Goal: Information Seeking & Learning: Learn about a topic

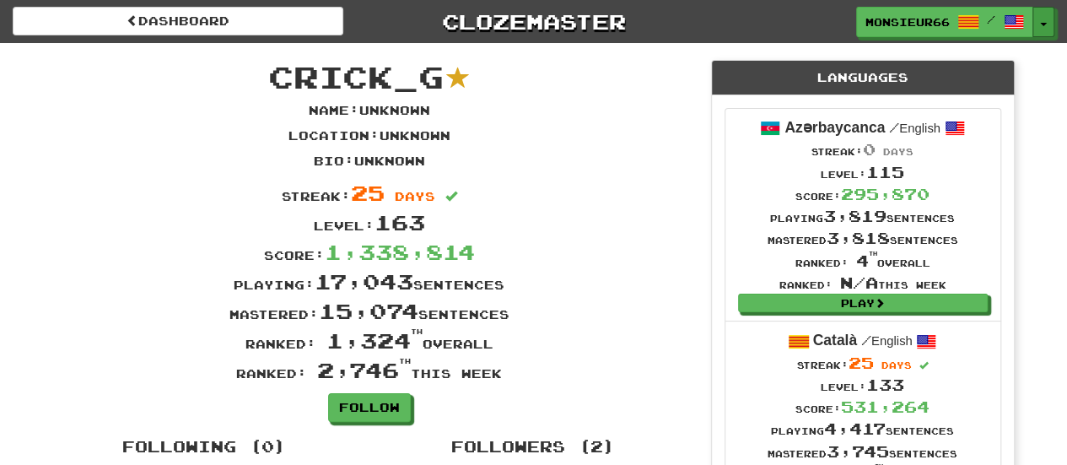
click at [1042, 21] on button "Toggle Dropdown" at bounding box center [1043, 22] width 22 height 30
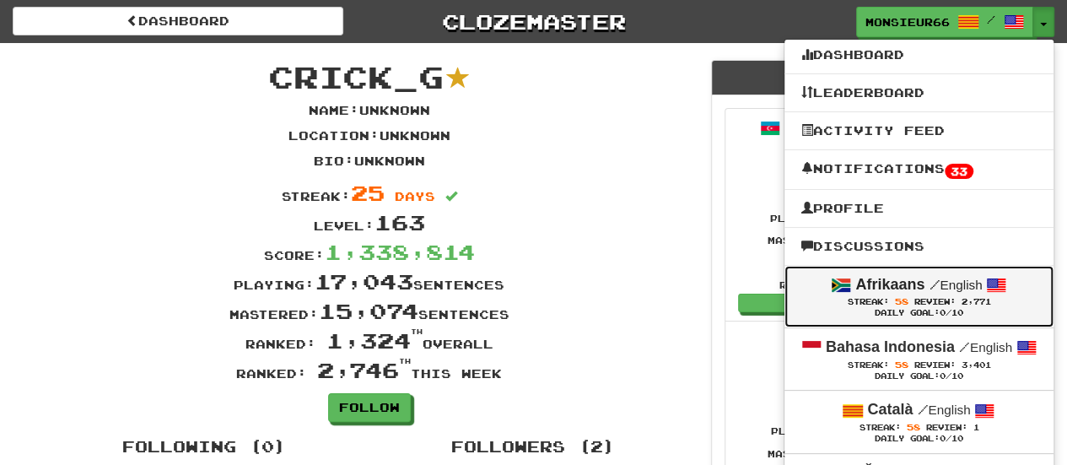
click at [930, 294] on div "Afrikaans / English" at bounding box center [918, 285] width 235 height 22
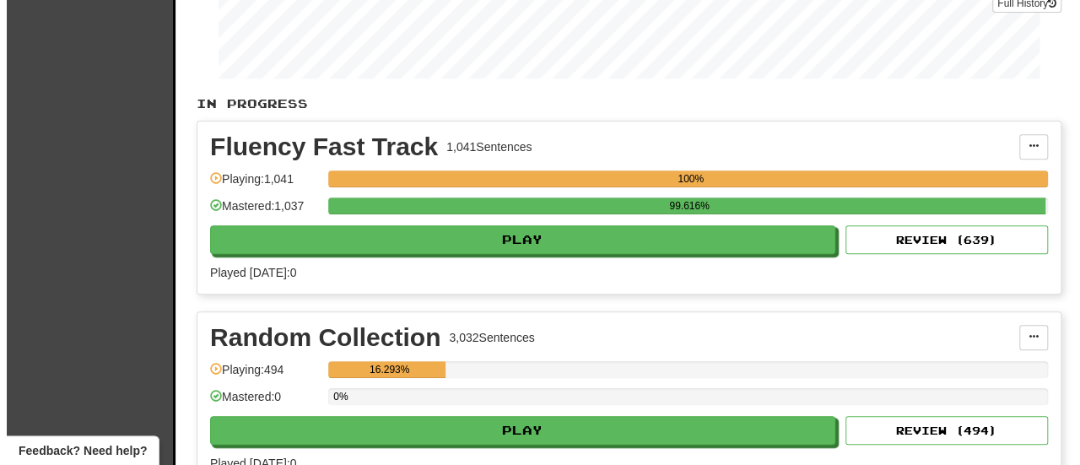
scroll to position [398, 0]
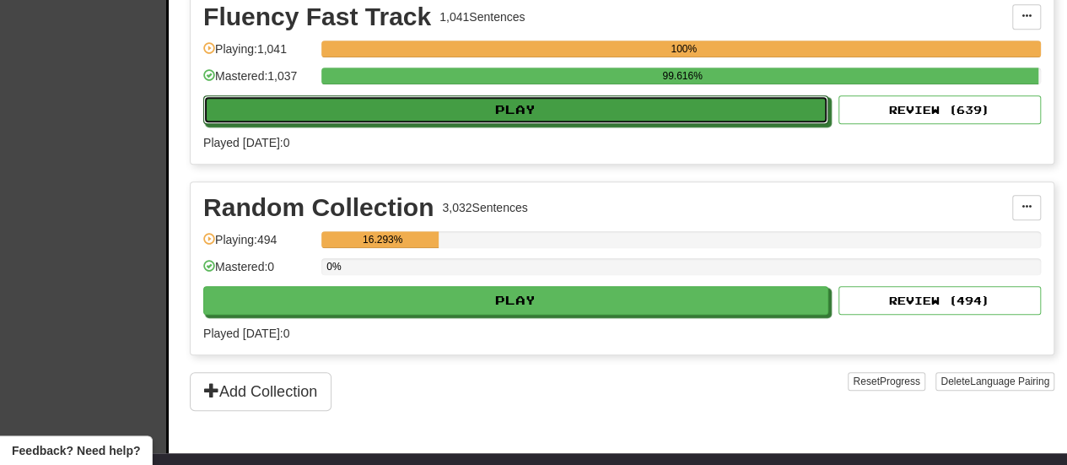
click at [583, 117] on button "Play" at bounding box center [515, 109] width 625 height 29
select select "**"
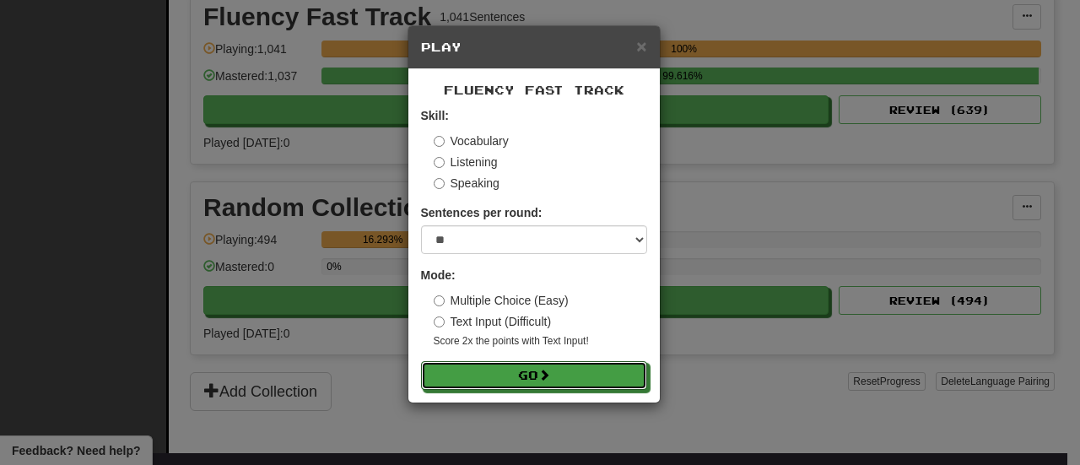
click at [484, 376] on button "Go" at bounding box center [534, 375] width 226 height 29
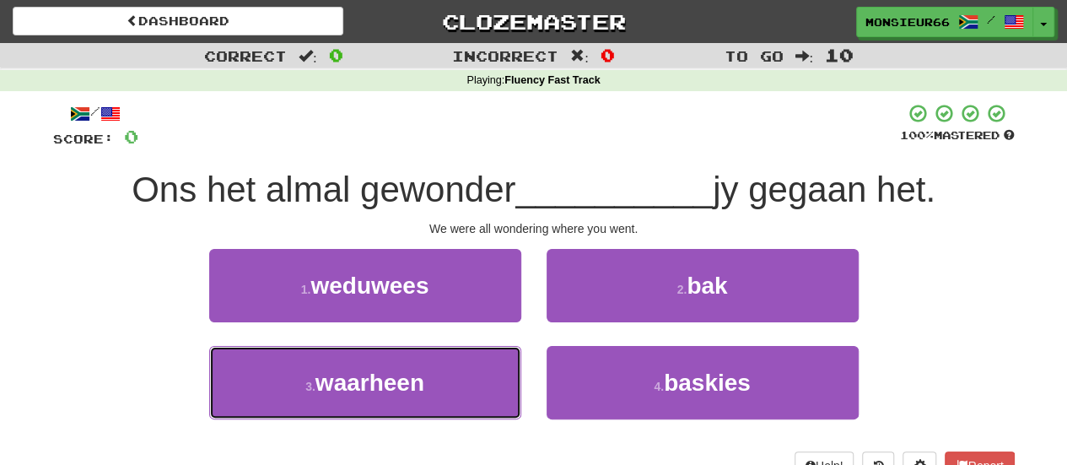
click at [483, 399] on button "3 . waarheen" at bounding box center [365, 382] width 312 height 73
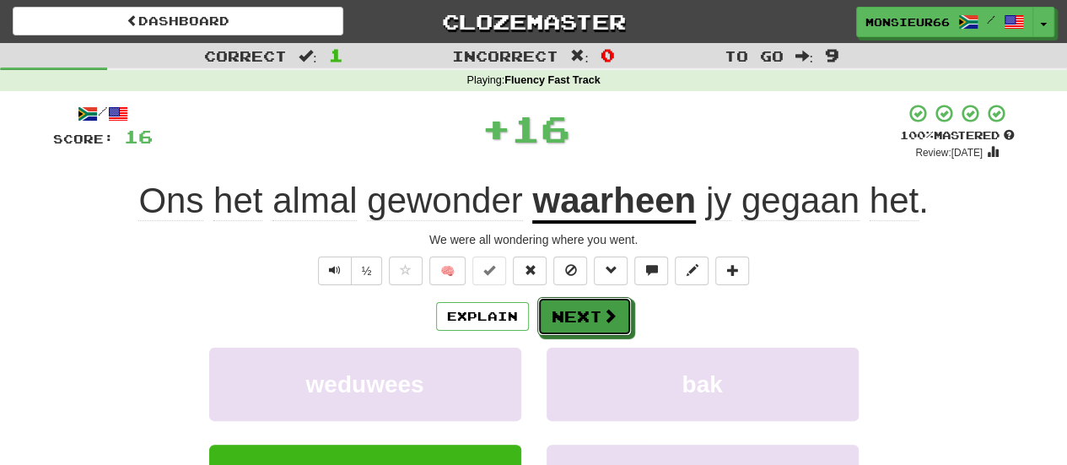
click at [564, 310] on button "Next" at bounding box center [584, 316] width 94 height 39
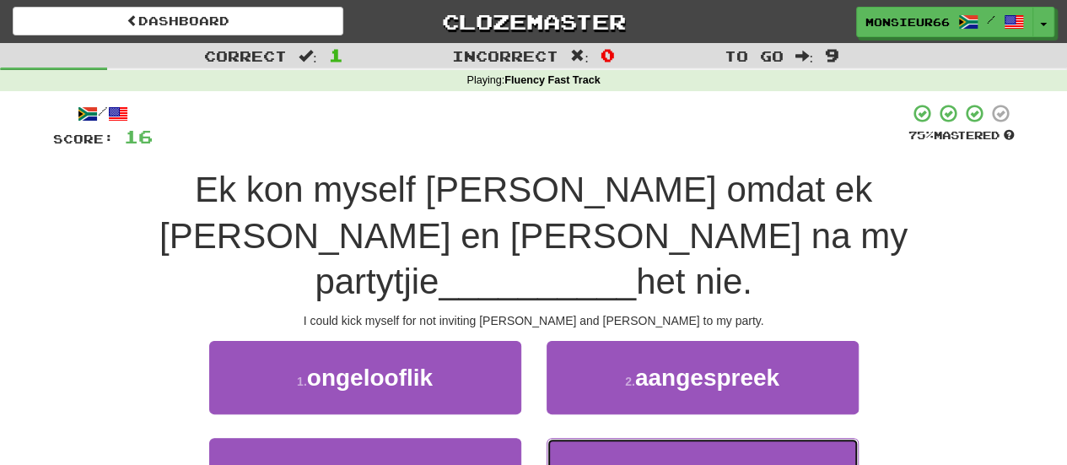
click at [579, 438] on button "4 . genooi" at bounding box center [703, 474] width 312 height 73
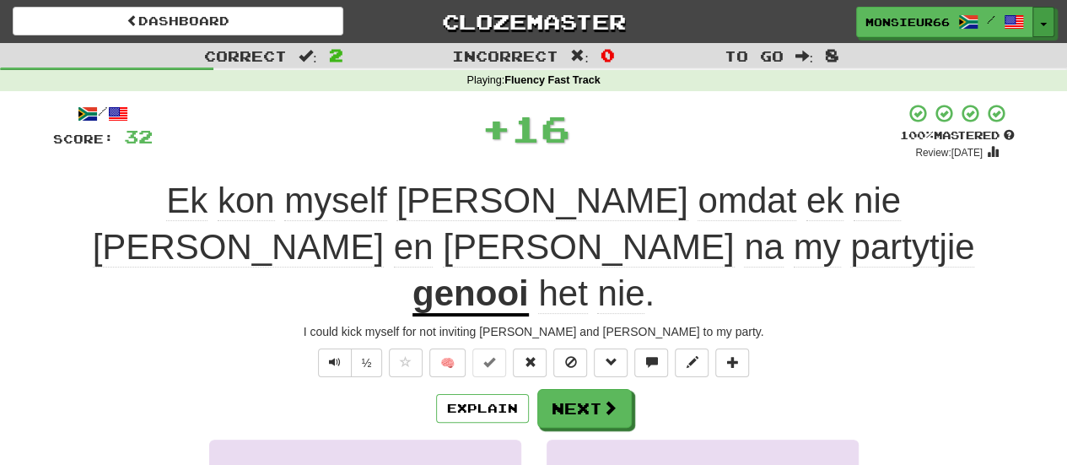
click at [1044, 24] on button "Toggle Dropdown" at bounding box center [1043, 22] width 22 height 30
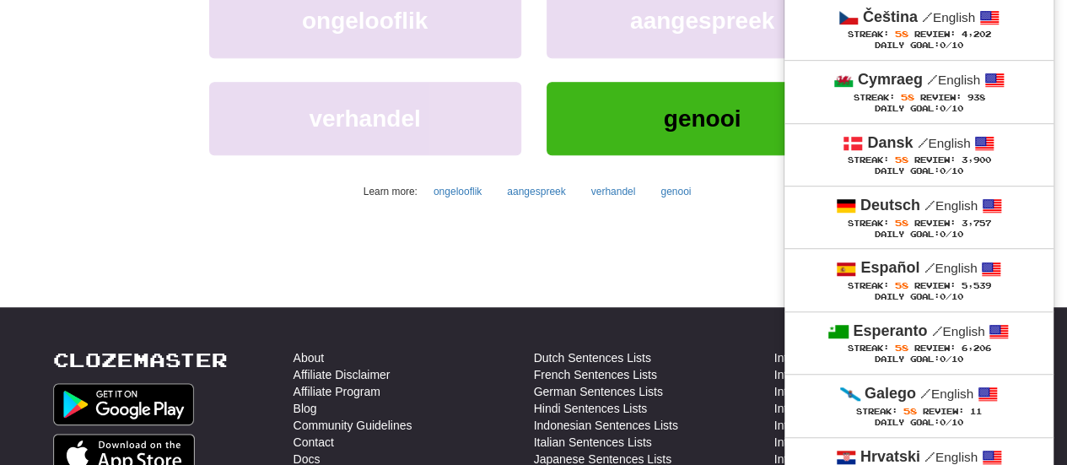
scroll to position [469, 0]
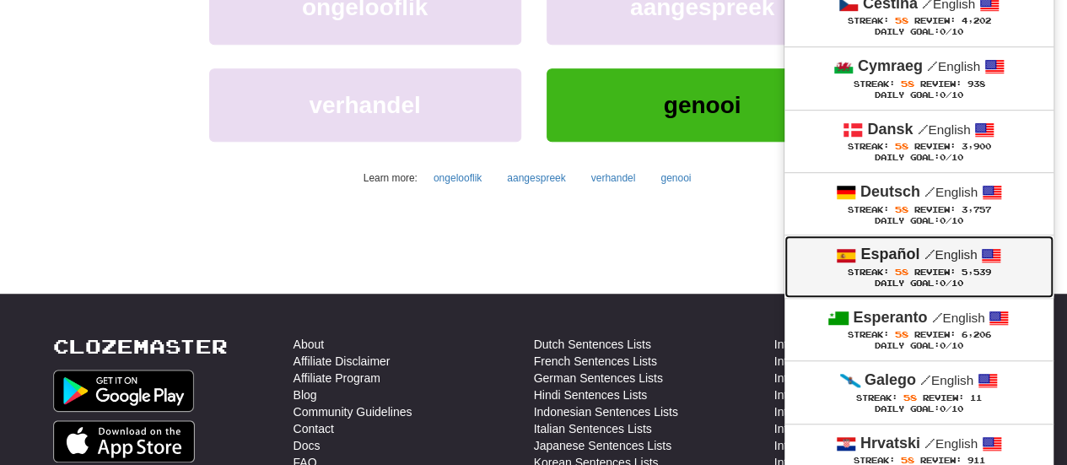
click at [935, 257] on small "/ English" at bounding box center [950, 254] width 53 height 14
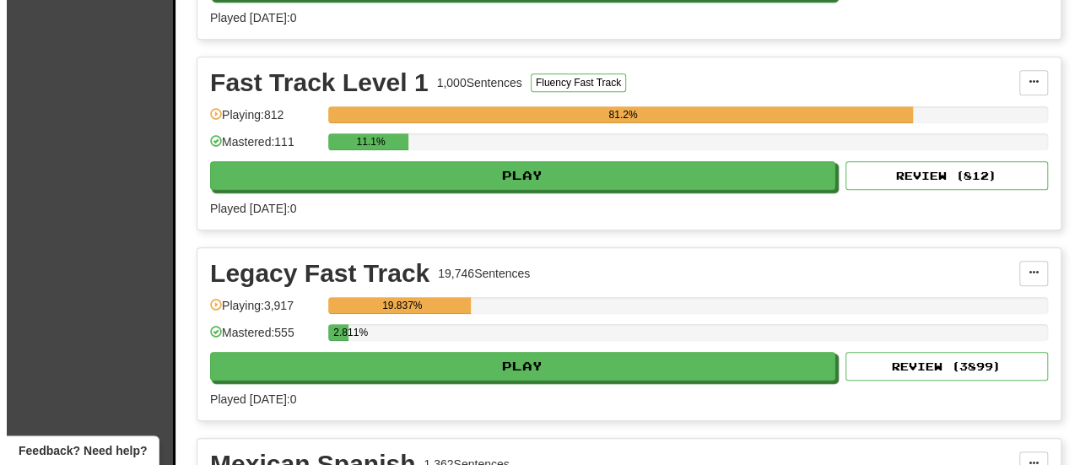
scroll to position [303, 0]
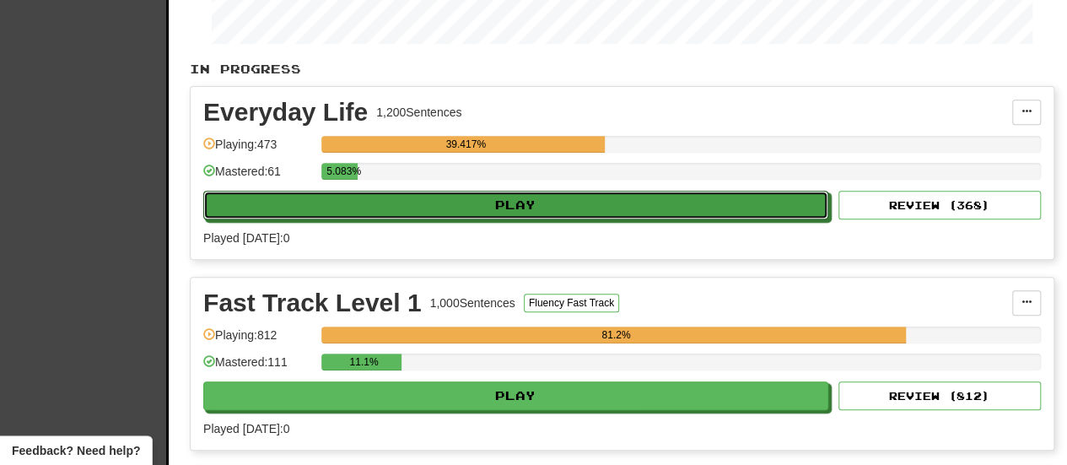
click at [649, 198] on button "Play" at bounding box center [515, 205] width 625 height 29
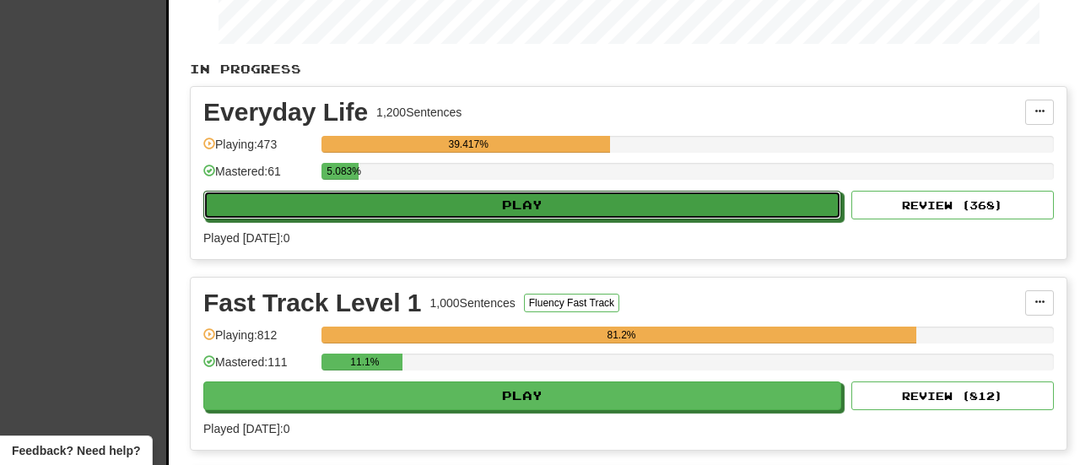
select select "**"
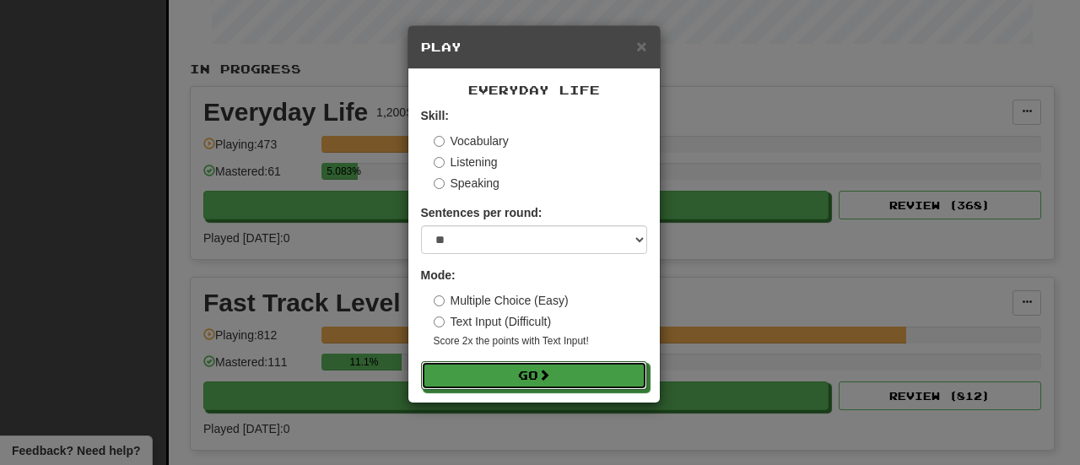
click at [512, 375] on button "Go" at bounding box center [534, 375] width 226 height 29
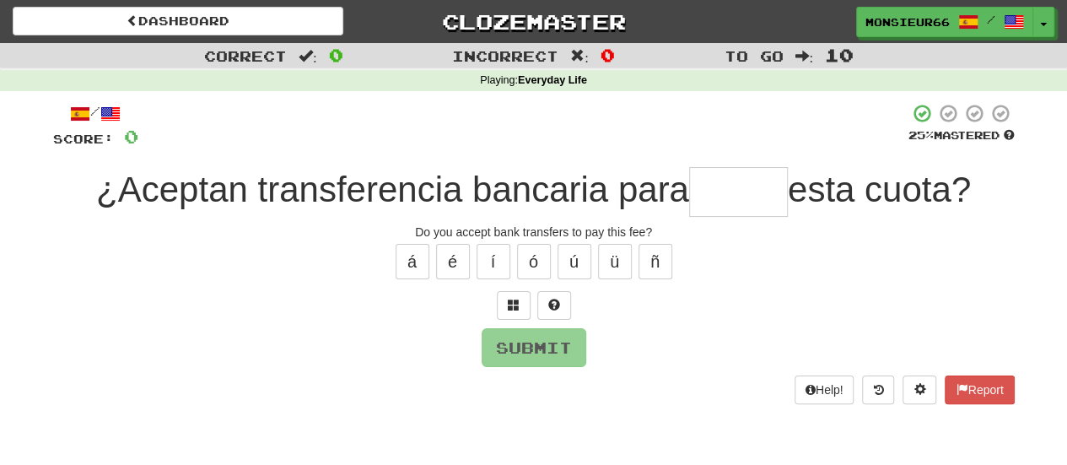
click at [744, 183] on input "text" at bounding box center [738, 192] width 99 height 50
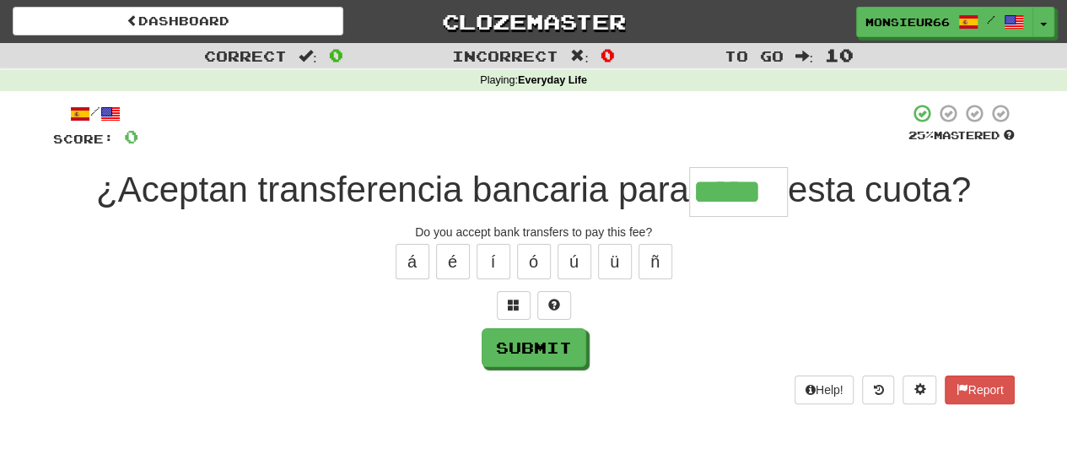
type input "*****"
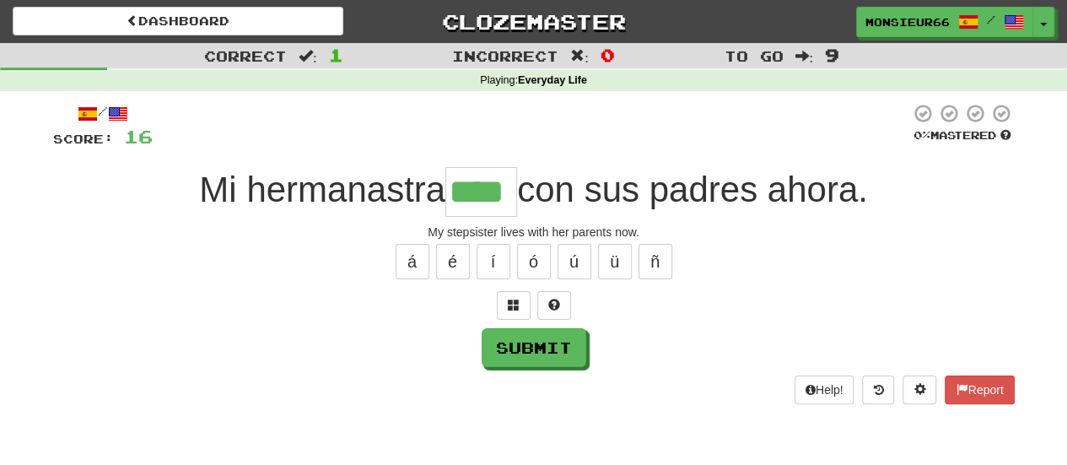
type input "****"
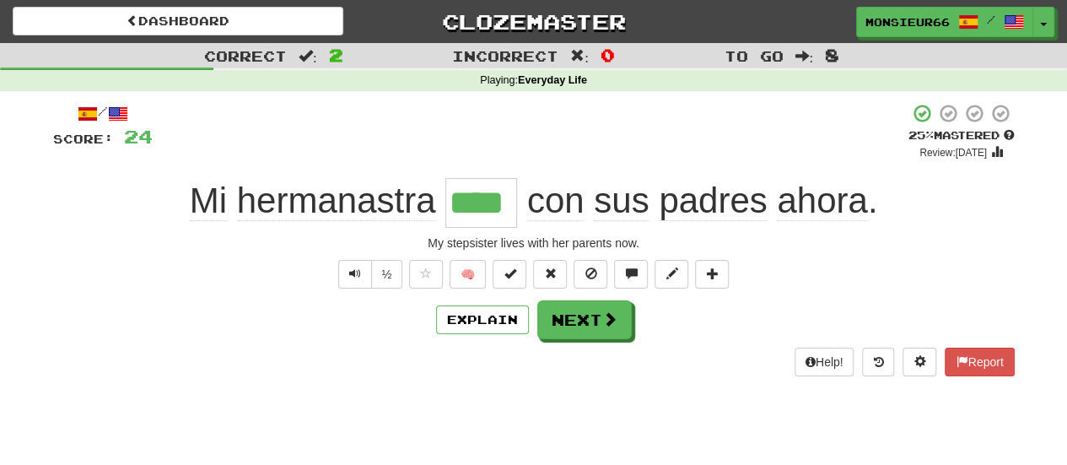
drag, startPoint x: 1044, startPoint y: 340, endPoint x: 1038, endPoint y: 334, distance: 9.0
click at [1038, 334] on div "Correct : 2 Incorrect : 0 To go : 8 Playing : Everyday Life / Score: 24 + 8 25 …" at bounding box center [533, 221] width 1067 height 357
click at [128, 350] on div "Help! Report" at bounding box center [534, 362] width 962 height 29
click at [553, 315] on button "Next" at bounding box center [584, 319] width 94 height 39
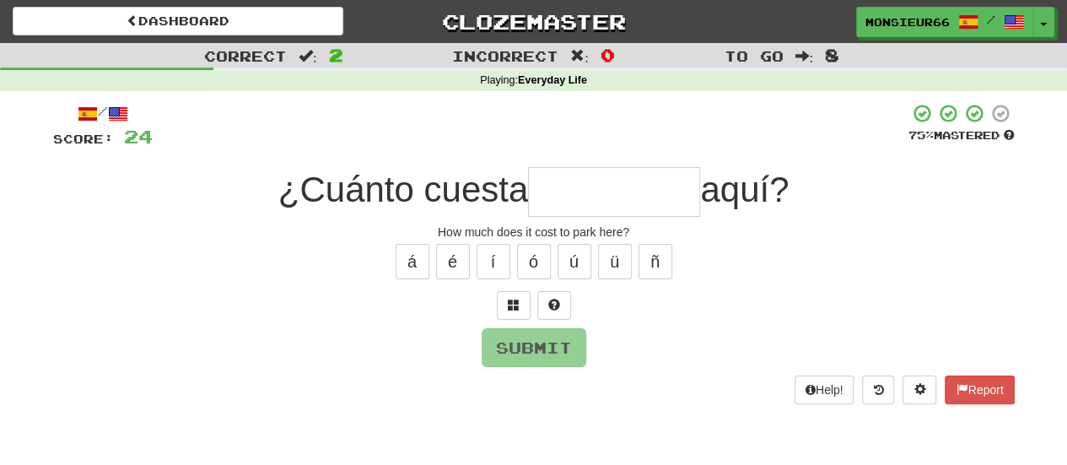
click at [574, 199] on input "text" at bounding box center [614, 192] width 172 height 50
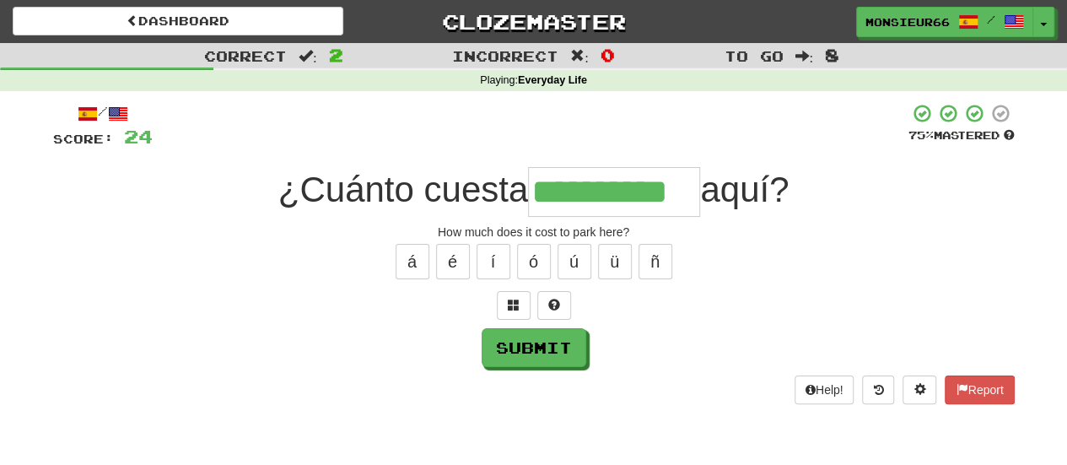
type input "**********"
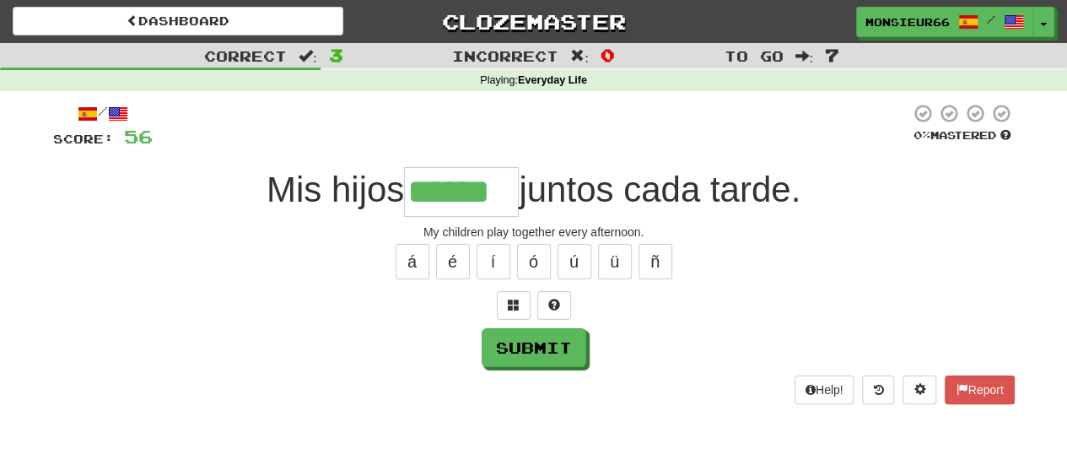
type input "******"
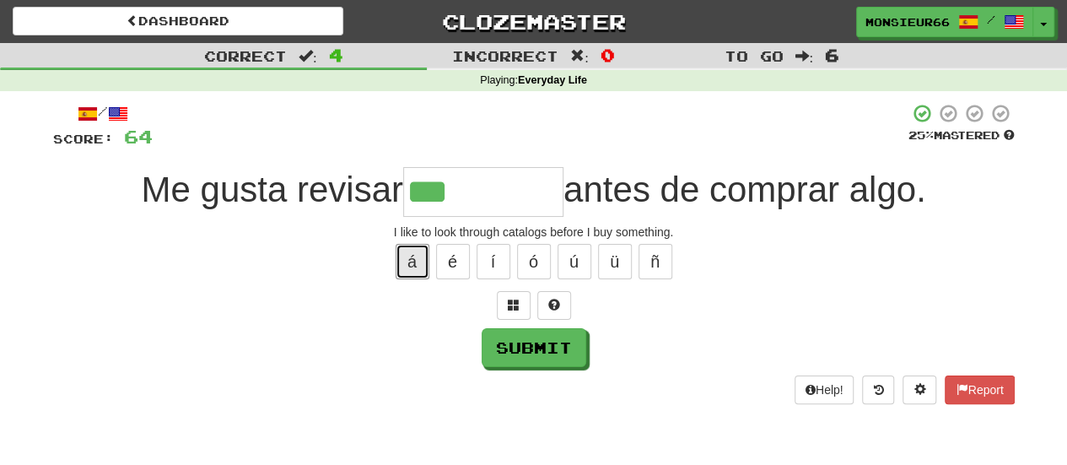
click at [414, 262] on button "á" at bounding box center [413, 261] width 34 height 35
type input "*********"
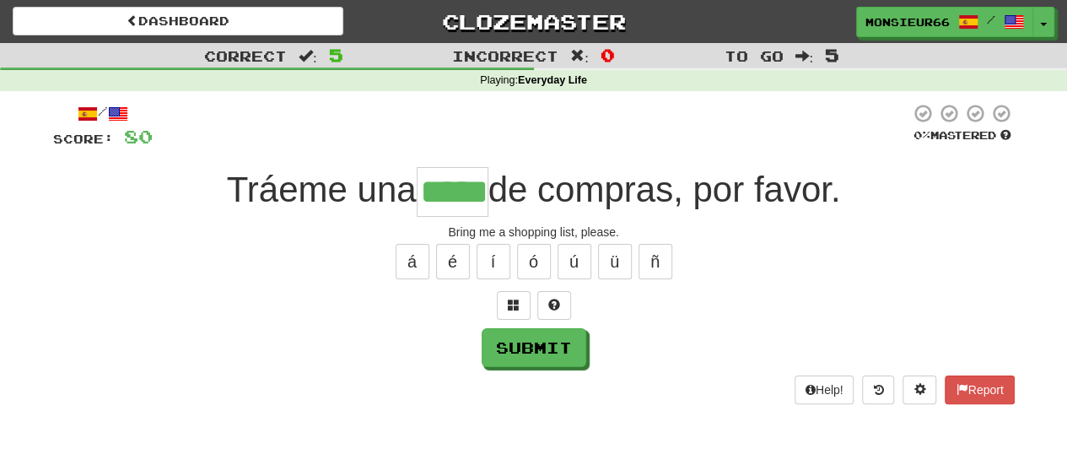
type input "*****"
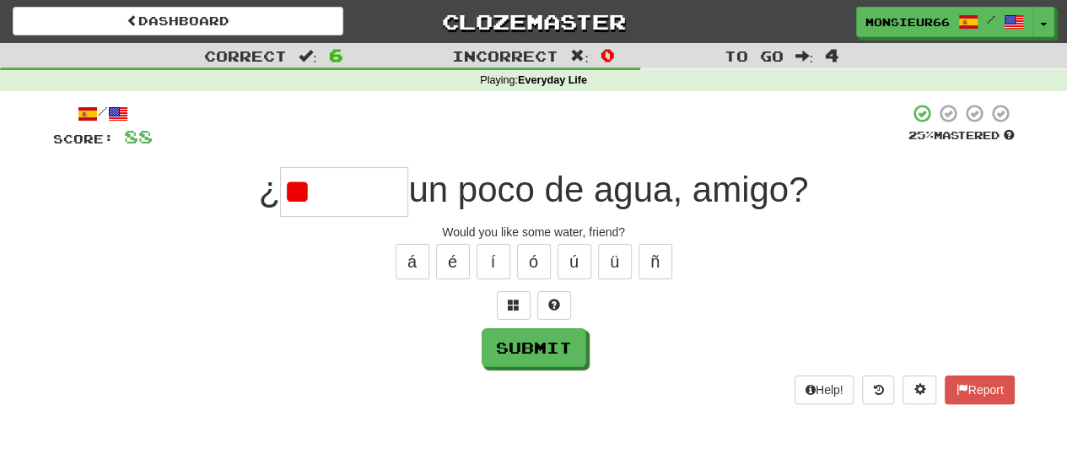
type input "*"
type input "******"
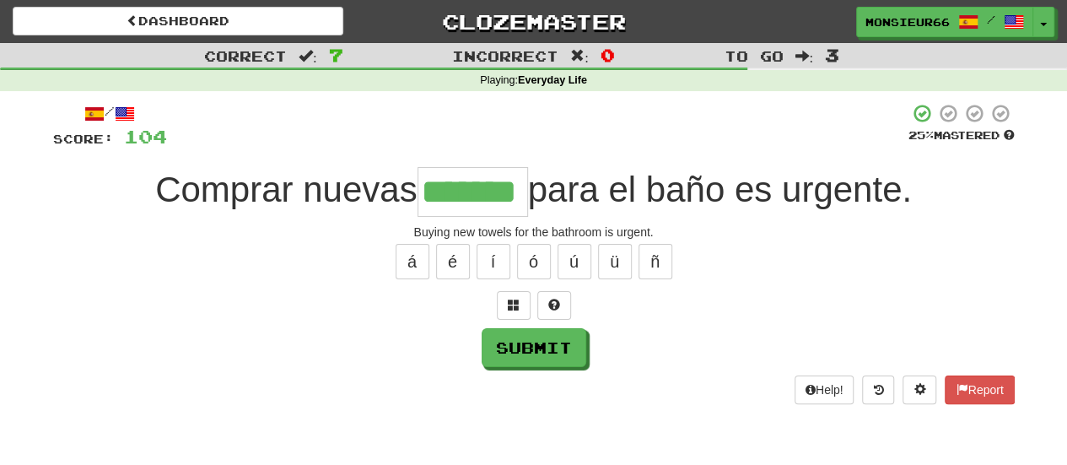
type input "*******"
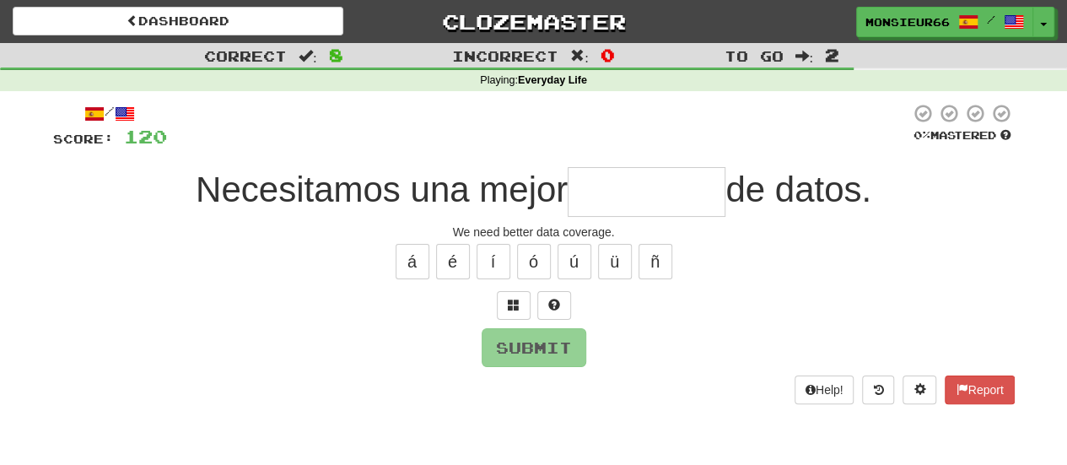
type input "*"
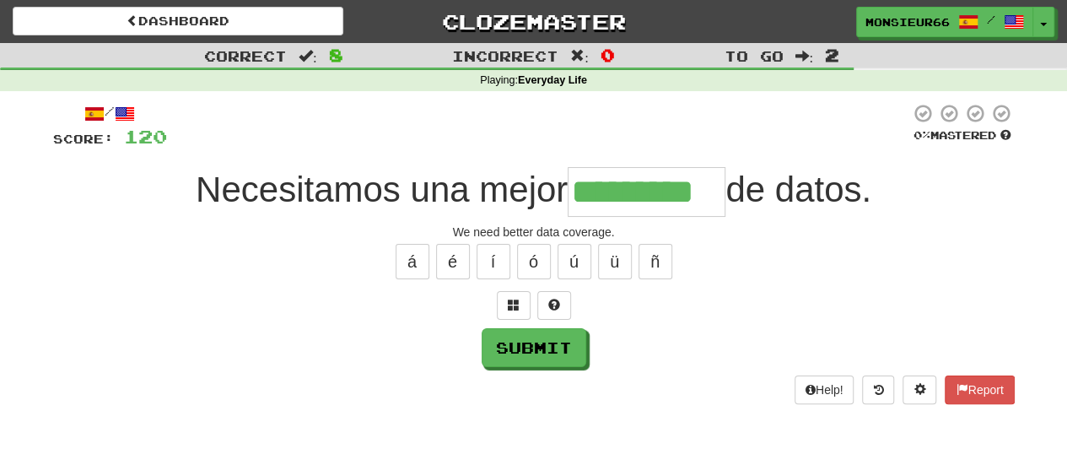
type input "*********"
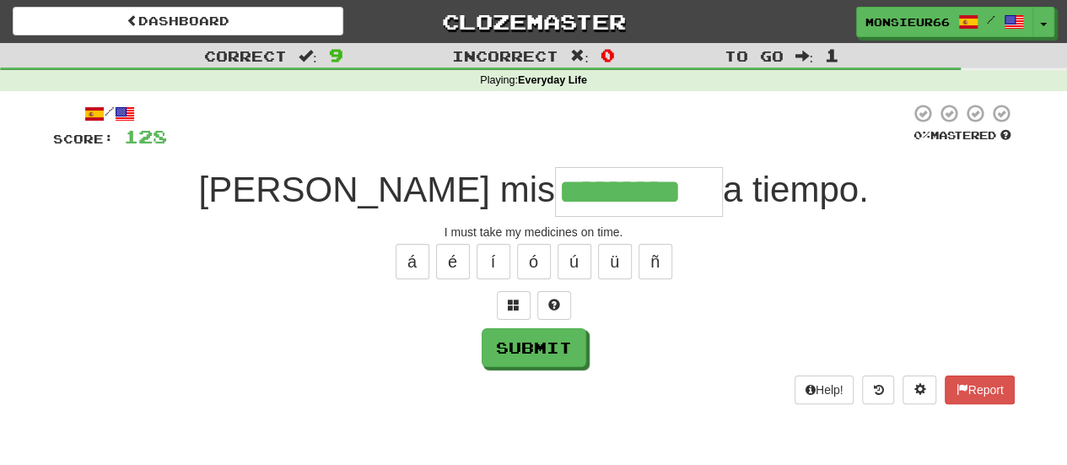
type input "*********"
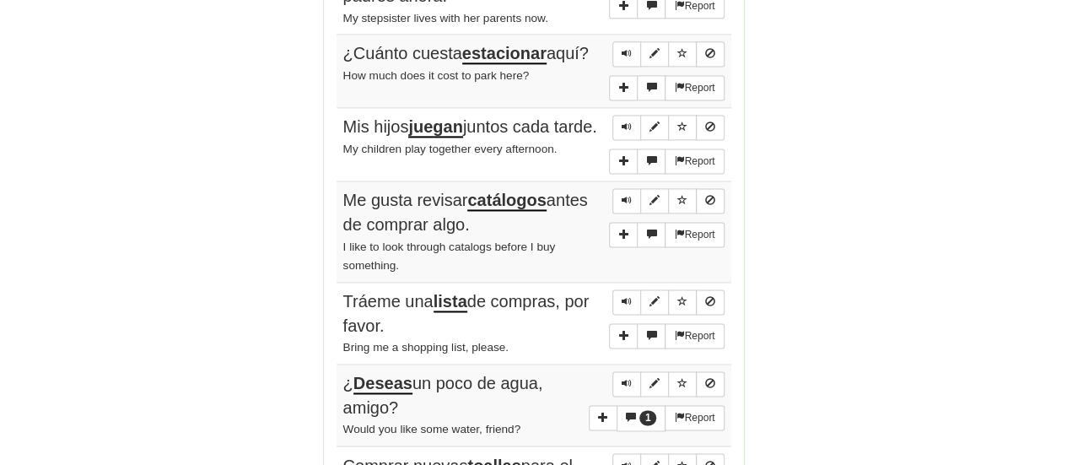
scroll to position [1171, 0]
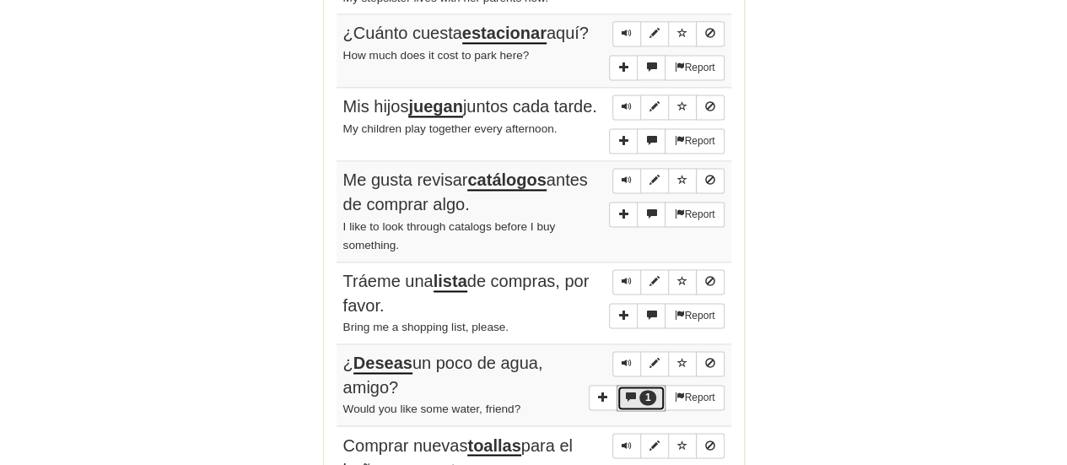
click at [638, 403] on button "1" at bounding box center [642, 398] width 50 height 26
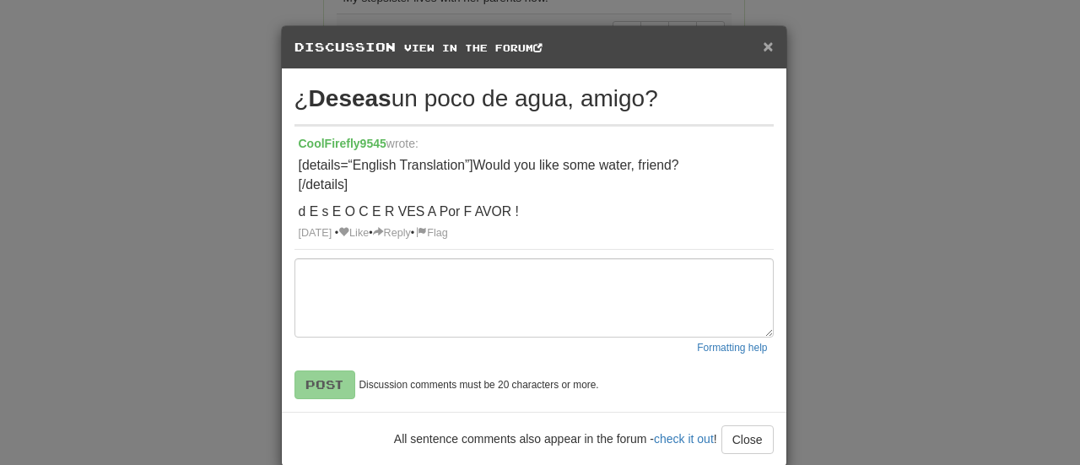
click at [763, 45] on span "×" at bounding box center [768, 45] width 10 height 19
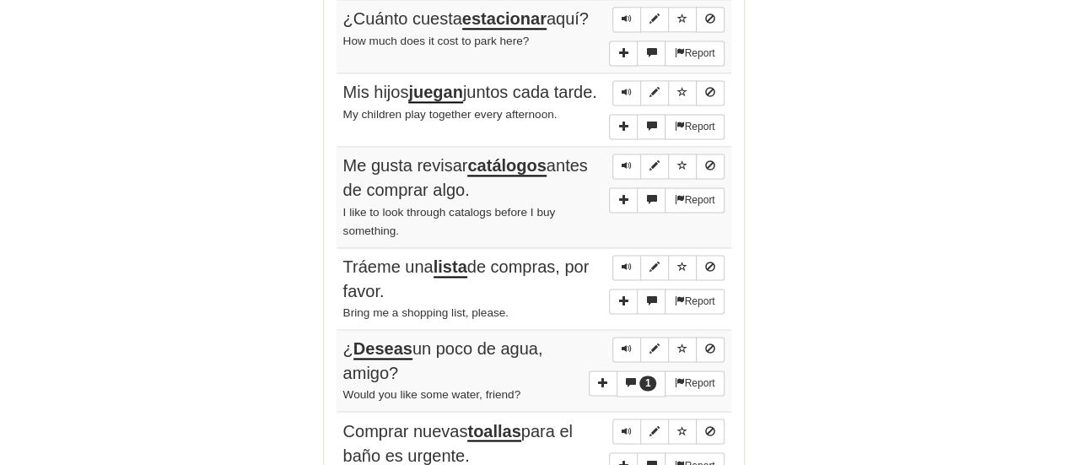
scroll to position [78, 0]
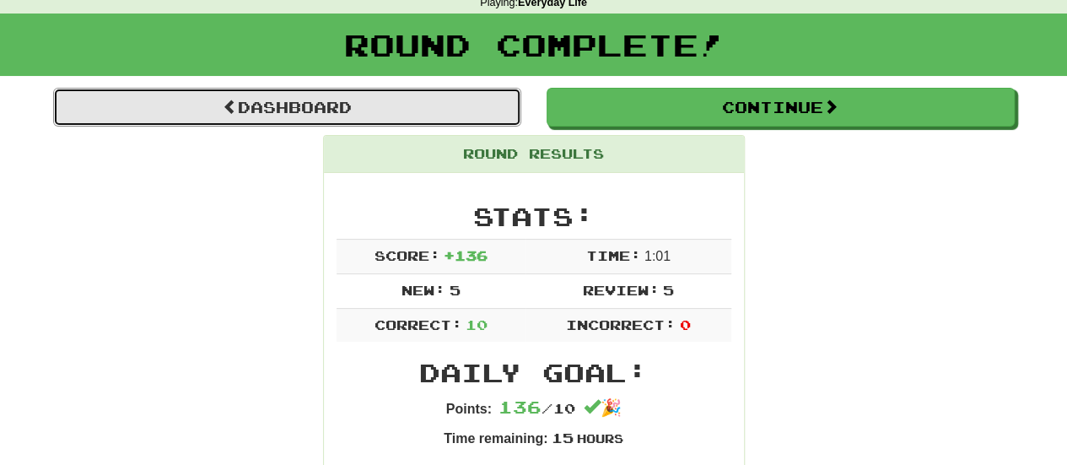
click at [439, 121] on link "Dashboard" at bounding box center [287, 107] width 468 height 39
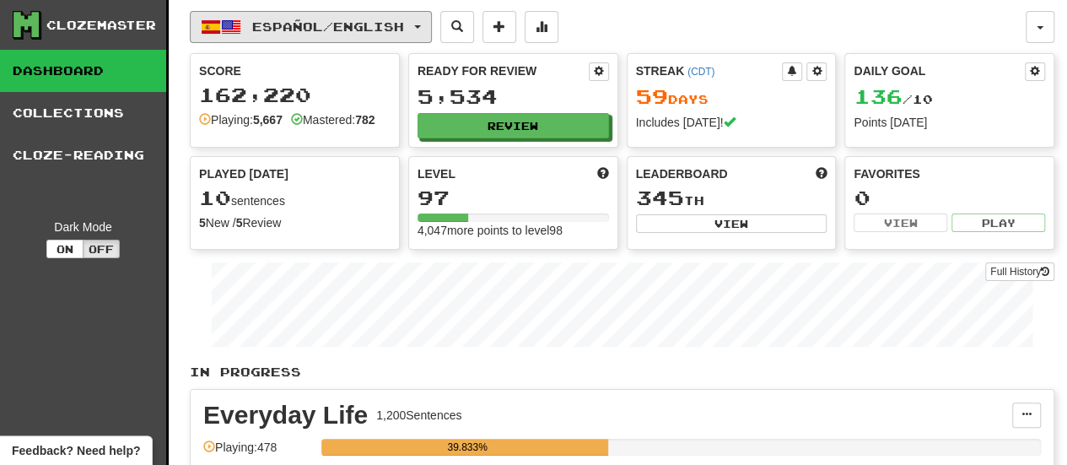
click at [373, 13] on button "Español / English" at bounding box center [311, 27] width 242 height 32
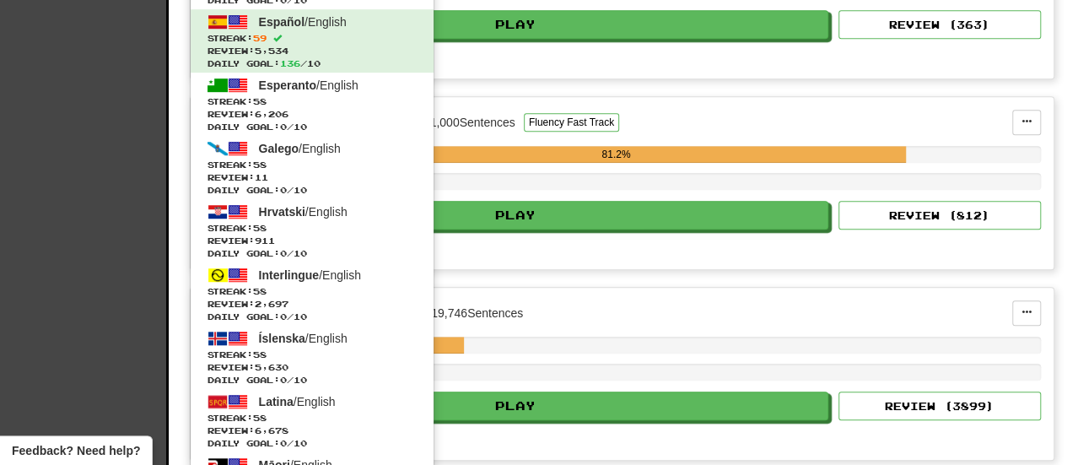
scroll to position [471, 0]
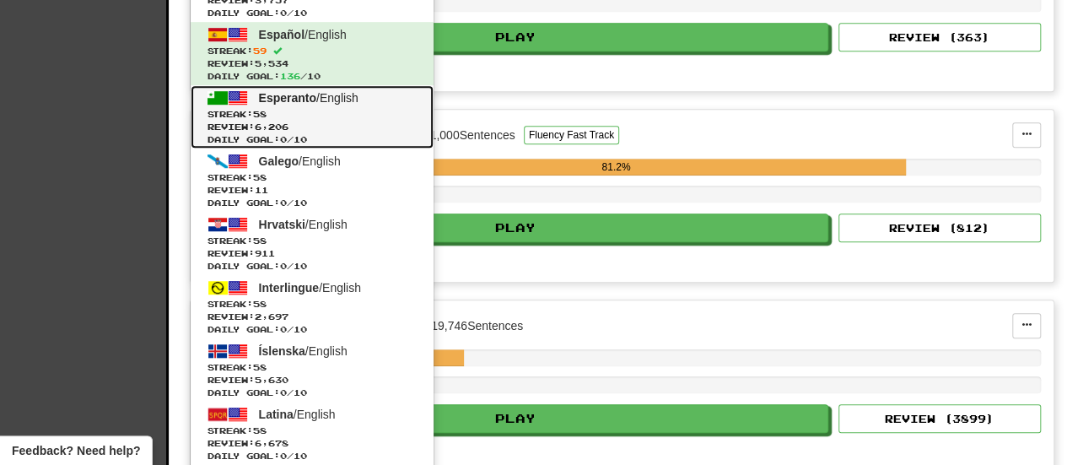
click at [348, 108] on span "Streak: 58" at bounding box center [312, 114] width 209 height 13
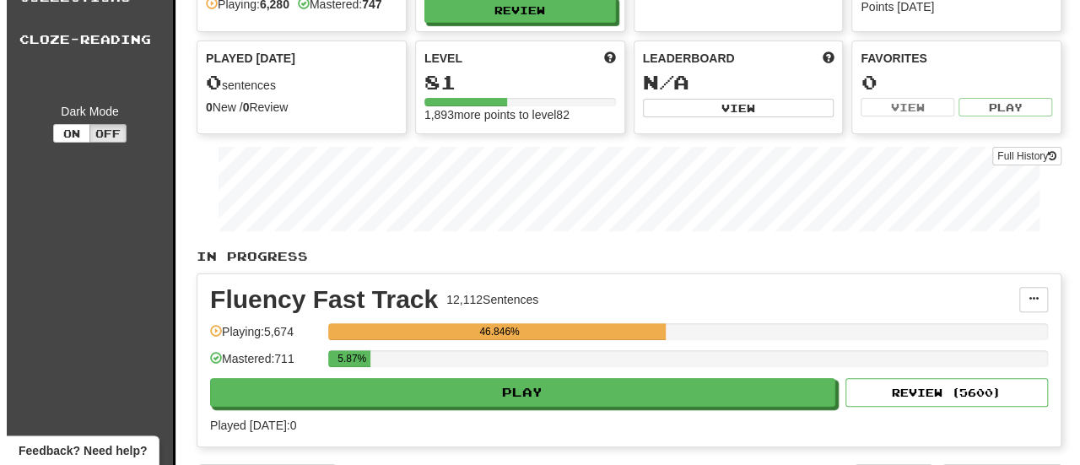
scroll to position [119, 0]
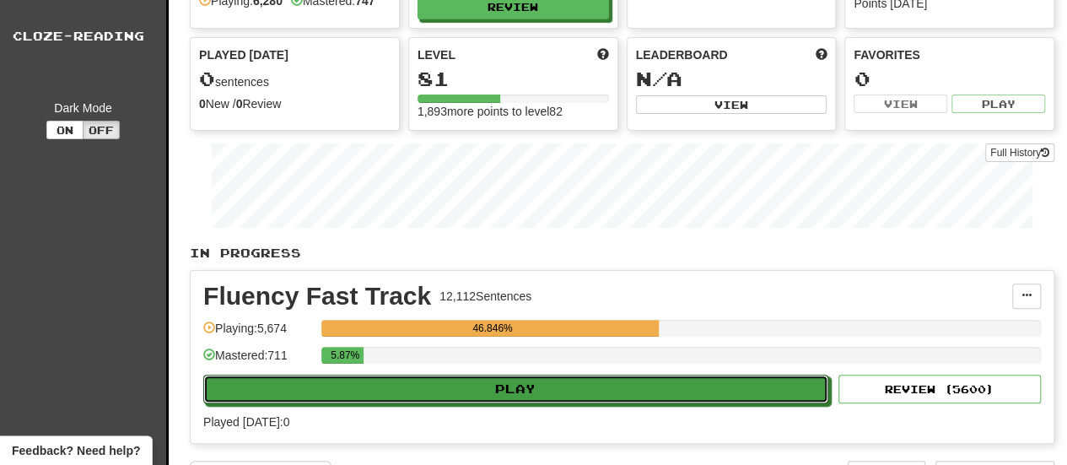
click at [450, 385] on button "Play" at bounding box center [515, 389] width 625 height 29
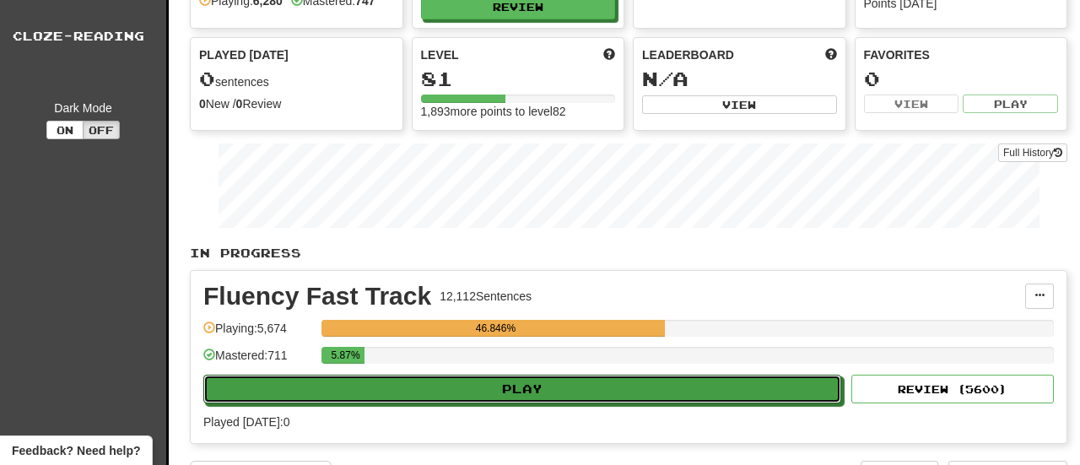
select select "**"
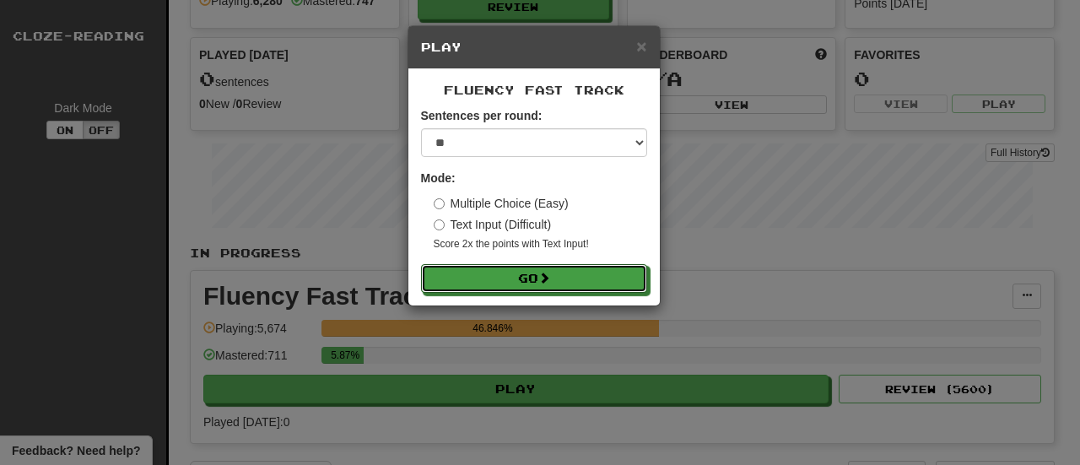
click at [488, 279] on button "Go" at bounding box center [534, 278] width 226 height 29
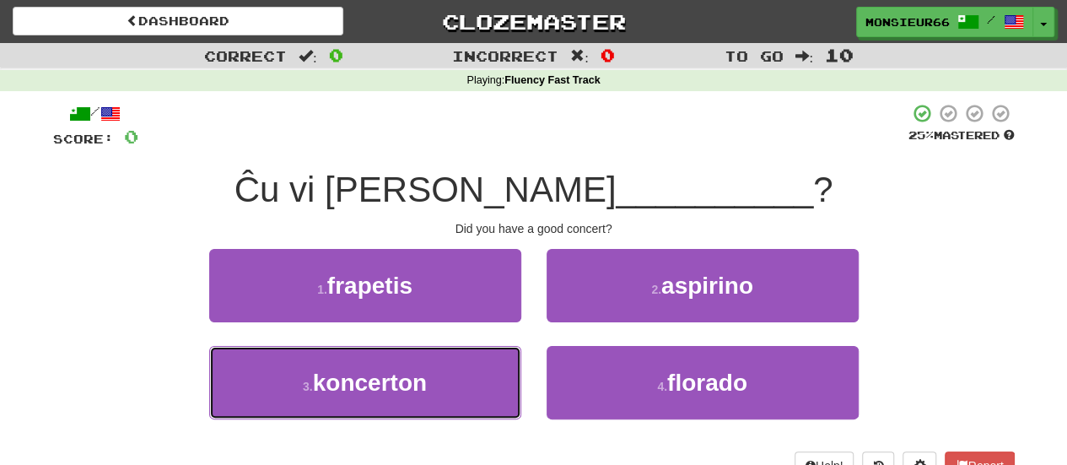
click at [445, 378] on button "3 . koncerton" at bounding box center [365, 382] width 312 height 73
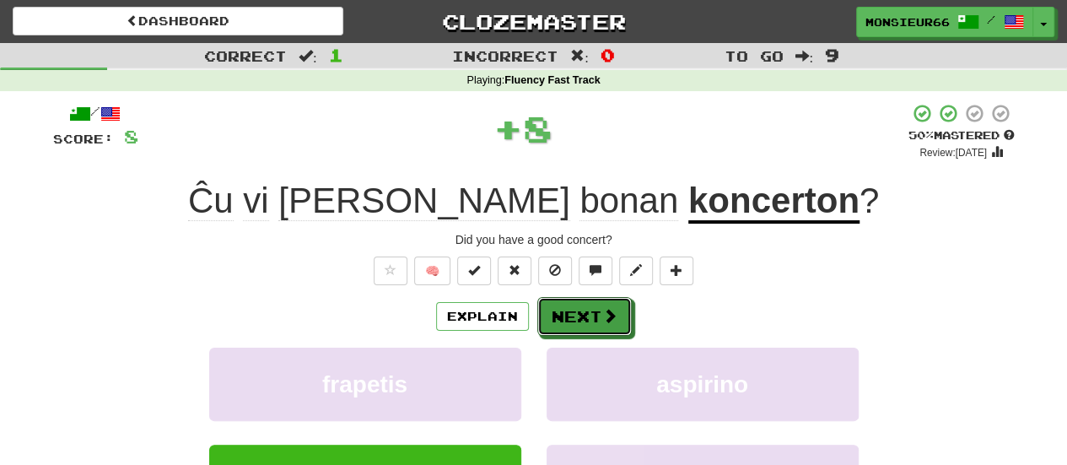
click at [582, 310] on button "Next" at bounding box center [584, 316] width 94 height 39
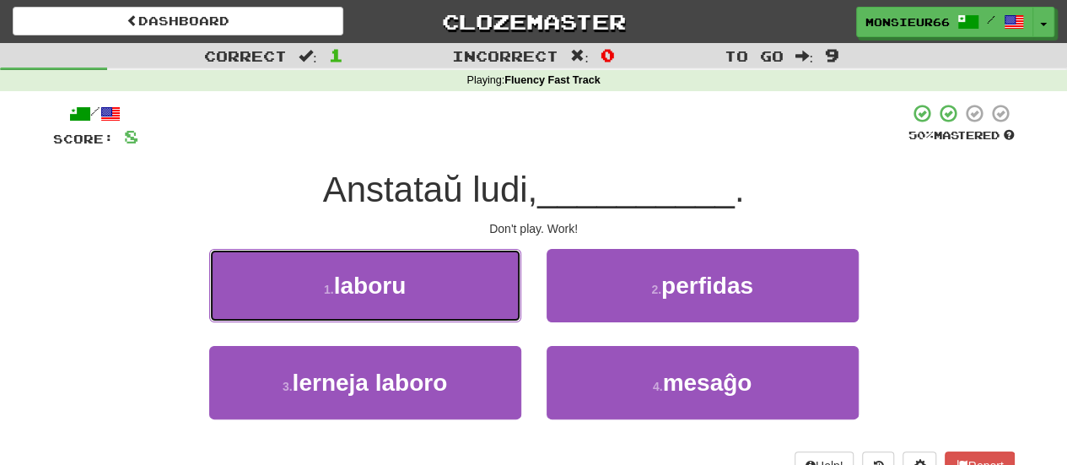
click at [433, 296] on button "1 . laboru" at bounding box center [365, 285] width 312 height 73
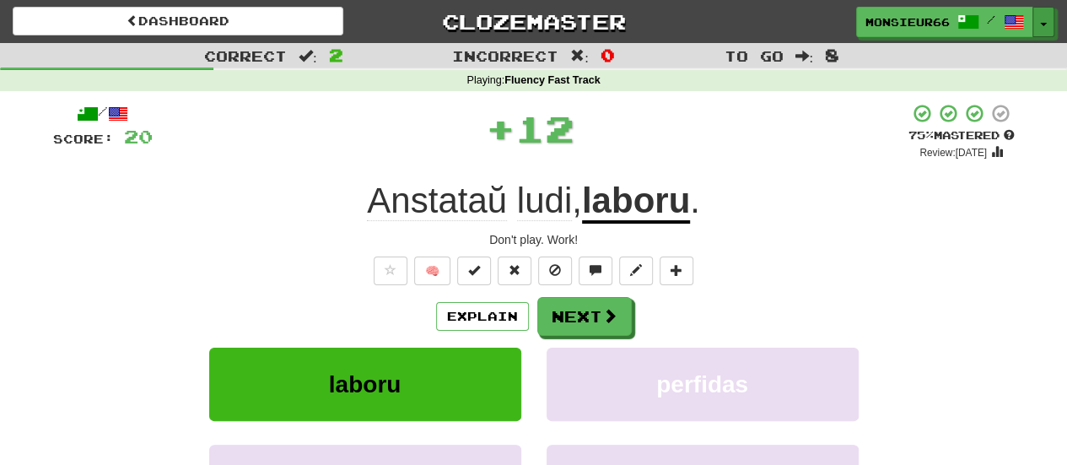
click at [1046, 25] on span "button" at bounding box center [1043, 24] width 7 height 3
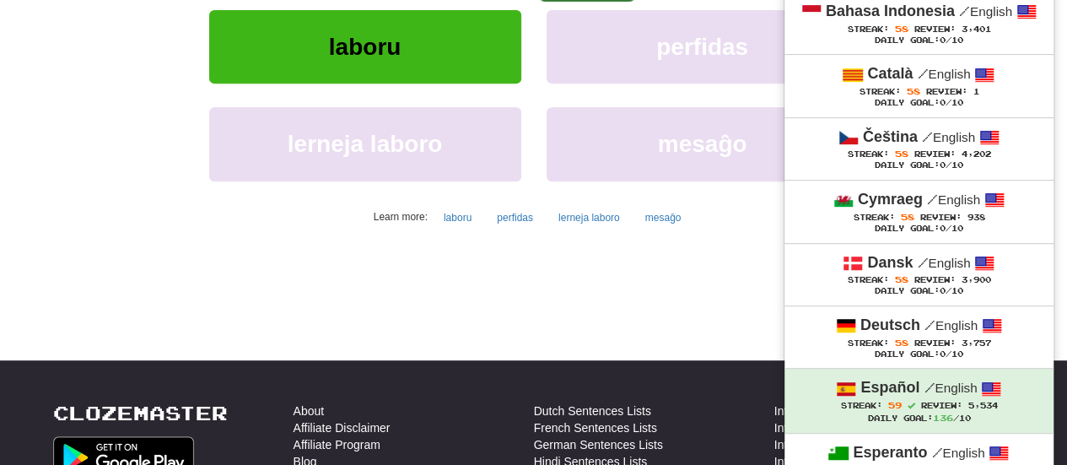
scroll to position [668, 0]
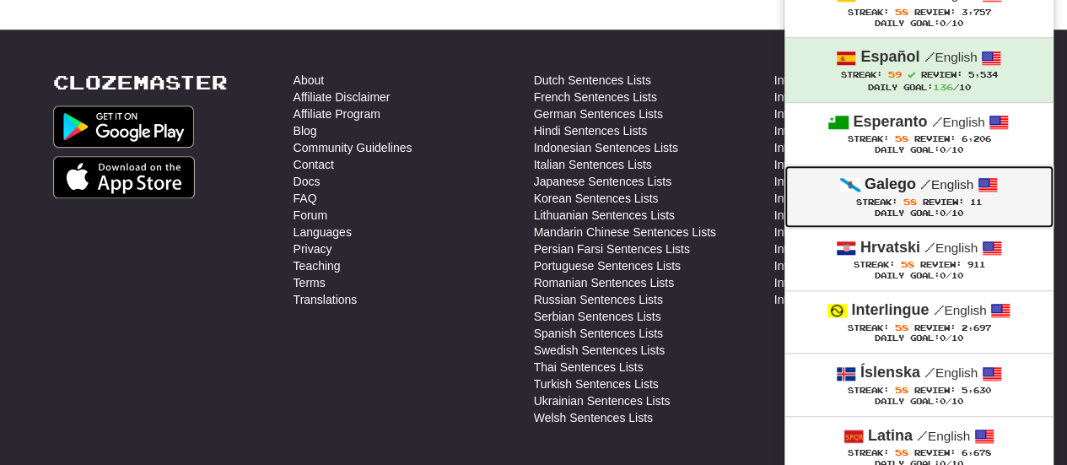
click at [918, 197] on span "Streak: 58" at bounding box center [889, 201] width 67 height 9
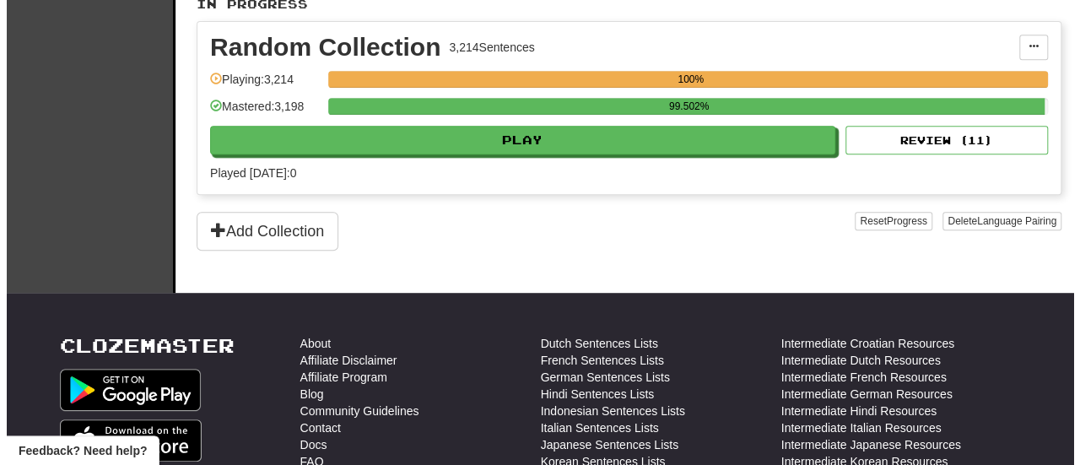
scroll to position [364, 0]
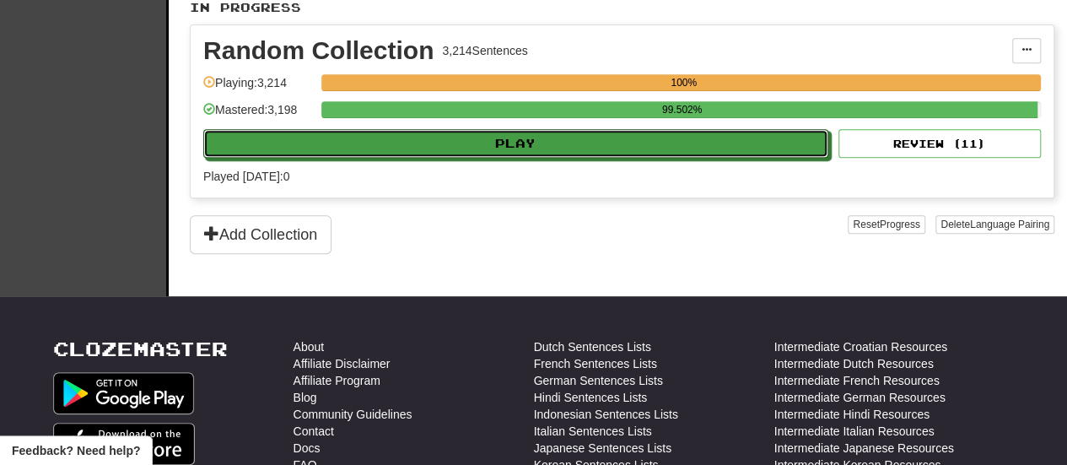
click at [602, 153] on button "Play" at bounding box center [515, 143] width 625 height 29
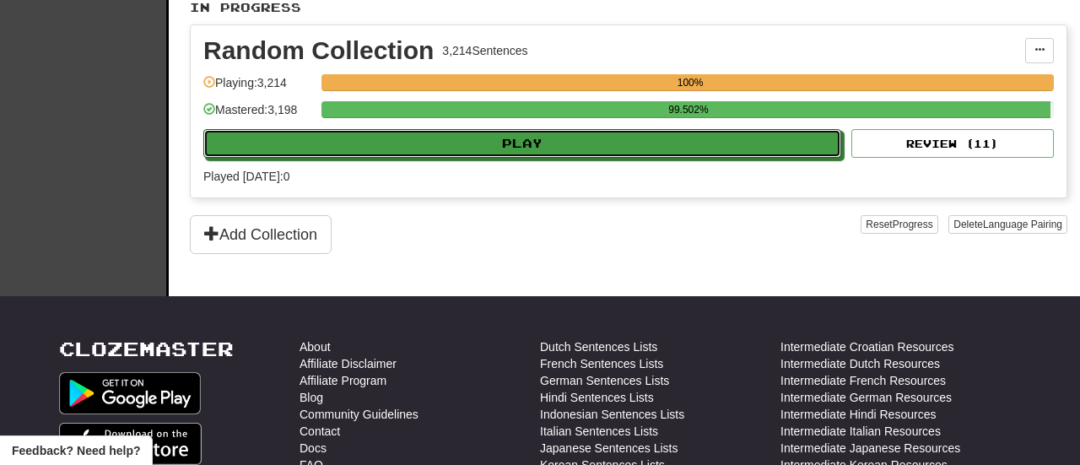
select select "**"
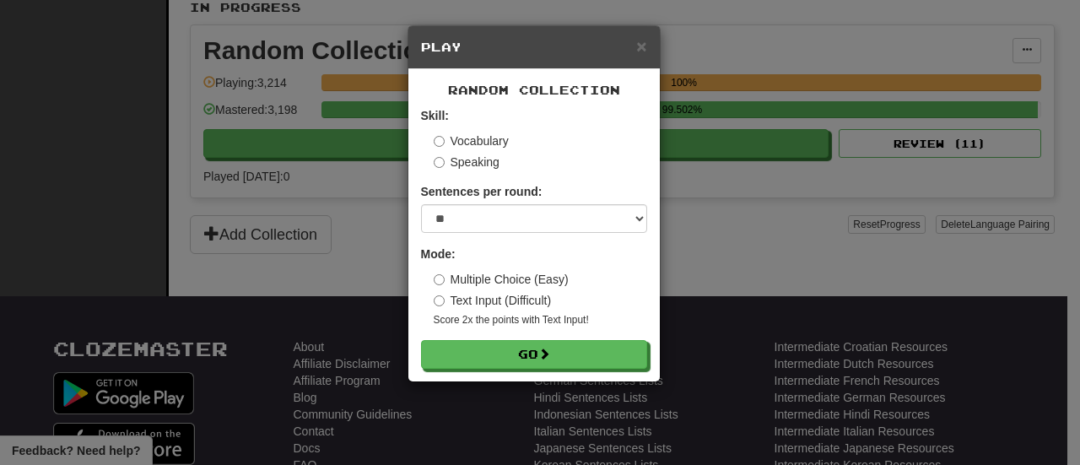
click at [521, 340] on form "Skill: Vocabulary Speaking Sentences per round: * ** ** ** ** ** *** ******** M…" at bounding box center [534, 237] width 226 height 261
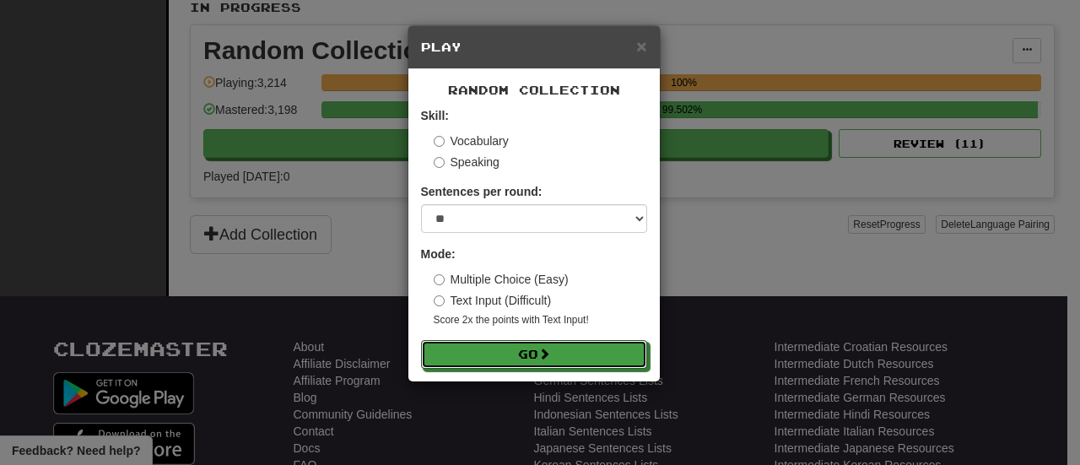
click at [536, 355] on button "Go" at bounding box center [534, 354] width 226 height 29
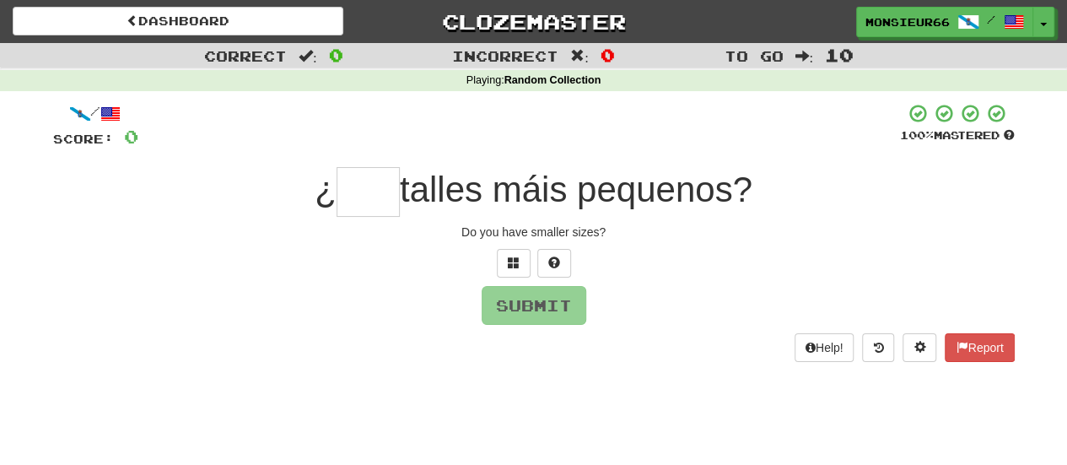
click at [349, 190] on input "text" at bounding box center [368, 192] width 63 height 50
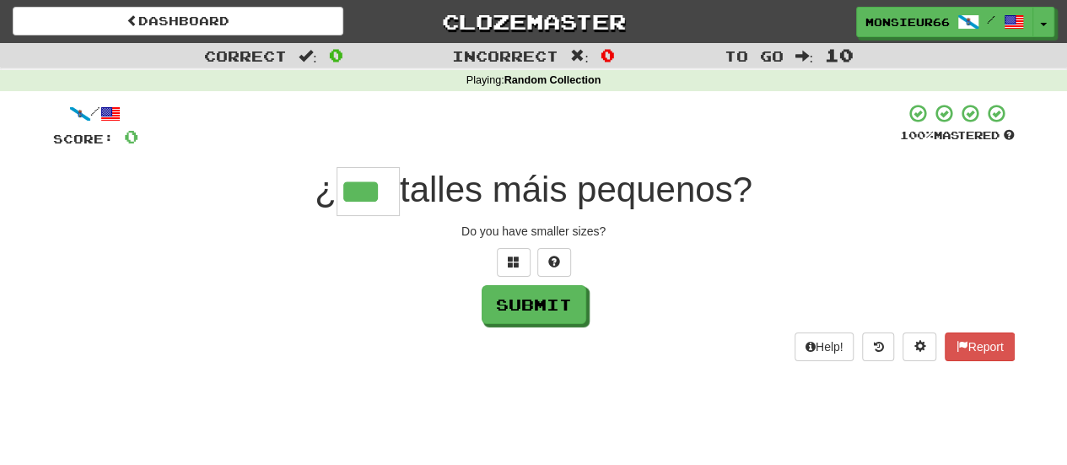
type input "***"
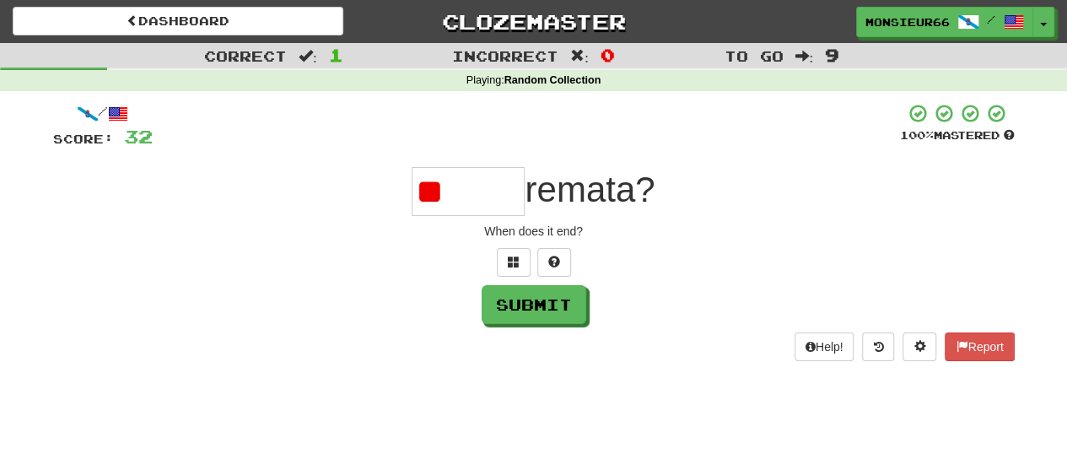
type input "*"
type input "*****"
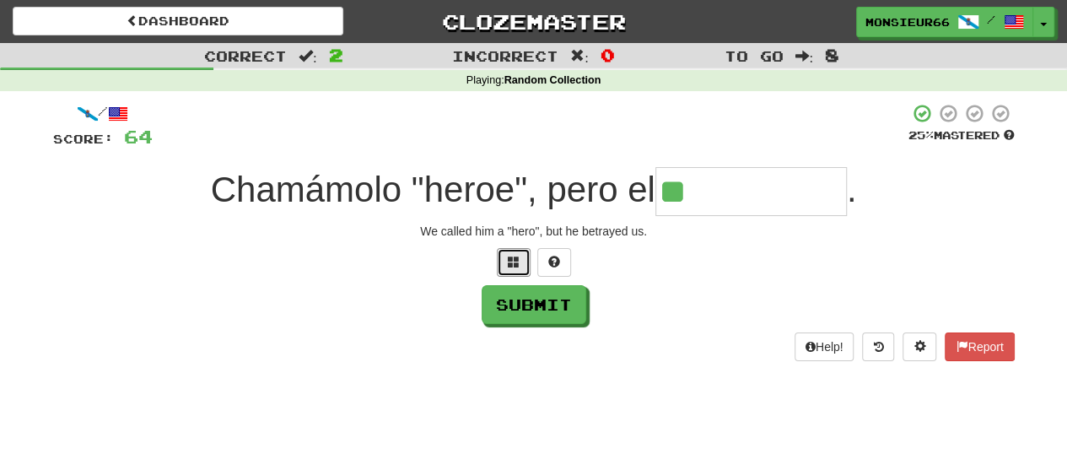
click at [509, 264] on span at bounding box center [514, 262] width 12 height 12
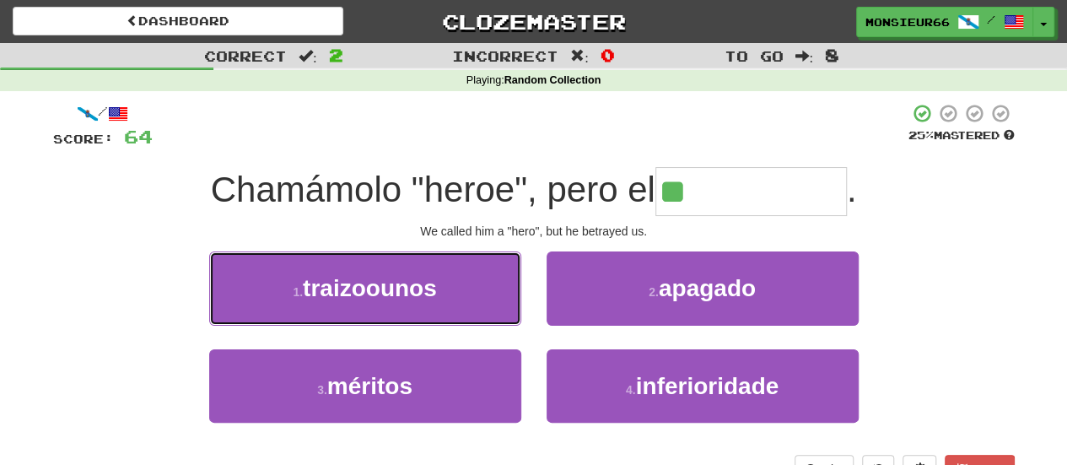
click at [420, 277] on span "traizoounos" at bounding box center [370, 288] width 134 height 26
type input "**********"
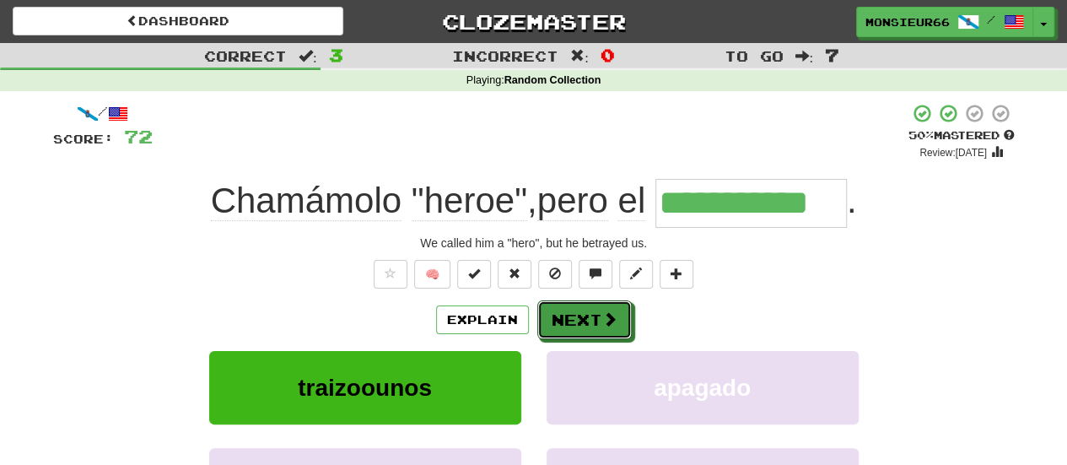
click at [601, 307] on button "Next" at bounding box center [584, 319] width 94 height 39
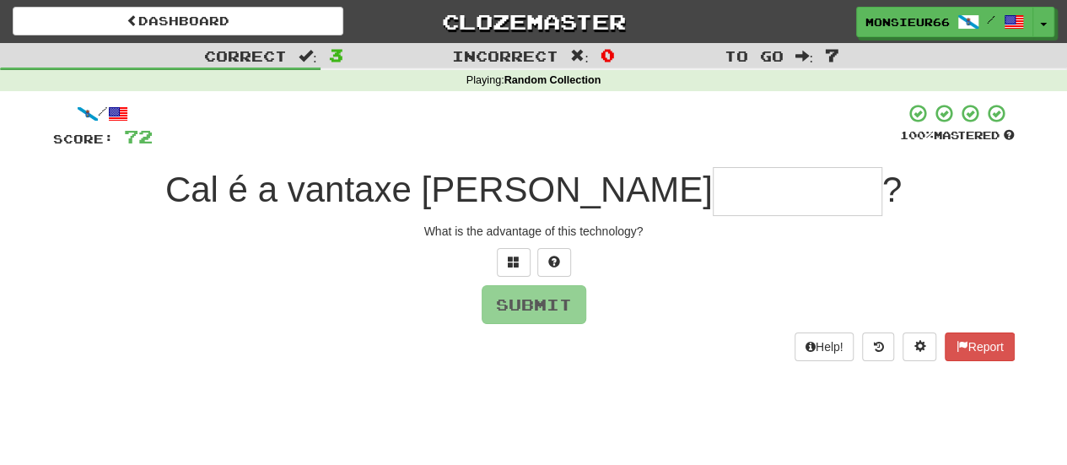
click at [713, 181] on input "text" at bounding box center [798, 191] width 170 height 49
type input "*"
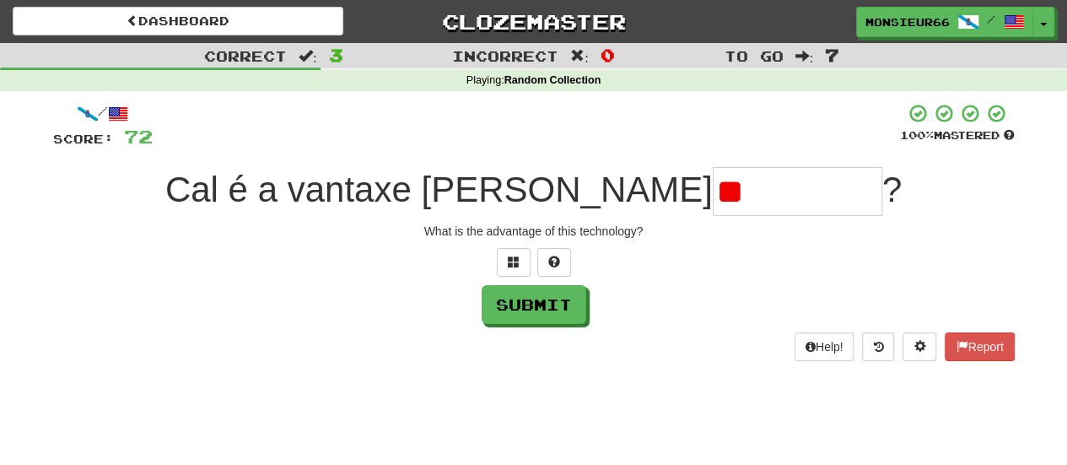
type input "*"
type input "**********"
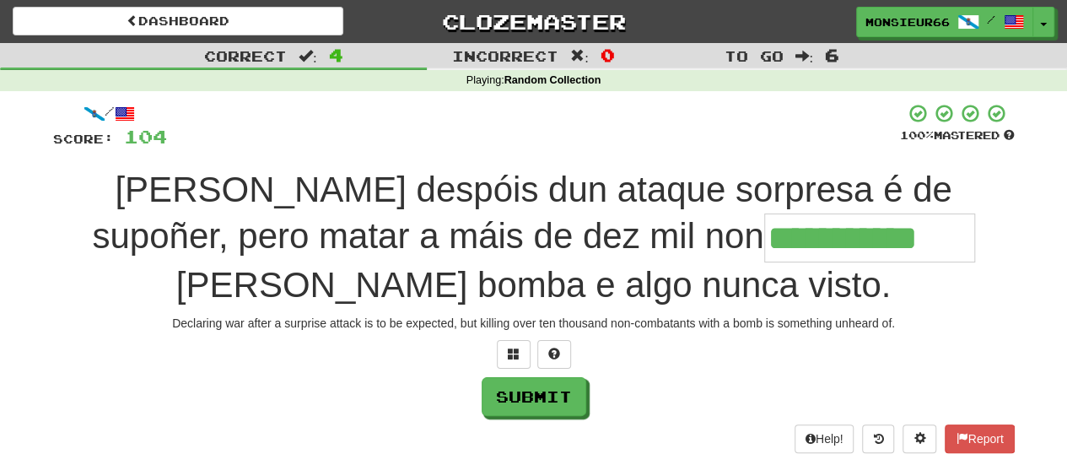
type input "**********"
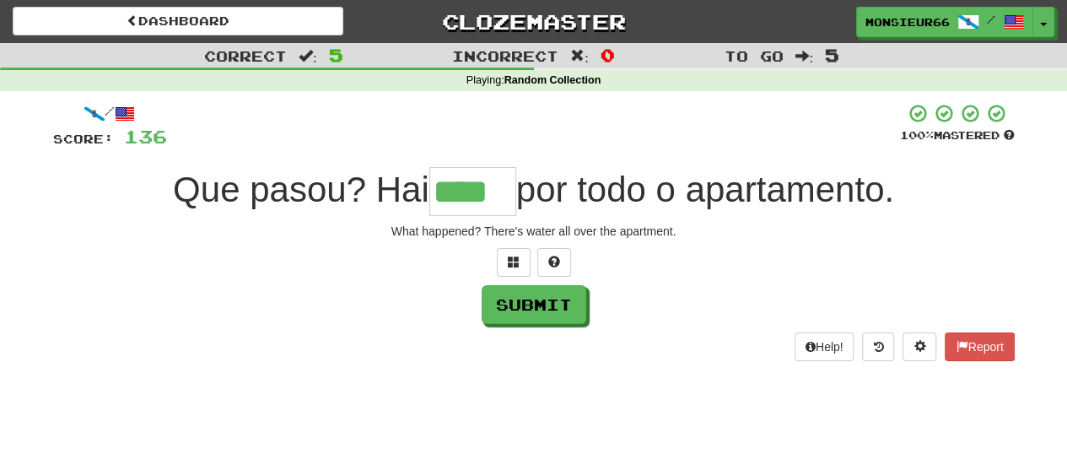
type input "****"
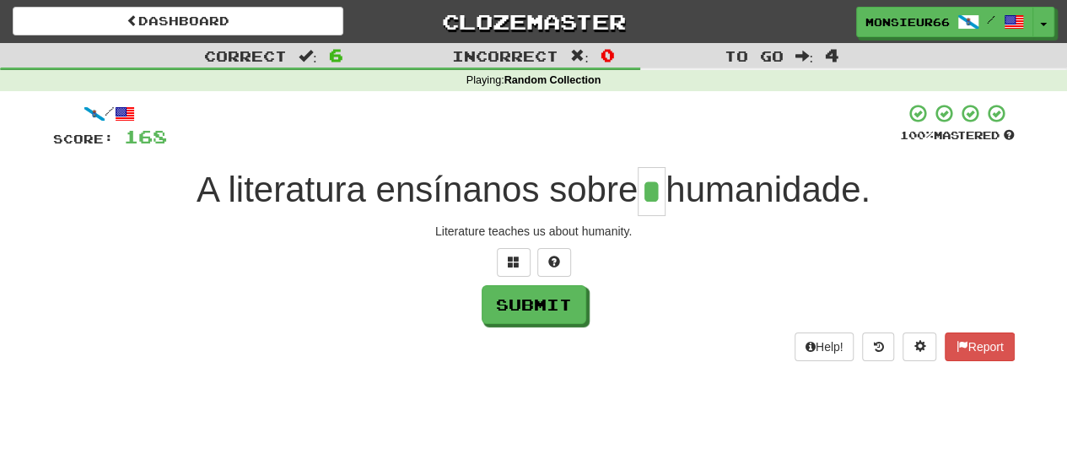
type input "*"
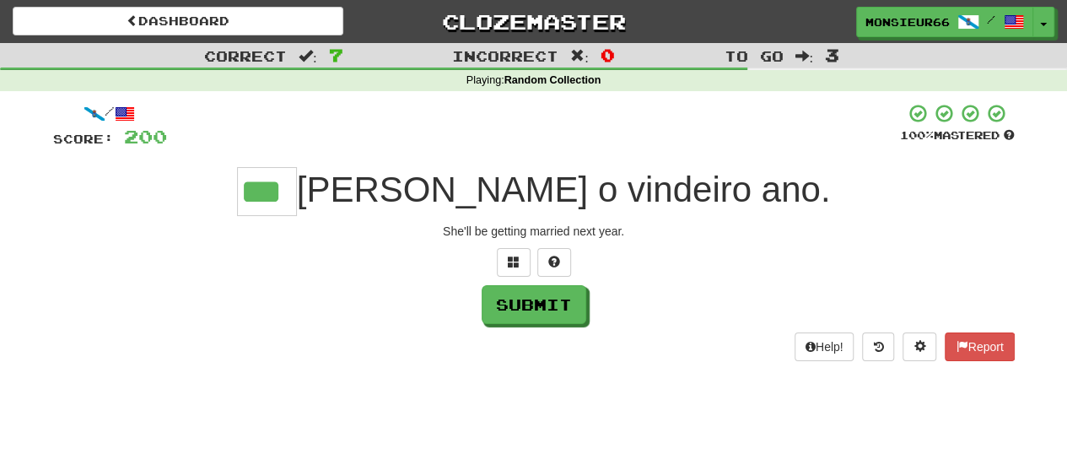
type input "***"
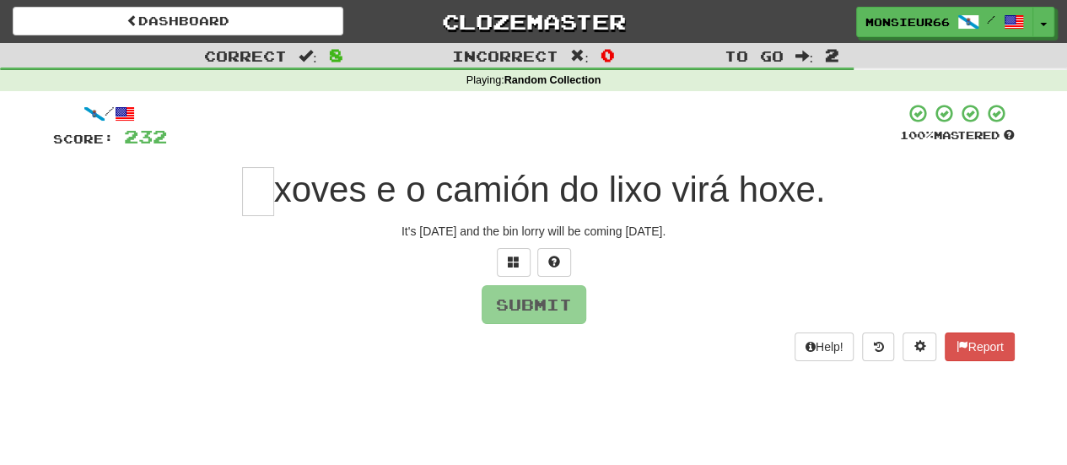
type input "*"
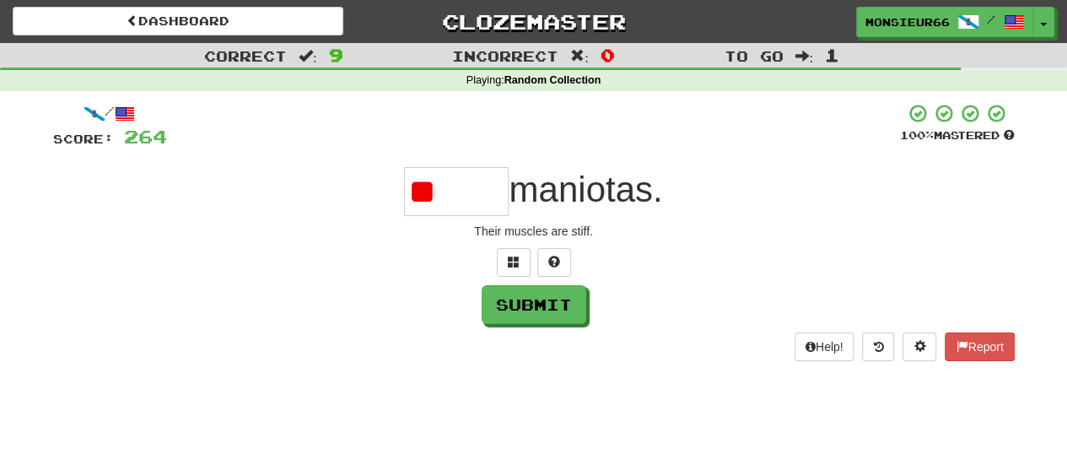
type input "*"
type input "*****"
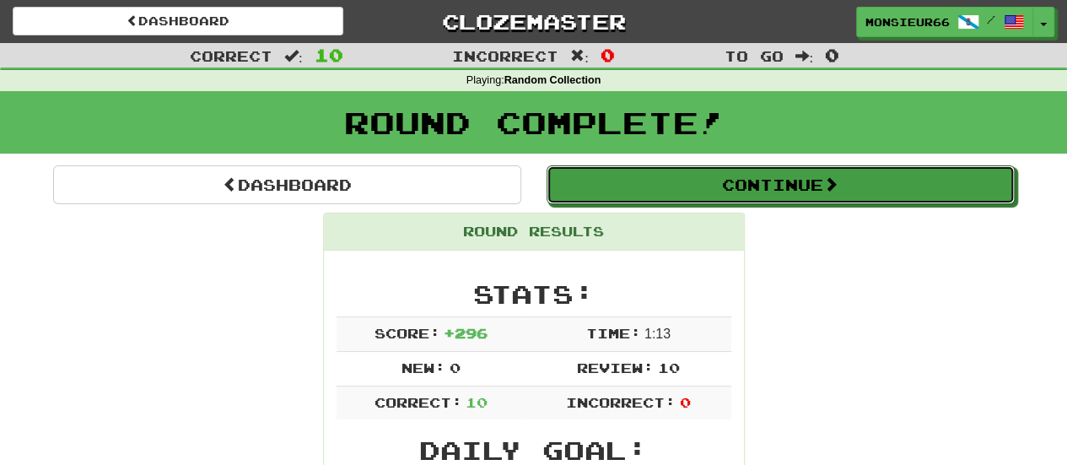
click at [816, 178] on button "Continue" at bounding box center [781, 184] width 468 height 39
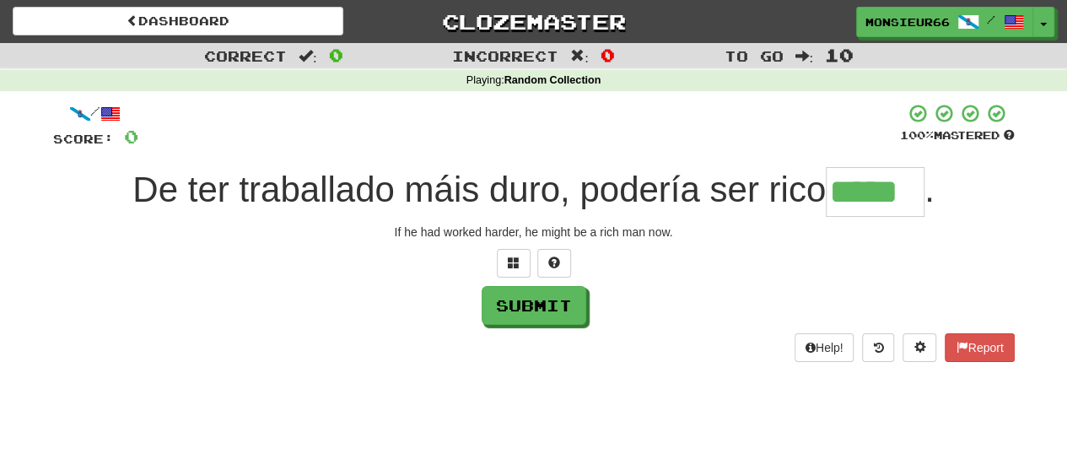
type input "*****"
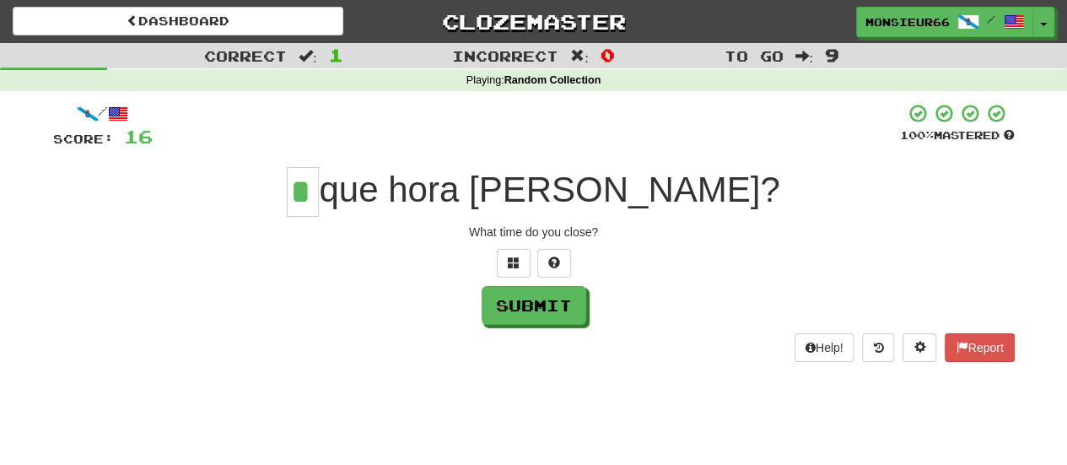
type input "*"
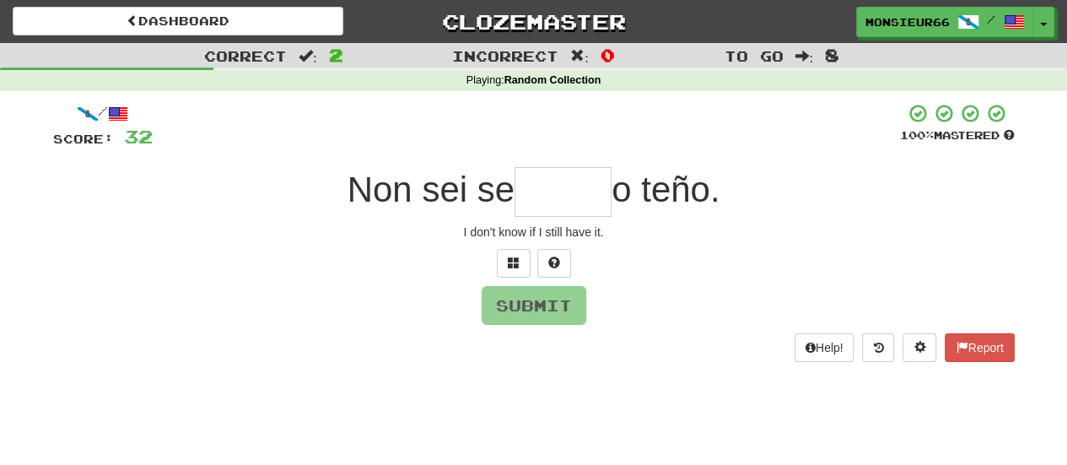
type input "*"
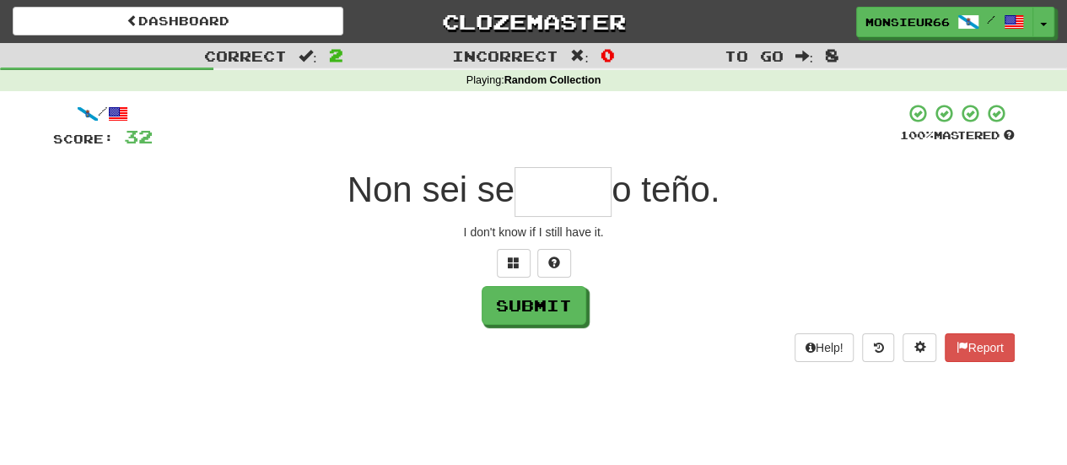
type input "*"
click at [511, 266] on span at bounding box center [514, 262] width 12 height 12
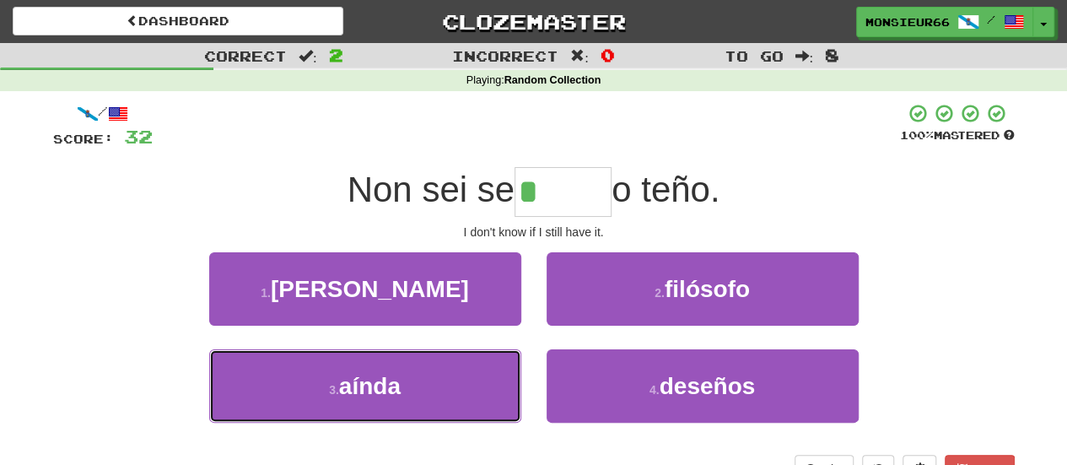
click at [469, 374] on button "3 . aínda" at bounding box center [365, 385] width 312 height 73
type input "*****"
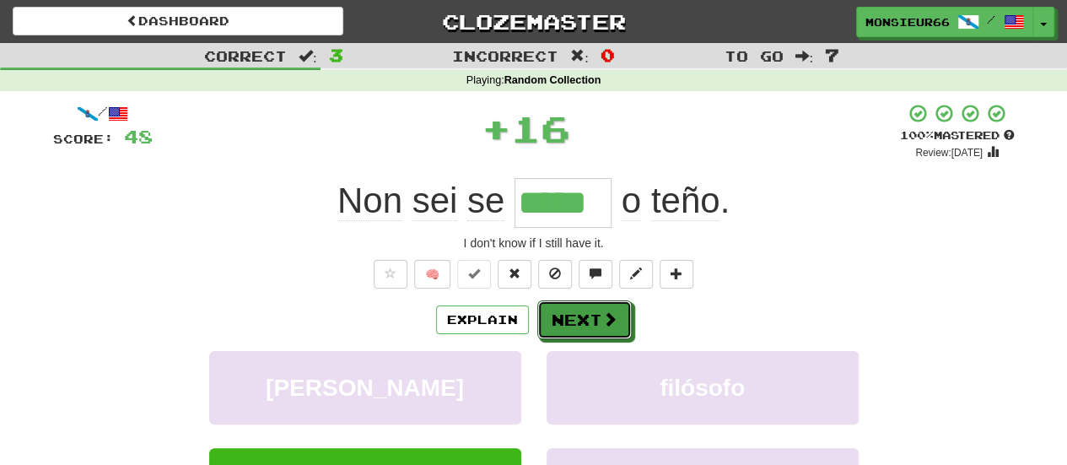
click at [596, 309] on button "Next" at bounding box center [584, 319] width 94 height 39
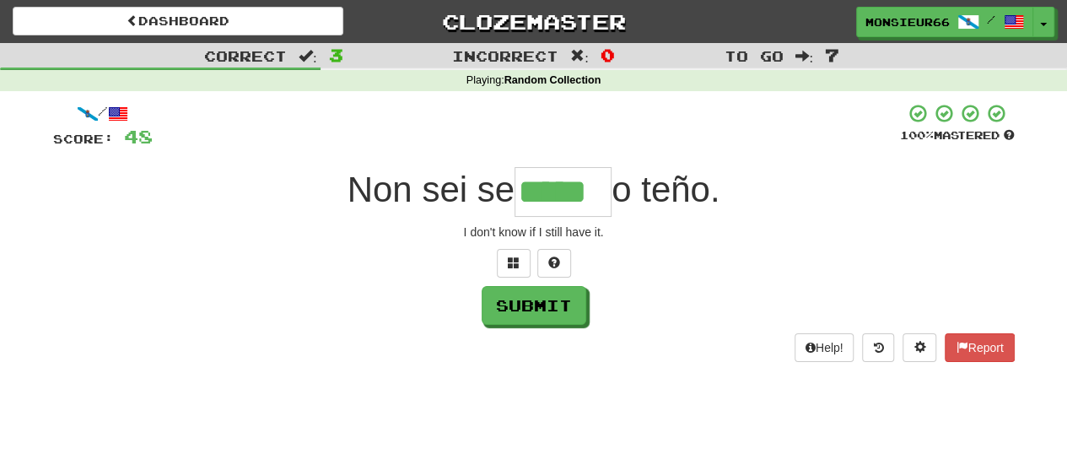
type input "*****"
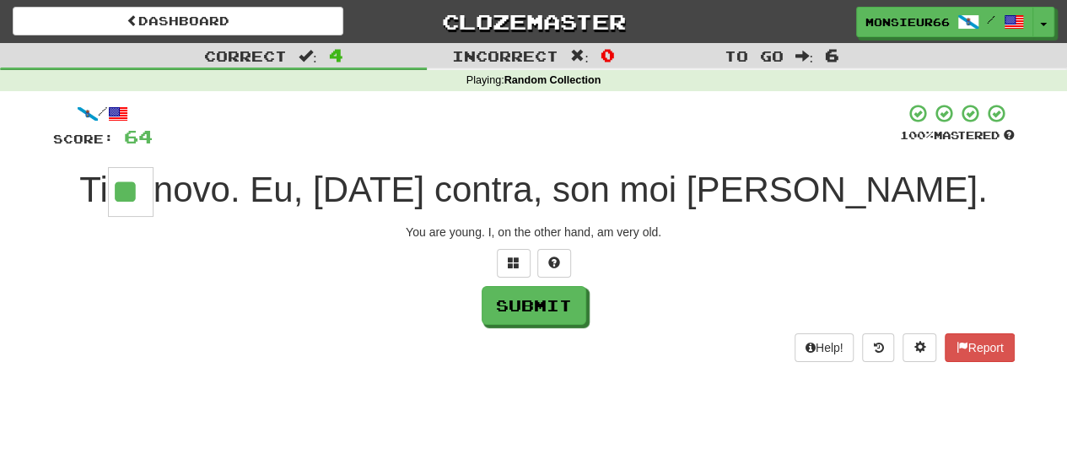
type input "**"
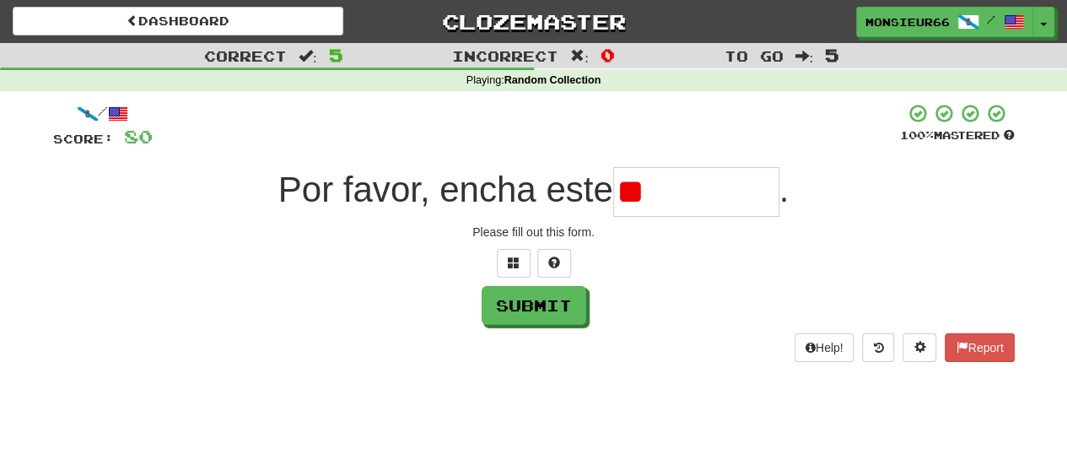
type input "*"
type input "**********"
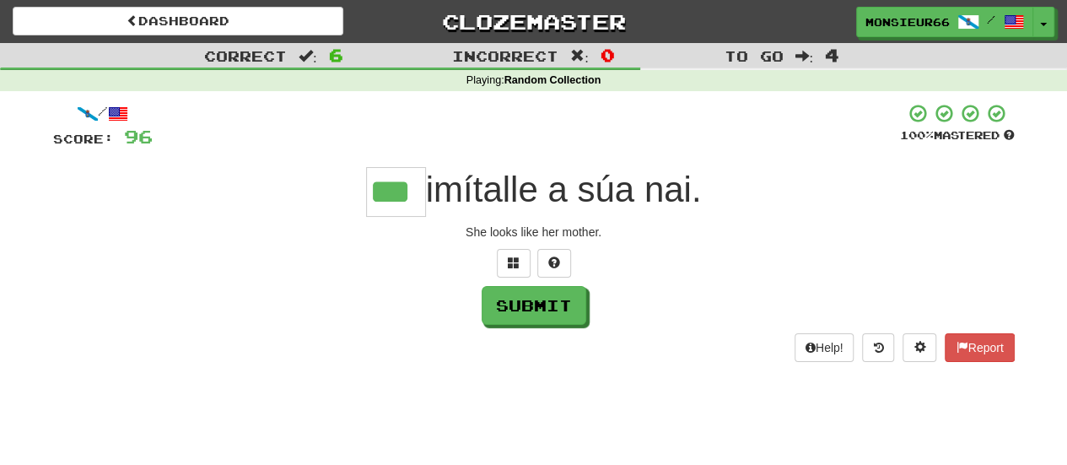
type input "***"
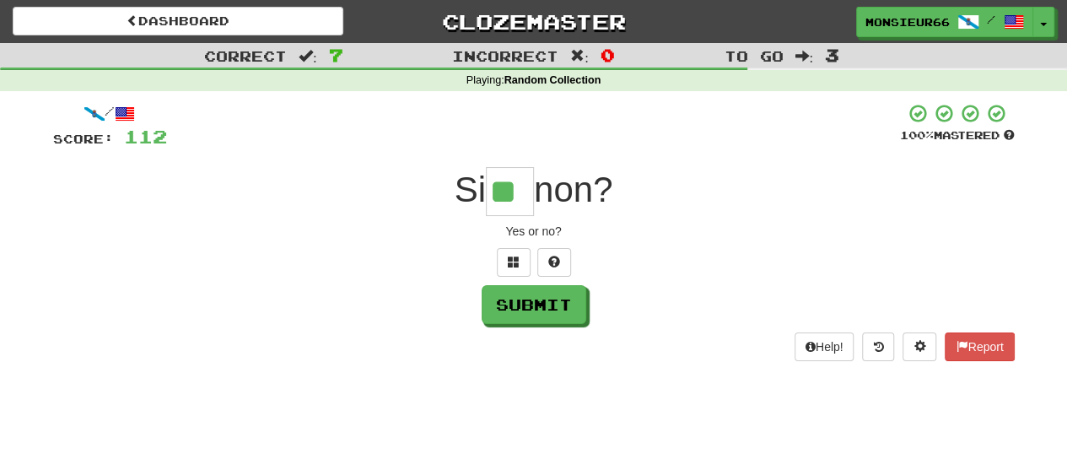
type input "**"
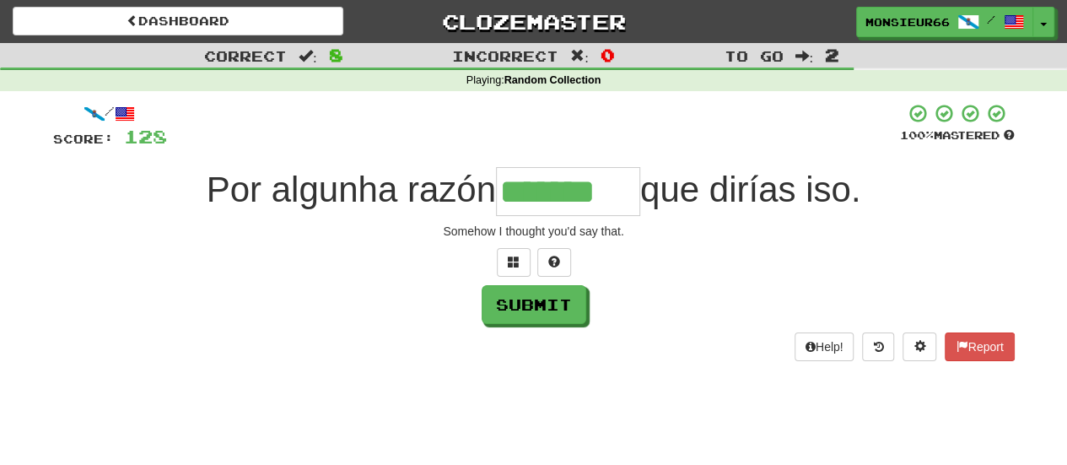
type input "*******"
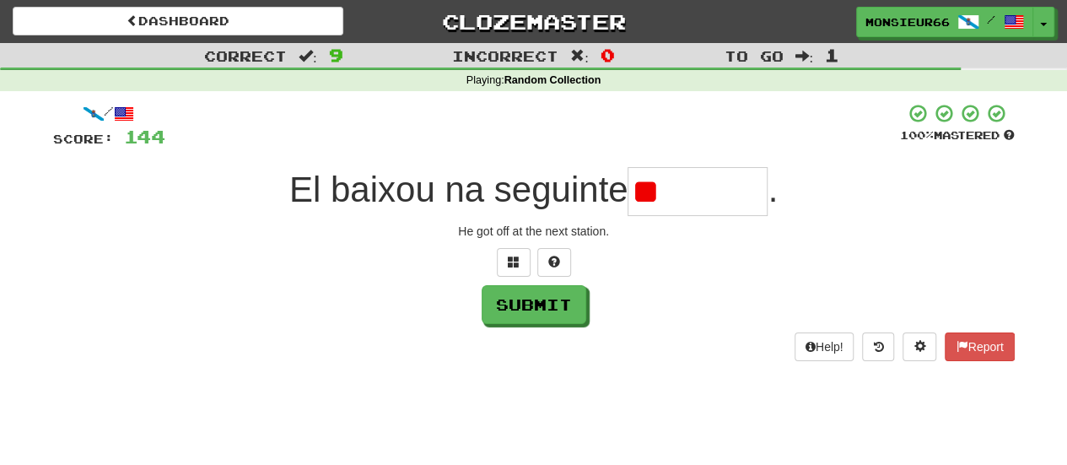
type input "*"
type input "********"
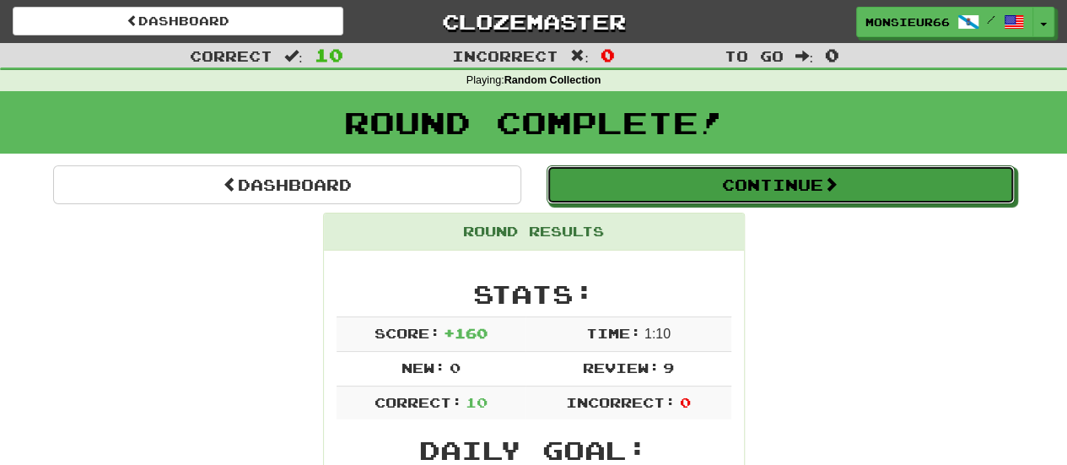
click at [764, 177] on button "Continue" at bounding box center [781, 184] width 468 height 39
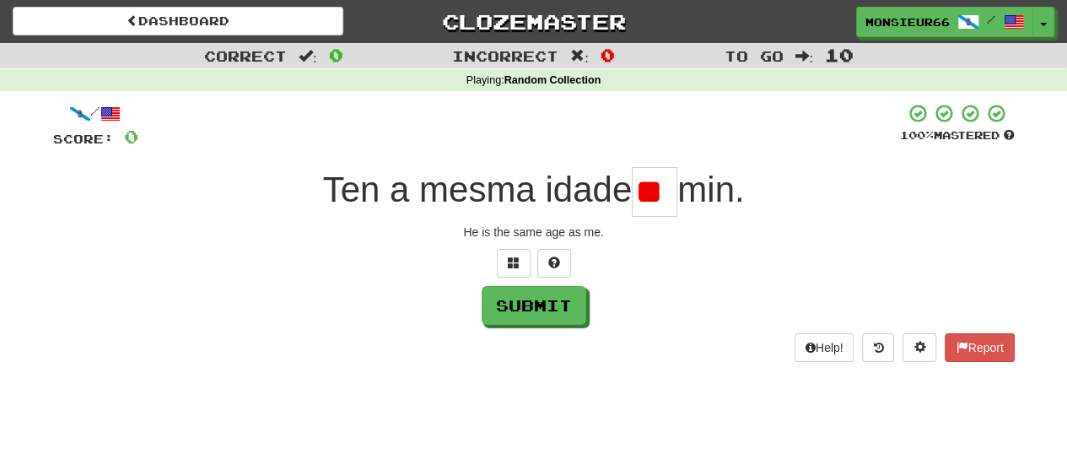
type input "*"
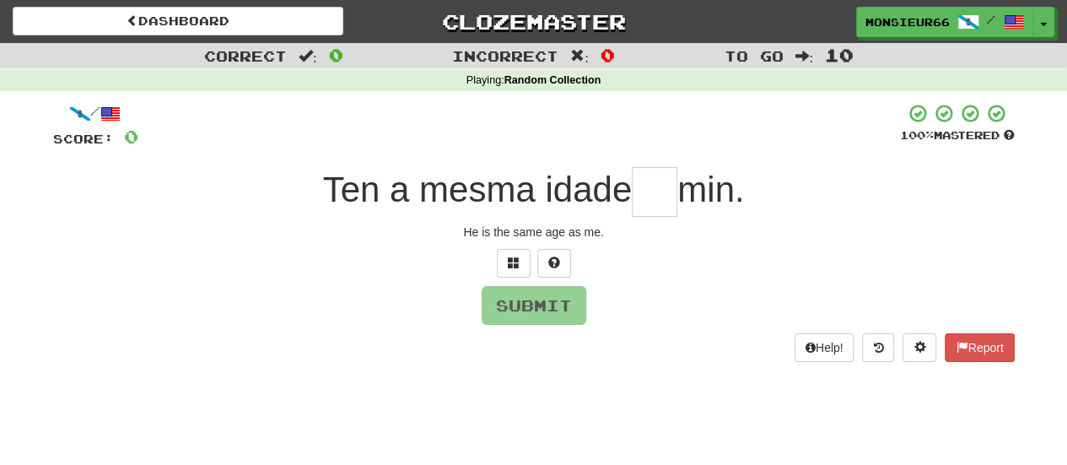
type input "*"
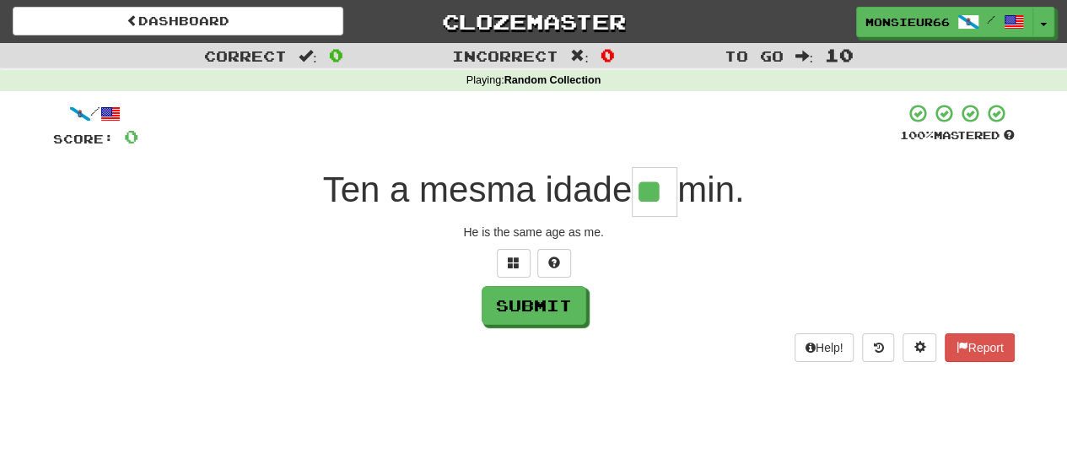
type input "**"
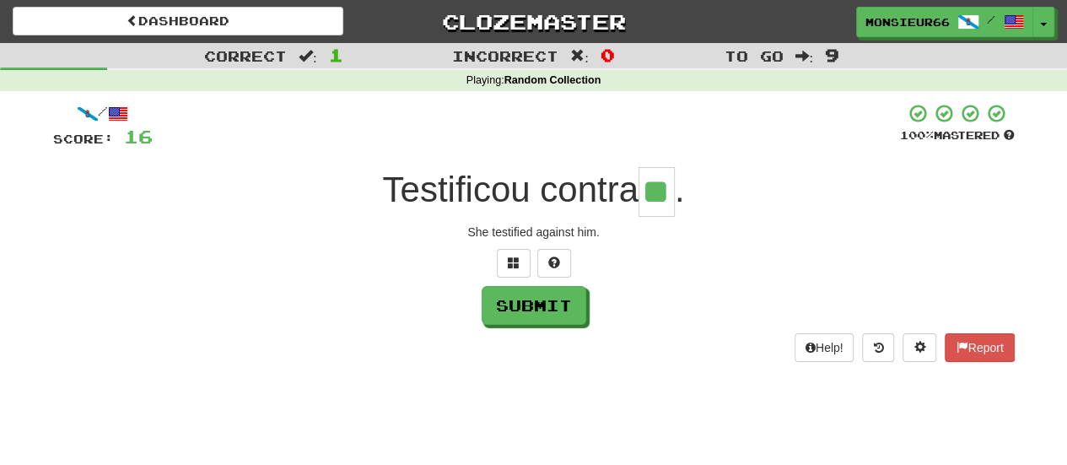
type input "**"
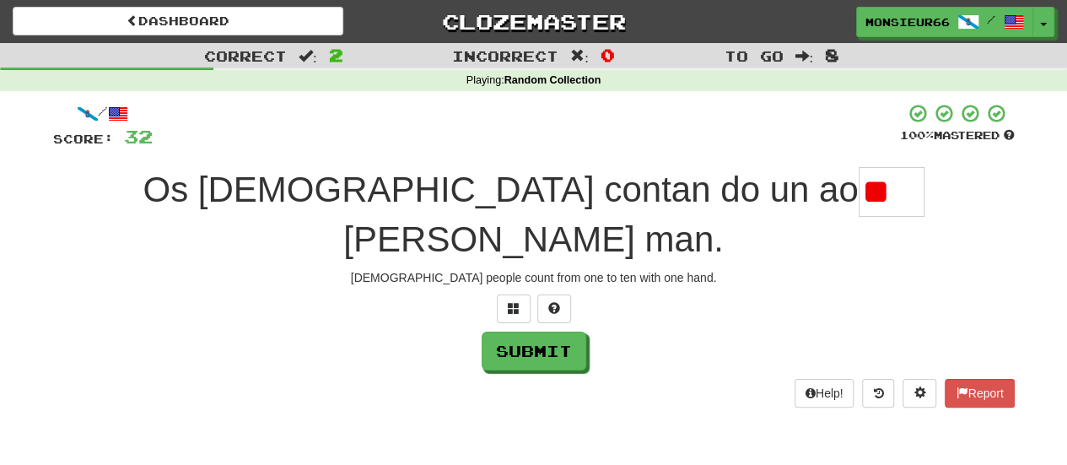
type input "*"
type input "***"
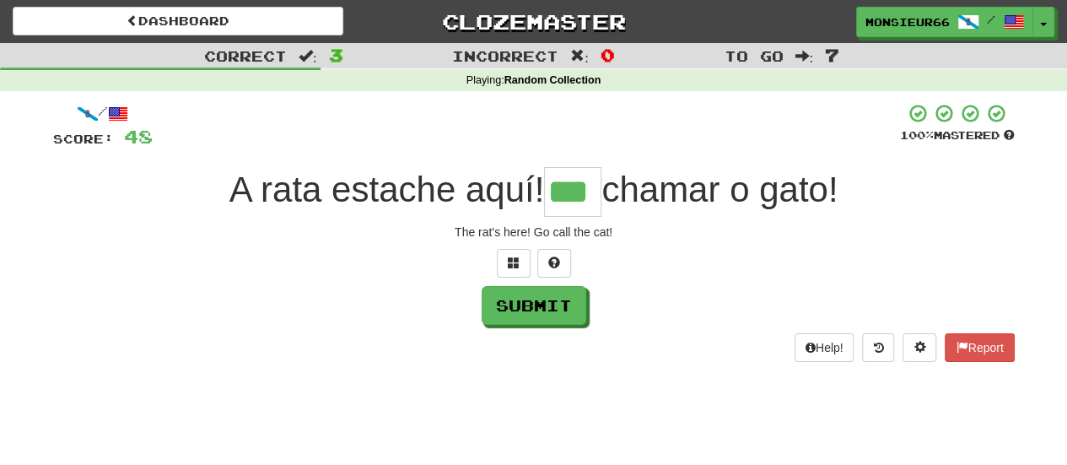
type input "***"
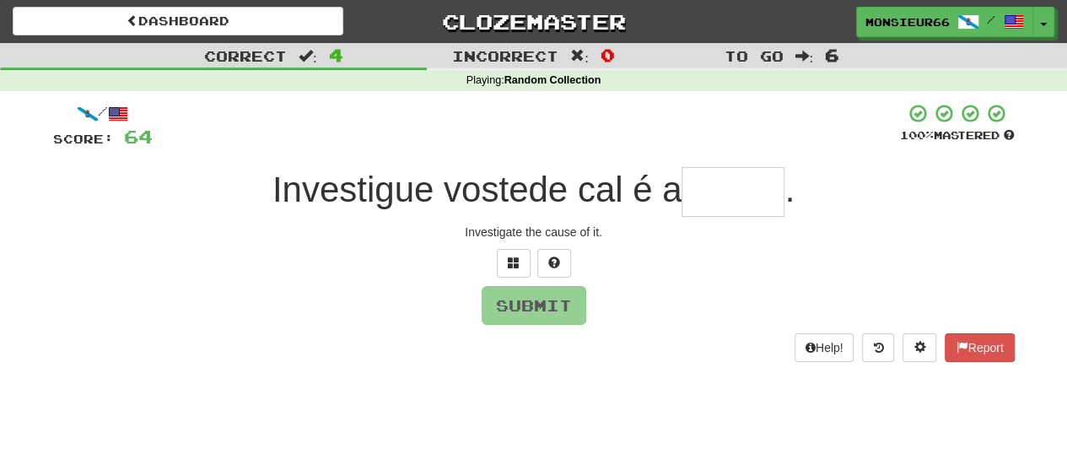
type input "*"
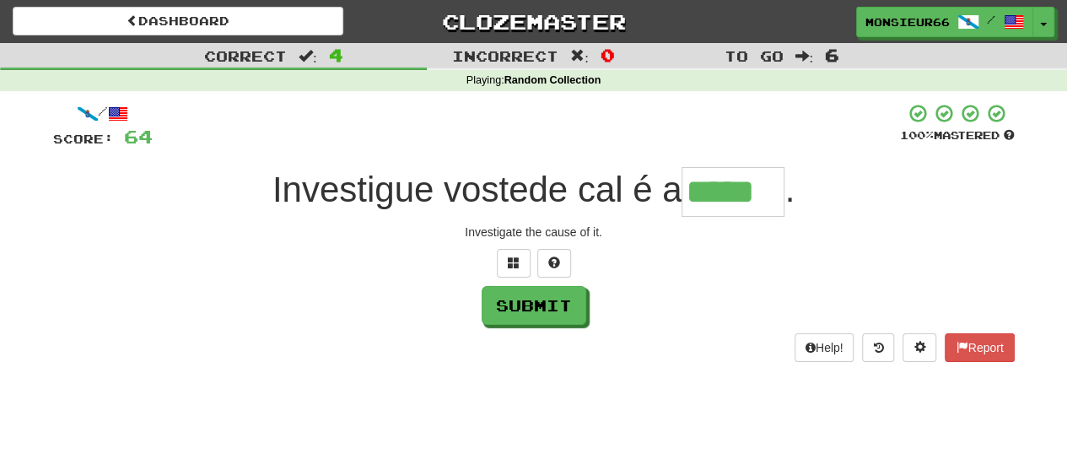
type input "*****"
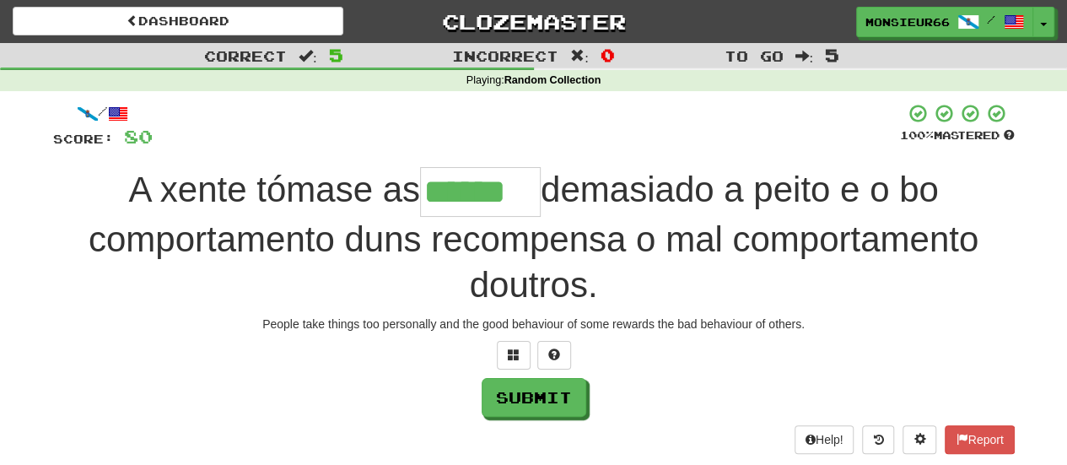
type input "******"
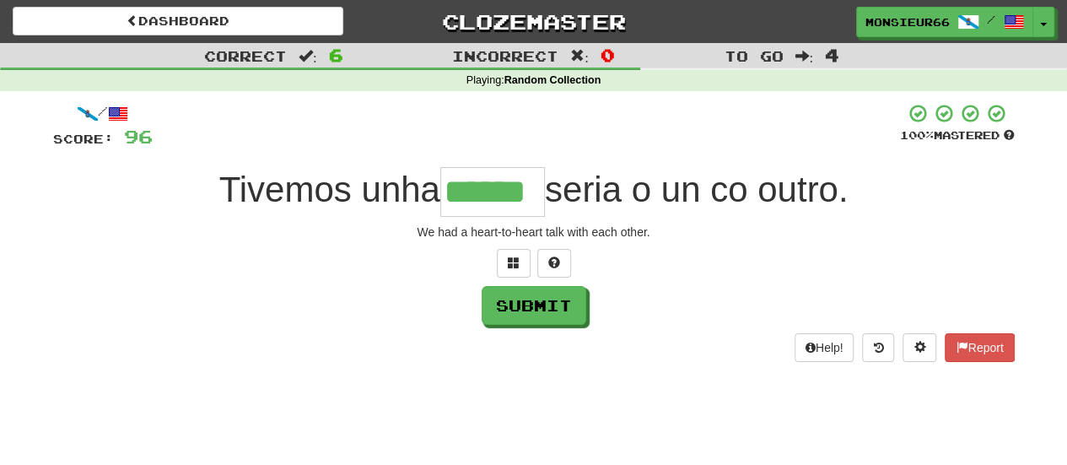
type input "******"
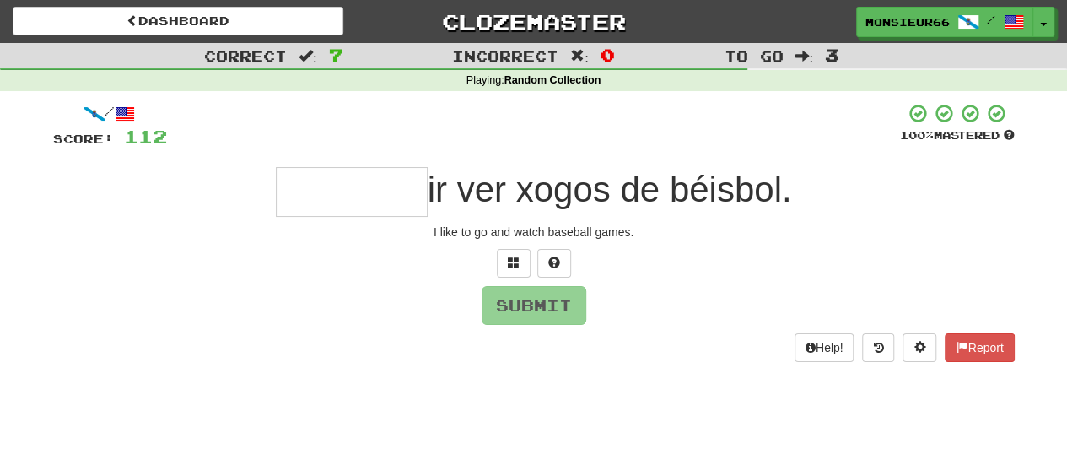
type input "*"
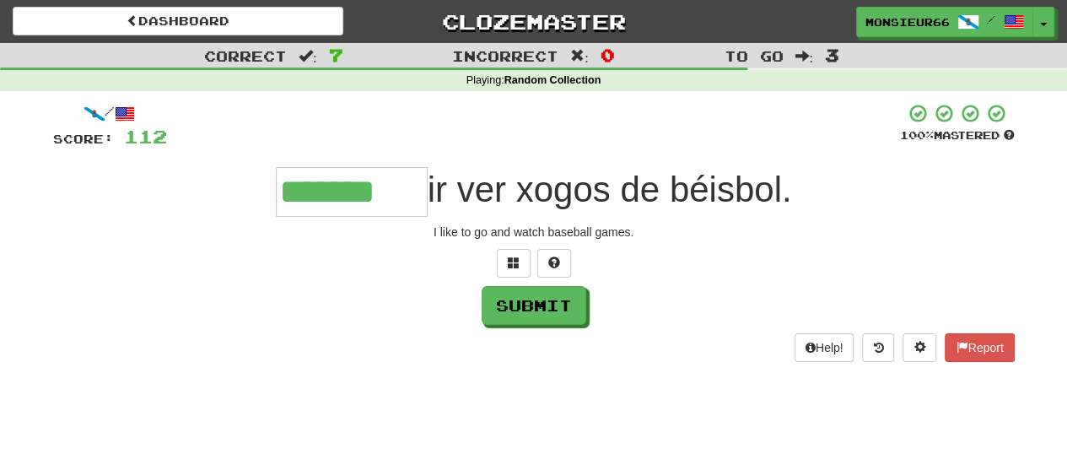
type input "*******"
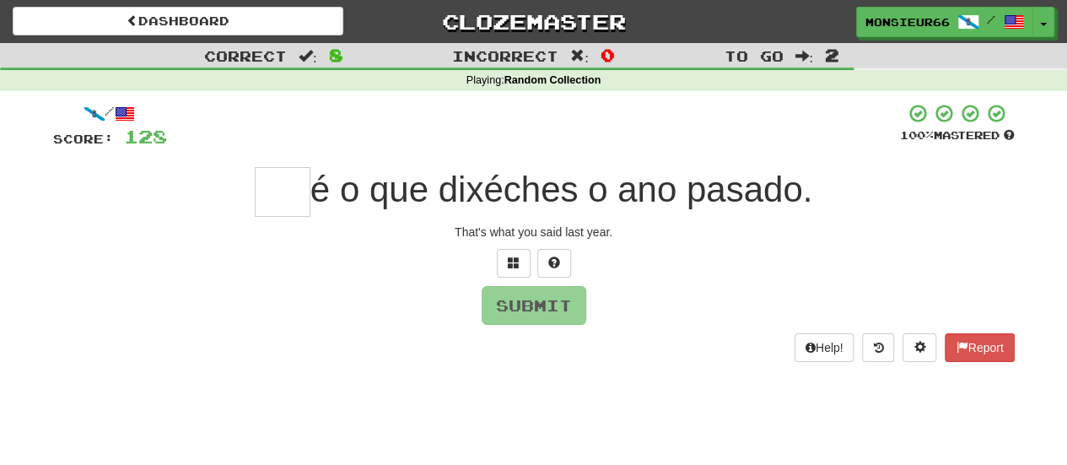
type input "*"
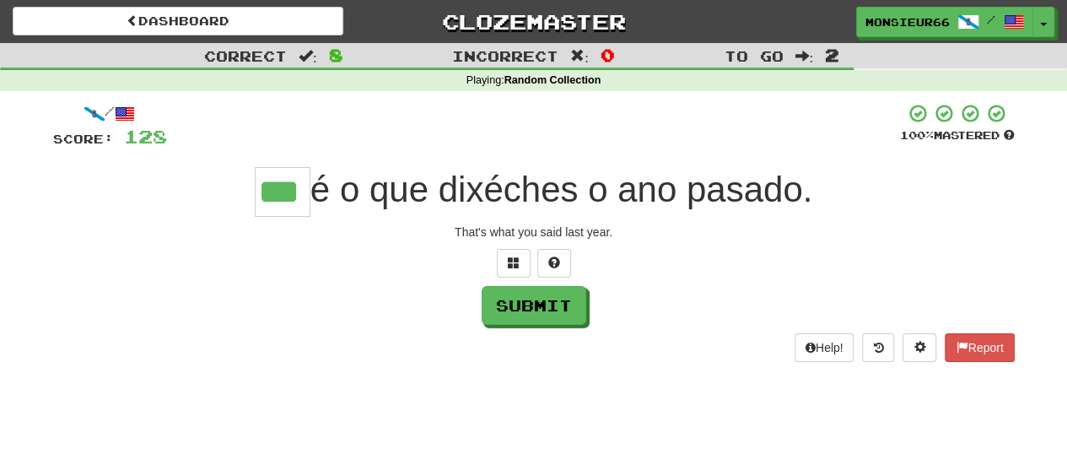
type input "***"
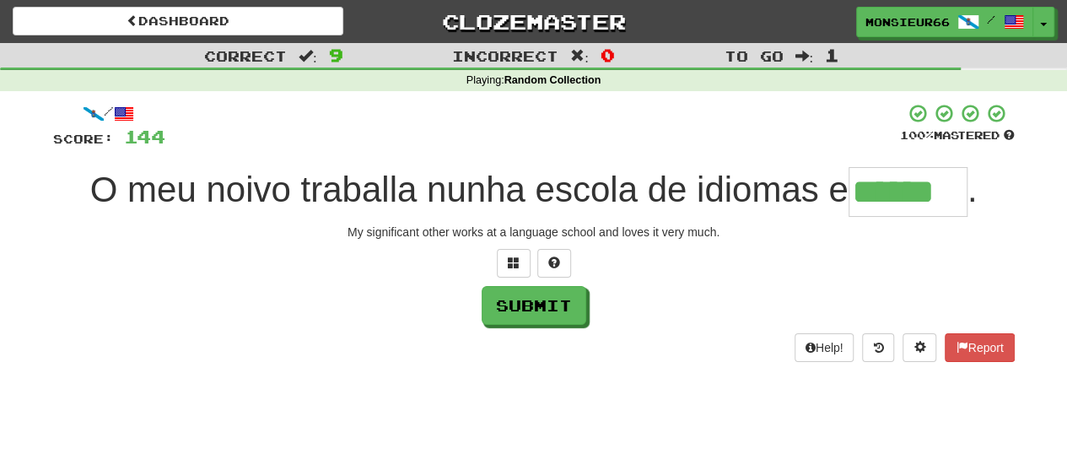
type input "******"
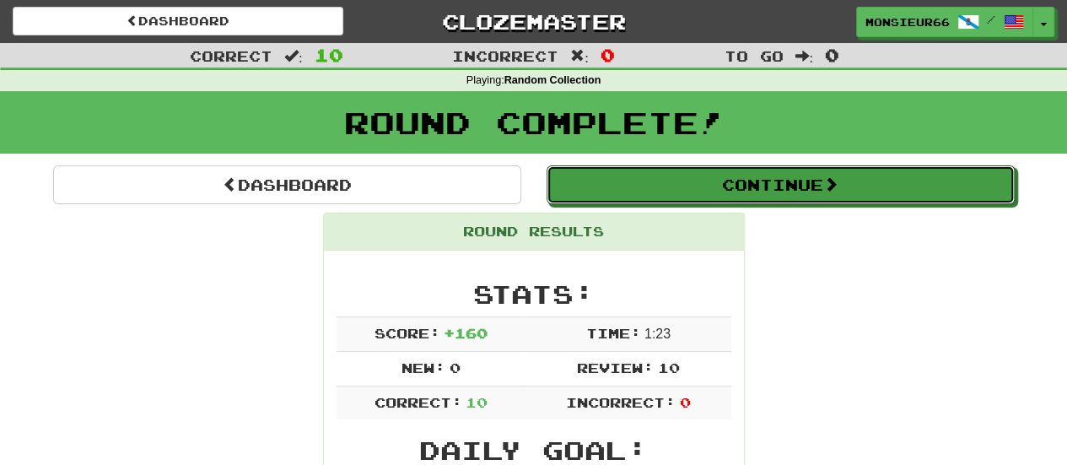
click at [831, 170] on button "Continue" at bounding box center [781, 184] width 468 height 39
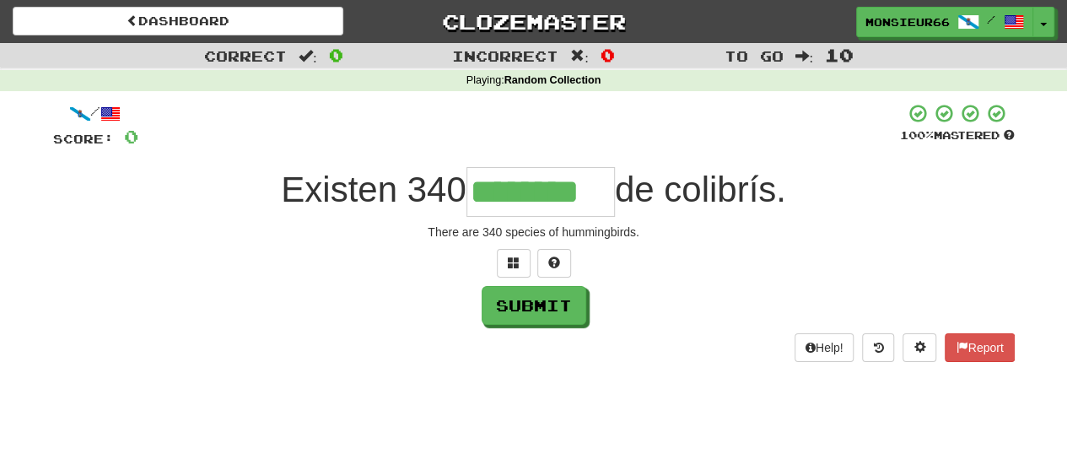
type input "********"
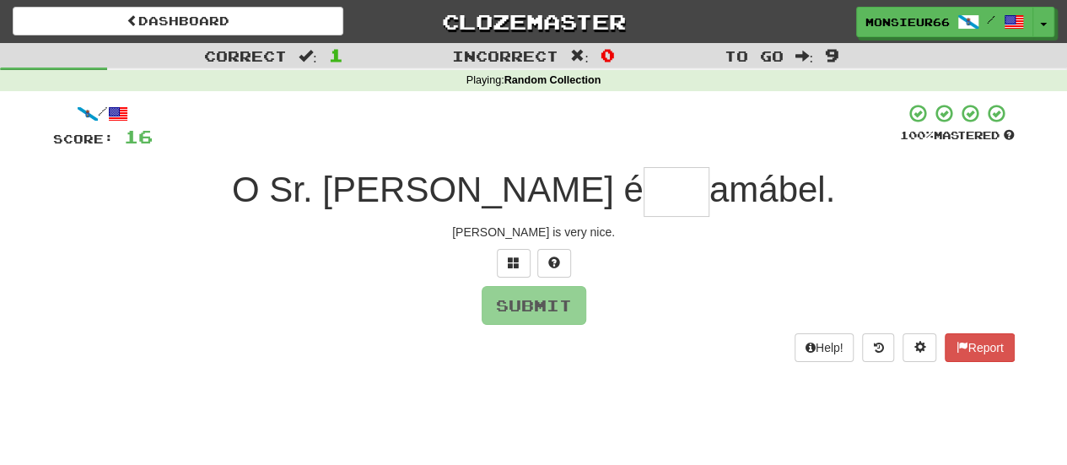
type input "*"
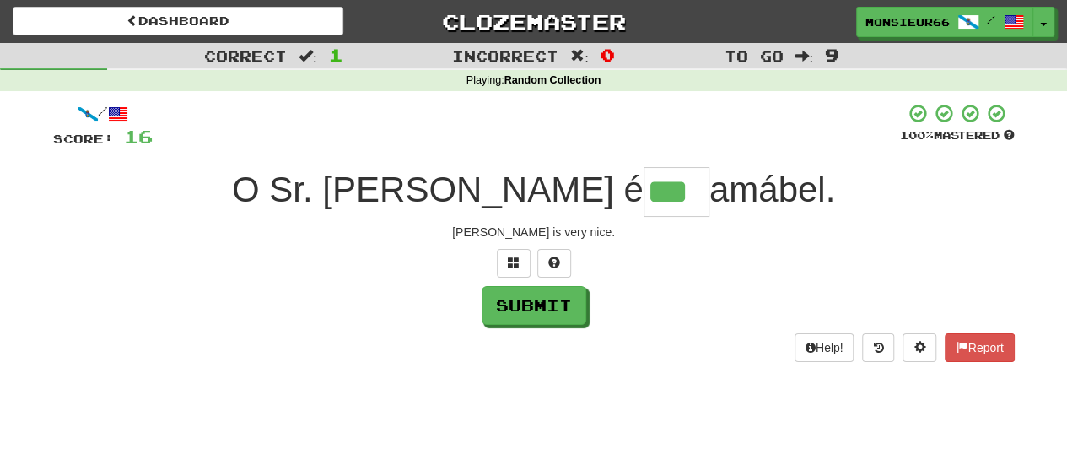
type input "***"
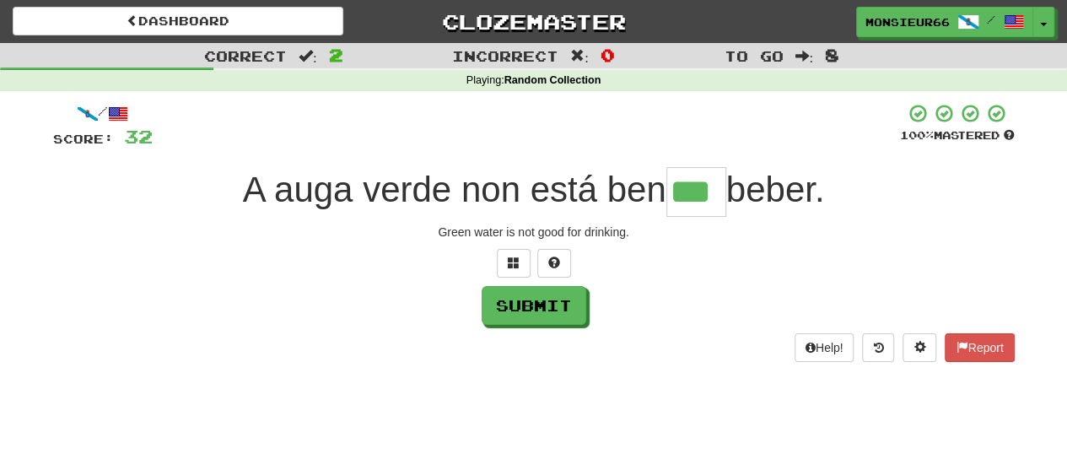
type input "***"
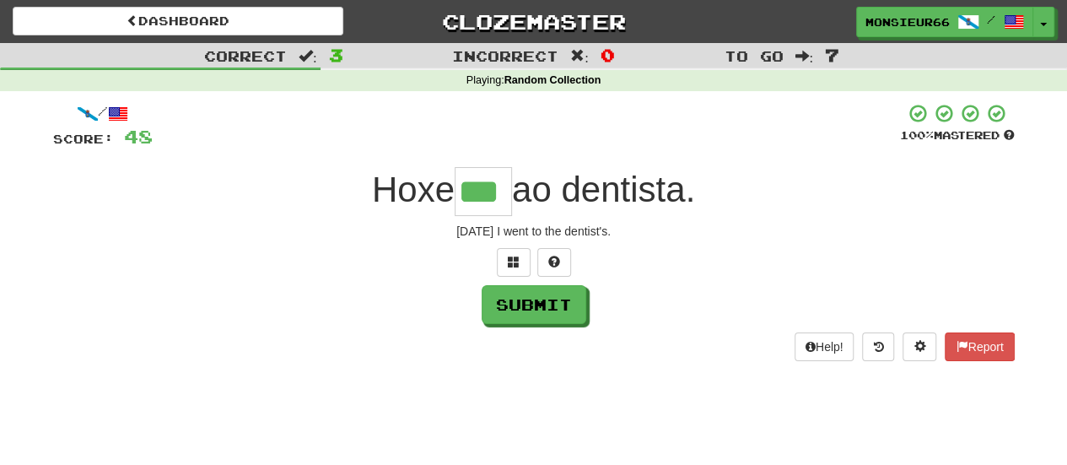
type input "***"
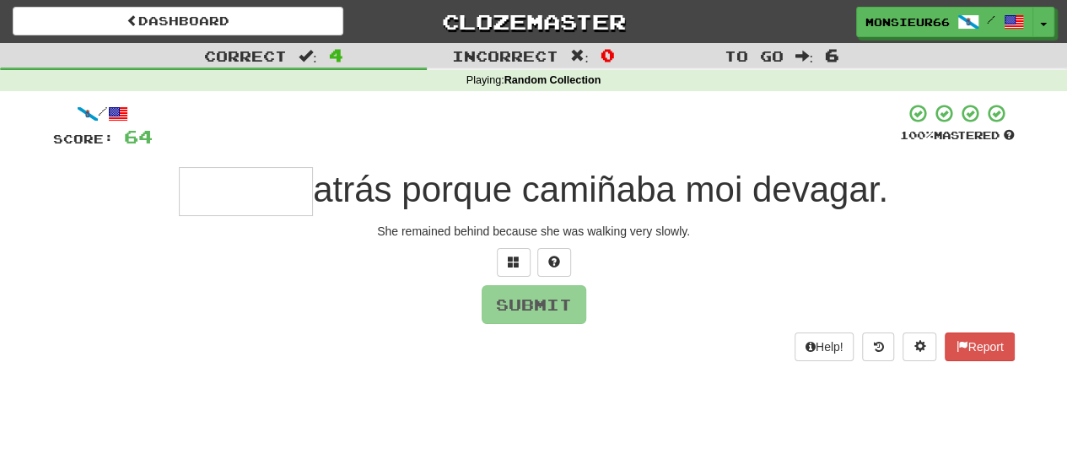
type input "*"
click at [515, 262] on span at bounding box center [514, 262] width 12 height 12
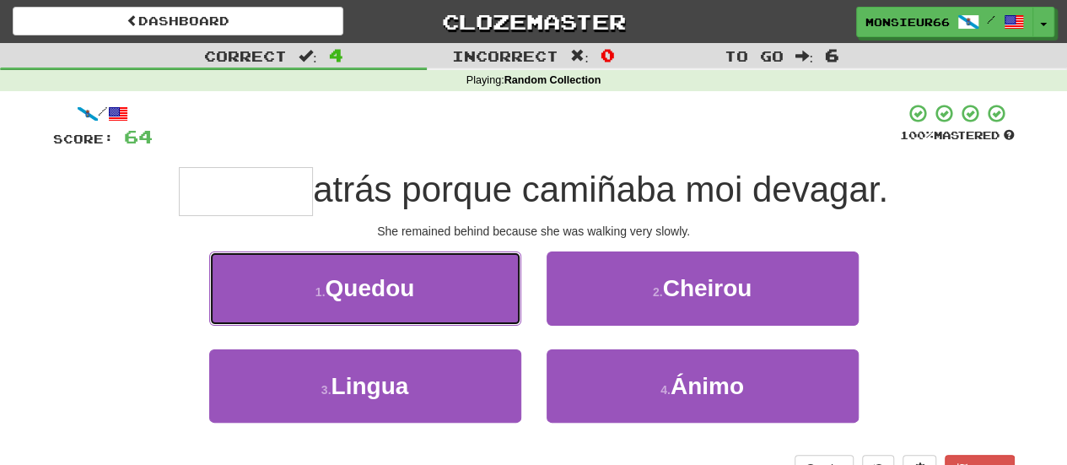
click at [445, 301] on button "1 . Quedou" at bounding box center [365, 287] width 312 height 73
type input "******"
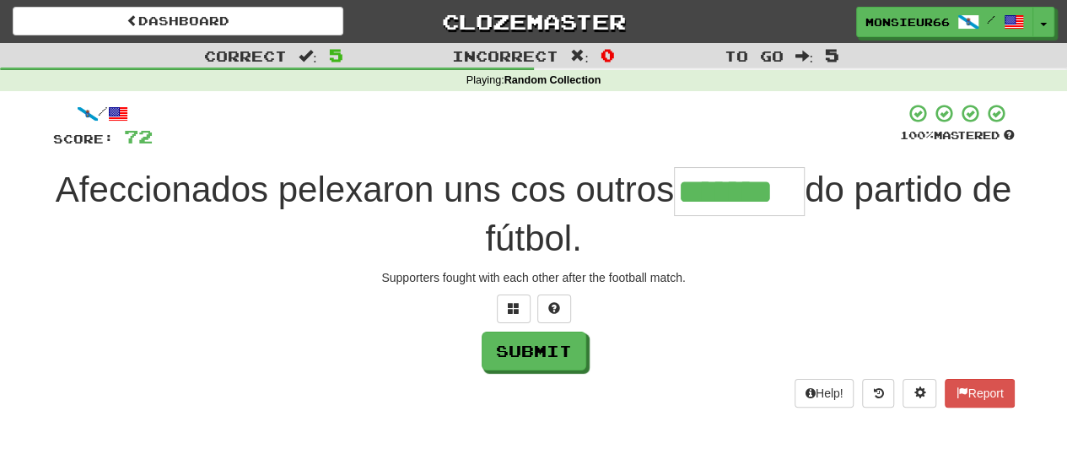
type input "*******"
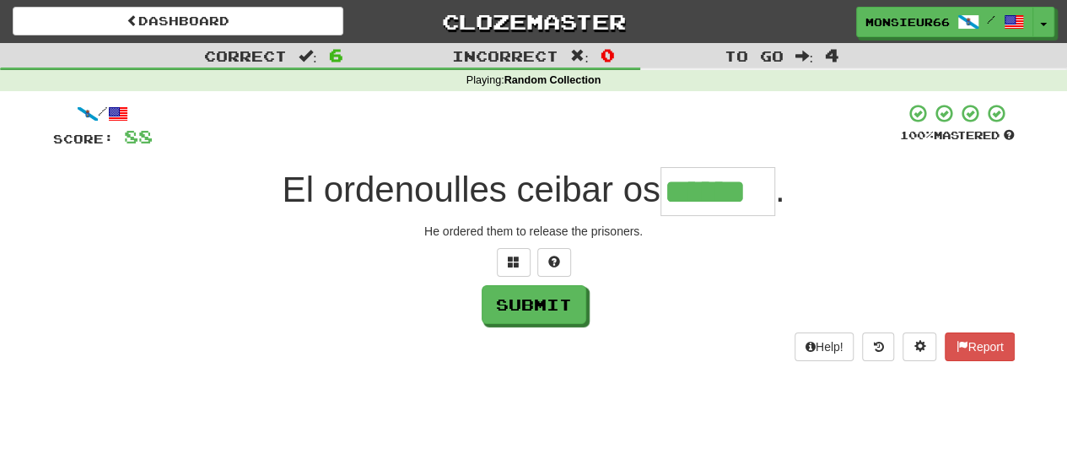
type input "******"
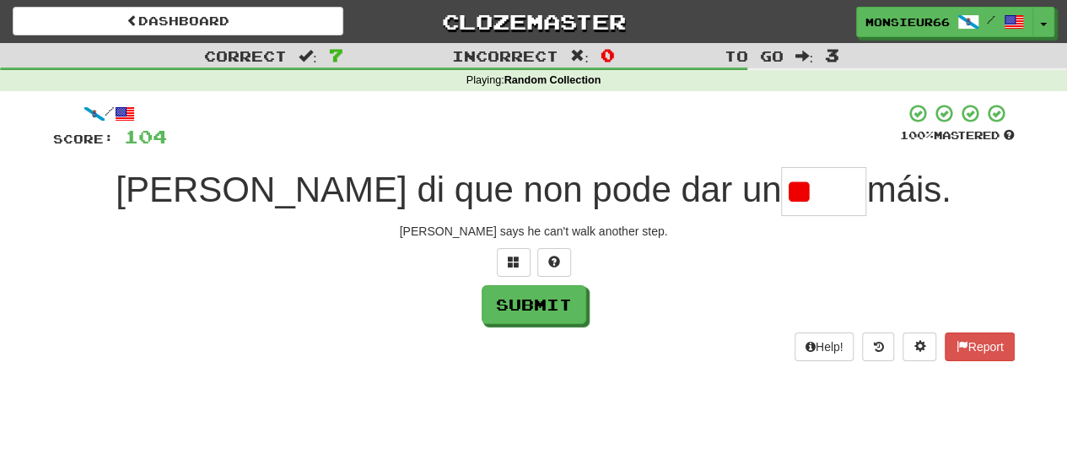
type input "*"
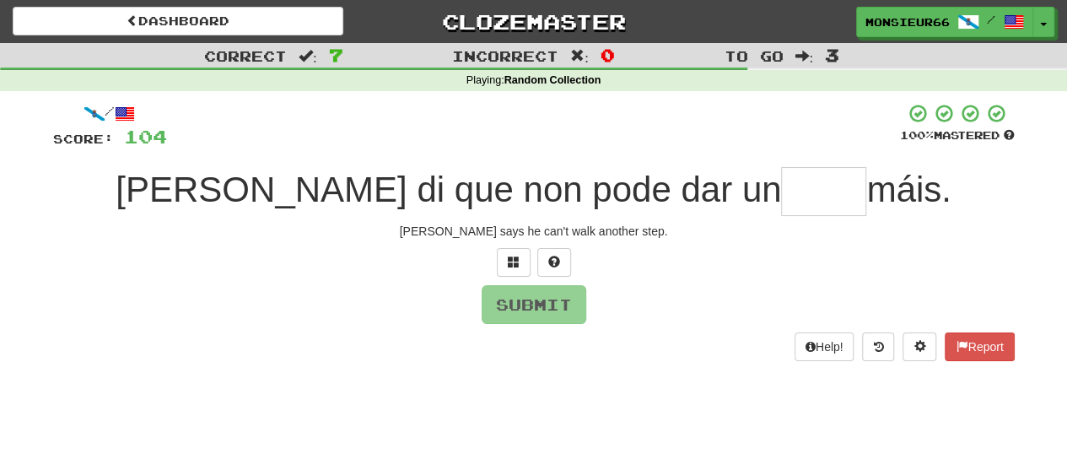
type input "*"
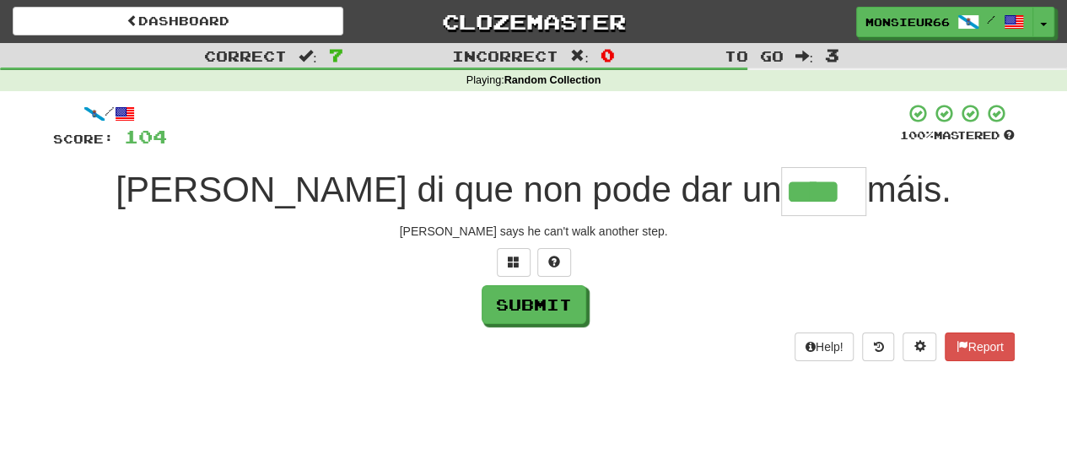
type input "****"
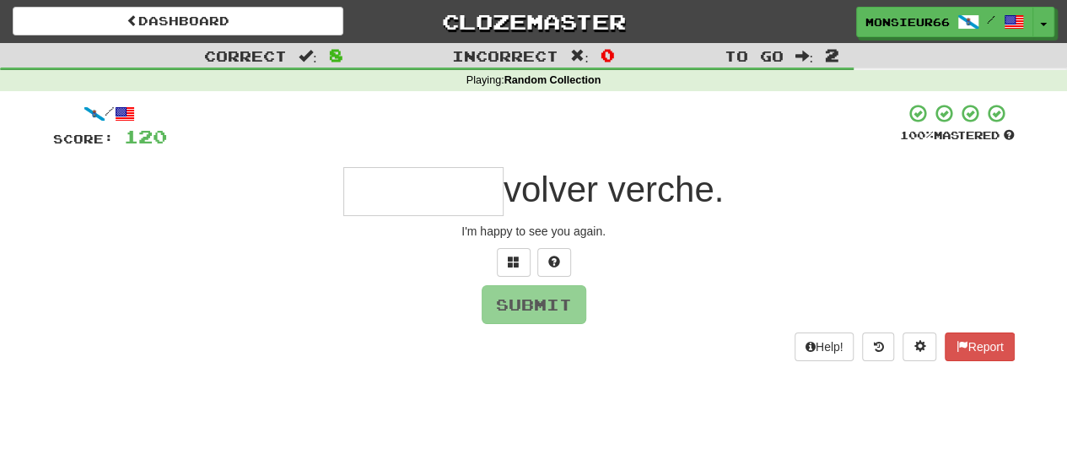
type input "*"
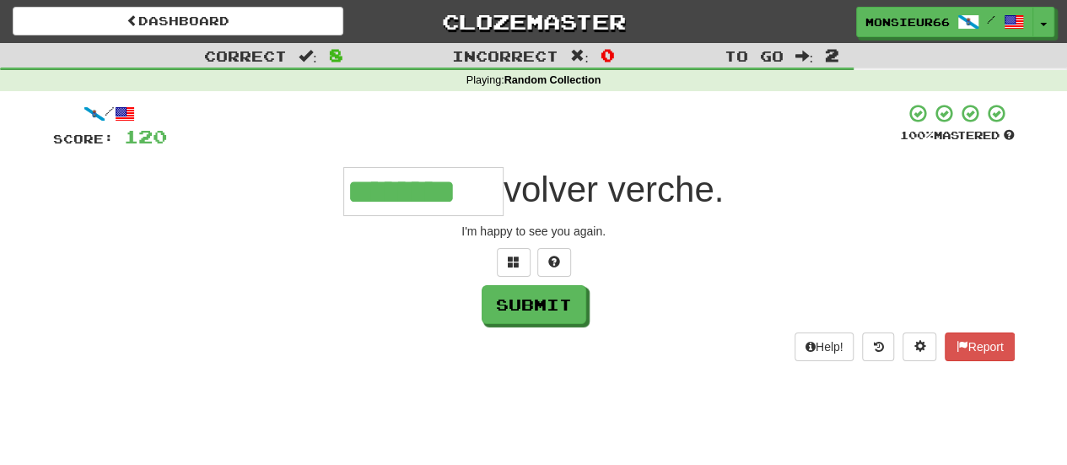
type input "********"
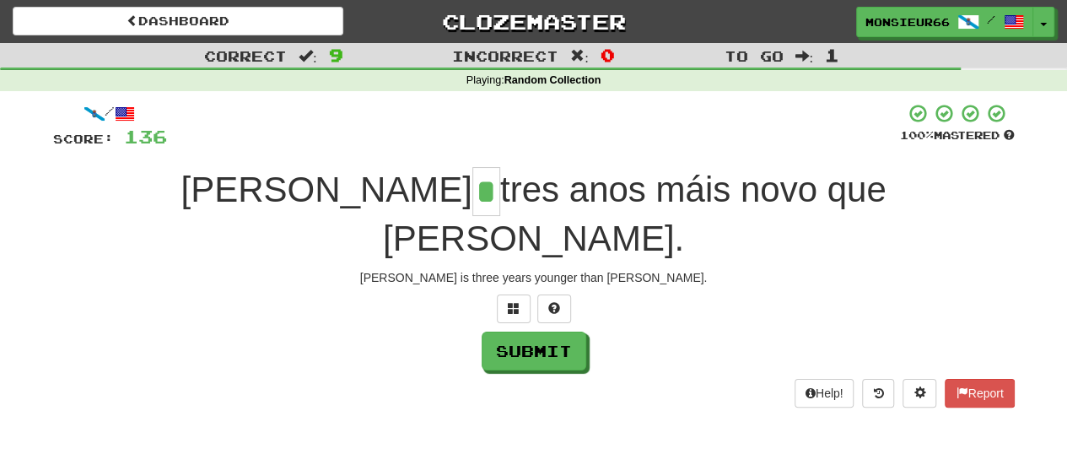
type input "*"
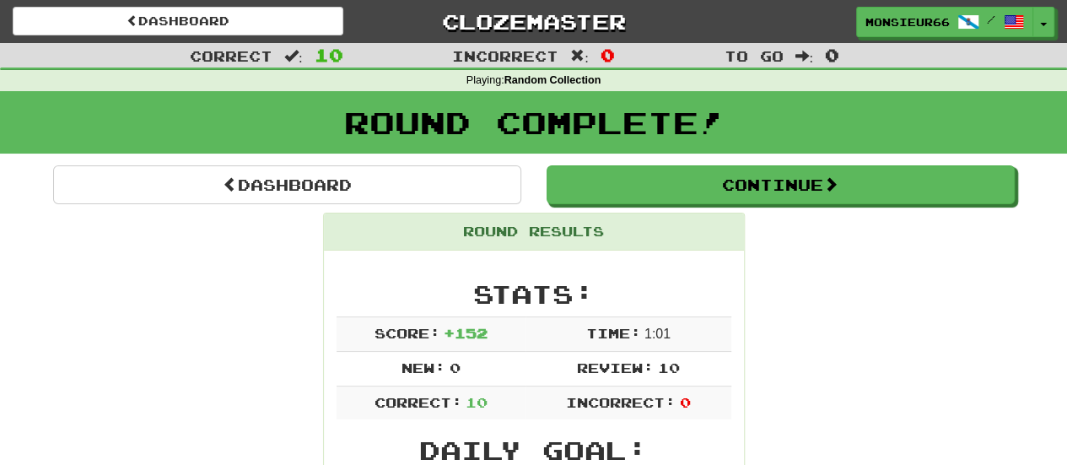
drag, startPoint x: 1055, startPoint y: 46, endPoint x: 1068, endPoint y: 46, distance: 12.7
click at [1066, 46] on div "To go : 0" at bounding box center [889, 55] width 356 height 24
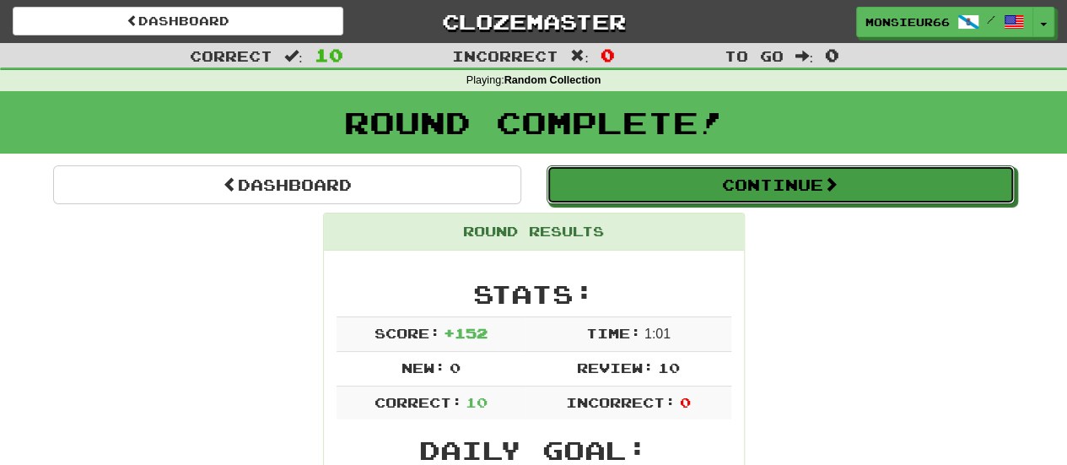
click at [776, 185] on button "Continue" at bounding box center [781, 184] width 468 height 39
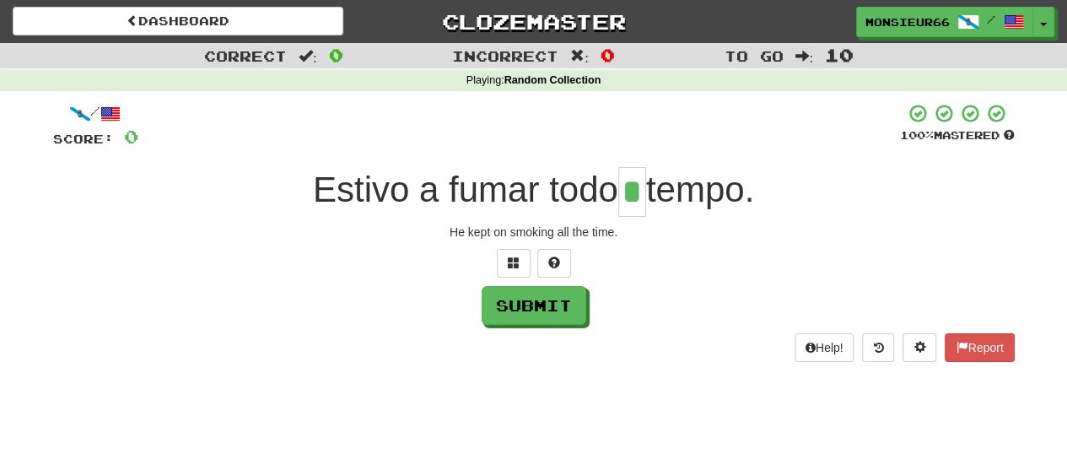
type input "*"
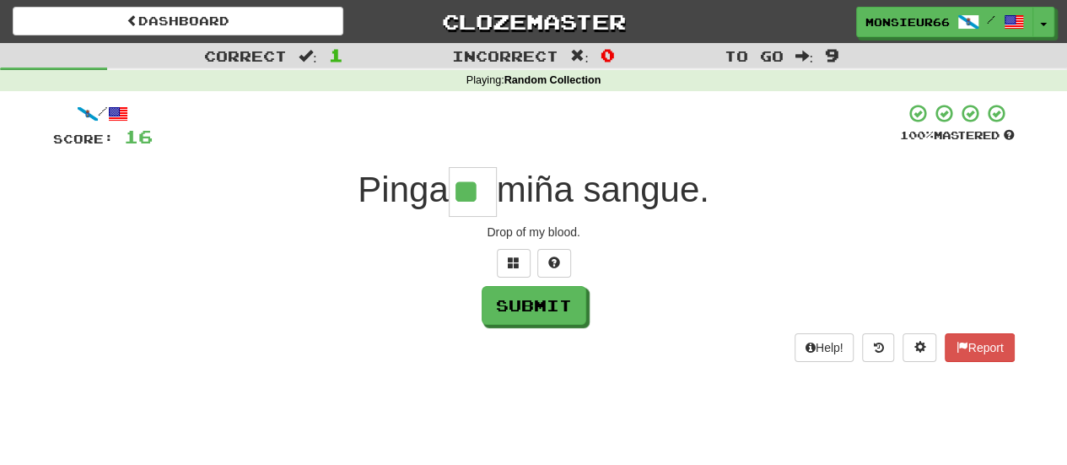
type input "**"
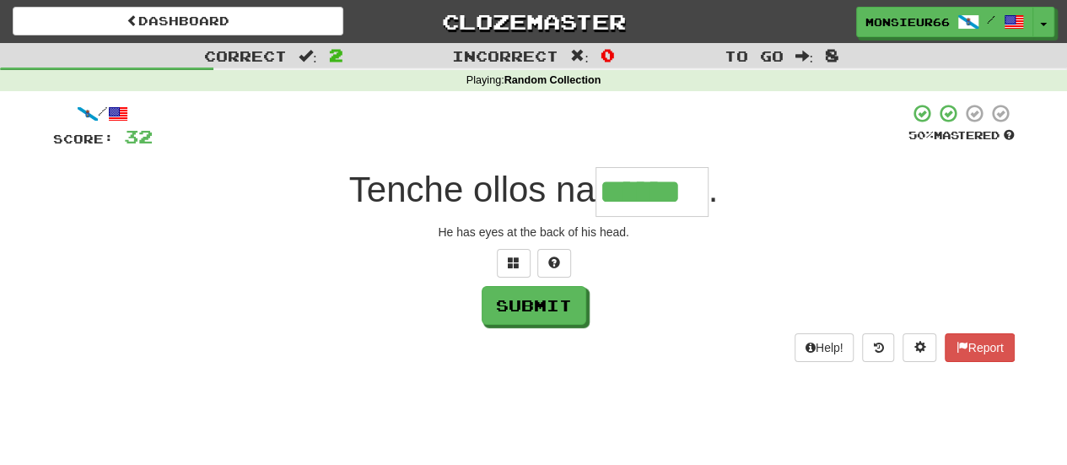
type input "******"
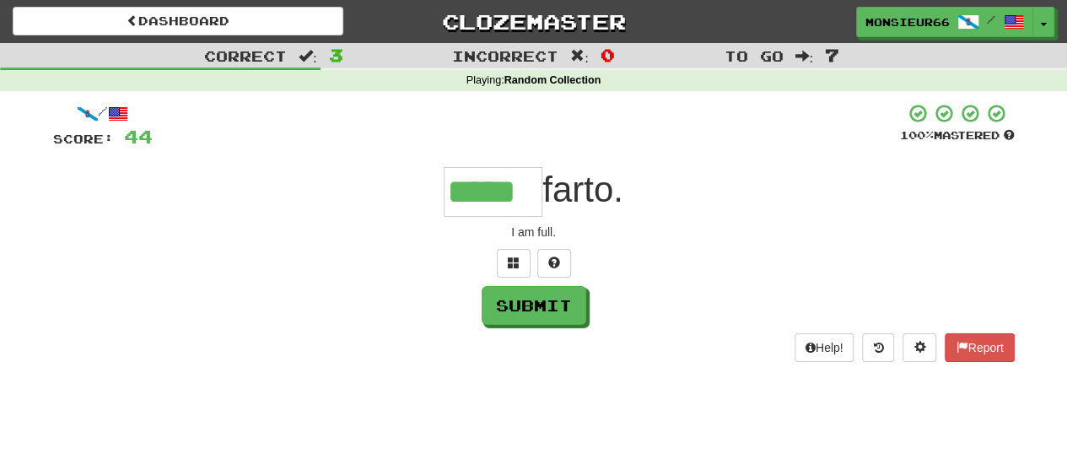
type input "*****"
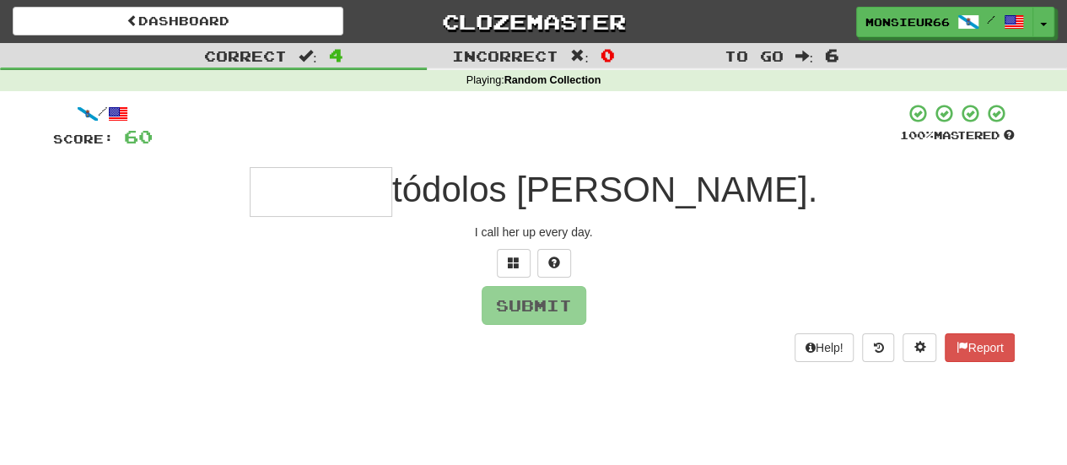
type input "*"
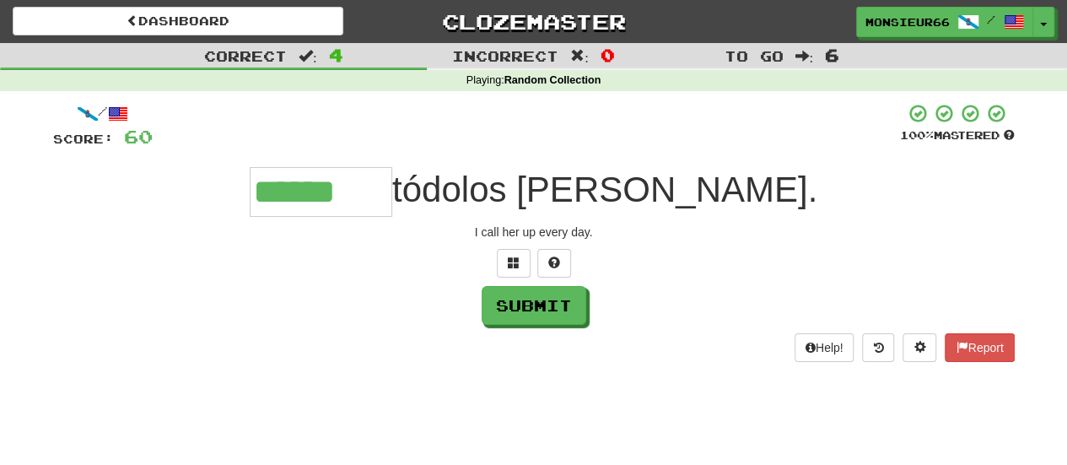
type input "******"
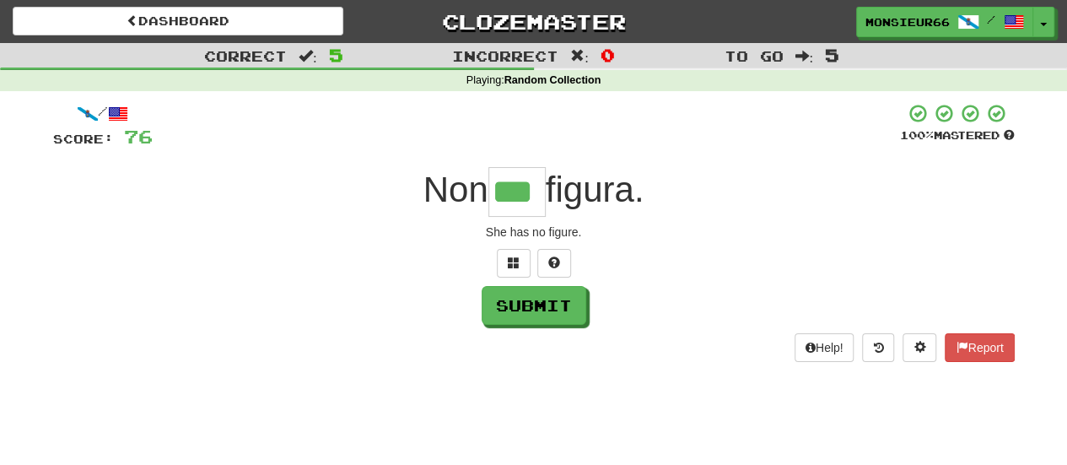
type input "***"
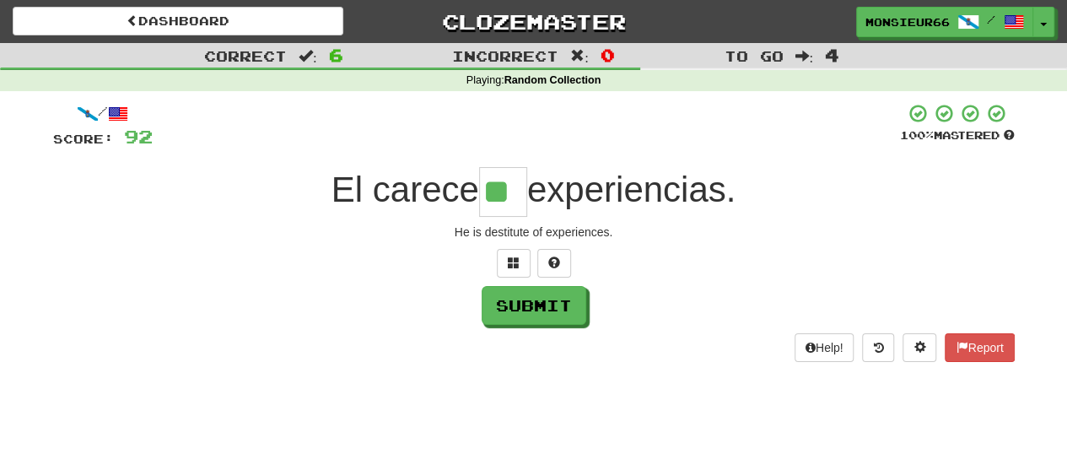
type input "**"
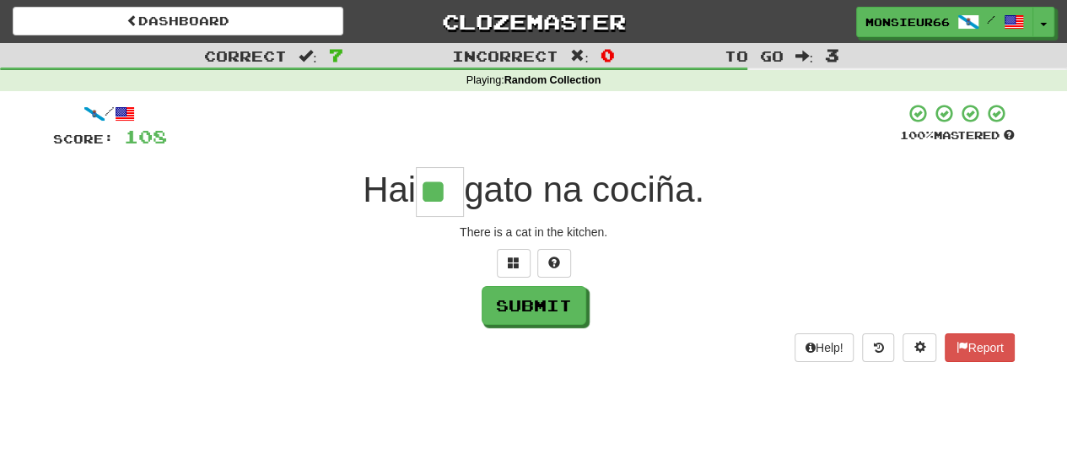
type input "**"
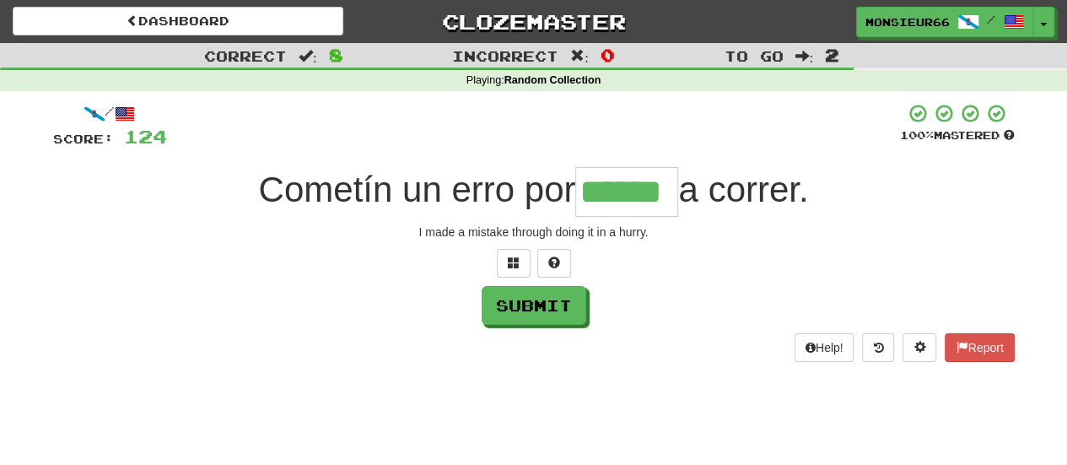
type input "******"
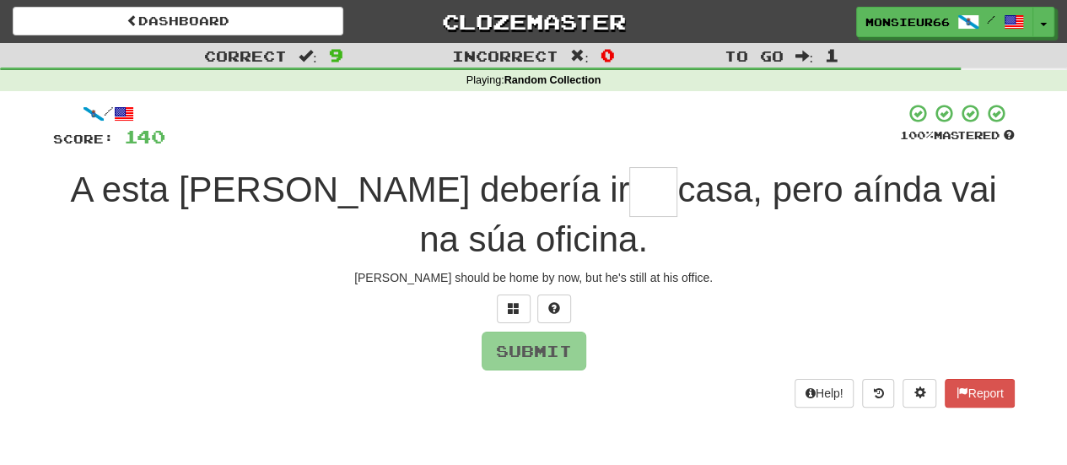
type input "*"
type input "**"
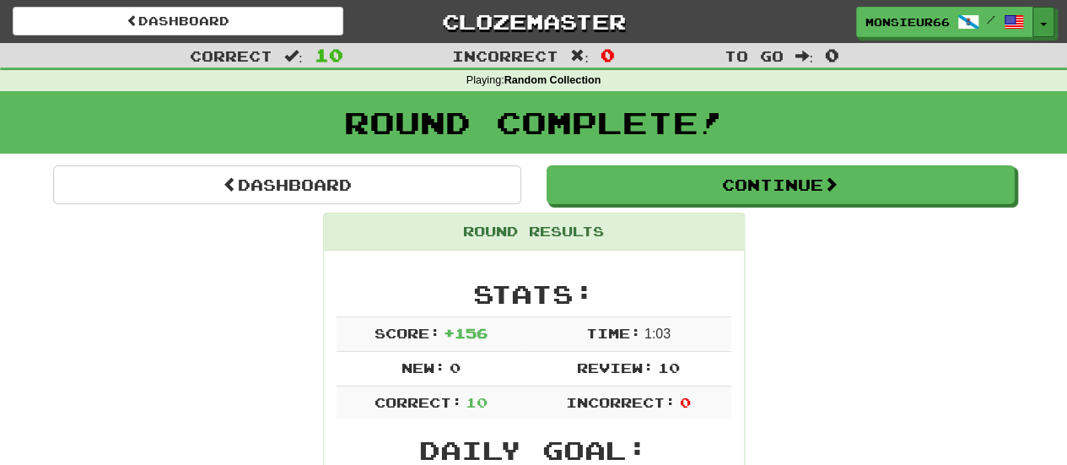
click at [1041, 23] on span "button" at bounding box center [1043, 24] width 7 height 3
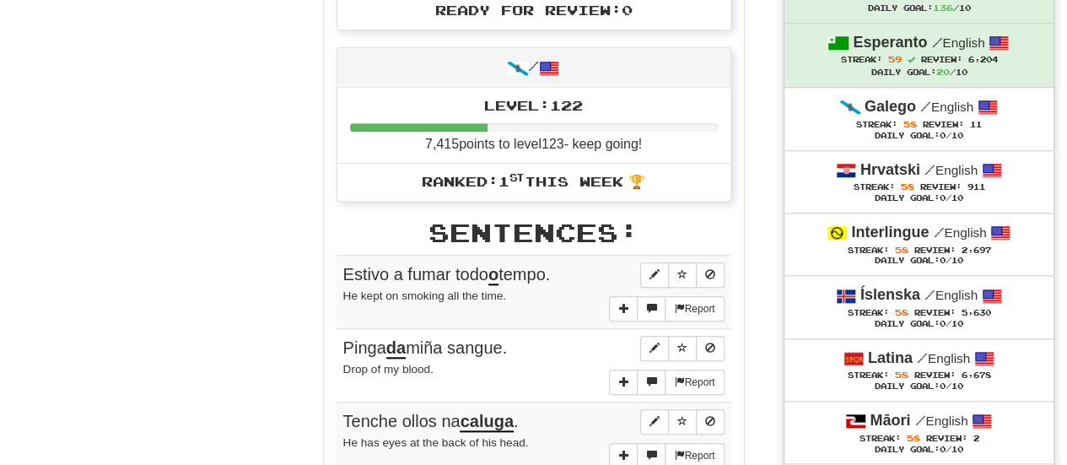
scroll to position [751, 0]
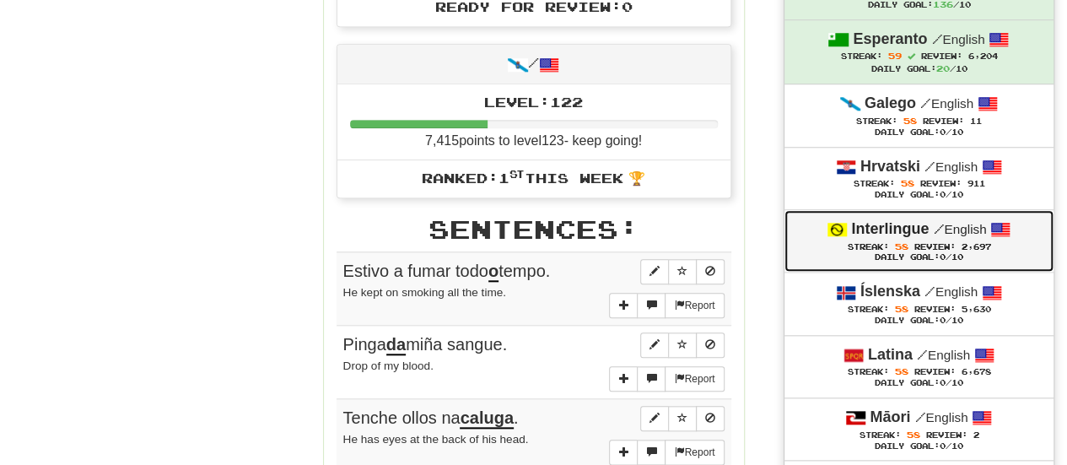
click at [867, 227] on strong "Interlingue" at bounding box center [890, 228] width 78 height 17
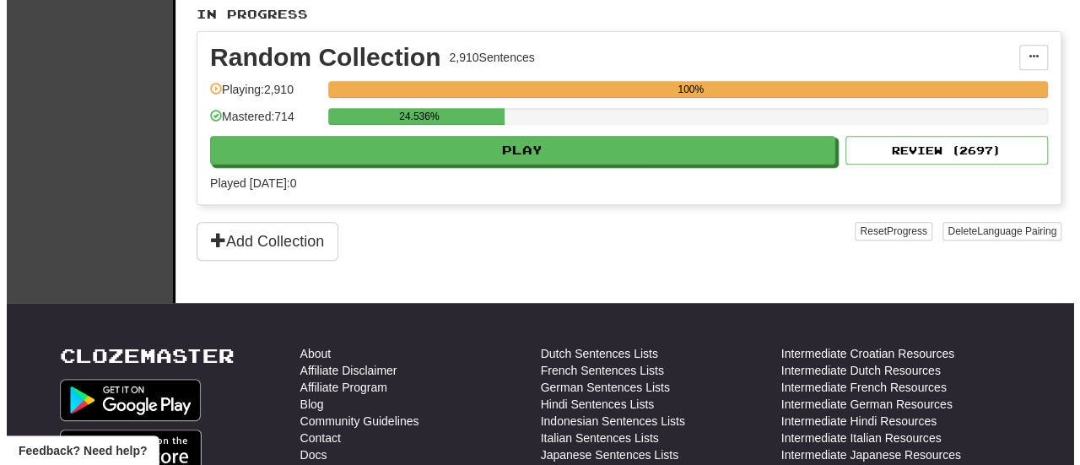
scroll to position [363, 0]
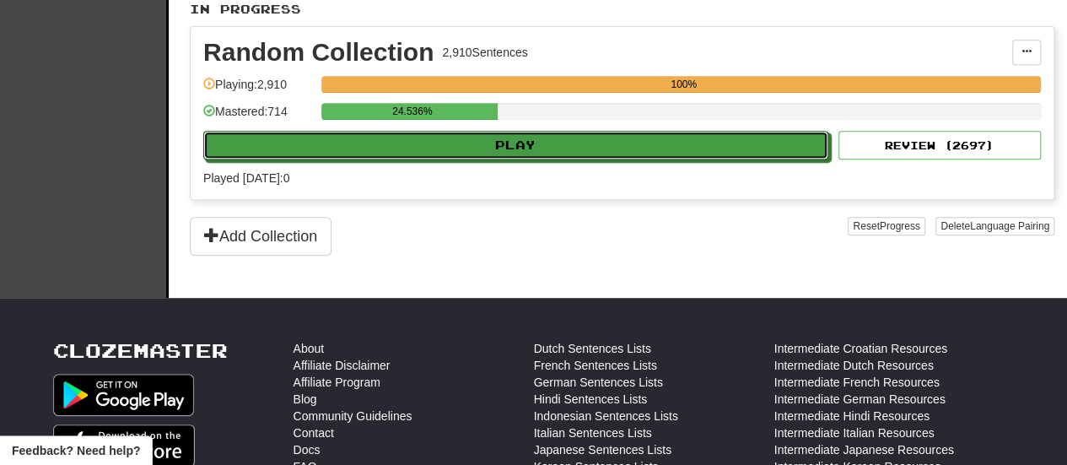
click at [774, 144] on button "Play" at bounding box center [515, 145] width 625 height 29
select select "**"
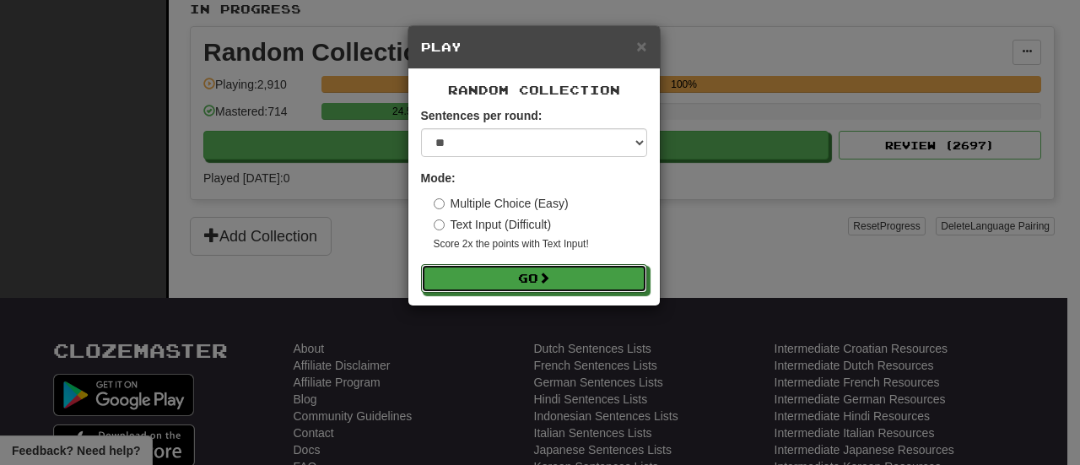
click at [492, 271] on button "Go" at bounding box center [534, 278] width 226 height 29
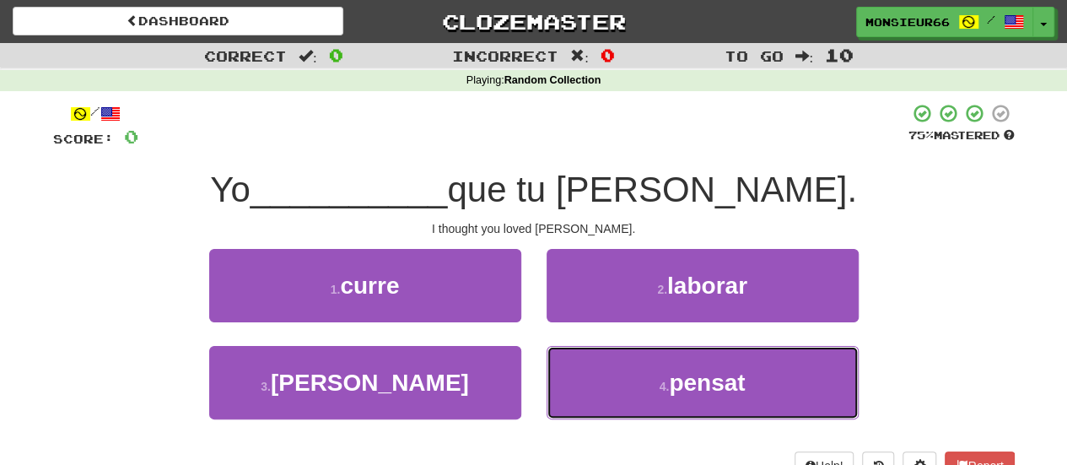
click at [587, 386] on button "4 . pensat" at bounding box center [703, 382] width 312 height 73
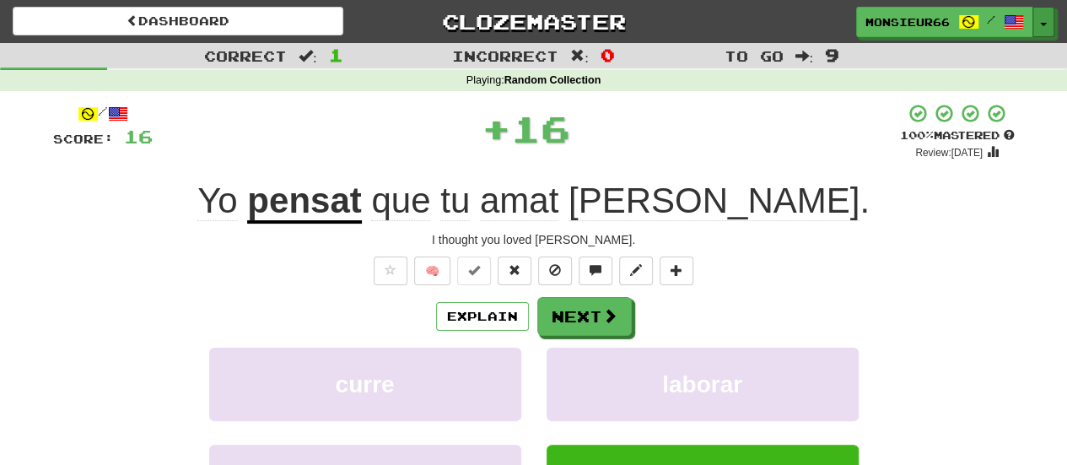
click at [1047, 21] on button "Toggle Dropdown" at bounding box center [1043, 22] width 22 height 30
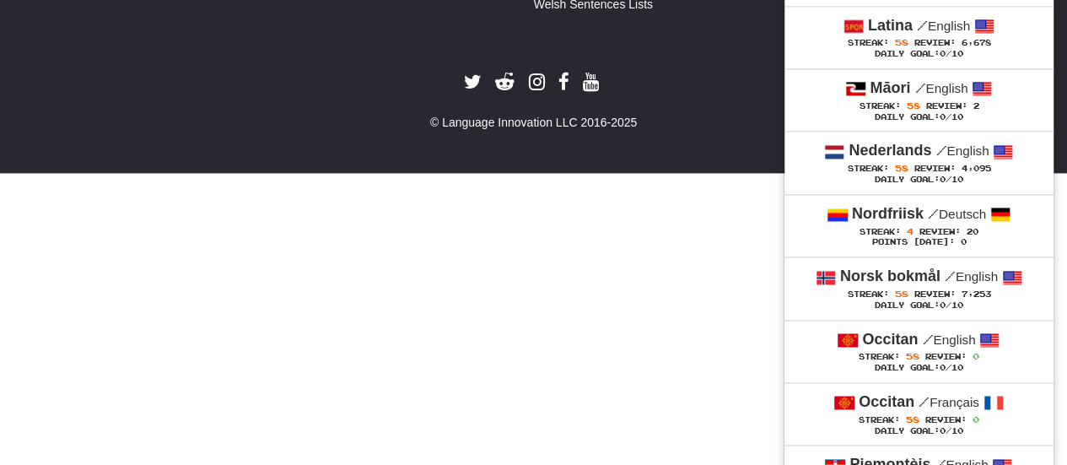
scroll to position [661, 0]
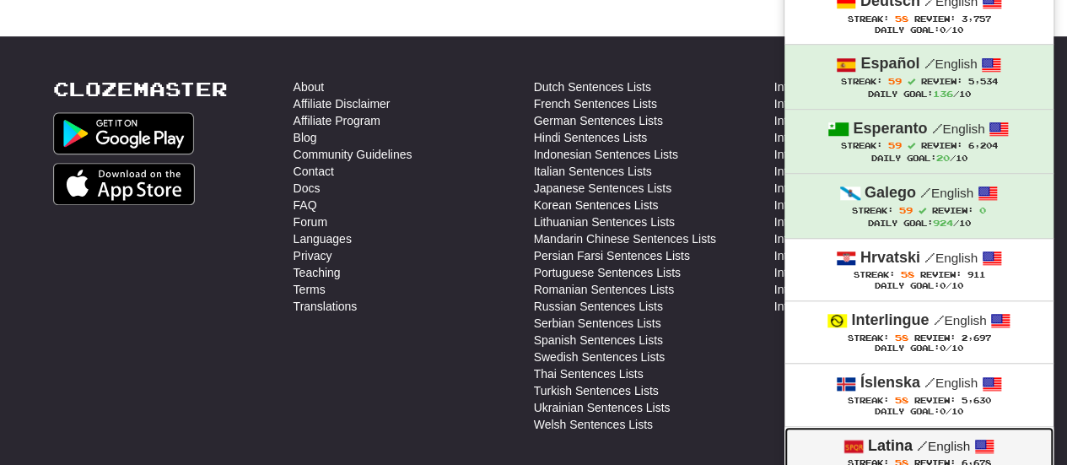
click at [909, 458] on span "Streak: 58" at bounding box center [880, 462] width 67 height 9
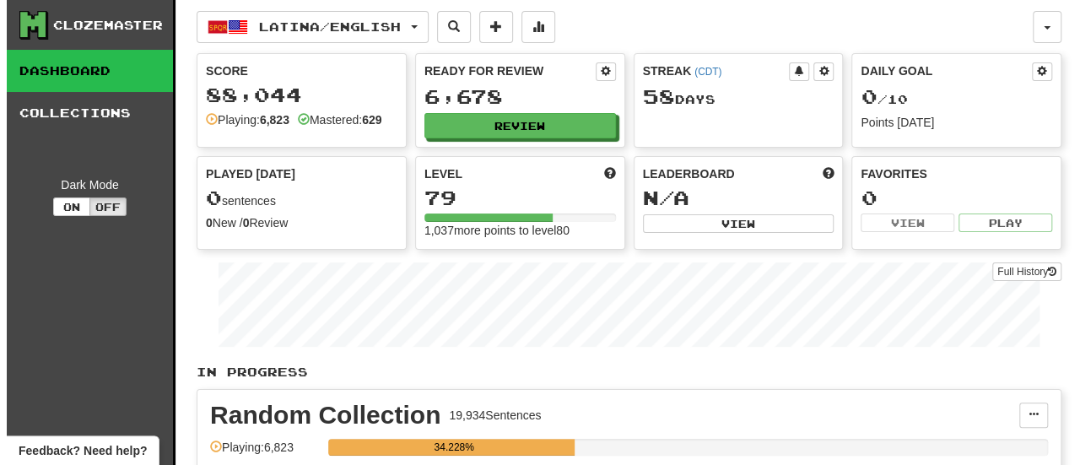
scroll to position [282, 0]
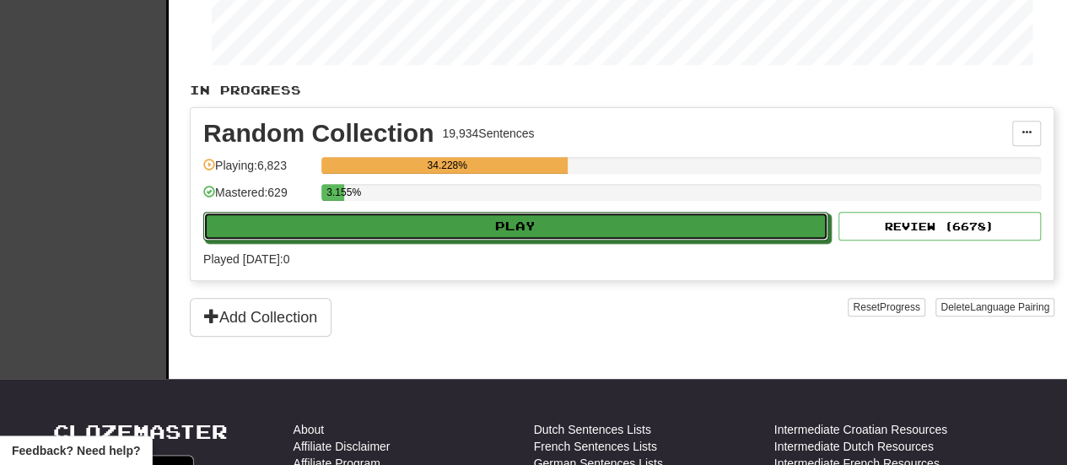
click at [747, 224] on button "Play" at bounding box center [515, 226] width 625 height 29
select select "**"
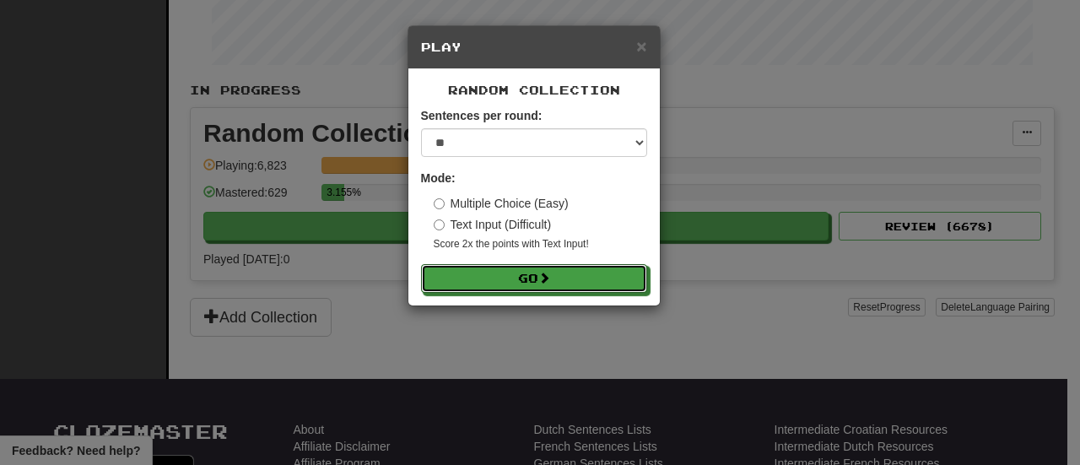
click at [593, 274] on button "Go" at bounding box center [534, 278] width 226 height 29
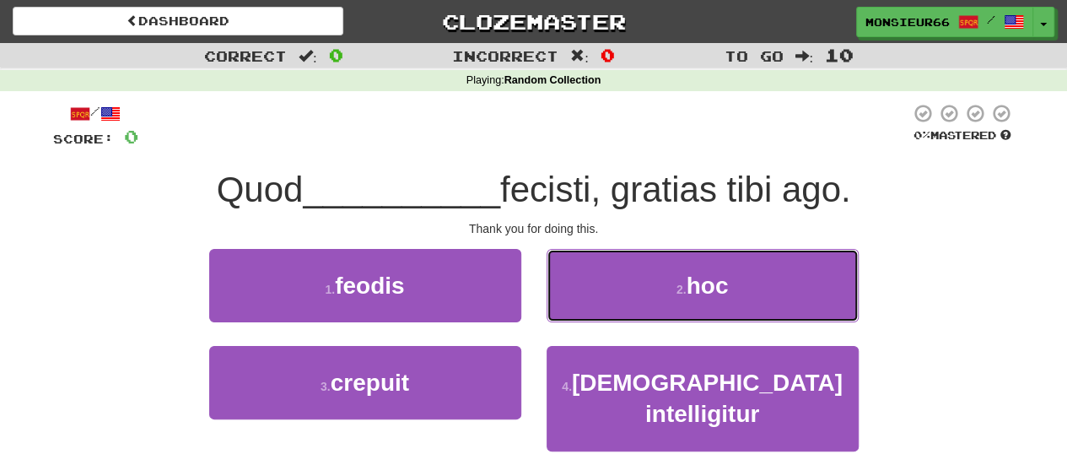
click at [607, 294] on button "2 . hoc" at bounding box center [703, 285] width 312 height 73
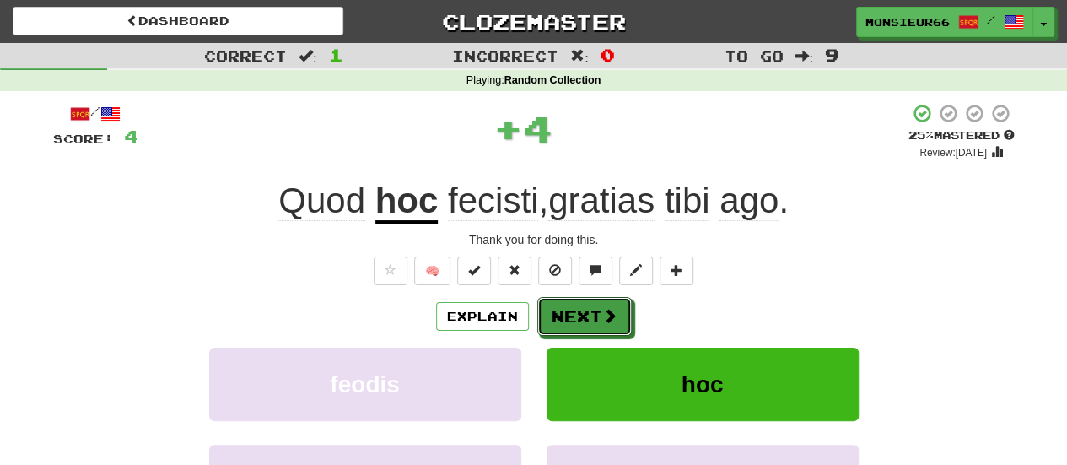
click at [580, 311] on button "Next" at bounding box center [584, 316] width 94 height 39
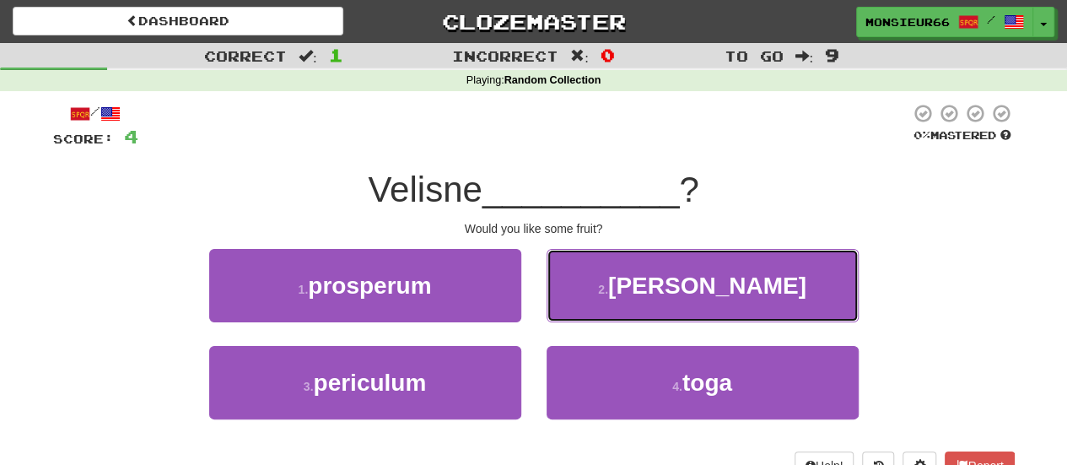
click at [636, 286] on button "2 . poma" at bounding box center [703, 285] width 312 height 73
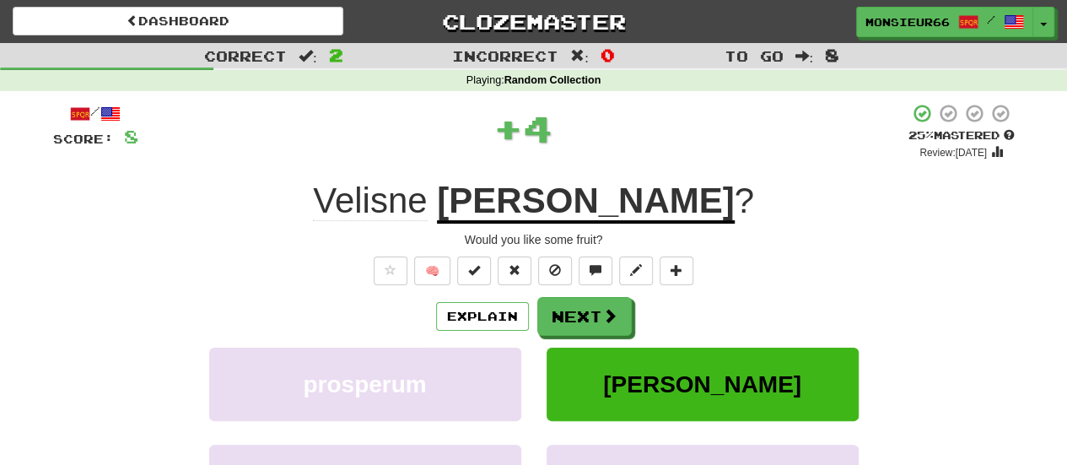
click at [622, 295] on div "/ Score: 8 + 4 25 % Mastered Review: 2025-09-16 Velisne poma ? Would you like s…" at bounding box center [534, 367] width 962 height 529
click at [623, 317] on button "Next" at bounding box center [584, 316] width 94 height 39
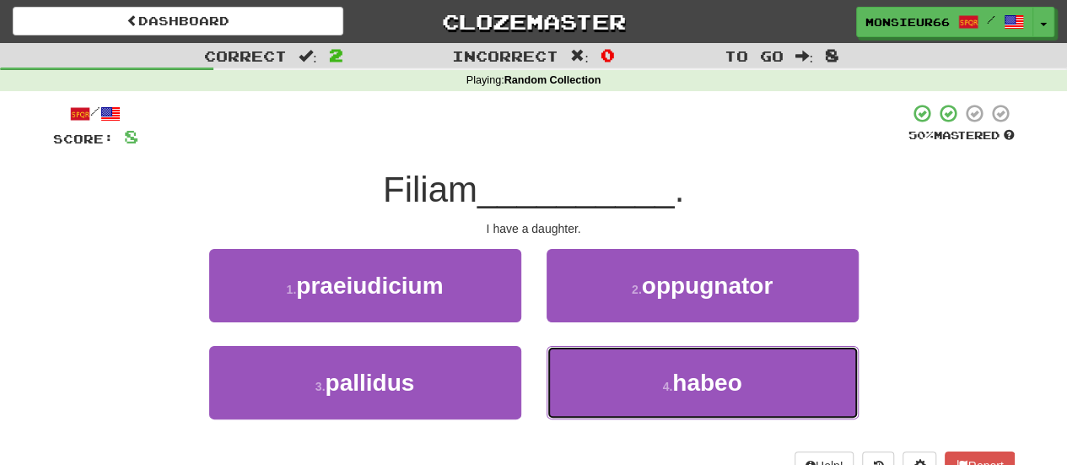
click at [719, 399] on button "4 . habeo" at bounding box center [703, 382] width 312 height 73
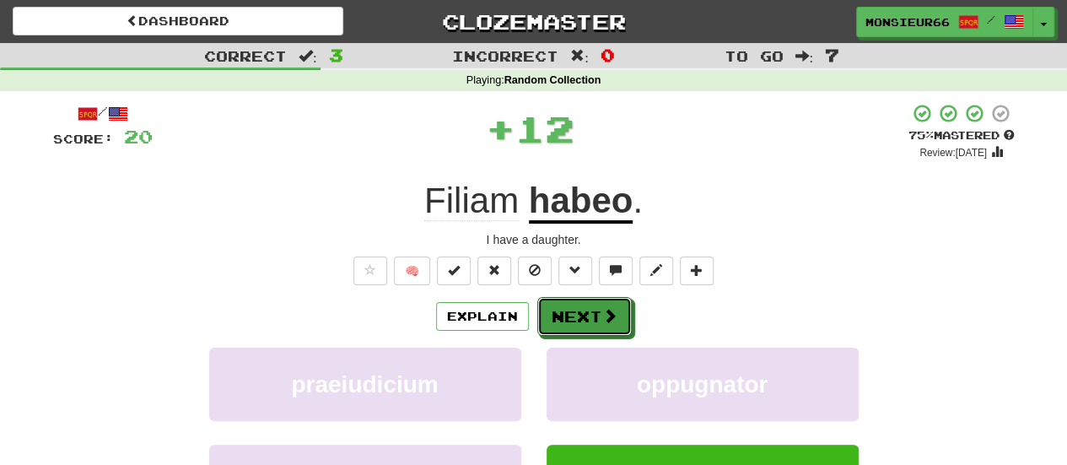
click at [597, 315] on button "Next" at bounding box center [584, 316] width 94 height 39
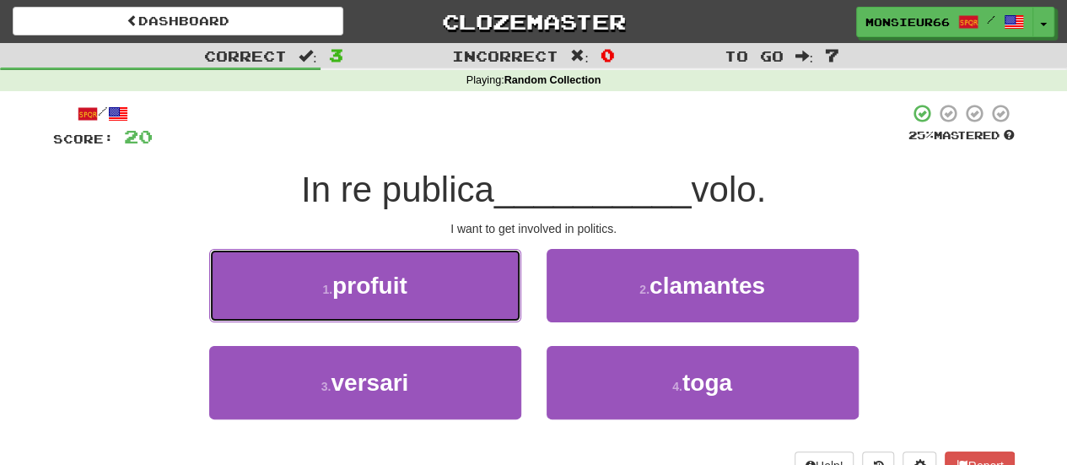
click at [429, 297] on button "1 . profuit" at bounding box center [365, 285] width 312 height 73
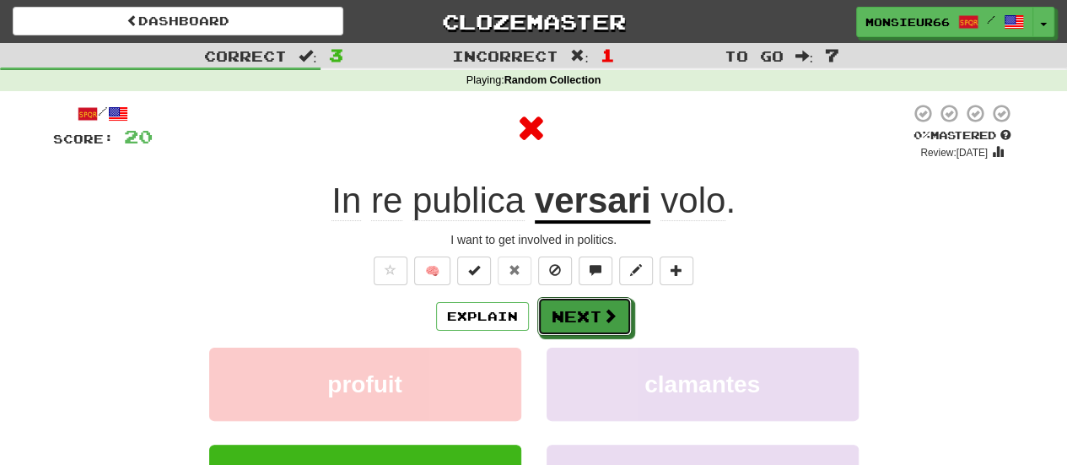
click at [591, 321] on button "Next" at bounding box center [584, 316] width 94 height 39
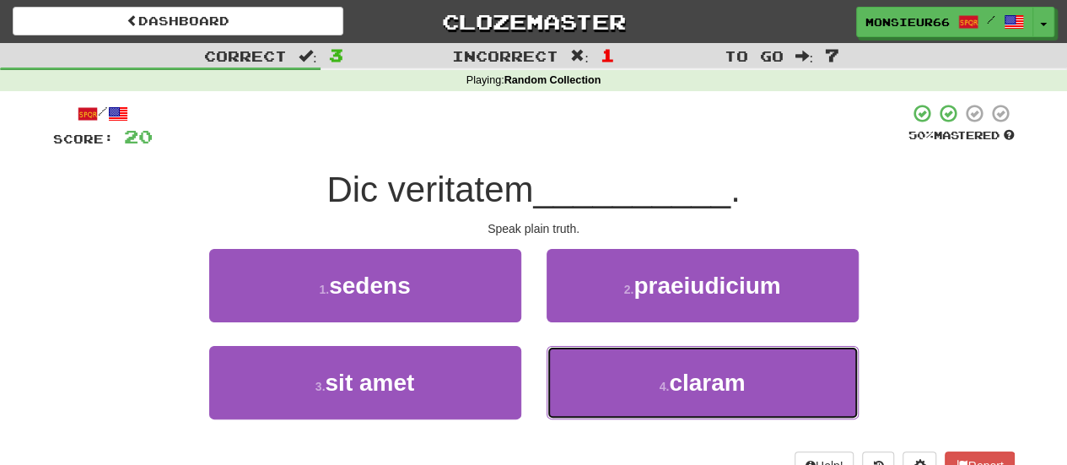
click at [585, 375] on button "4 . claram" at bounding box center [703, 382] width 312 height 73
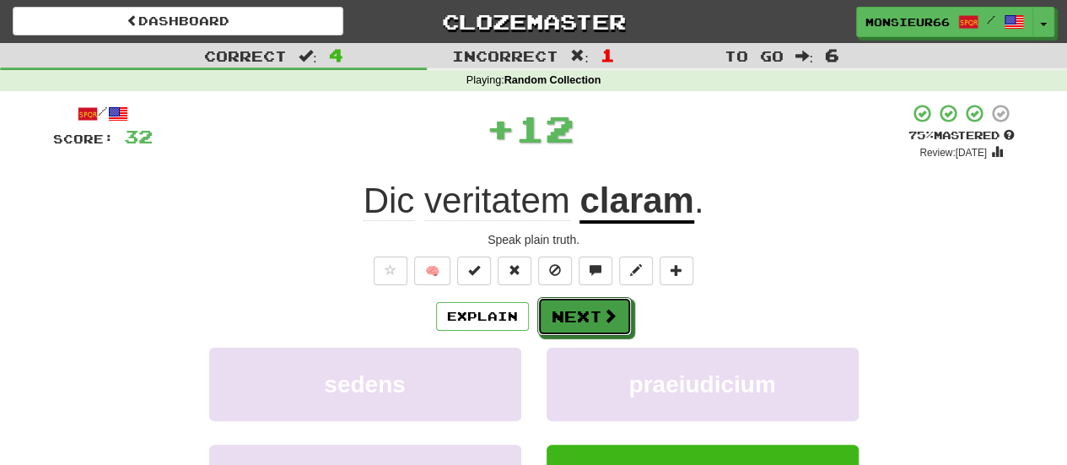
click at [570, 330] on button "Next" at bounding box center [584, 316] width 94 height 39
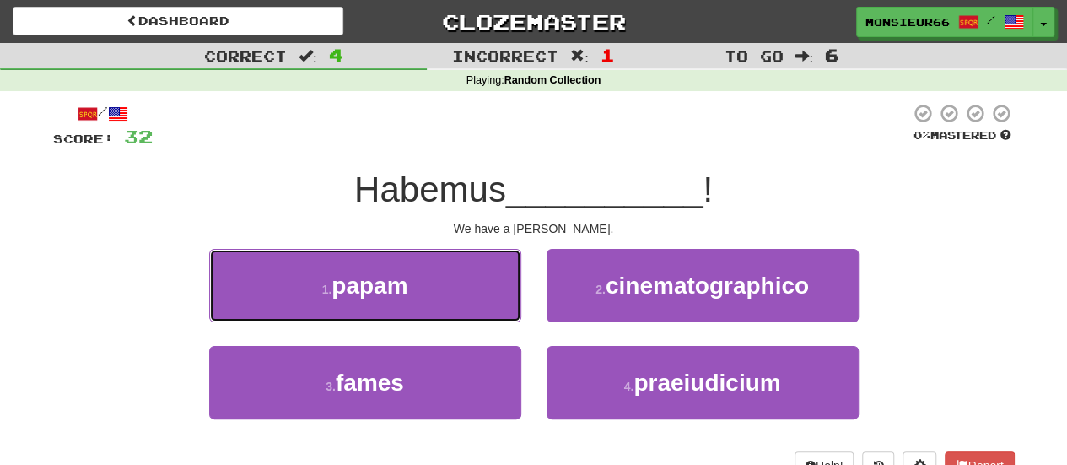
click at [445, 296] on button "1 . papam" at bounding box center [365, 285] width 312 height 73
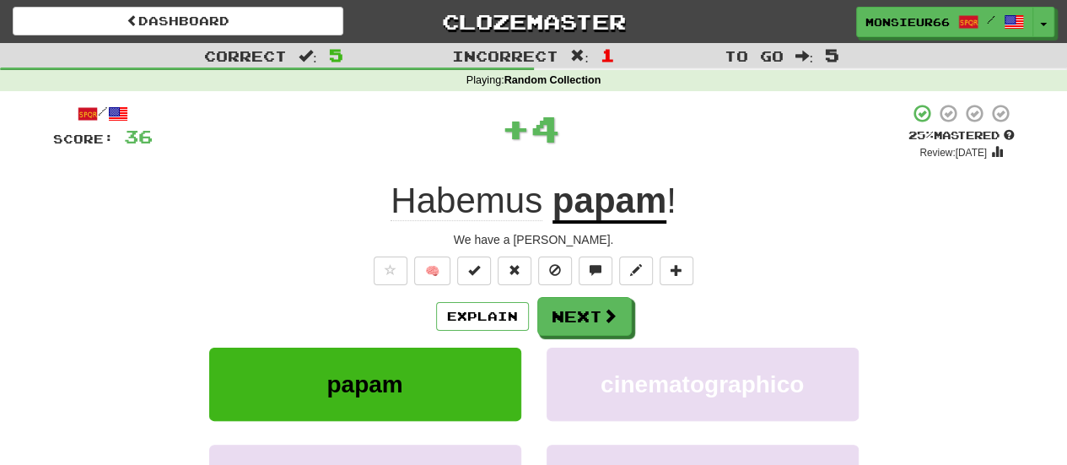
click at [565, 297] on div "Explain Next" at bounding box center [534, 316] width 962 height 39
click at [574, 321] on button "Next" at bounding box center [584, 316] width 94 height 39
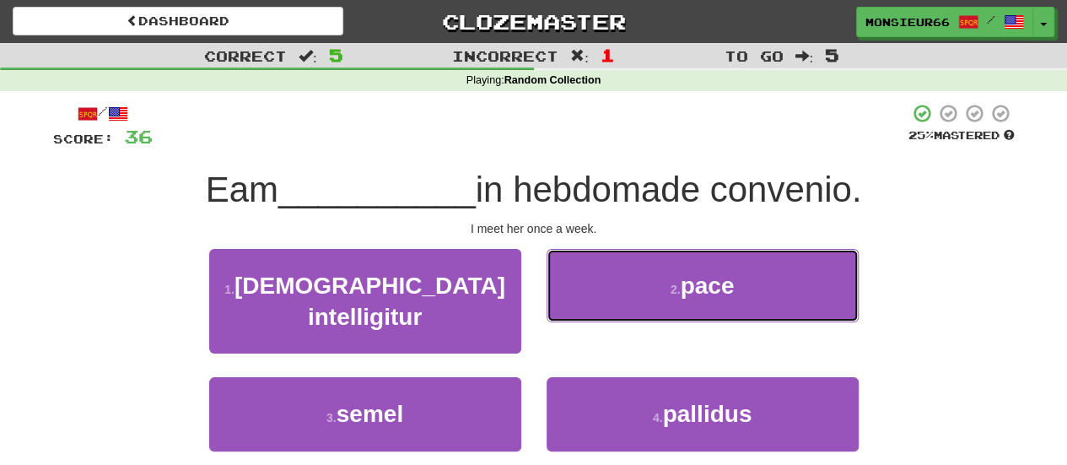
click at [585, 316] on button "2 . pace" at bounding box center [703, 285] width 312 height 73
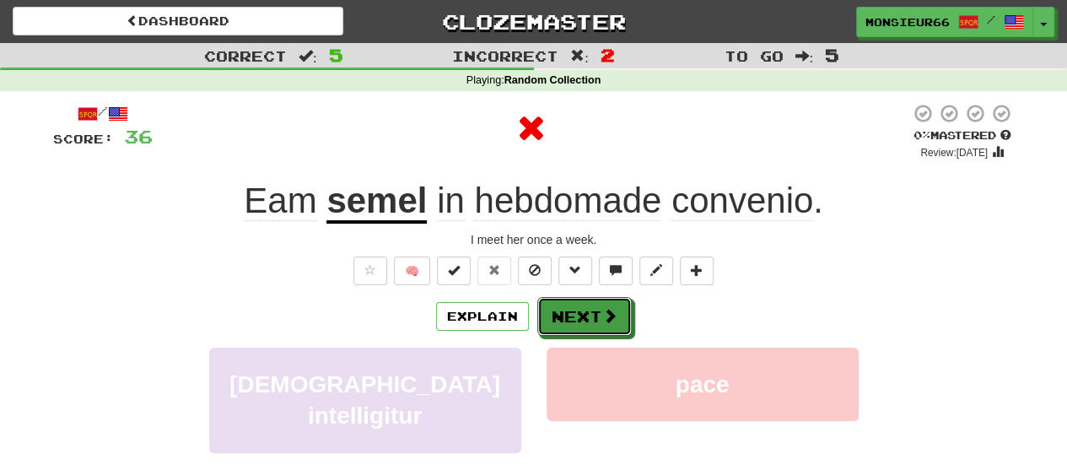
click at [579, 318] on button "Next" at bounding box center [584, 316] width 94 height 39
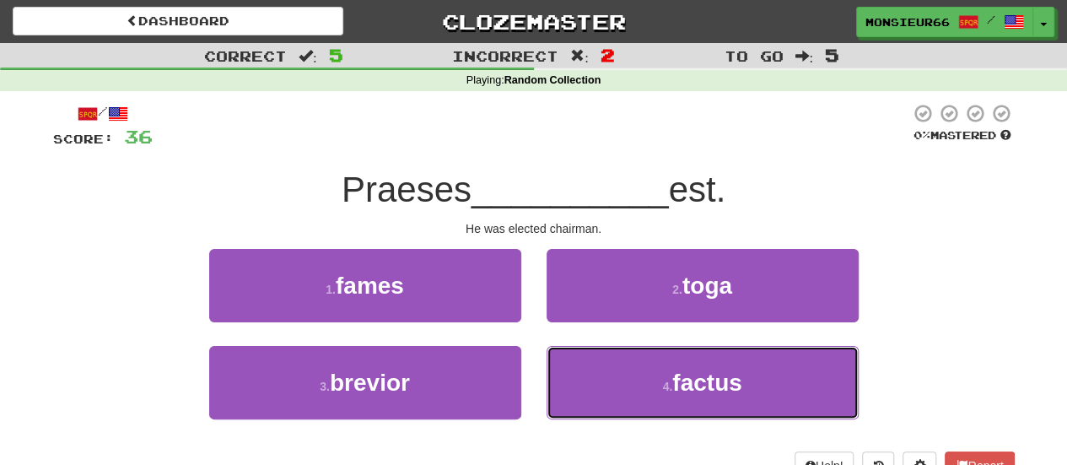
click at [632, 383] on button "4 . factus" at bounding box center [703, 382] width 312 height 73
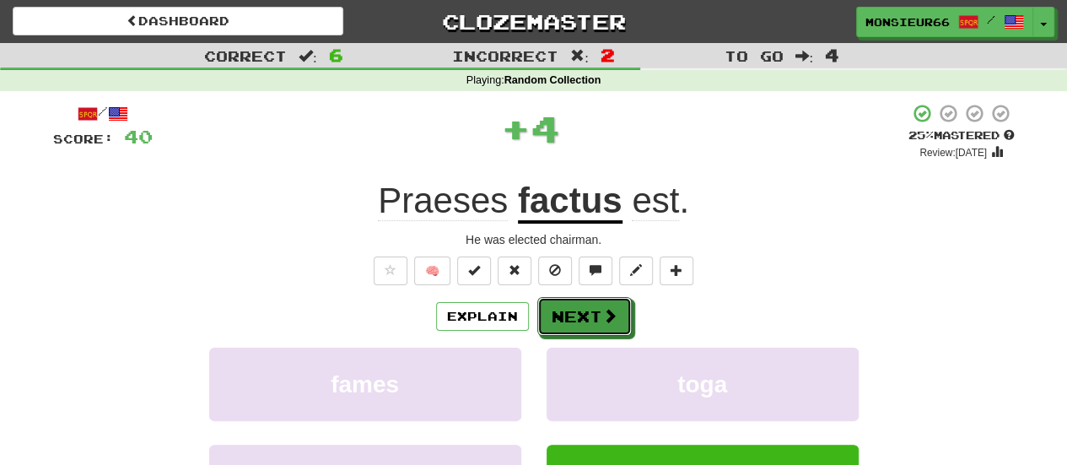
click at [602, 315] on span at bounding box center [609, 315] width 15 height 15
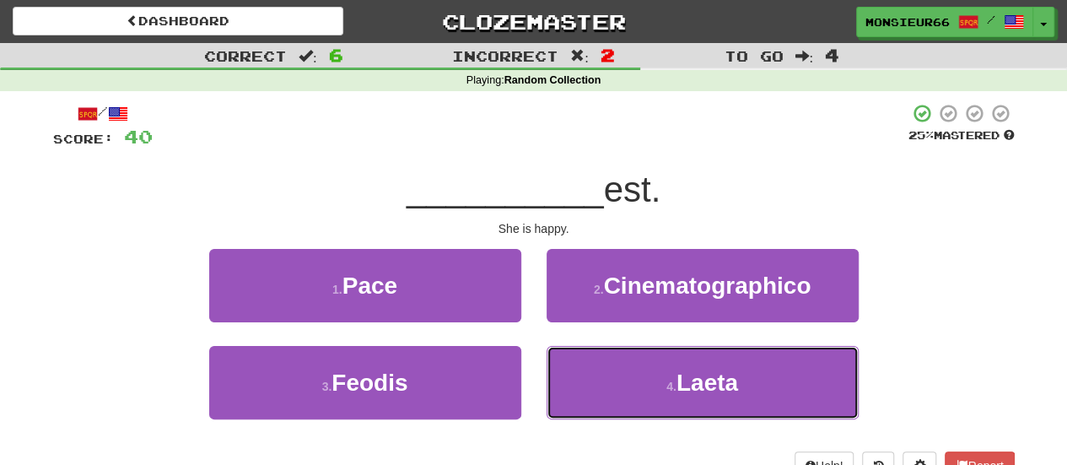
click at [593, 394] on button "4 . Laeta" at bounding box center [703, 382] width 312 height 73
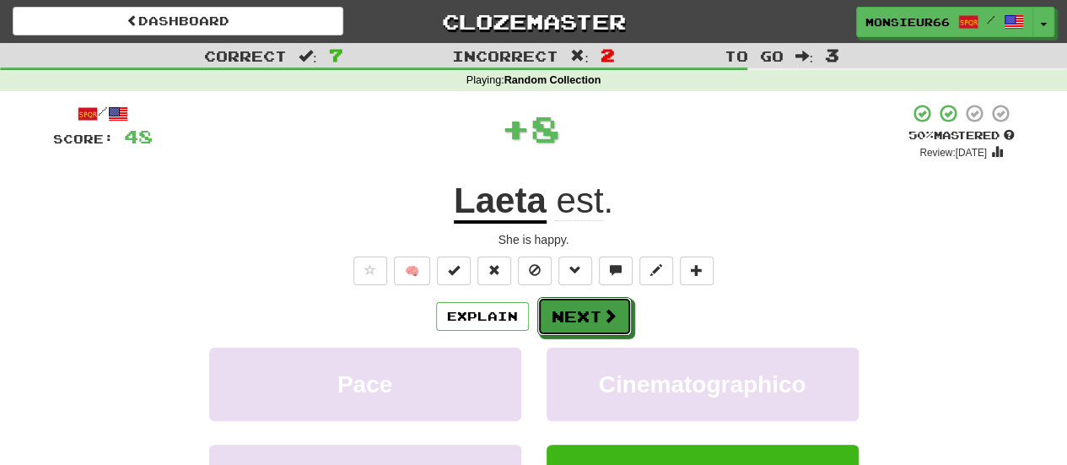
click at [591, 308] on button "Next" at bounding box center [584, 316] width 94 height 39
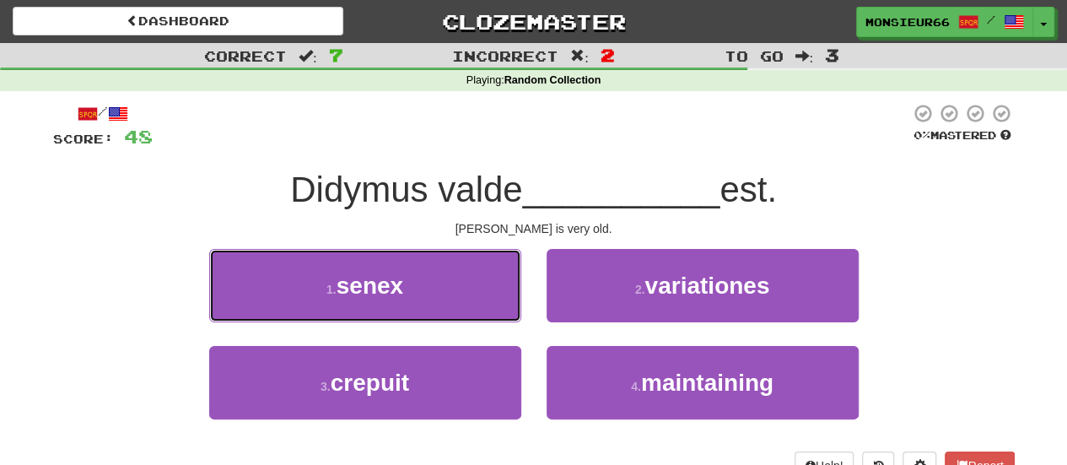
click at [467, 296] on button "1 . senex" at bounding box center [365, 285] width 312 height 73
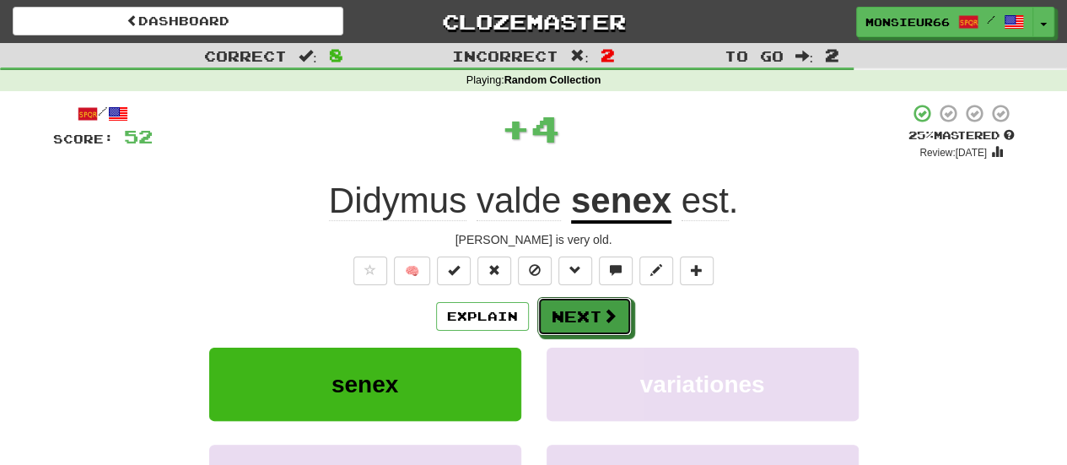
click at [579, 320] on button "Next" at bounding box center [584, 316] width 94 height 39
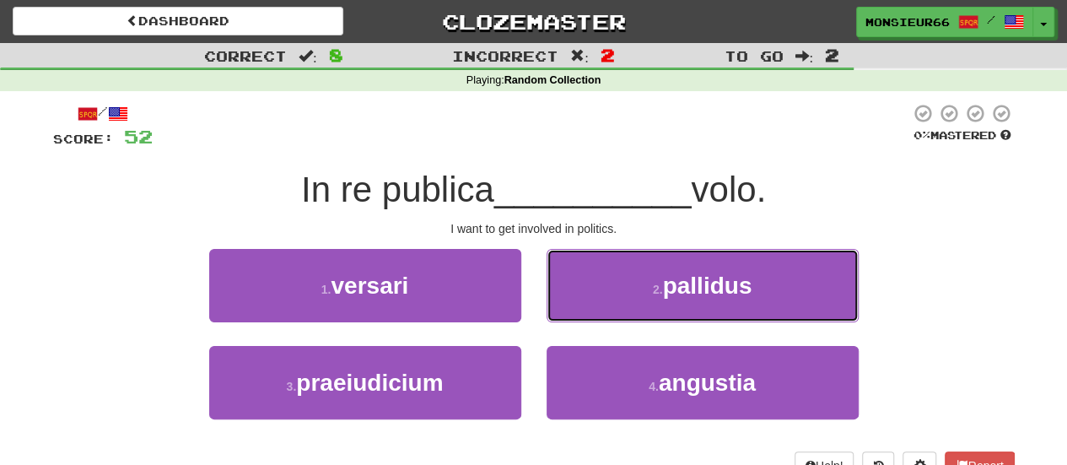
click at [589, 299] on button "2 . pallidus" at bounding box center [703, 285] width 312 height 73
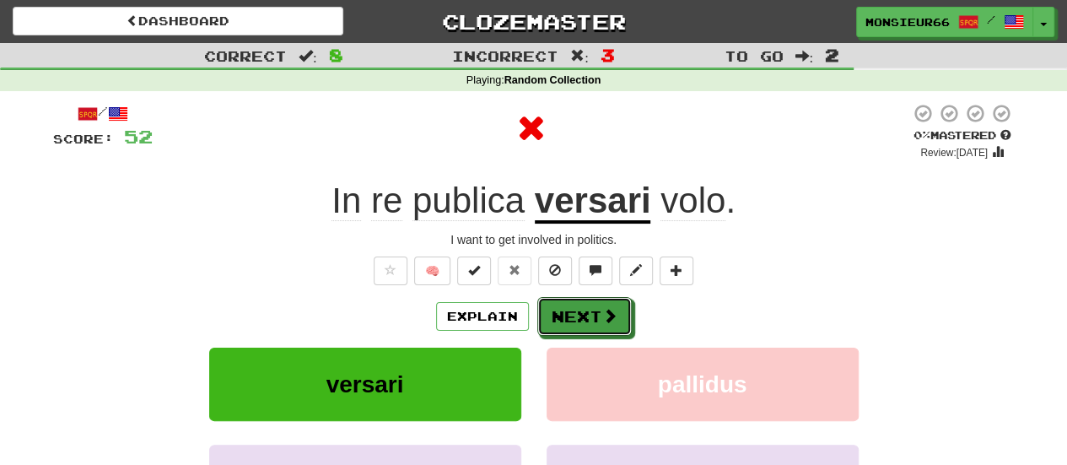
click at [575, 315] on button "Next" at bounding box center [584, 316] width 94 height 39
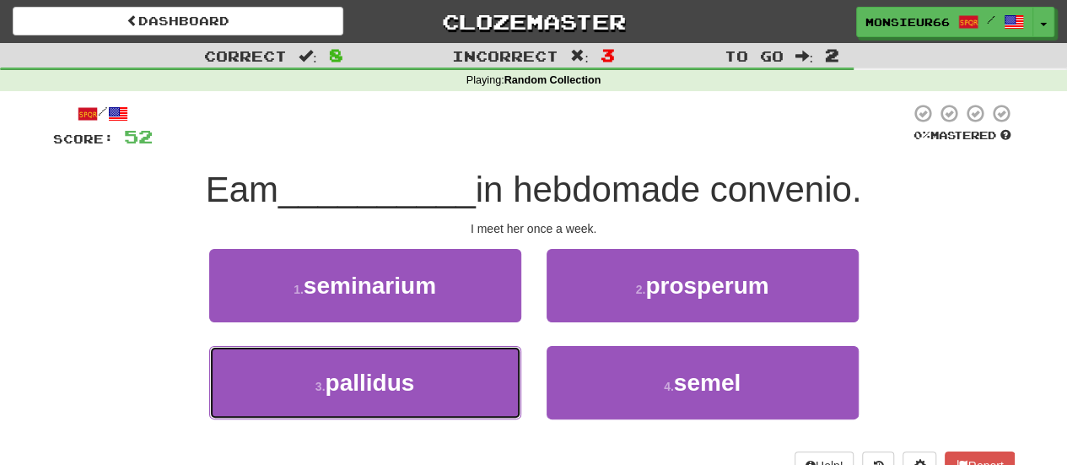
click at [454, 385] on button "3 . pallidus" at bounding box center [365, 382] width 312 height 73
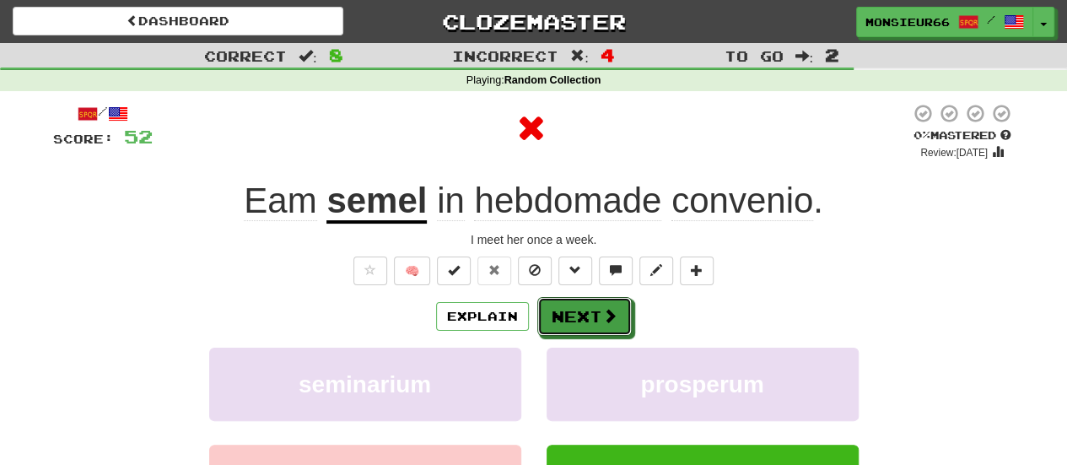
click at [552, 318] on button "Next" at bounding box center [584, 316] width 94 height 39
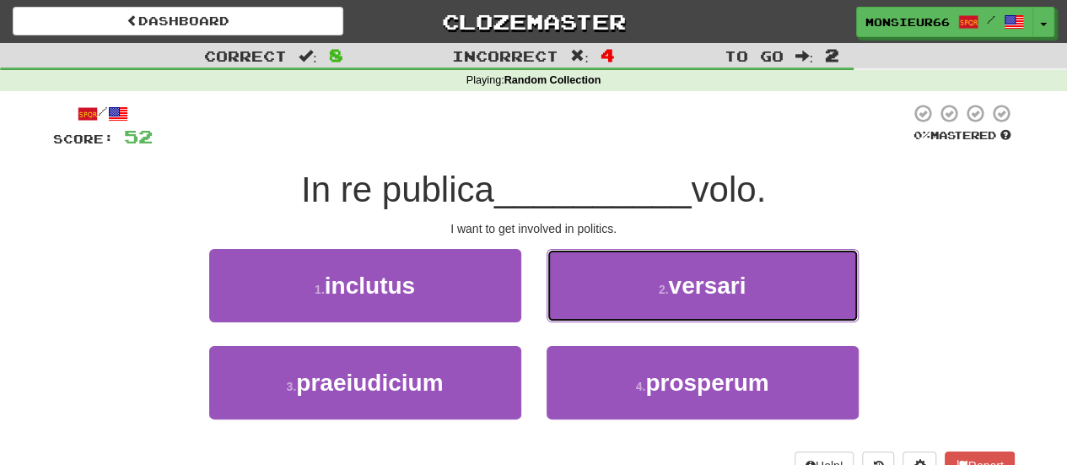
click at [594, 306] on button "2 . versari" at bounding box center [703, 285] width 312 height 73
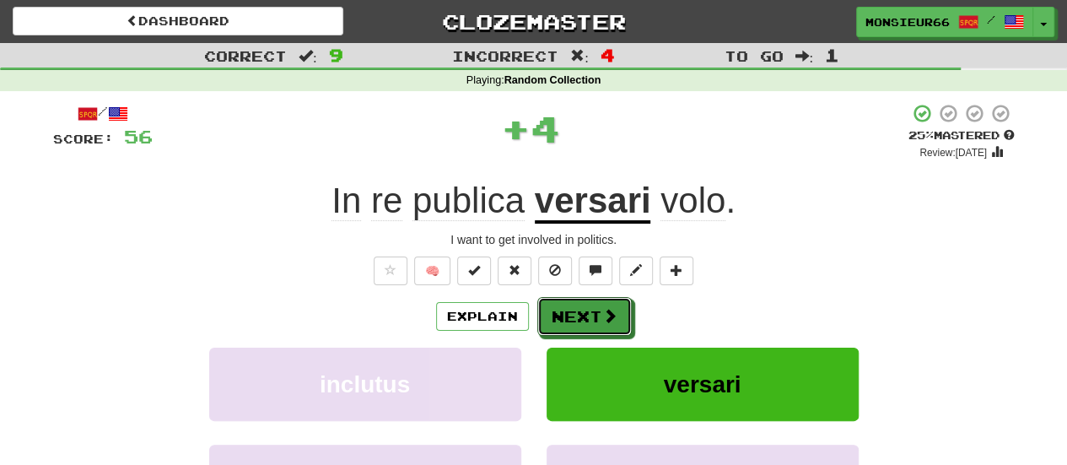
click at [588, 310] on button "Next" at bounding box center [584, 316] width 94 height 39
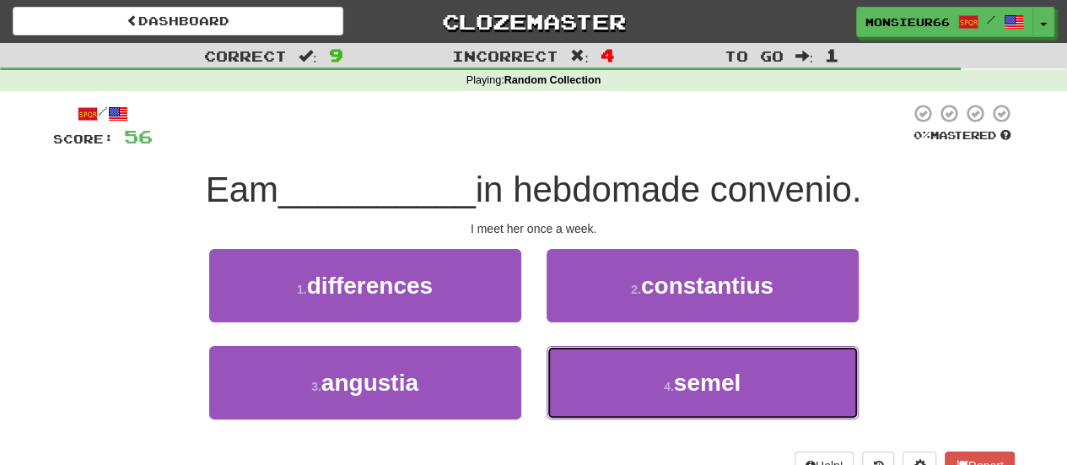
click at [639, 385] on button "4 . semel" at bounding box center [703, 382] width 312 height 73
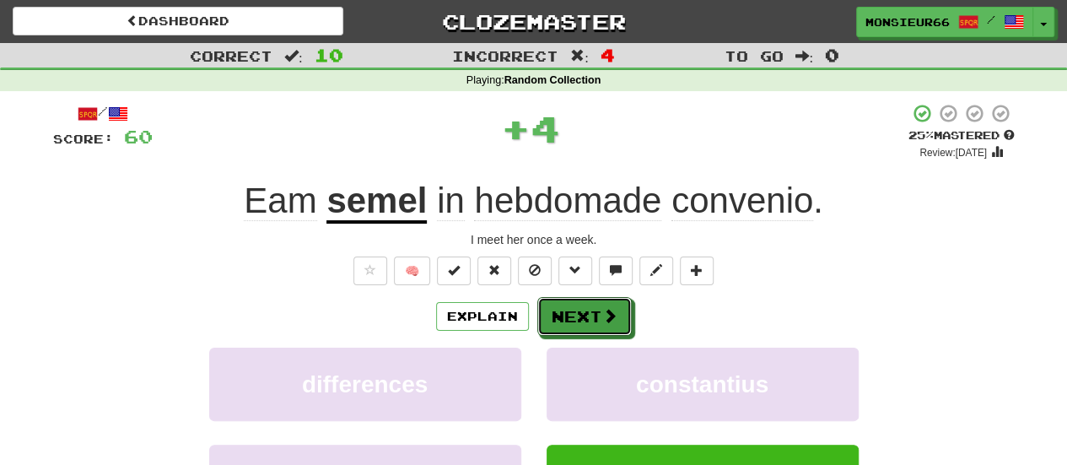
click at [617, 324] on button "Next" at bounding box center [584, 316] width 94 height 39
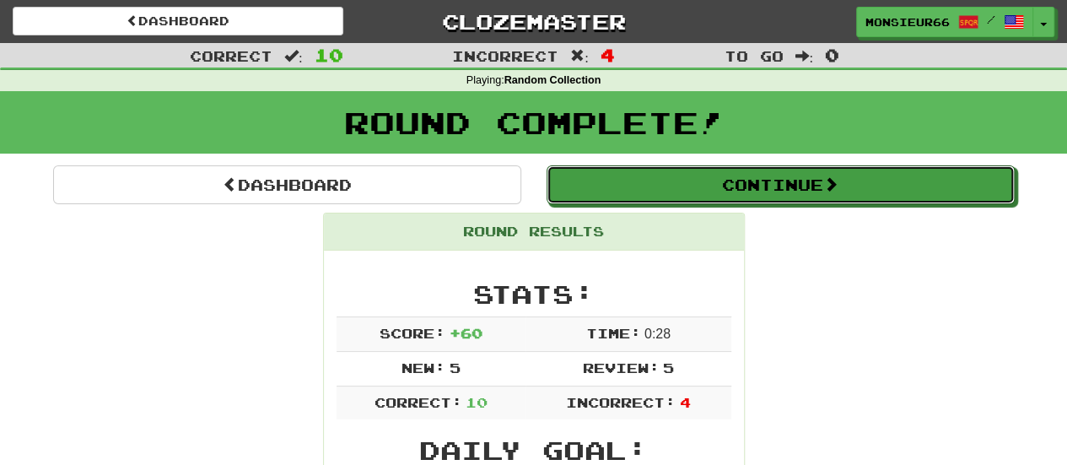
click at [948, 172] on button "Continue" at bounding box center [781, 184] width 468 height 39
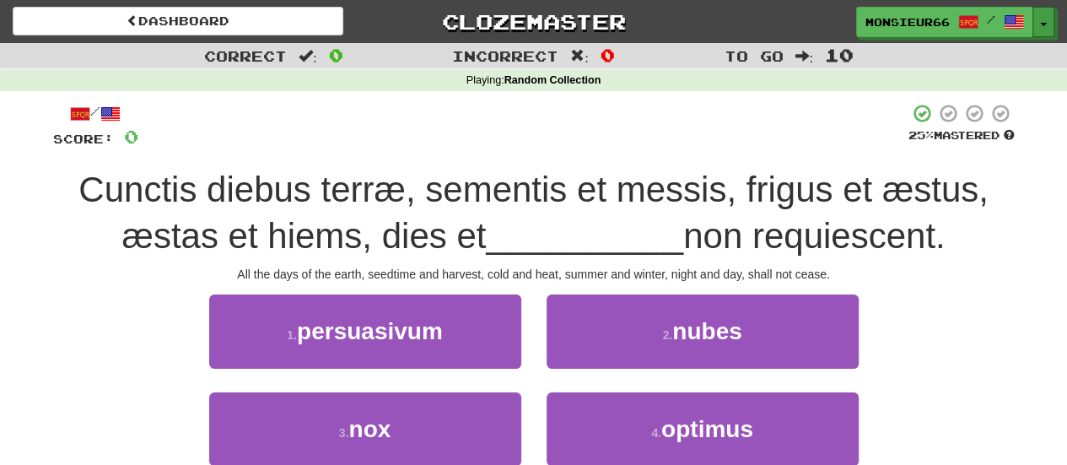
click at [1044, 24] on span "button" at bounding box center [1043, 24] width 7 height 3
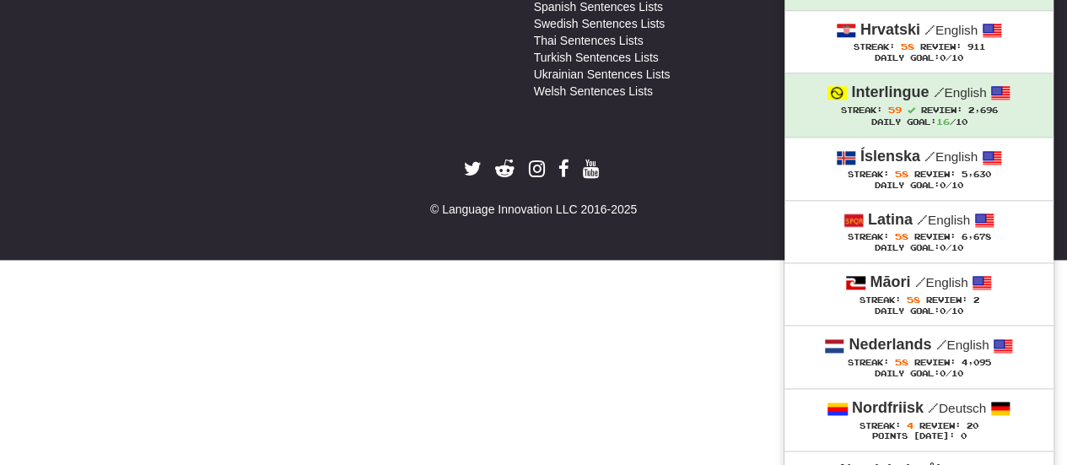
scroll to position [958, 0]
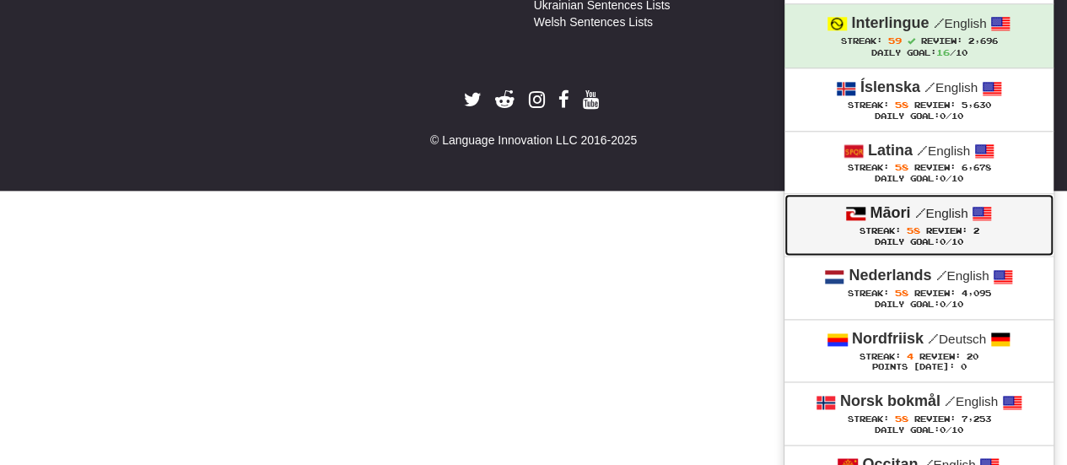
click at [887, 226] on span "Streak:" at bounding box center [879, 230] width 41 height 9
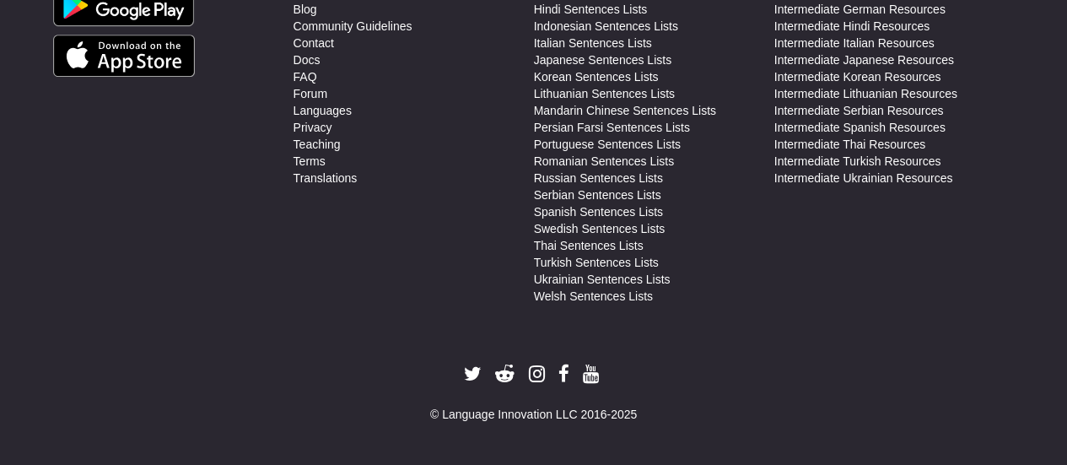
scroll to position [682, 0]
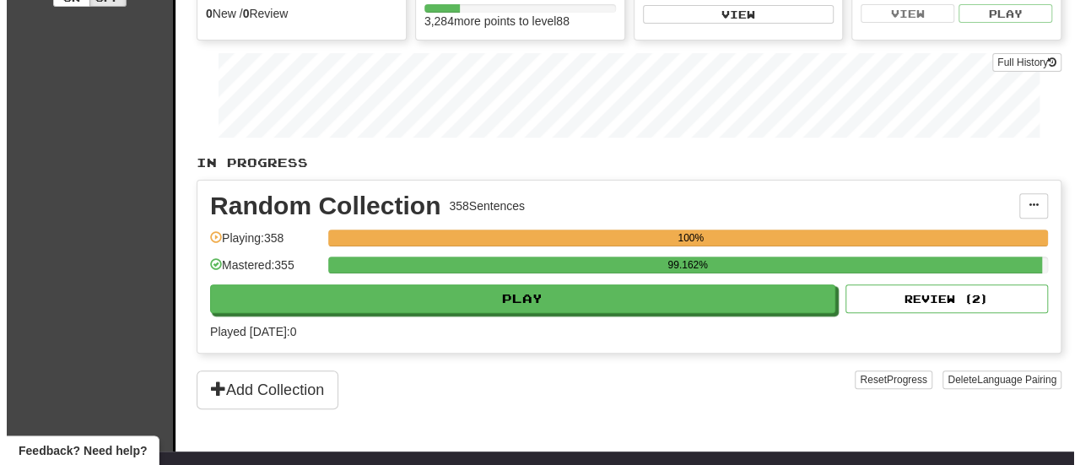
scroll to position [224, 0]
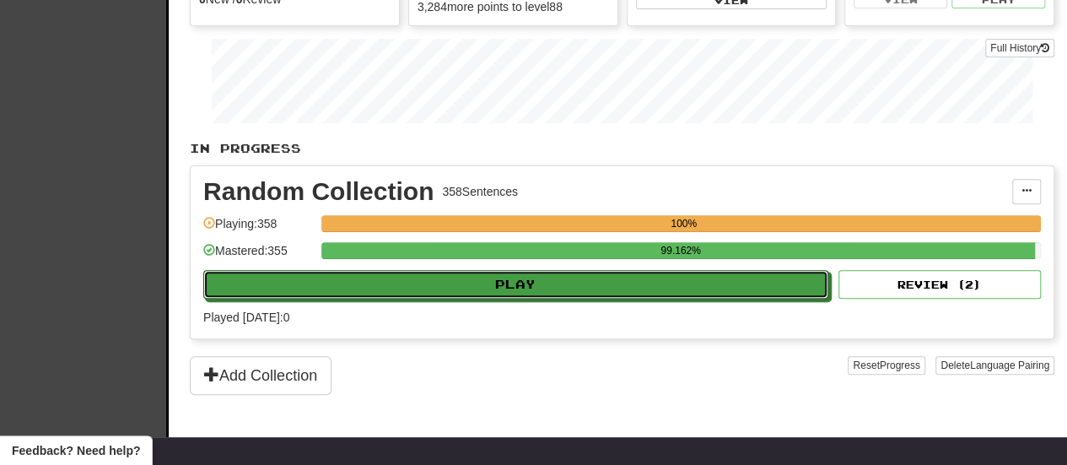
click at [763, 291] on button "Play" at bounding box center [515, 284] width 625 height 29
select select "**"
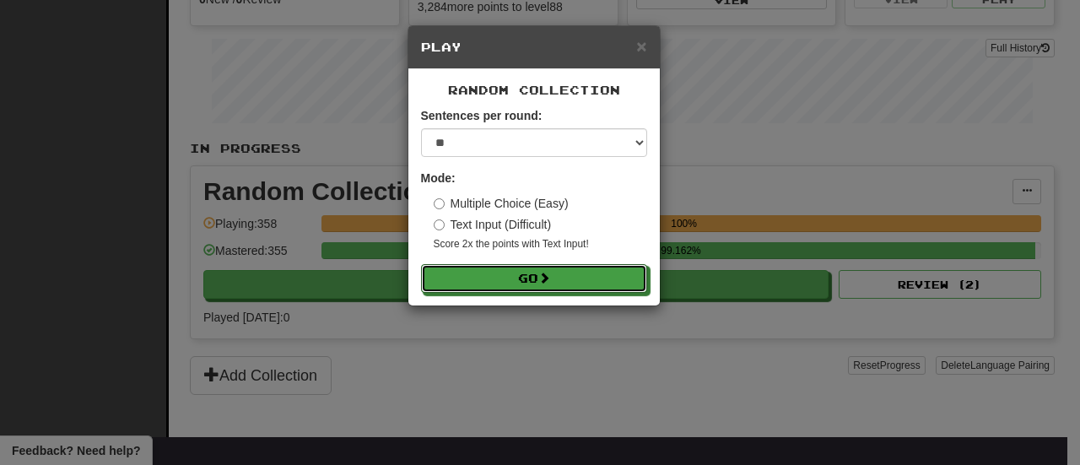
click at [613, 268] on button "Go" at bounding box center [534, 278] width 226 height 29
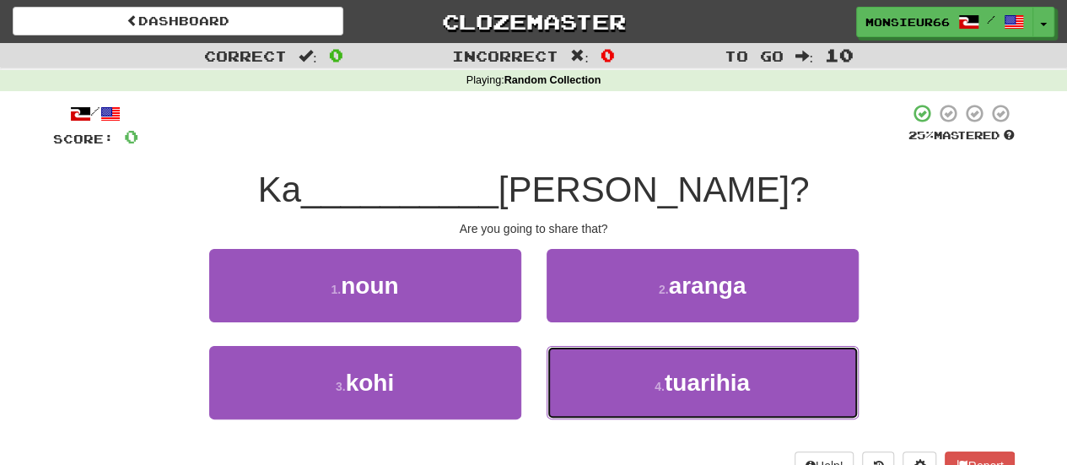
click at [668, 376] on span "tuarihia" at bounding box center [707, 382] width 85 height 26
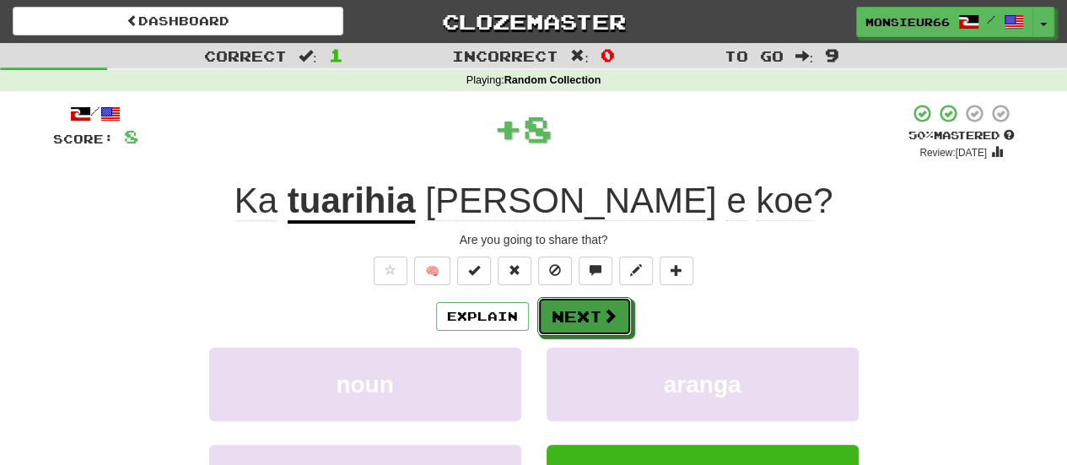
click at [582, 301] on button "Next" at bounding box center [584, 316] width 94 height 39
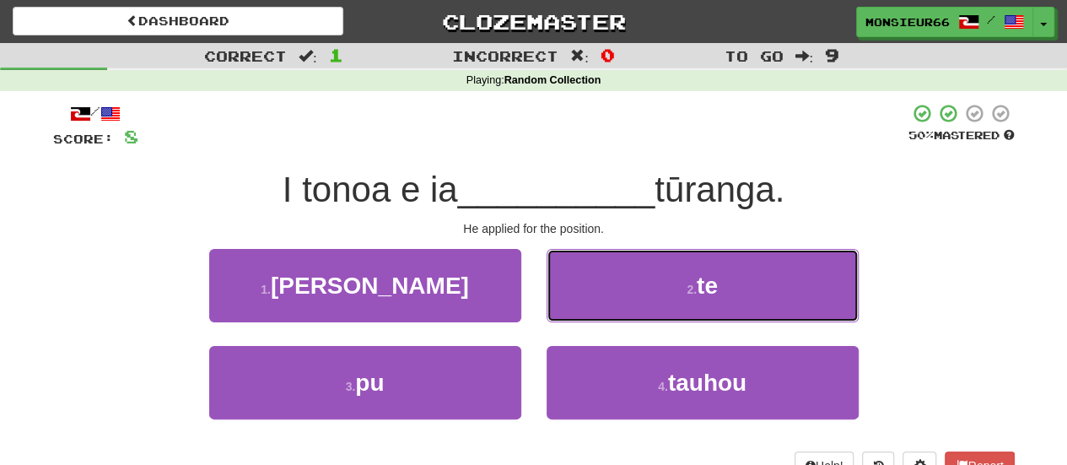
click at [628, 287] on button "2 . te" at bounding box center [703, 285] width 312 height 73
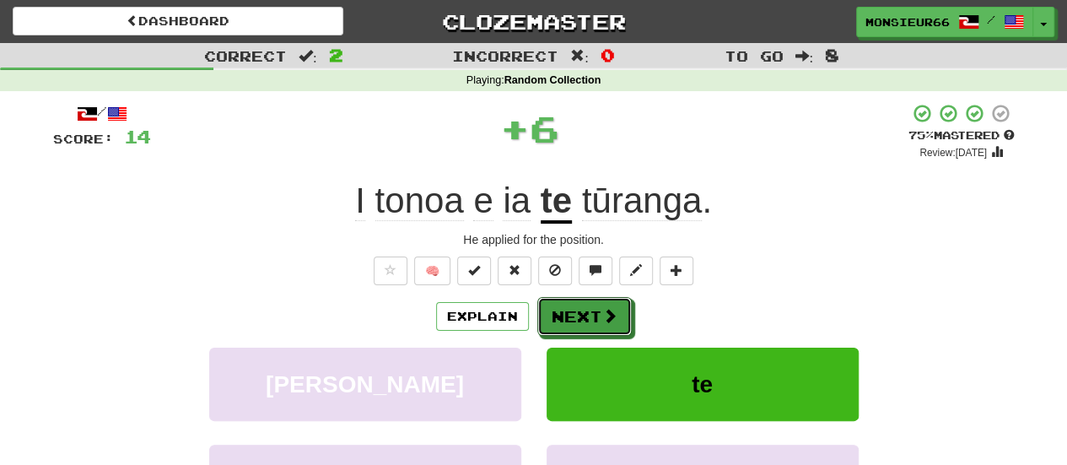
click at [609, 297] on button "Next" at bounding box center [584, 316] width 94 height 39
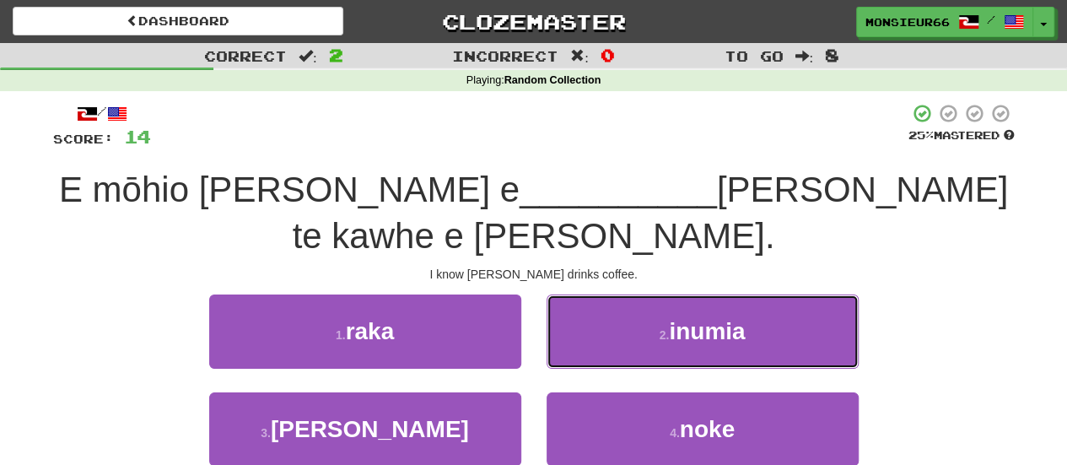
click at [592, 294] on button "2 . inumia" at bounding box center [703, 330] width 312 height 73
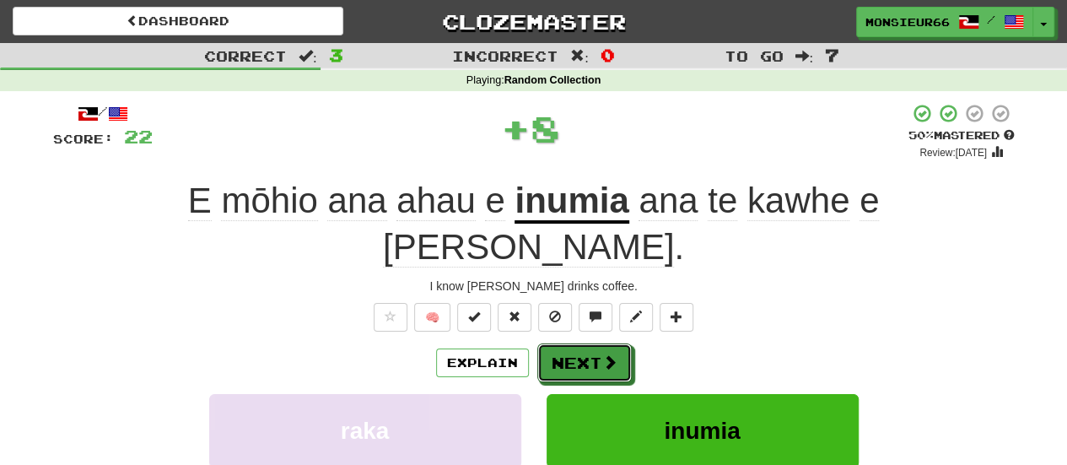
click at [584, 343] on button "Next" at bounding box center [584, 362] width 94 height 39
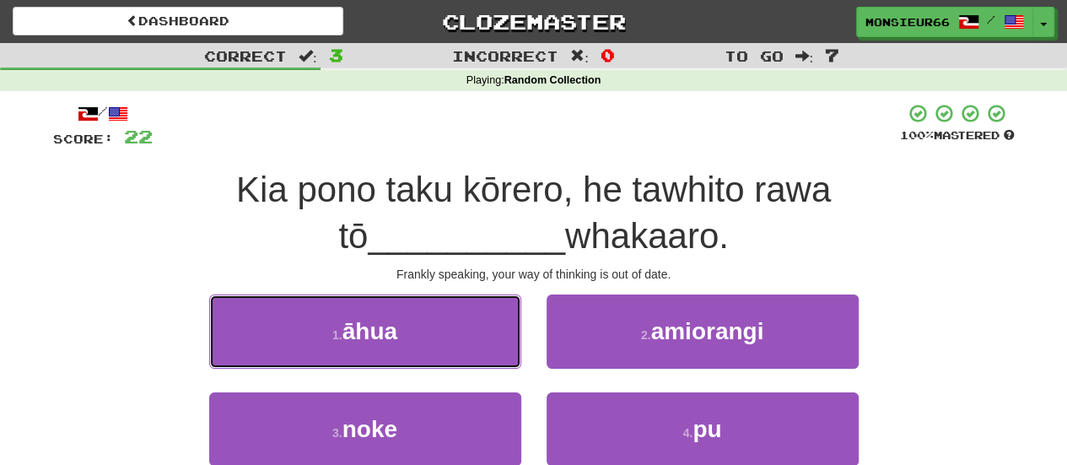
click at [476, 330] on button "1 . āhua" at bounding box center [365, 330] width 312 height 73
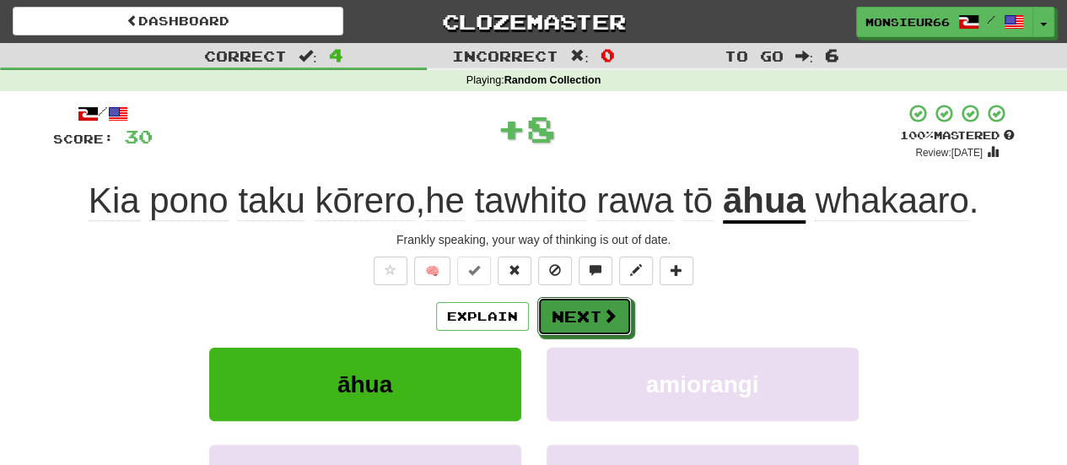
click at [579, 326] on button "Next" at bounding box center [584, 316] width 94 height 39
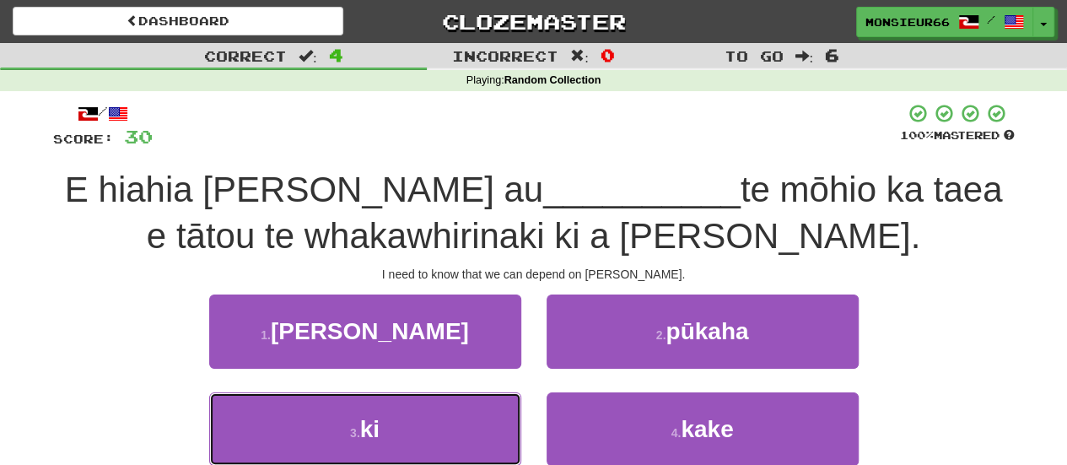
click at [477, 418] on button "3 . ki" at bounding box center [365, 428] width 312 height 73
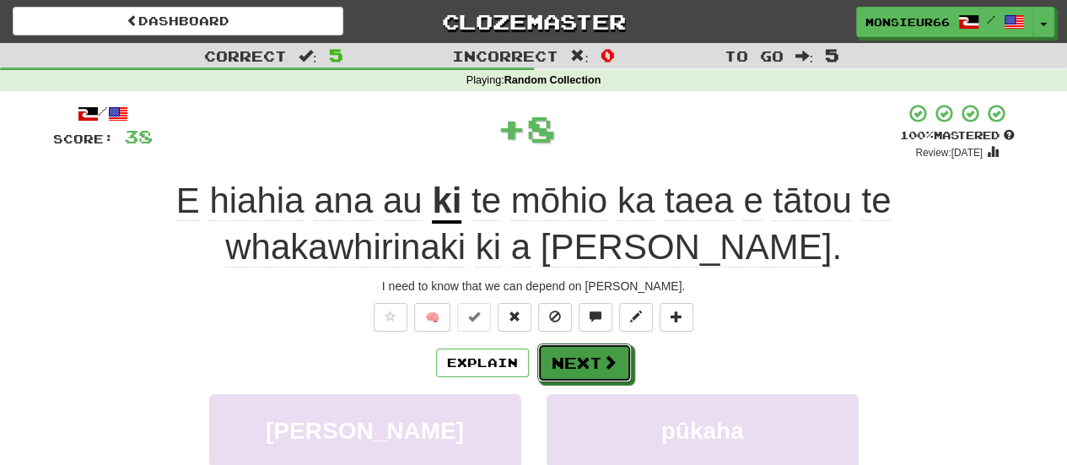
click at [552, 362] on button "Next" at bounding box center [584, 362] width 94 height 39
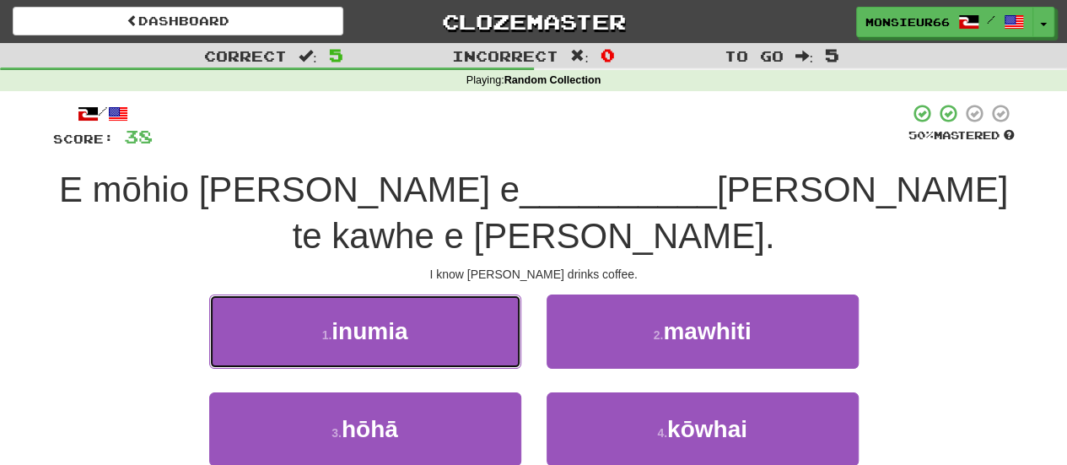
click at [452, 304] on button "1 . inumia" at bounding box center [365, 330] width 312 height 73
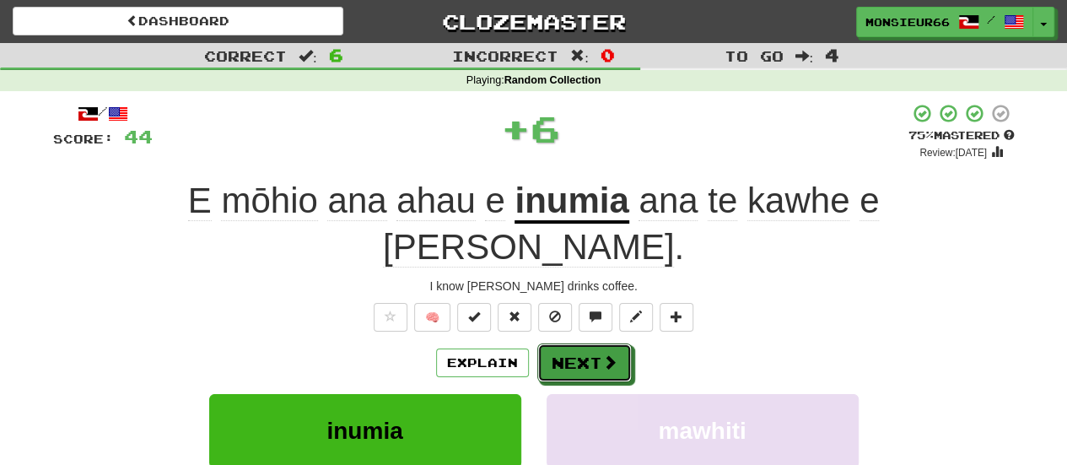
click at [577, 343] on button "Next" at bounding box center [584, 362] width 94 height 39
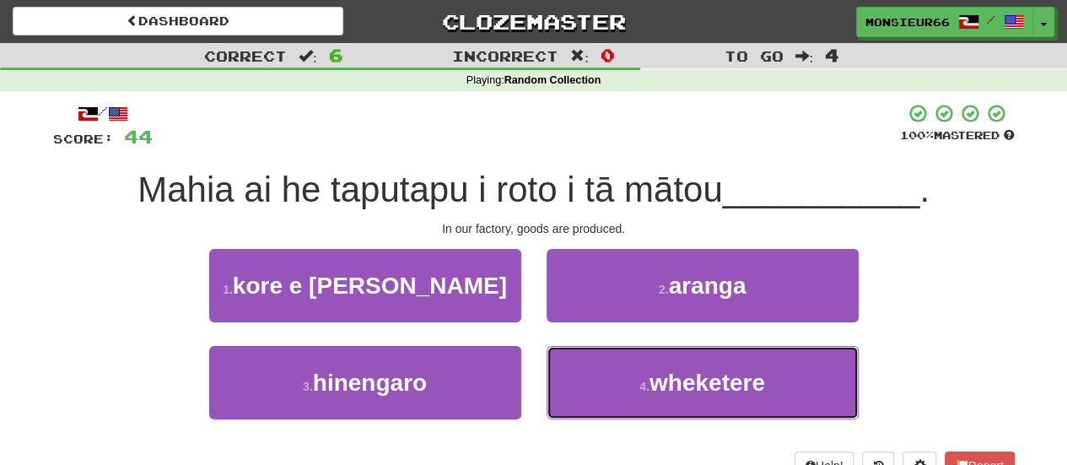
click at [667, 390] on span "wheketere" at bounding box center [707, 382] width 116 height 26
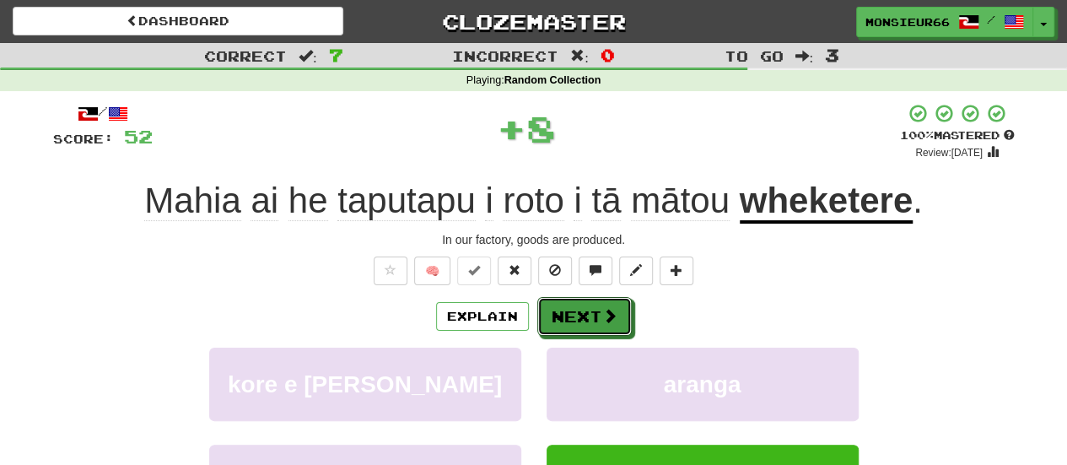
click at [600, 314] on button "Next" at bounding box center [584, 316] width 94 height 39
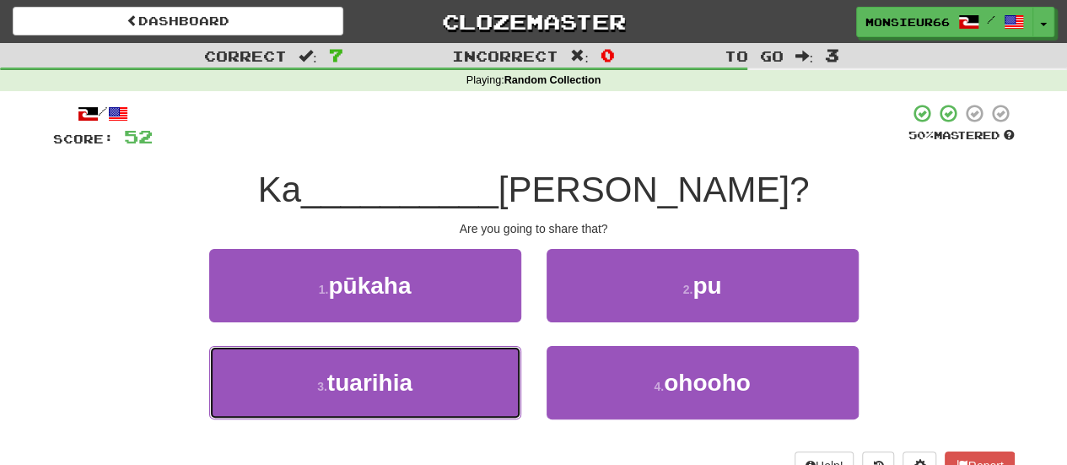
click at [477, 375] on button "3 . tuarihia" at bounding box center [365, 382] width 312 height 73
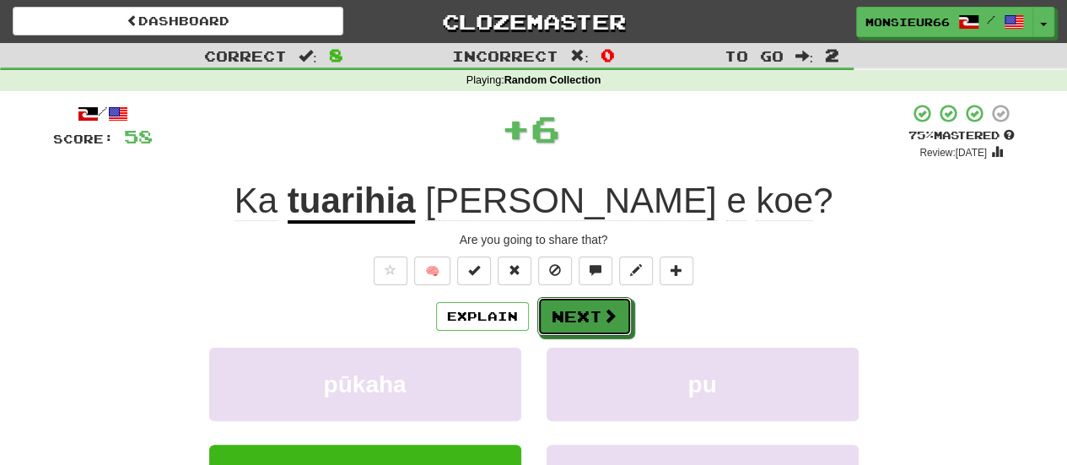
click at [586, 304] on button "Next" at bounding box center [584, 316] width 94 height 39
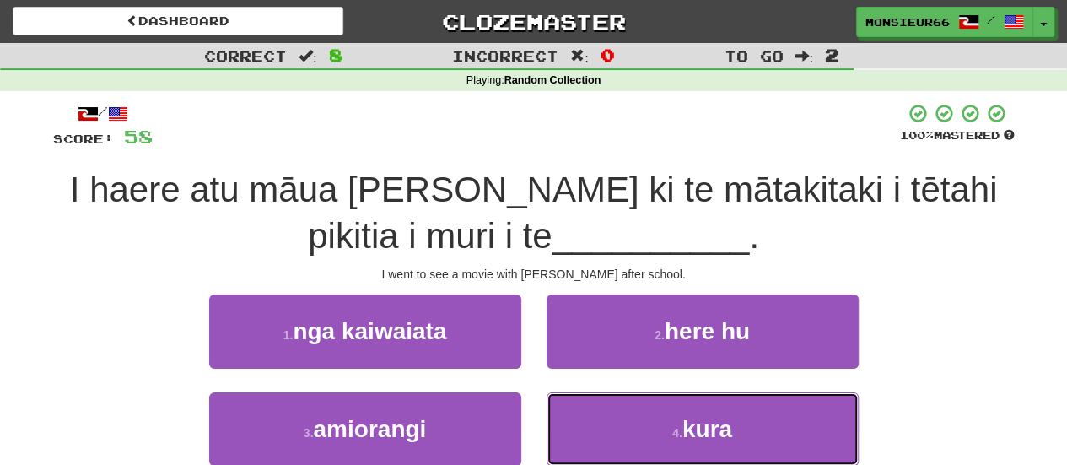
click at [616, 407] on button "4 . kura" at bounding box center [703, 428] width 312 height 73
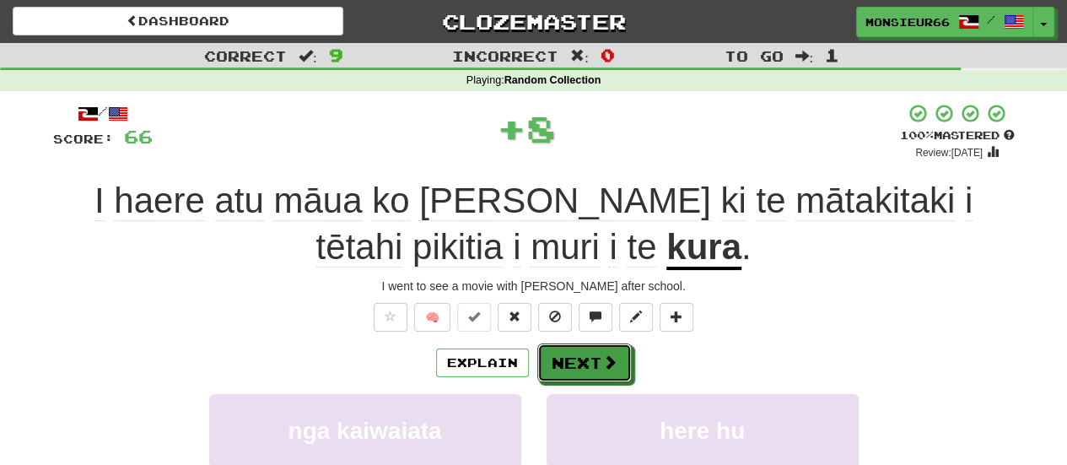
click at [596, 364] on button "Next" at bounding box center [584, 362] width 94 height 39
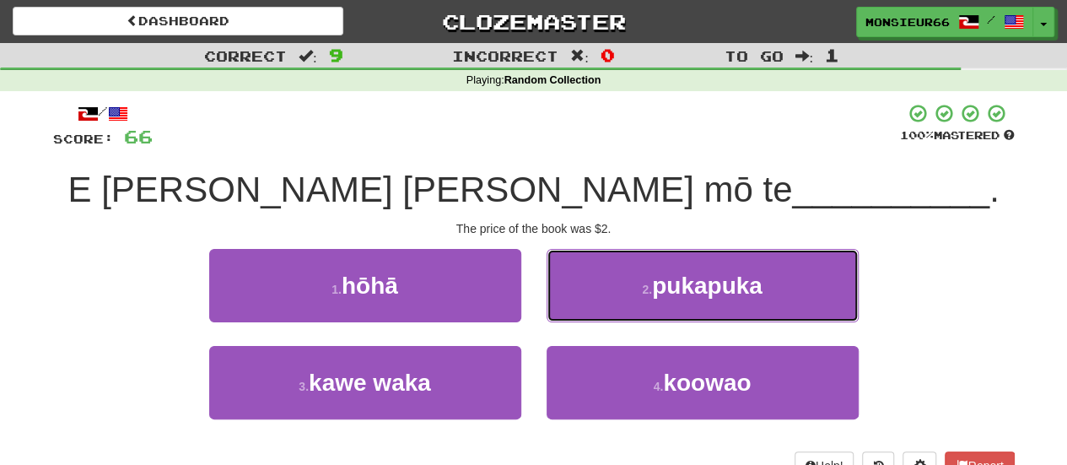
click at [676, 295] on span "pukapuka" at bounding box center [707, 285] width 110 height 26
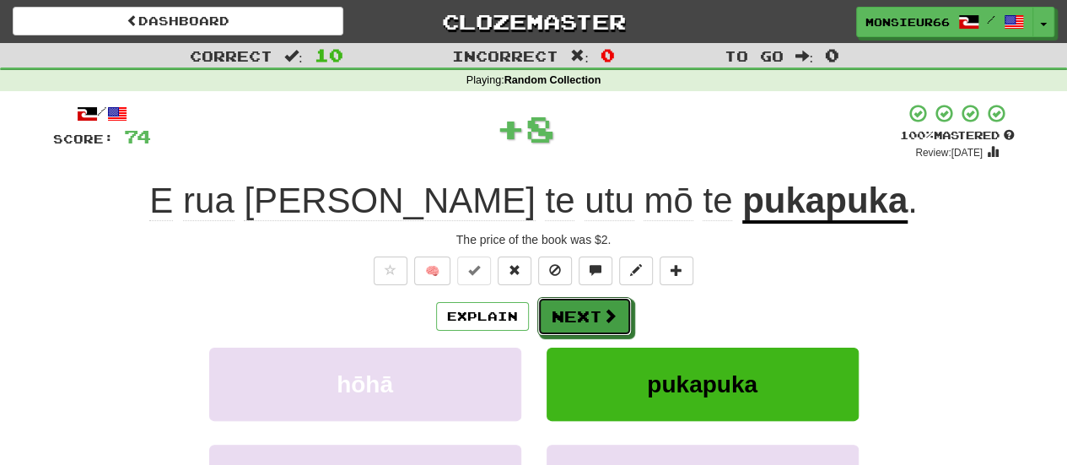
click at [602, 320] on span at bounding box center [609, 315] width 15 height 15
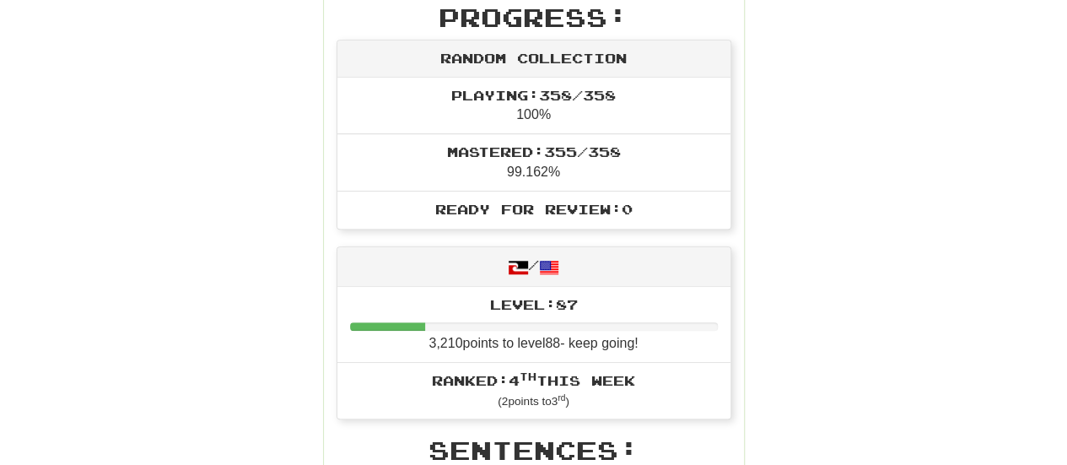
scroll to position [2, 0]
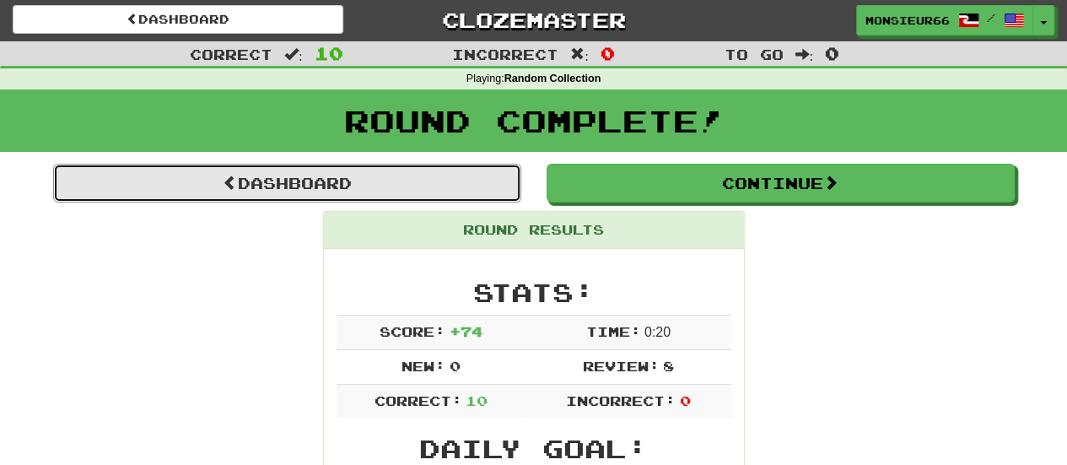
click at [451, 186] on link "Dashboard" at bounding box center [287, 183] width 468 height 39
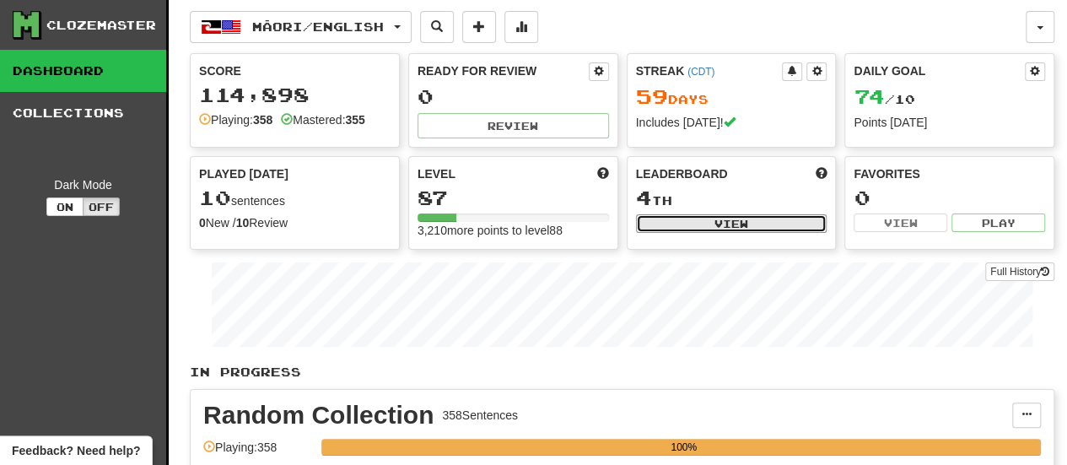
click at [684, 222] on button "View" at bounding box center [731, 223] width 191 height 19
select select "**********"
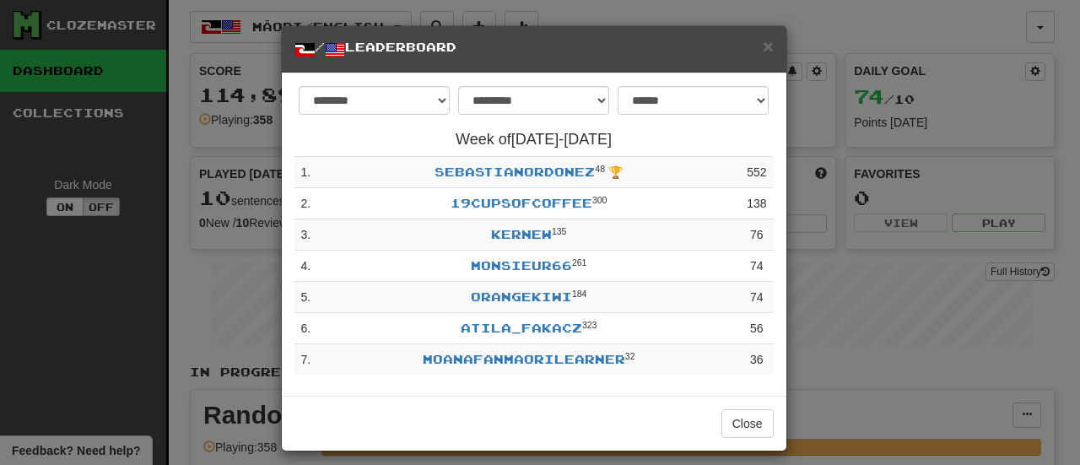
click at [768, 423] on div "Close" at bounding box center [534, 423] width 504 height 55
click at [734, 423] on button "Close" at bounding box center [747, 423] width 52 height 29
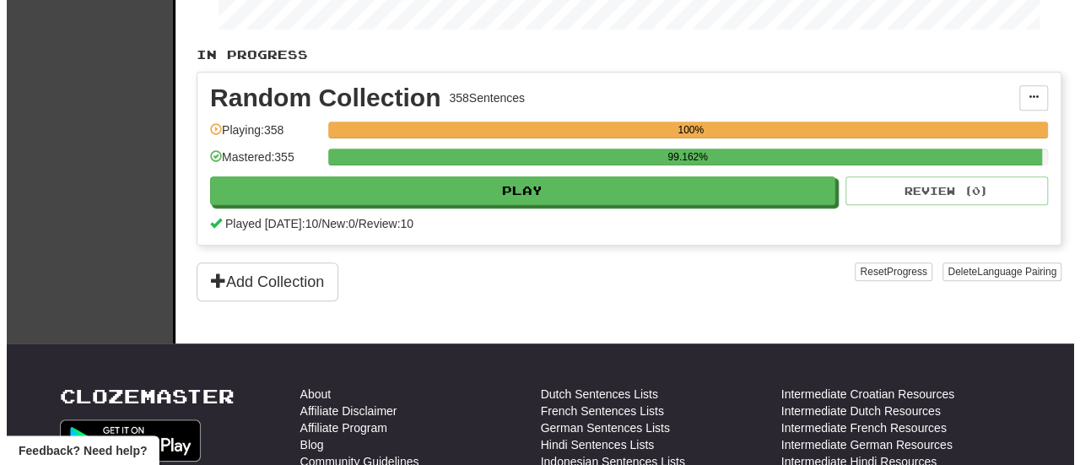
scroll to position [315, 0]
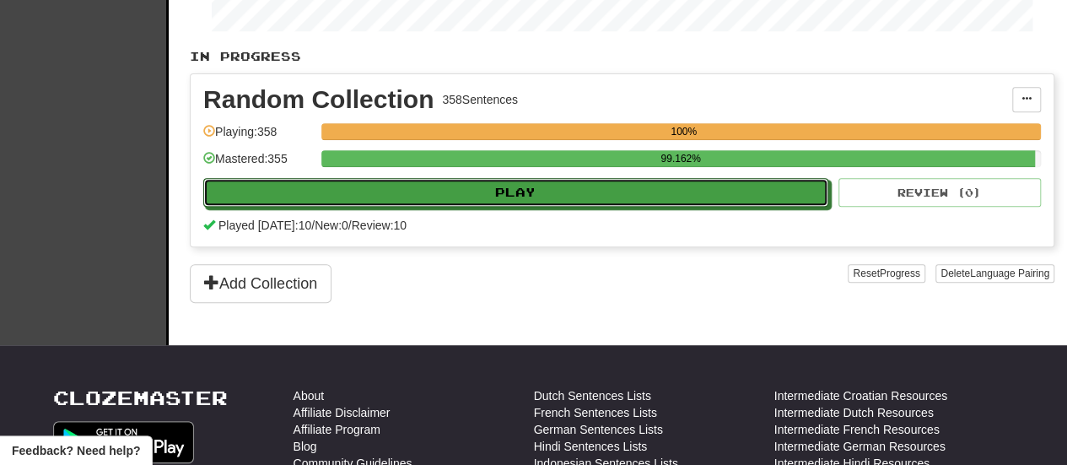
click at [705, 193] on button "Play" at bounding box center [515, 192] width 625 height 29
select select "**"
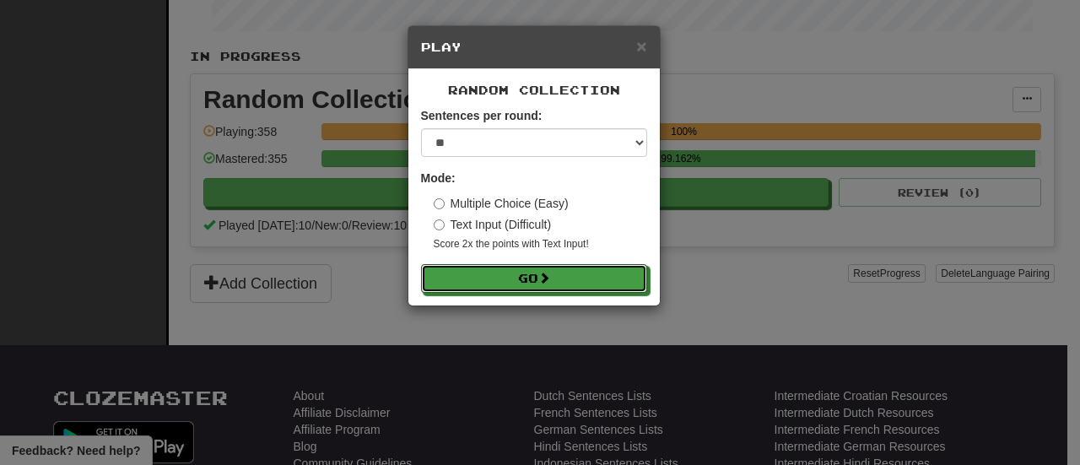
click at [624, 276] on button "Go" at bounding box center [534, 278] width 226 height 29
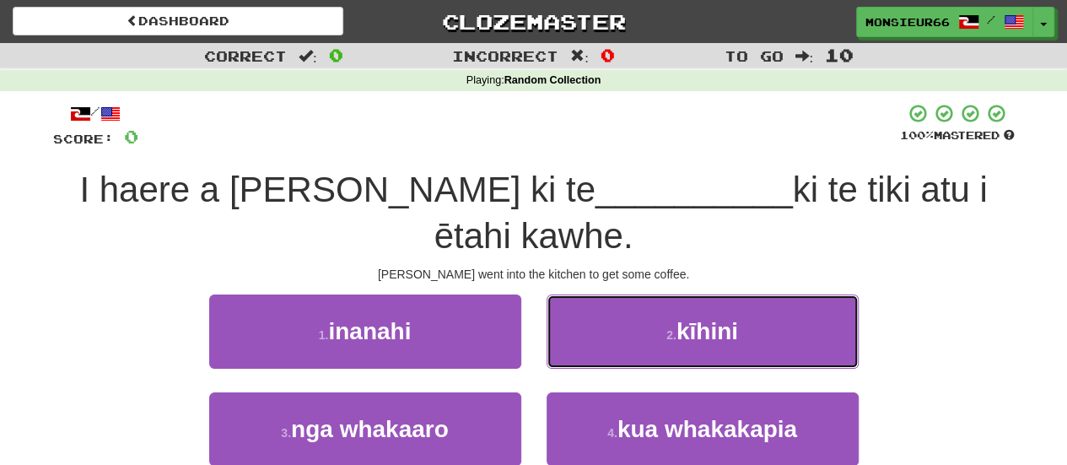
click at [597, 294] on button "2 . kīhini" at bounding box center [703, 330] width 312 height 73
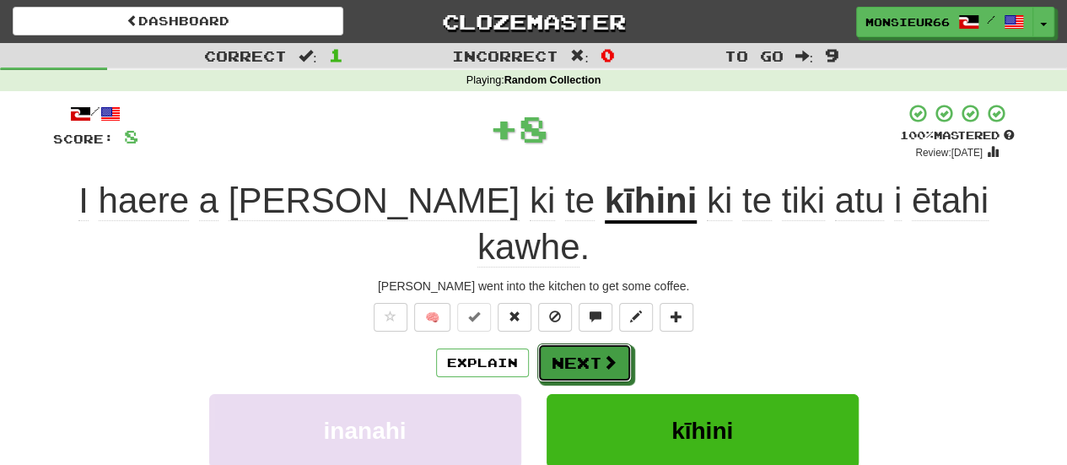
click at [580, 343] on button "Next" at bounding box center [584, 362] width 94 height 39
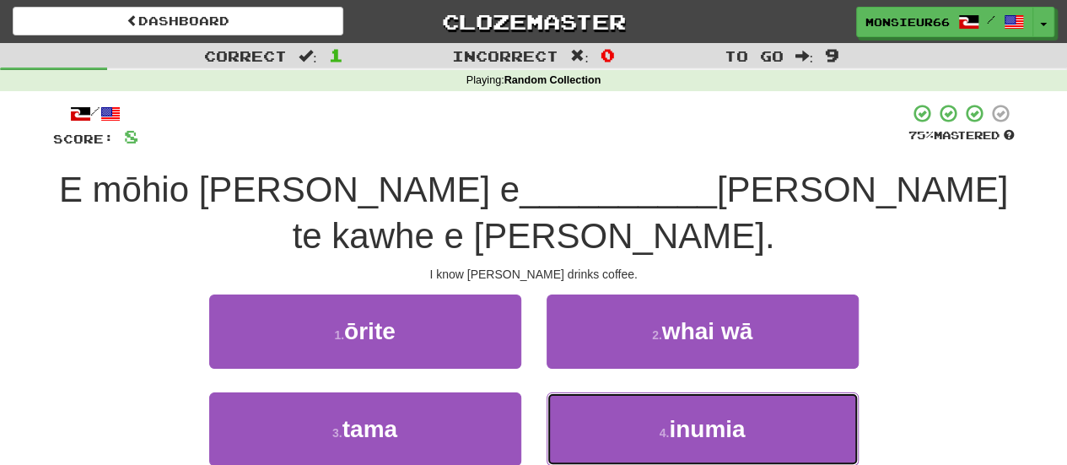
click at [595, 392] on button "4 . inumia" at bounding box center [703, 428] width 312 height 73
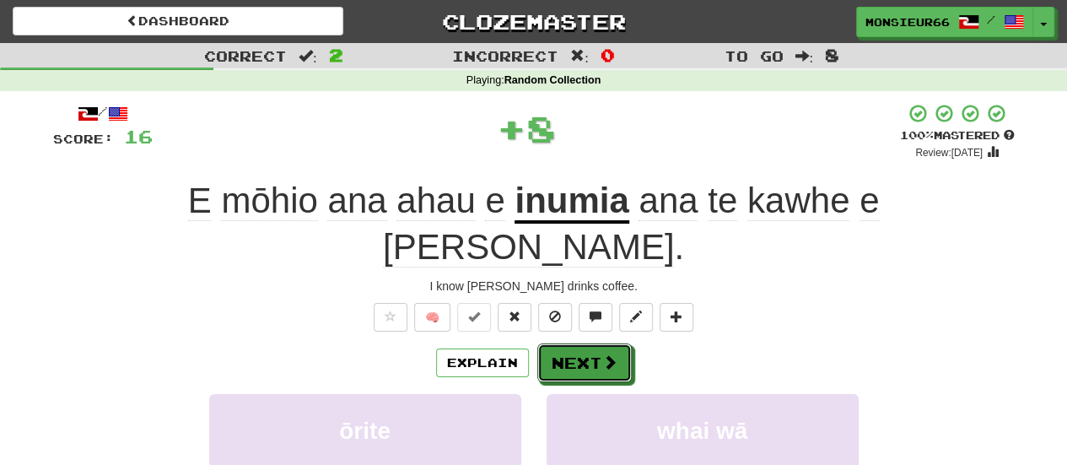
click at [594, 343] on button "Next" at bounding box center [584, 362] width 94 height 39
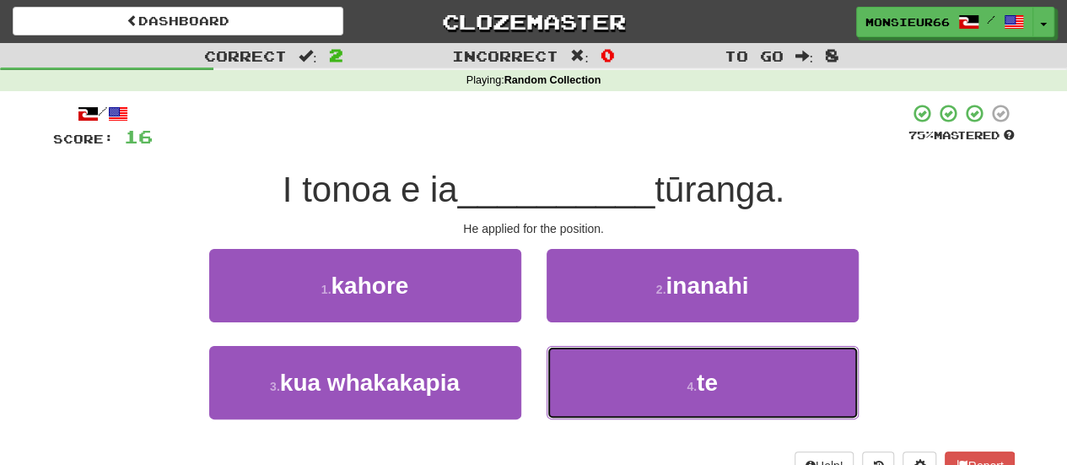
click at [589, 380] on button "4 . te" at bounding box center [703, 382] width 312 height 73
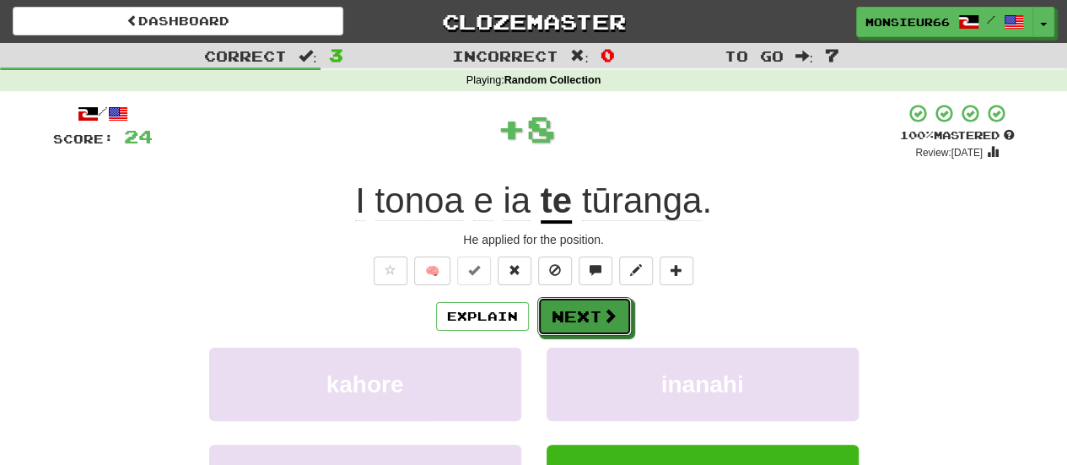
click at [585, 320] on button "Next" at bounding box center [584, 316] width 94 height 39
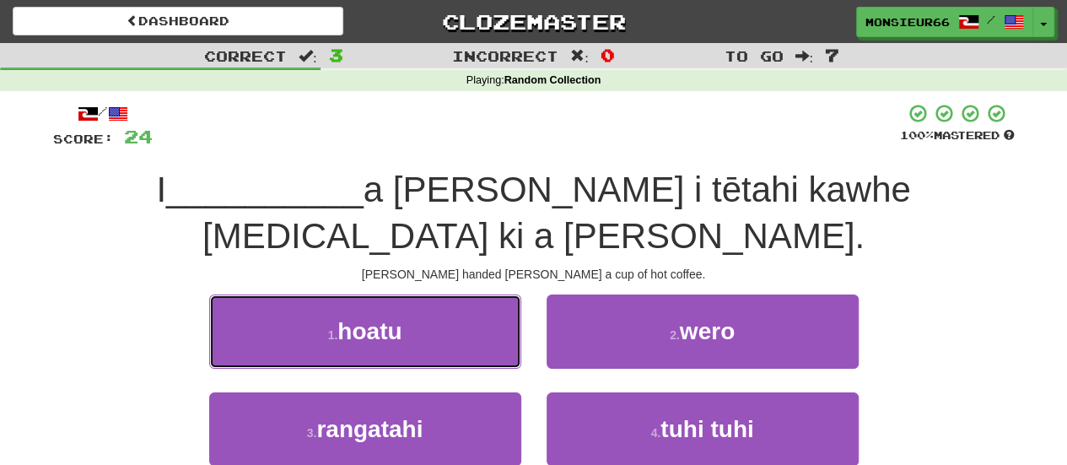
click at [468, 294] on button "1 . hoatu" at bounding box center [365, 330] width 312 height 73
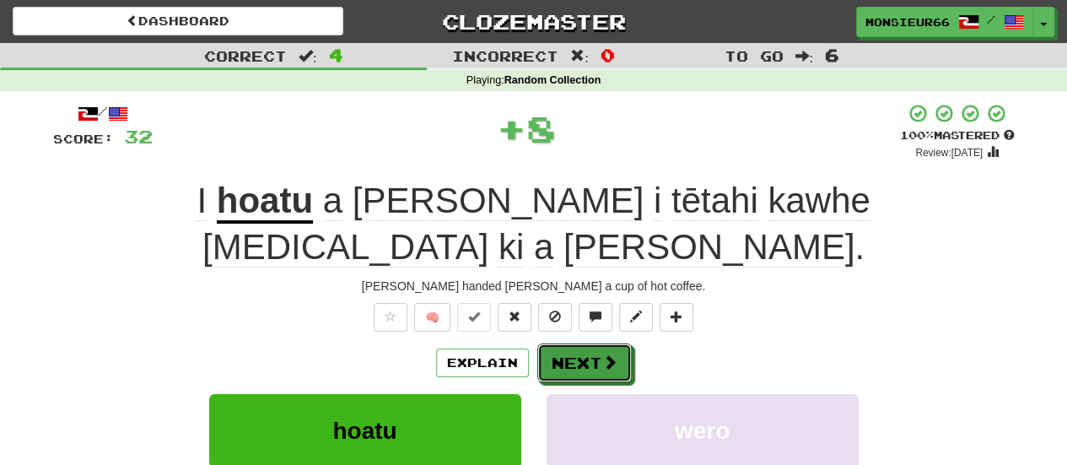
click at [602, 354] on span at bounding box center [609, 361] width 15 height 15
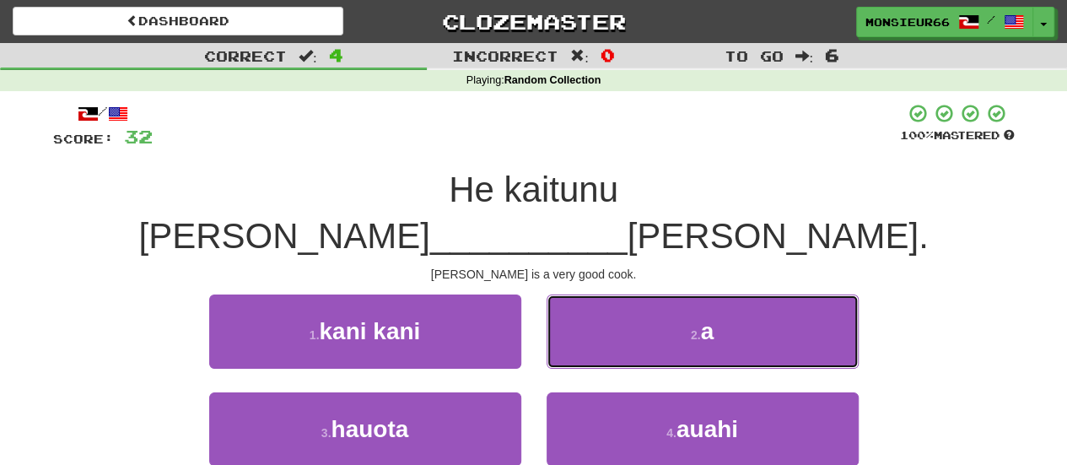
click at [595, 295] on button "2 . a" at bounding box center [703, 330] width 312 height 73
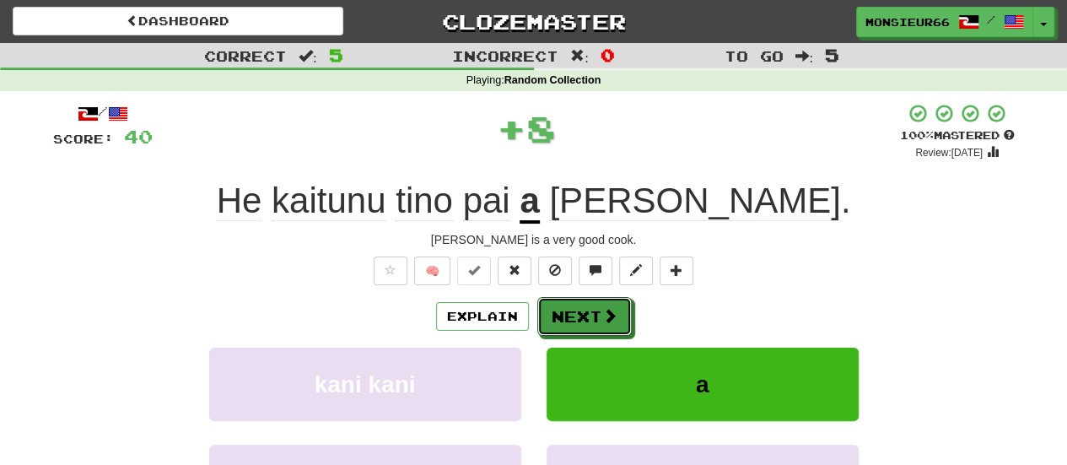
click at [572, 304] on button "Next" at bounding box center [584, 316] width 94 height 39
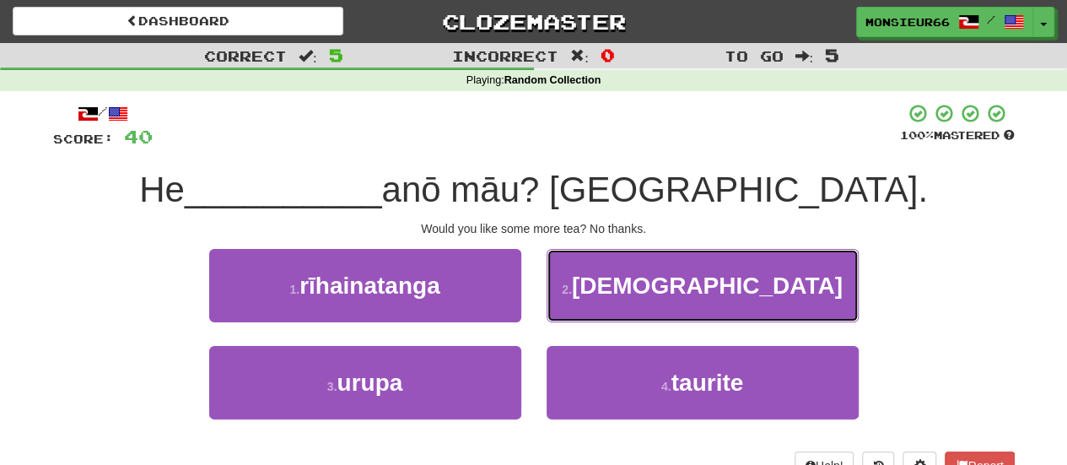
click at [617, 286] on button "2 . kaputī" at bounding box center [703, 285] width 312 height 73
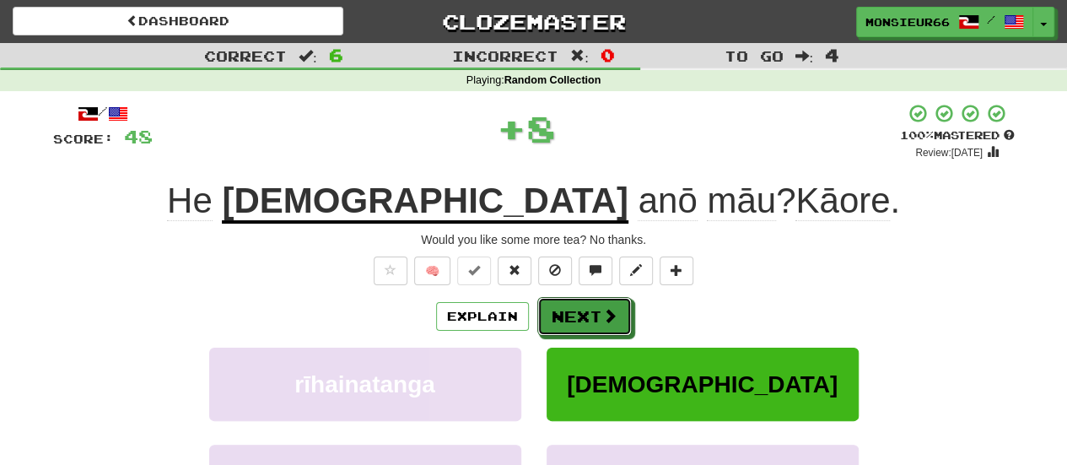
click at [612, 299] on button "Next" at bounding box center [584, 316] width 94 height 39
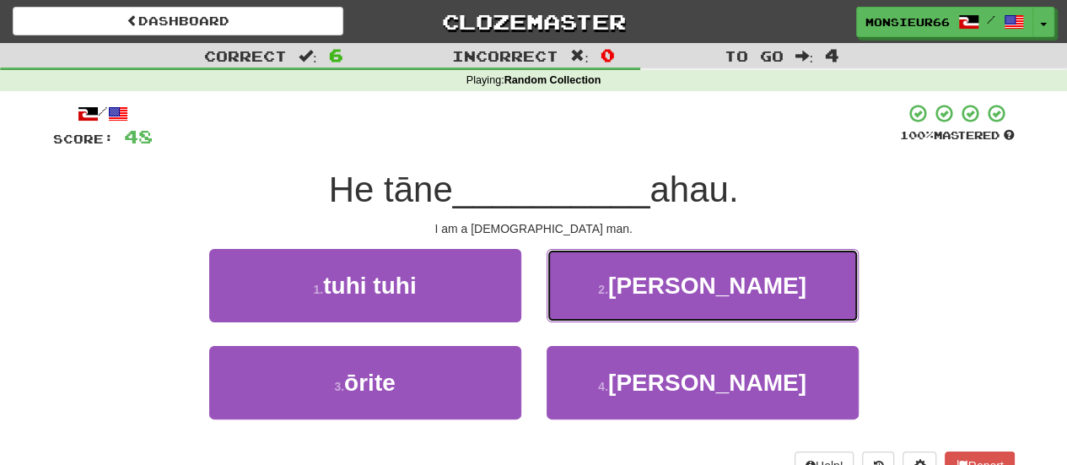
click at [590, 277] on button "2 . [PERSON_NAME]" at bounding box center [703, 285] width 312 height 73
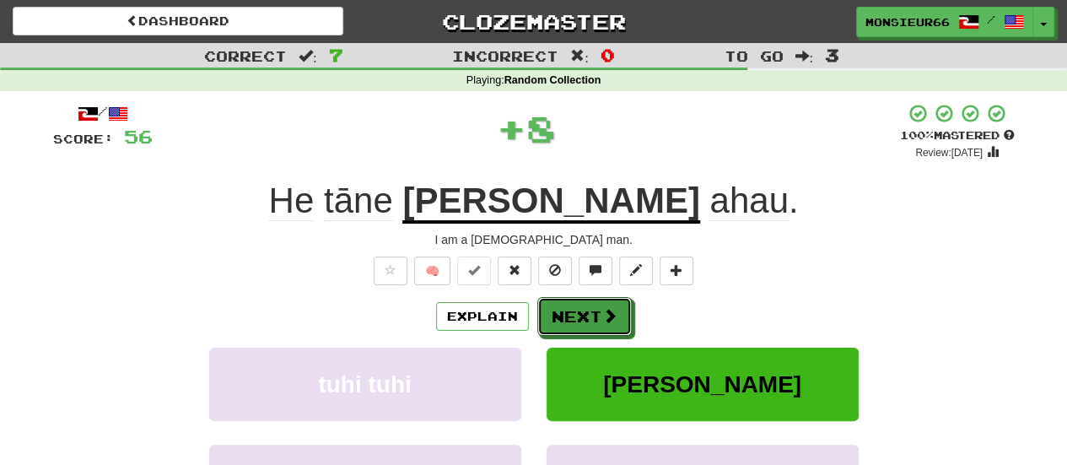
click at [572, 308] on button "Next" at bounding box center [584, 316] width 94 height 39
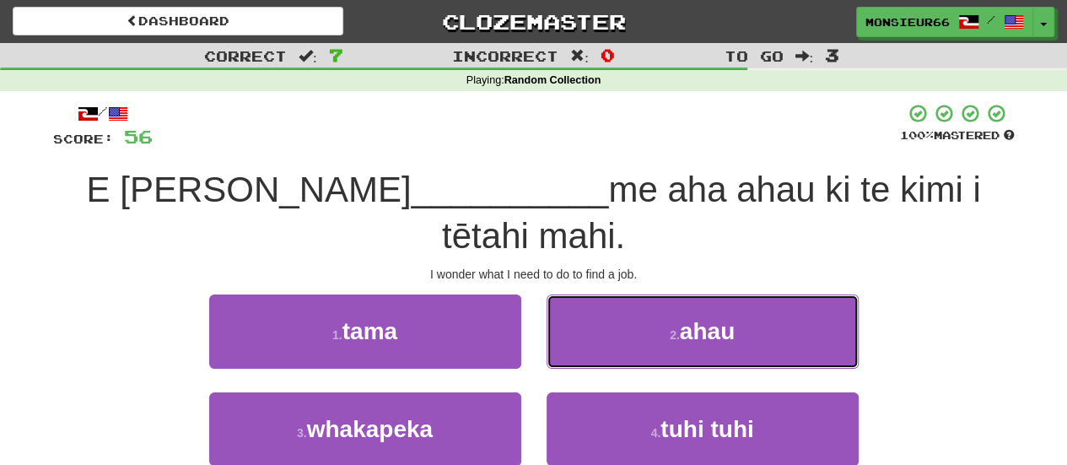
click at [623, 294] on button "2 . ahau" at bounding box center [703, 330] width 312 height 73
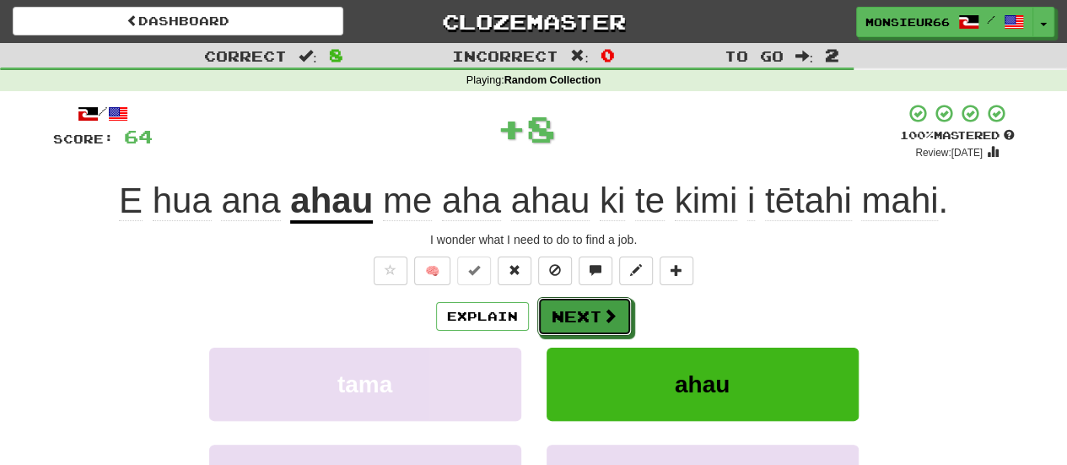
click at [602, 315] on span at bounding box center [609, 315] width 15 height 15
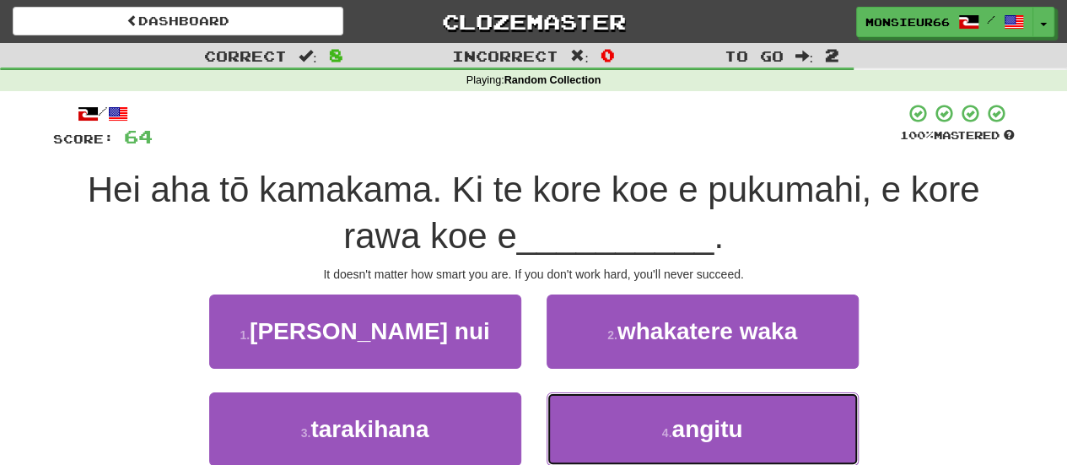
click at [611, 434] on button "4 . angitu" at bounding box center [703, 428] width 312 height 73
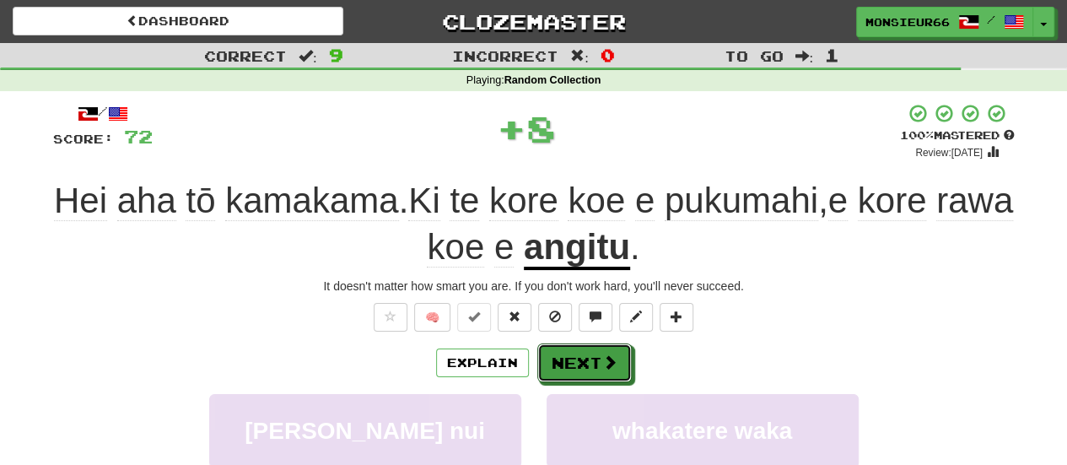
click at [590, 375] on button "Next" at bounding box center [584, 362] width 94 height 39
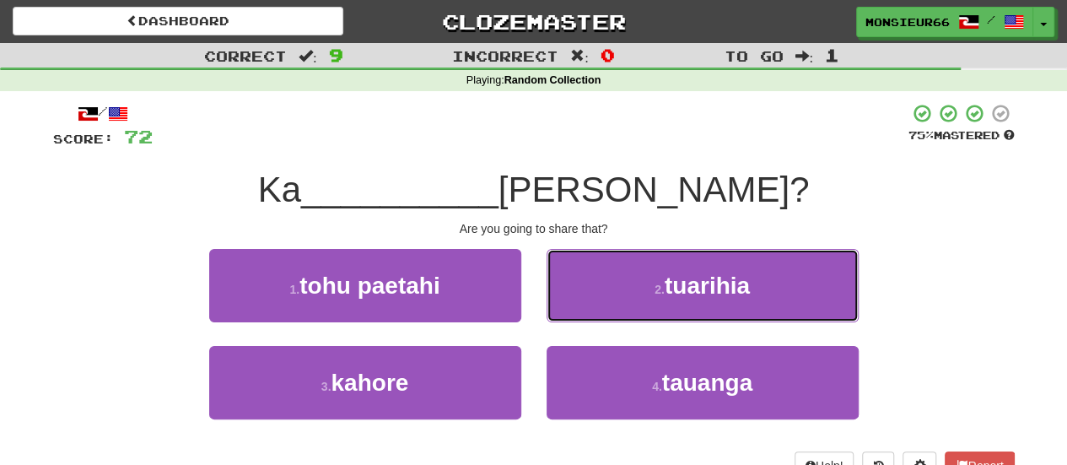
click at [632, 305] on button "2 . tuarihia" at bounding box center [703, 285] width 312 height 73
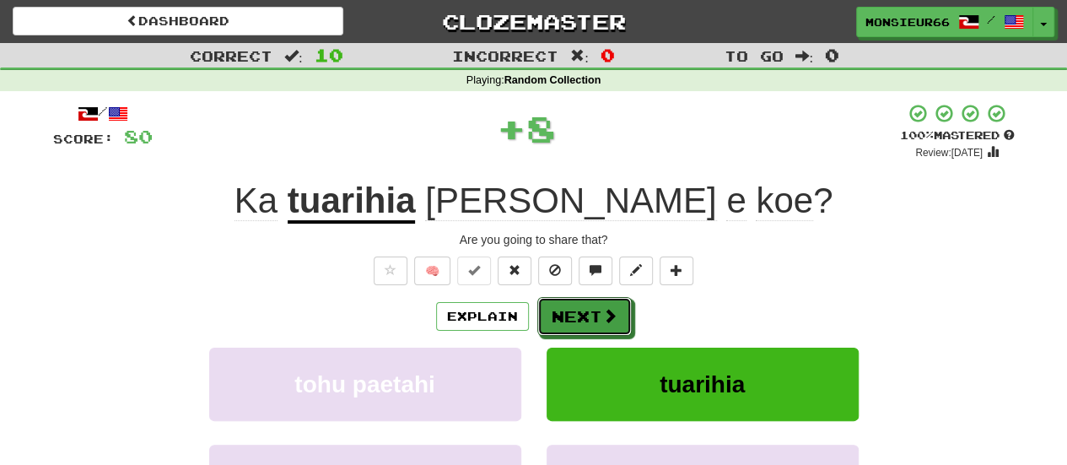
click at [610, 310] on span at bounding box center [609, 315] width 15 height 15
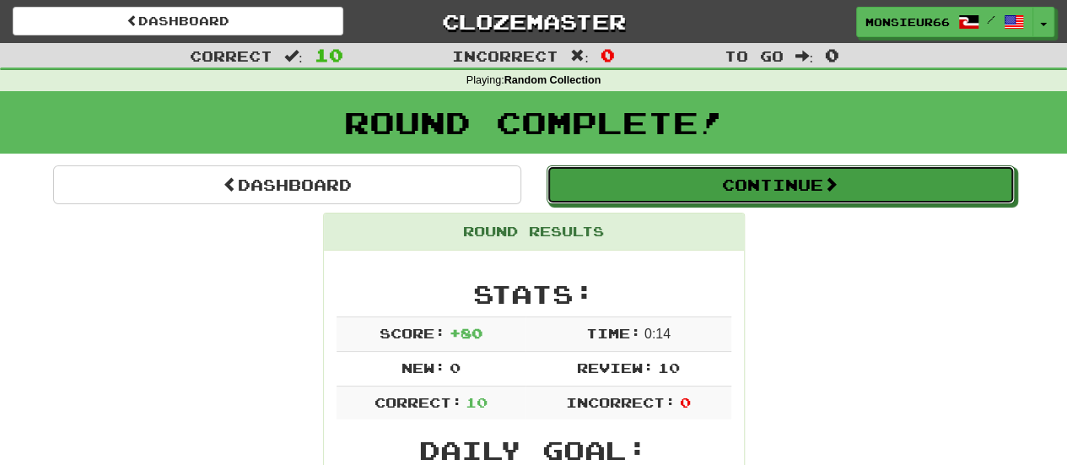
click at [857, 179] on button "Continue" at bounding box center [781, 184] width 468 height 39
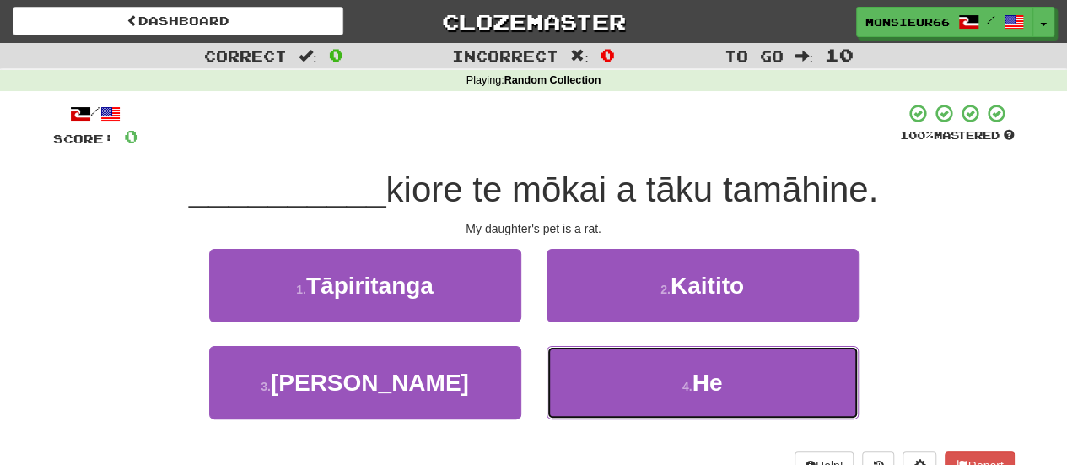
click at [676, 389] on button "4 . He" at bounding box center [703, 382] width 312 height 73
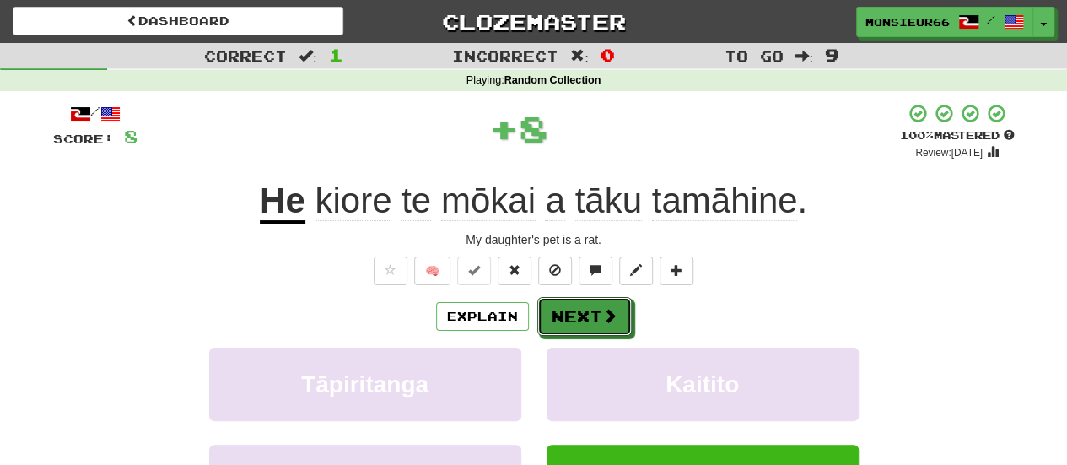
click at [566, 314] on button "Next" at bounding box center [584, 316] width 94 height 39
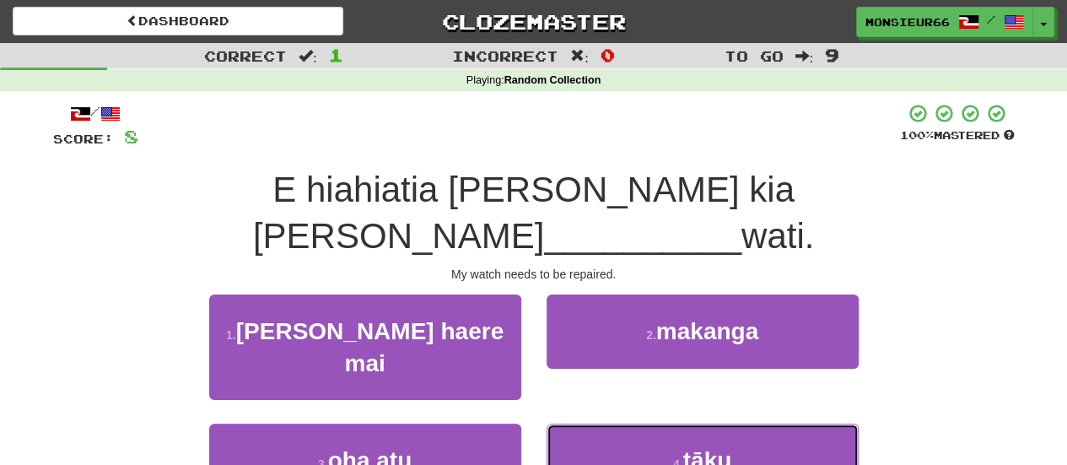
click at [563, 423] on button "4 . tāku" at bounding box center [703, 459] width 312 height 73
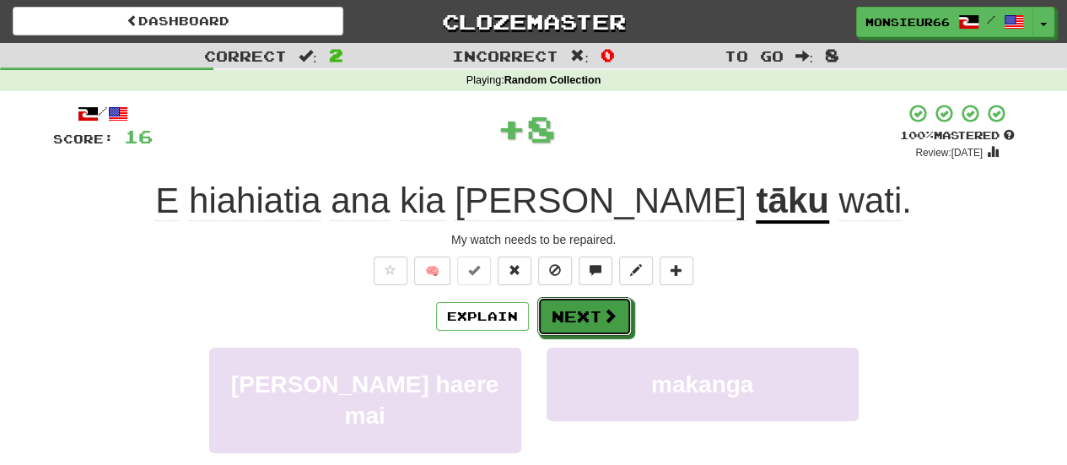
click at [562, 310] on button "Next" at bounding box center [584, 316] width 94 height 39
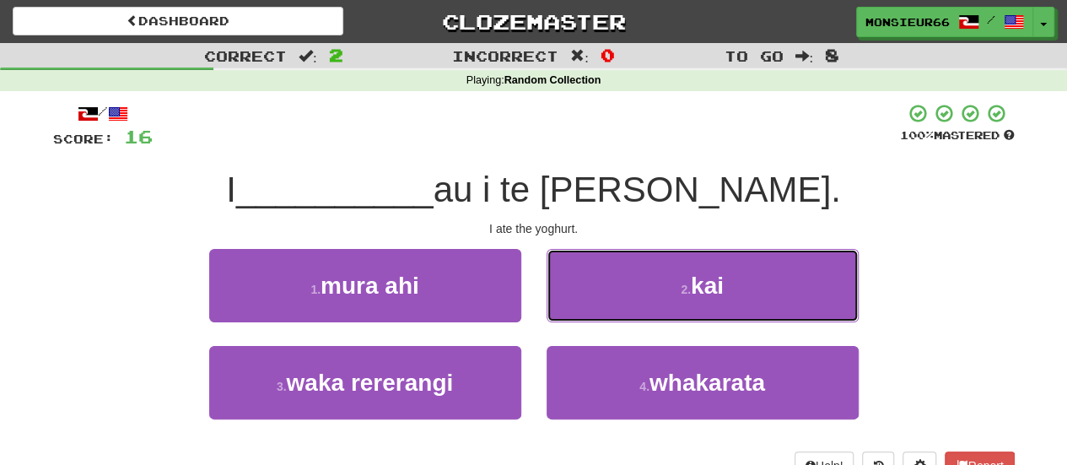
click at [588, 301] on button "2 . kai" at bounding box center [703, 285] width 312 height 73
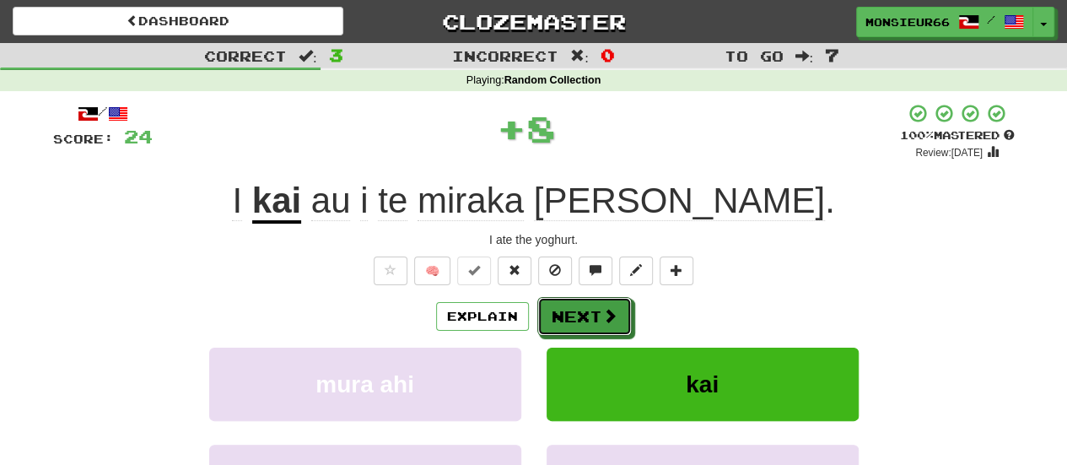
click at [588, 301] on button "Next" at bounding box center [584, 316] width 94 height 39
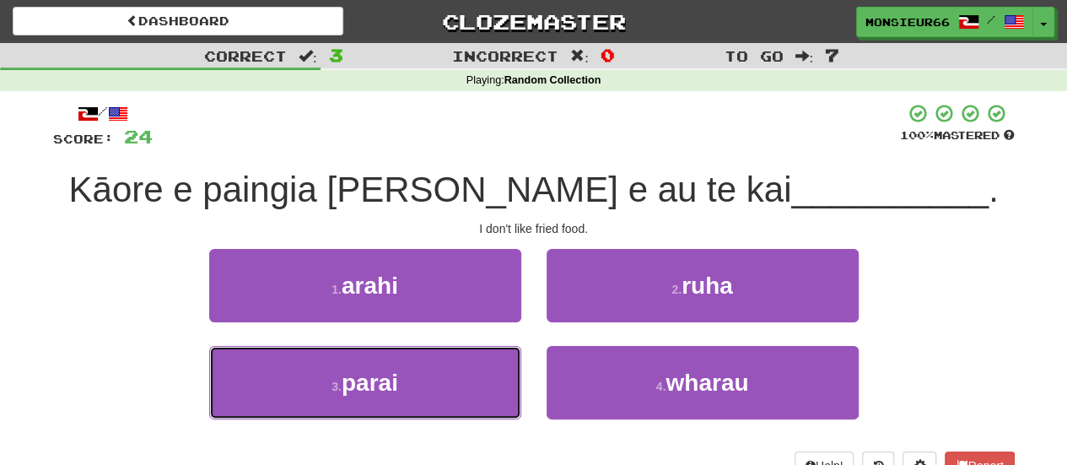
click at [443, 391] on button "3 . parai" at bounding box center [365, 382] width 312 height 73
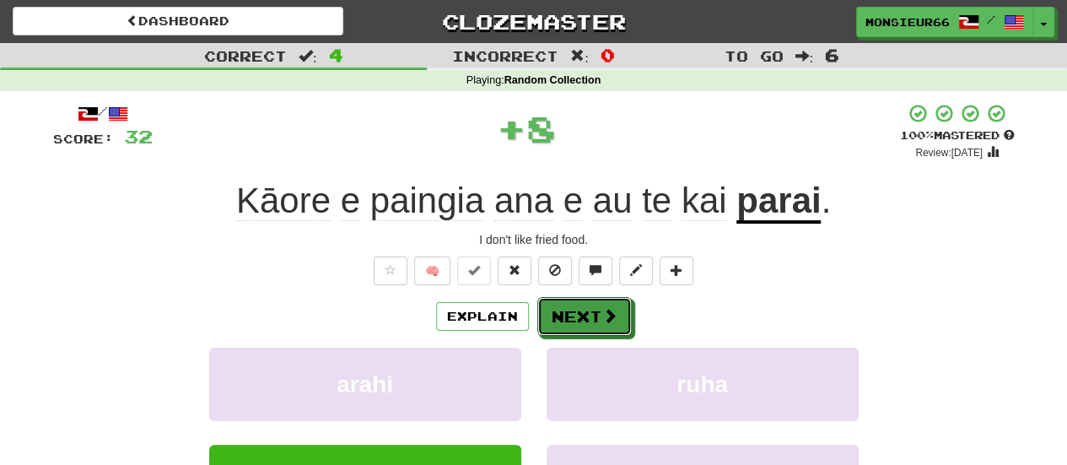
click at [578, 319] on button "Next" at bounding box center [584, 316] width 94 height 39
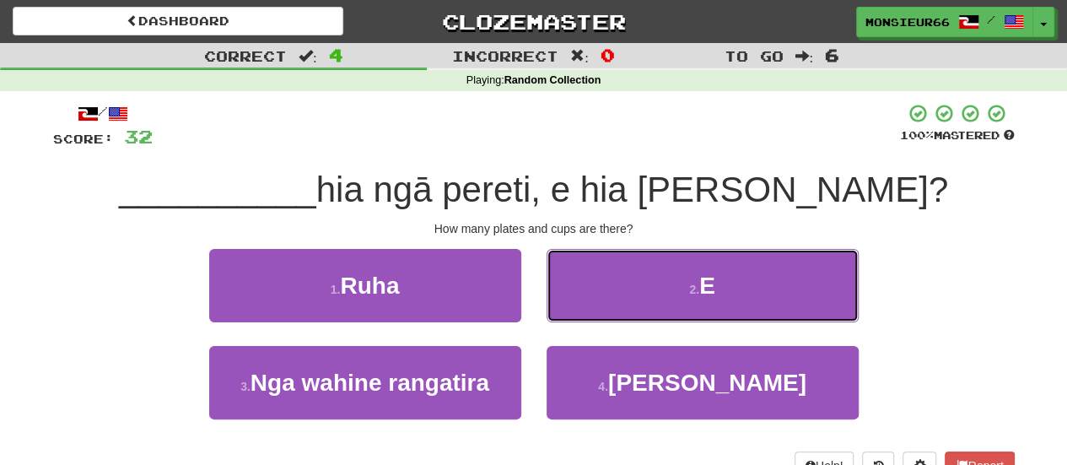
click at [690, 270] on button "2 . E" at bounding box center [703, 285] width 312 height 73
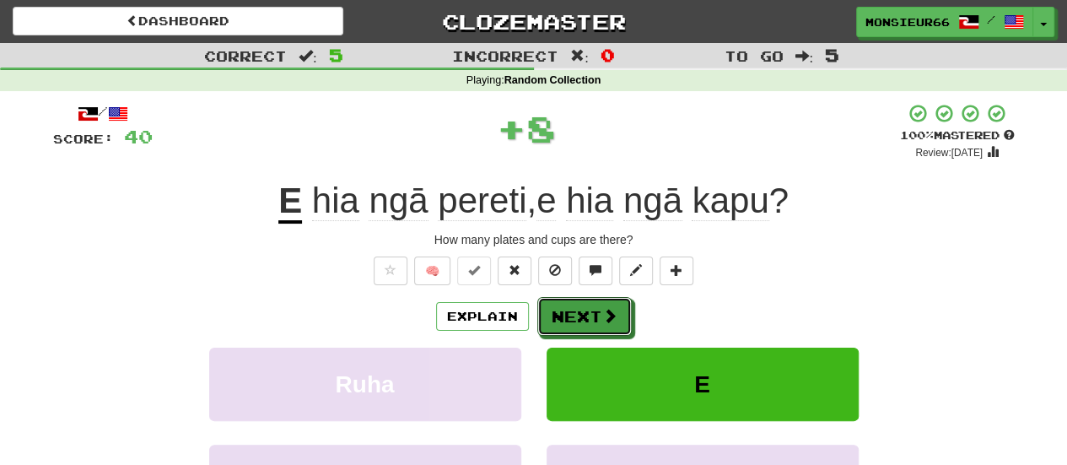
click at [576, 315] on button "Next" at bounding box center [584, 316] width 94 height 39
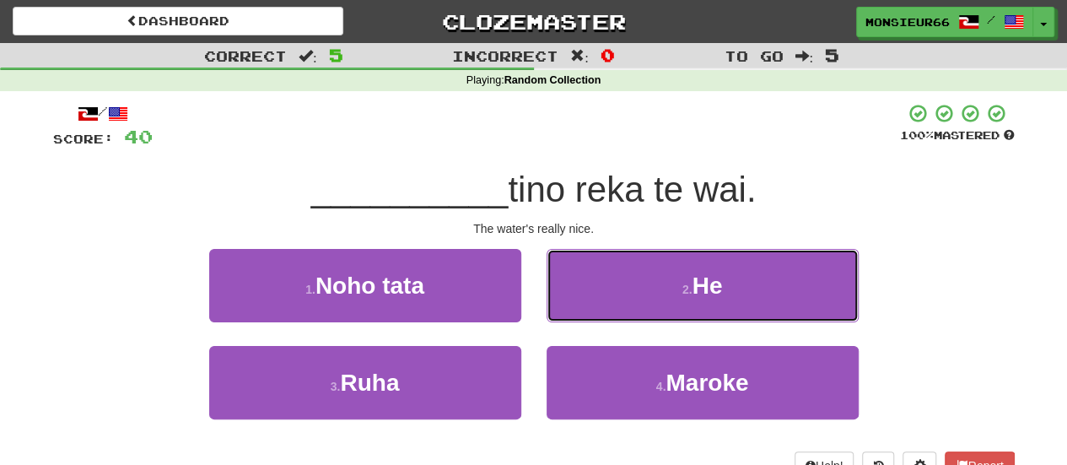
click at [643, 303] on button "2 . He" at bounding box center [703, 285] width 312 height 73
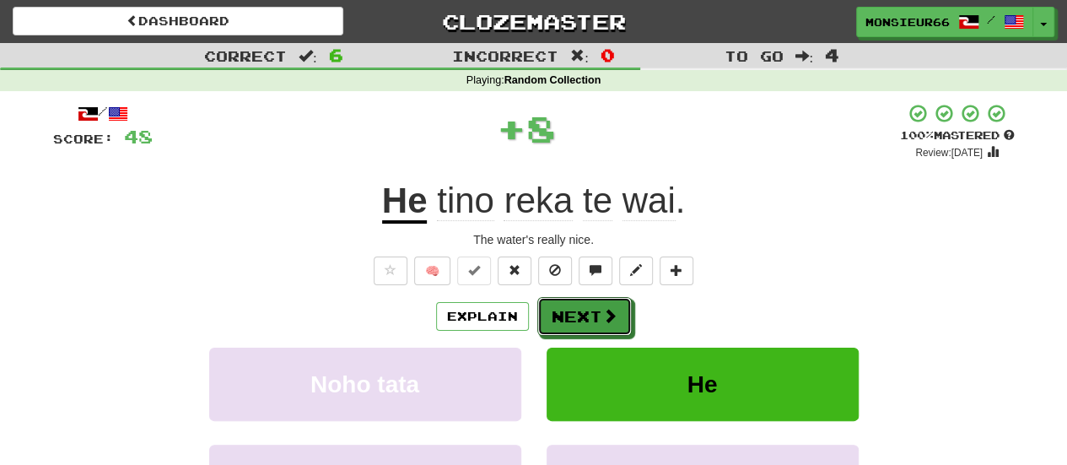
click at [619, 310] on button "Next" at bounding box center [584, 316] width 94 height 39
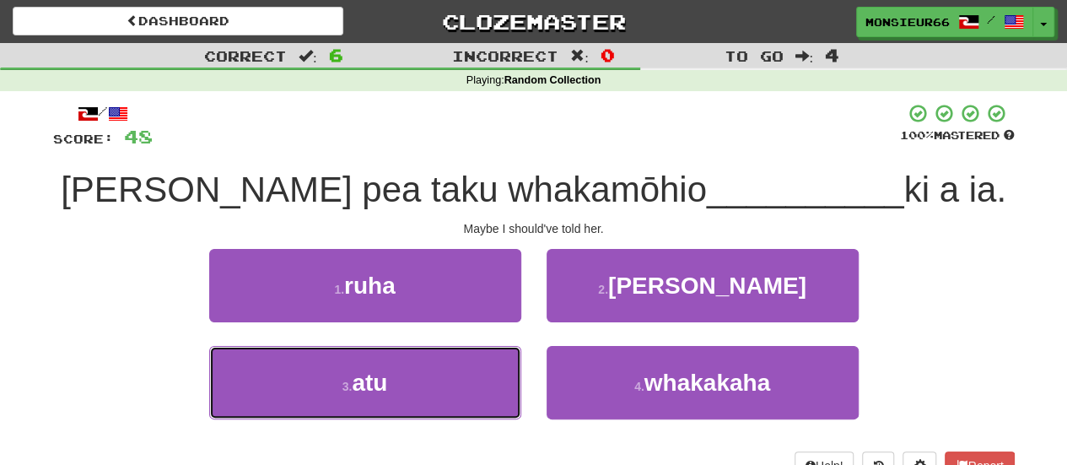
click at [452, 364] on button "3 . atu" at bounding box center [365, 382] width 312 height 73
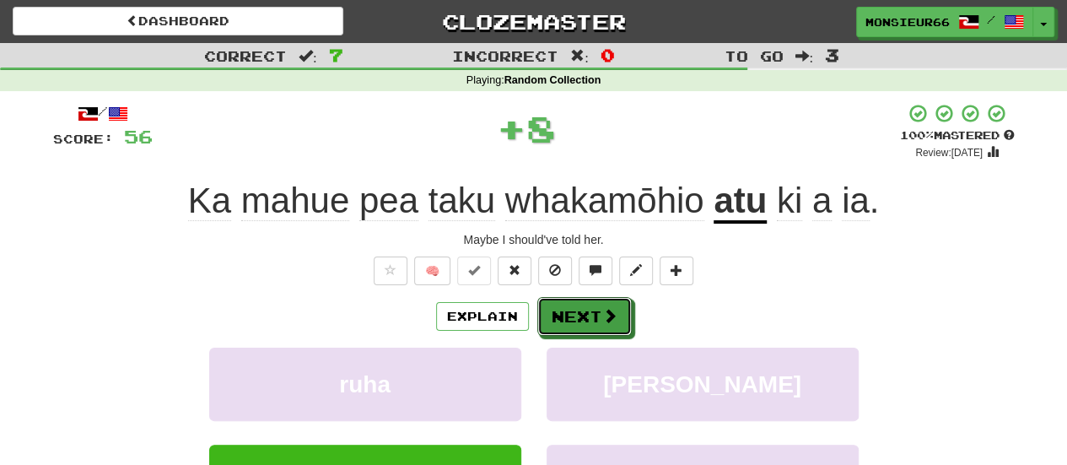
click at [557, 321] on button "Next" at bounding box center [584, 316] width 94 height 39
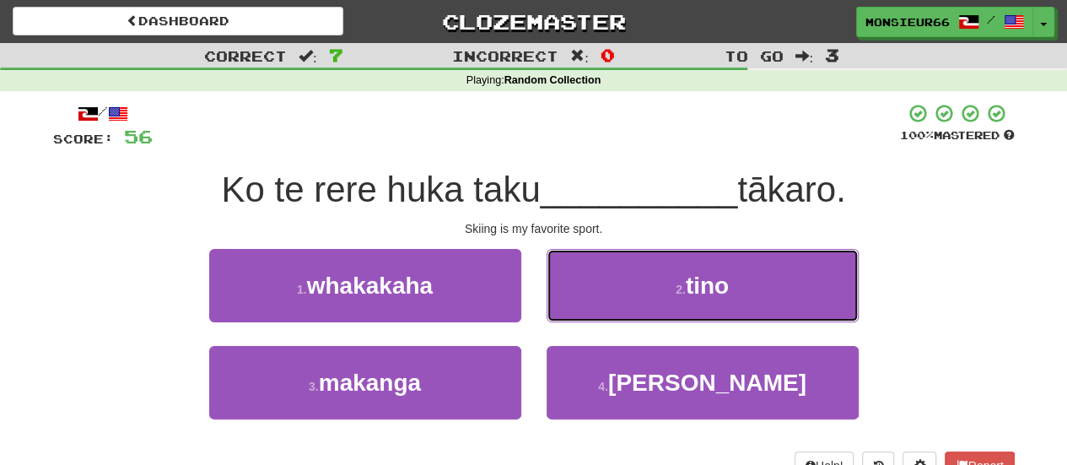
click at [633, 283] on button "2 . tino" at bounding box center [703, 285] width 312 height 73
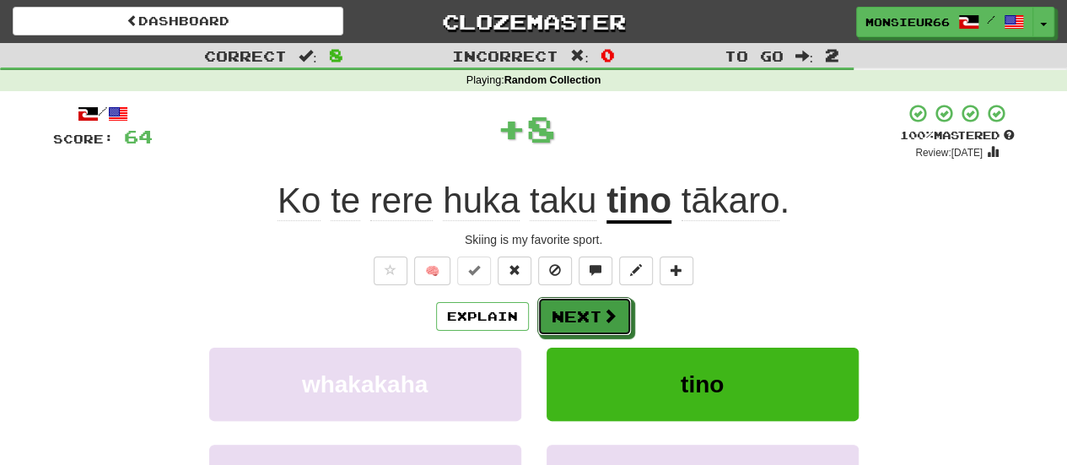
click at [579, 316] on button "Next" at bounding box center [584, 316] width 94 height 39
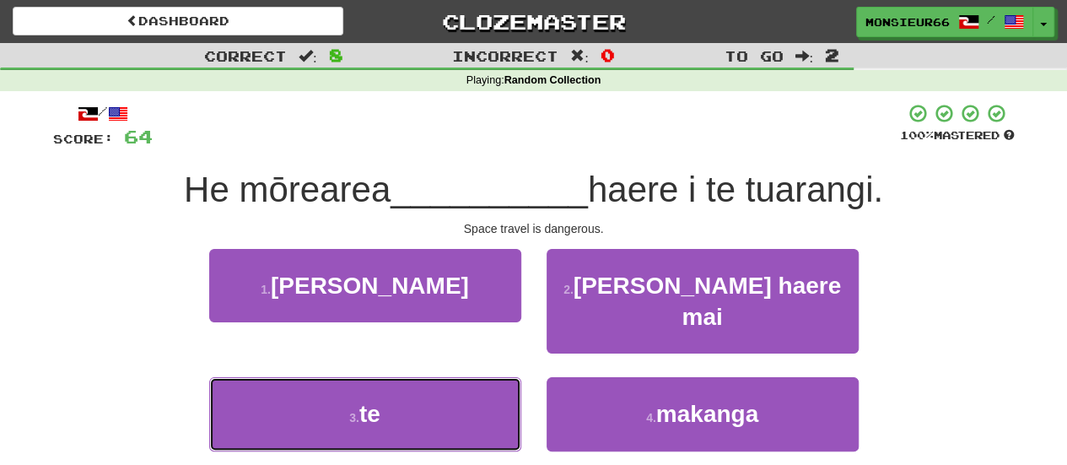
click at [396, 377] on button "3 . te" at bounding box center [365, 413] width 312 height 73
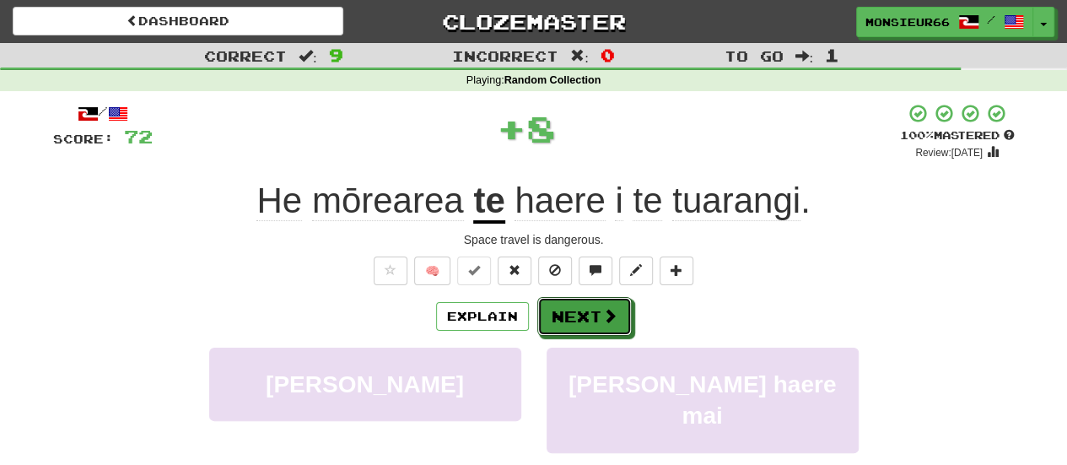
click at [602, 308] on span at bounding box center [609, 315] width 15 height 15
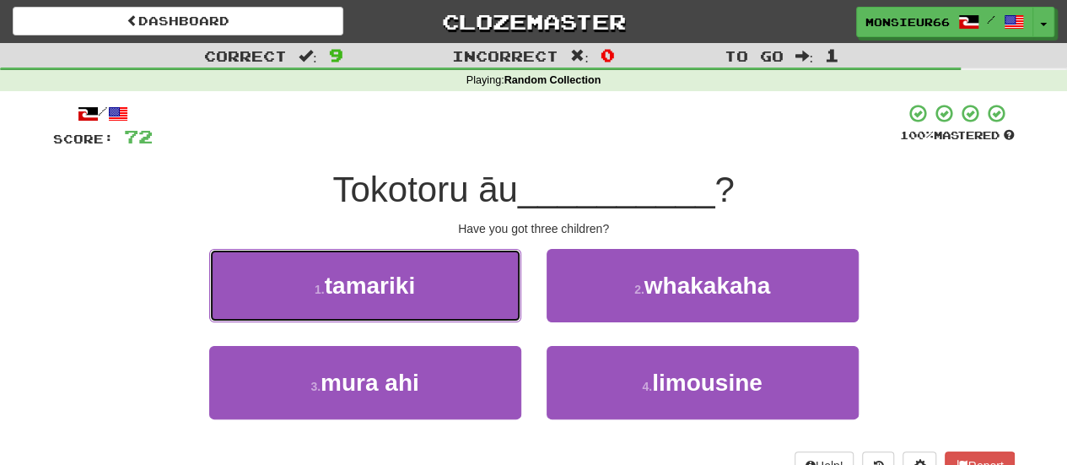
click at [483, 295] on button "1 . tamariki" at bounding box center [365, 285] width 312 height 73
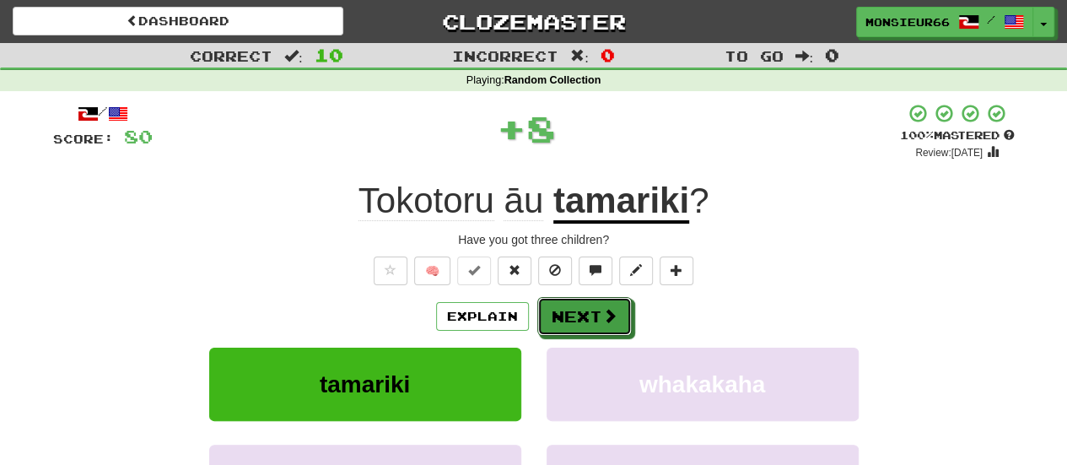
click at [602, 319] on span at bounding box center [609, 315] width 15 height 15
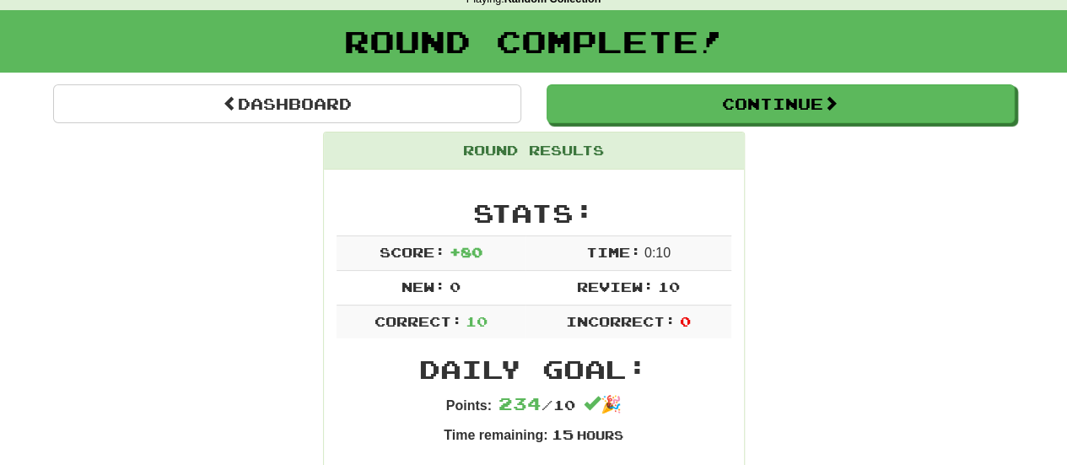
scroll to position [74, 0]
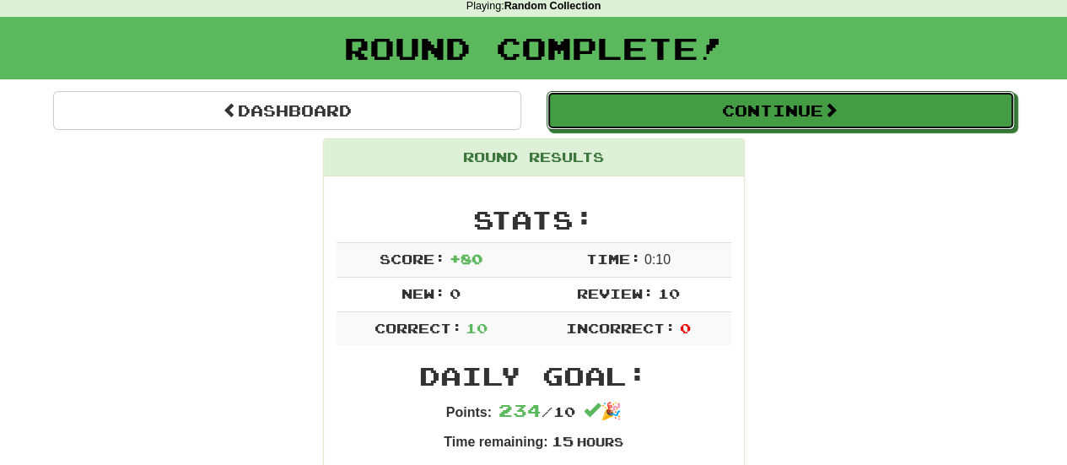
click at [854, 109] on button "Continue" at bounding box center [781, 110] width 468 height 39
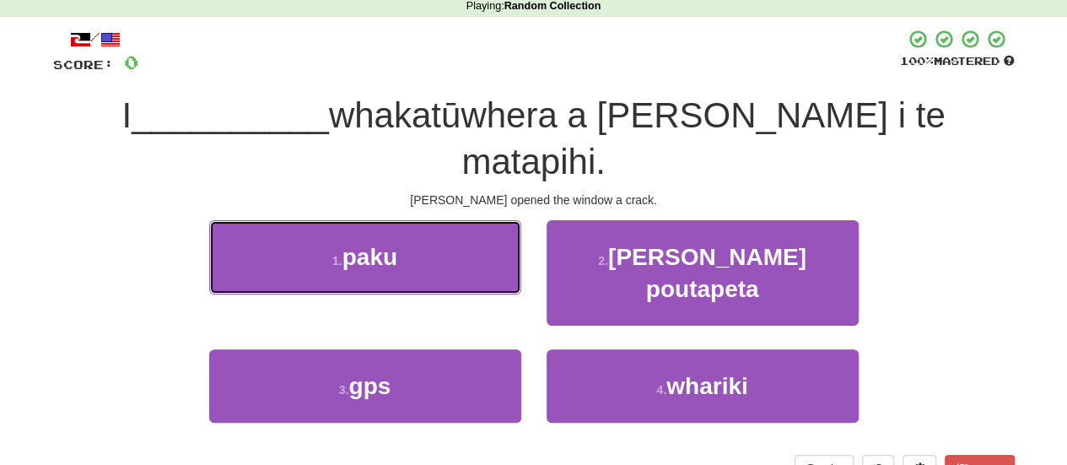
click at [428, 220] on button "1 . paku" at bounding box center [365, 256] width 312 height 73
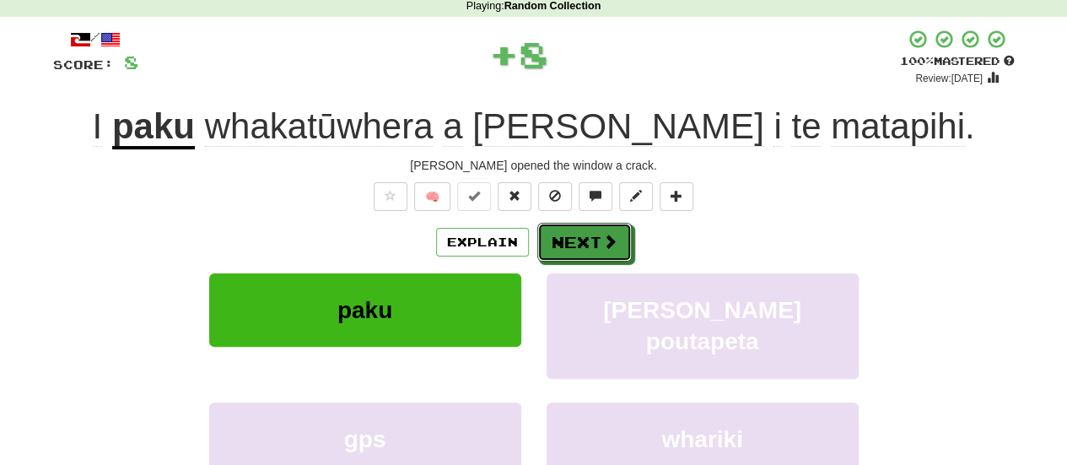
click at [558, 235] on button "Next" at bounding box center [584, 242] width 94 height 39
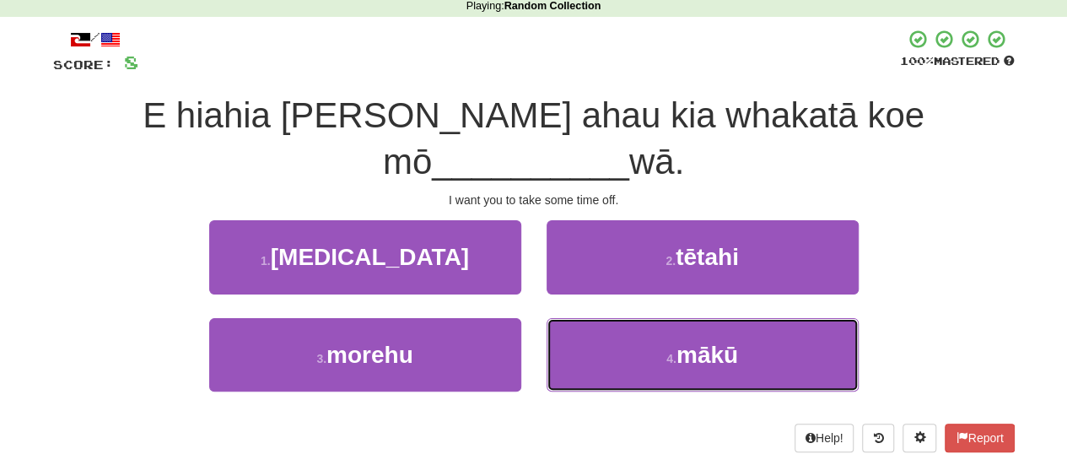
click at [585, 318] on button "4 . mākū" at bounding box center [703, 354] width 312 height 73
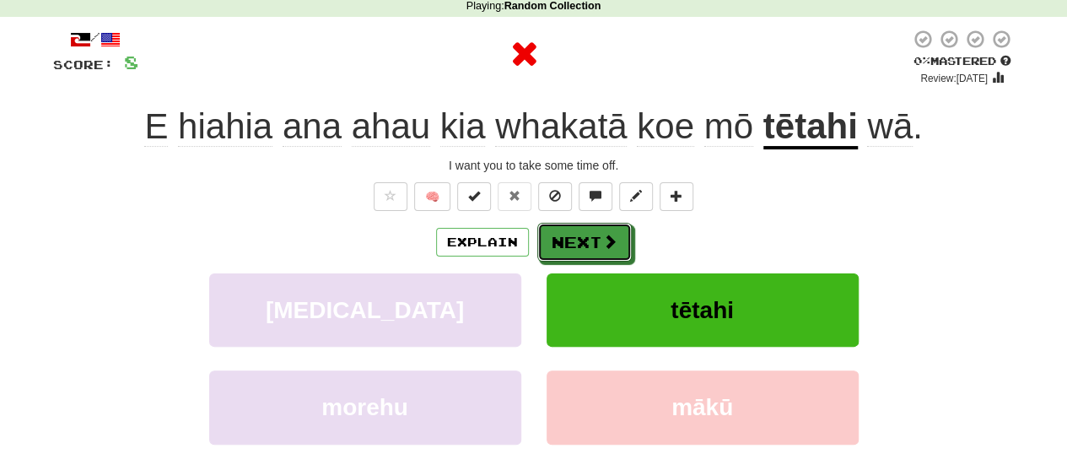
click at [585, 245] on button "Next" at bounding box center [584, 242] width 94 height 39
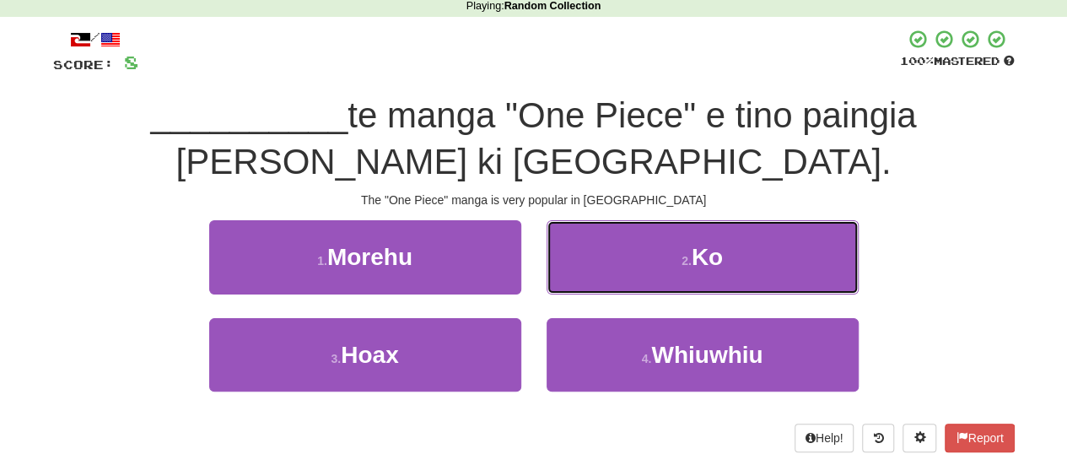
click at [602, 267] on button "2 . Ko" at bounding box center [703, 256] width 312 height 73
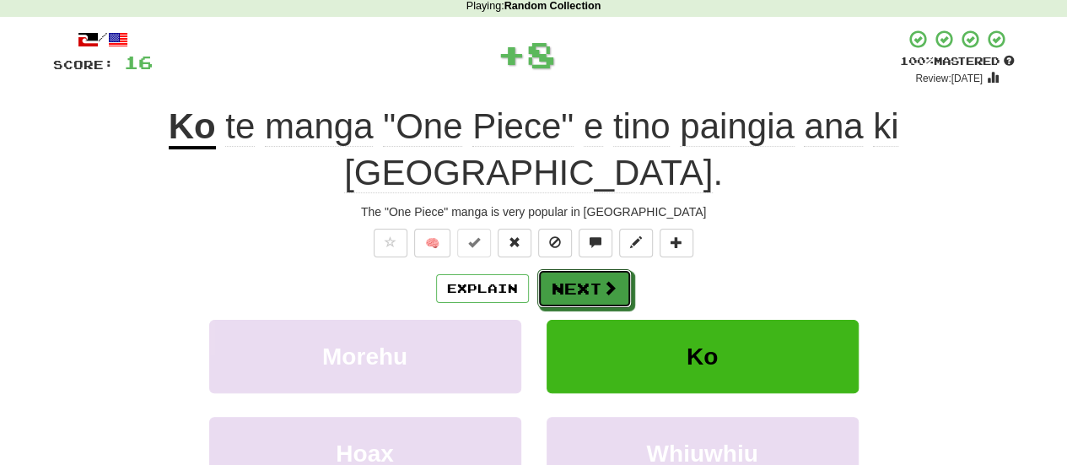
click at [582, 269] on button "Next" at bounding box center [584, 288] width 94 height 39
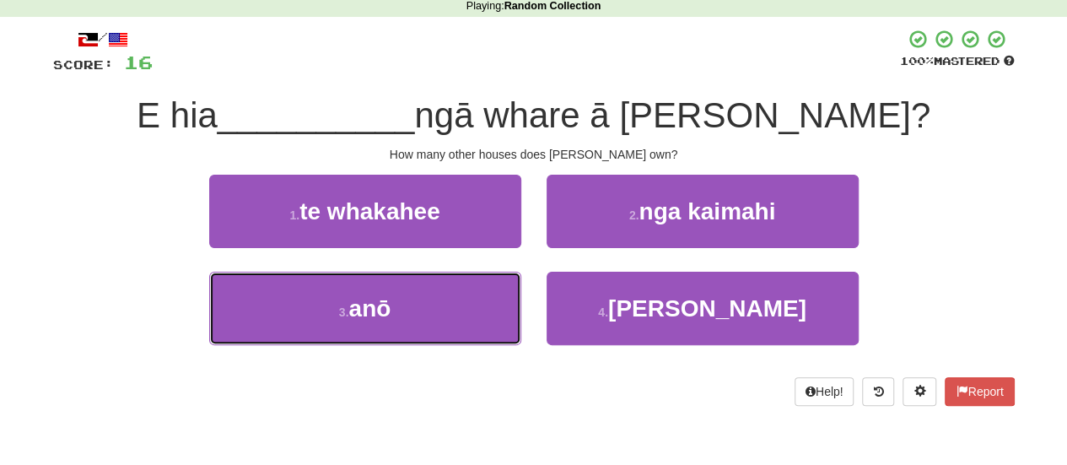
click at [450, 293] on button "3 . anō" at bounding box center [365, 308] width 312 height 73
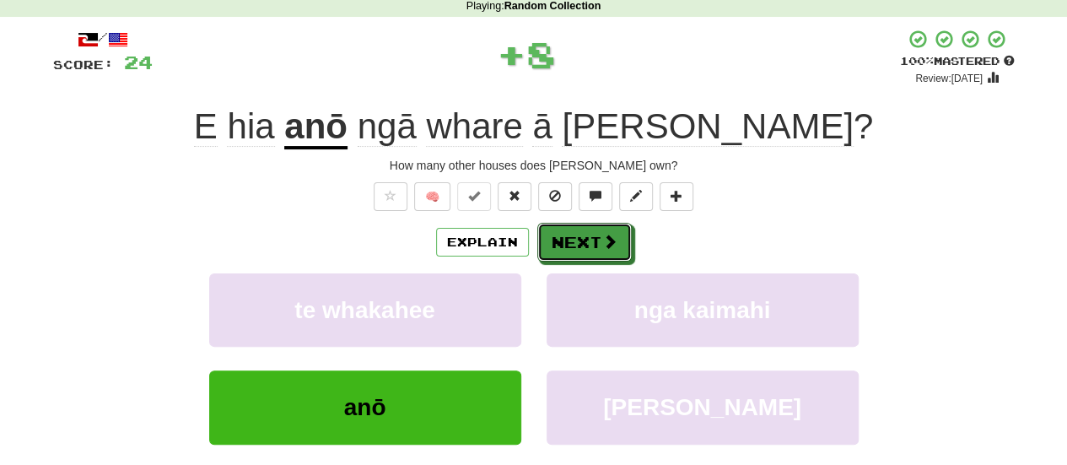
click at [574, 251] on button "Next" at bounding box center [584, 242] width 94 height 39
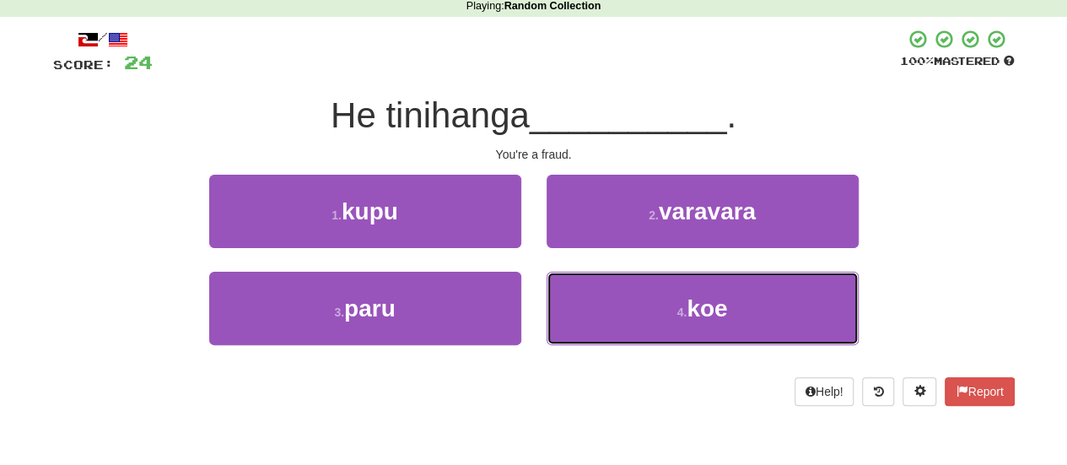
click at [570, 294] on button "4 . koe" at bounding box center [703, 308] width 312 height 73
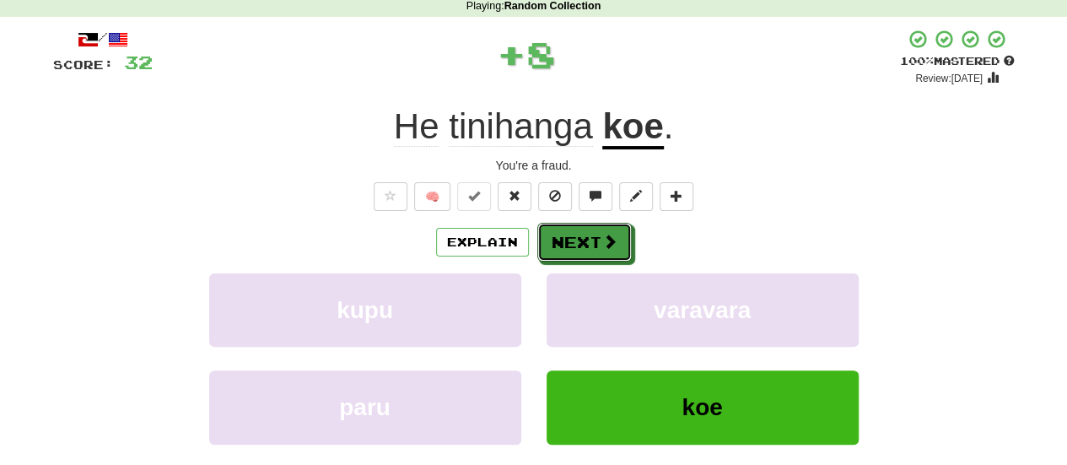
click at [569, 237] on button "Next" at bounding box center [584, 242] width 94 height 39
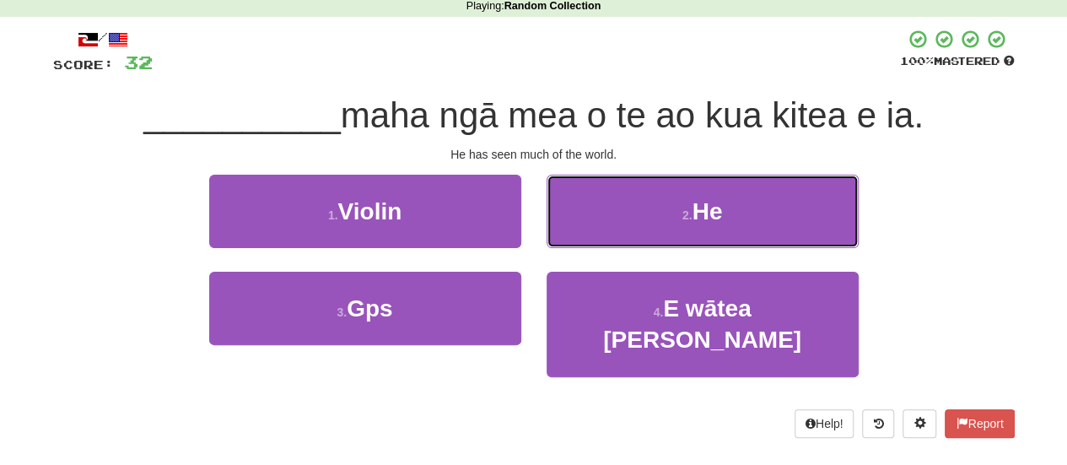
click at [636, 187] on button "2 . He" at bounding box center [703, 211] width 312 height 73
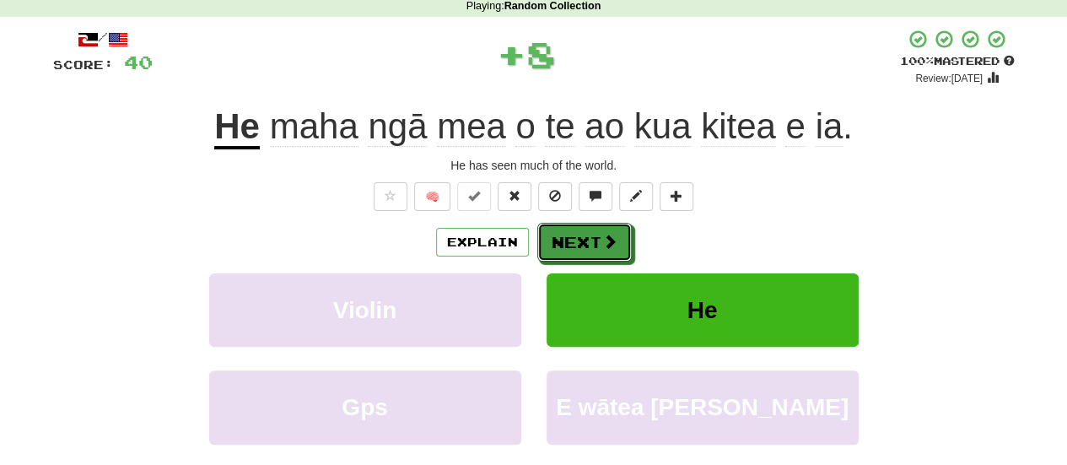
click at [585, 225] on button "Next" at bounding box center [584, 242] width 94 height 39
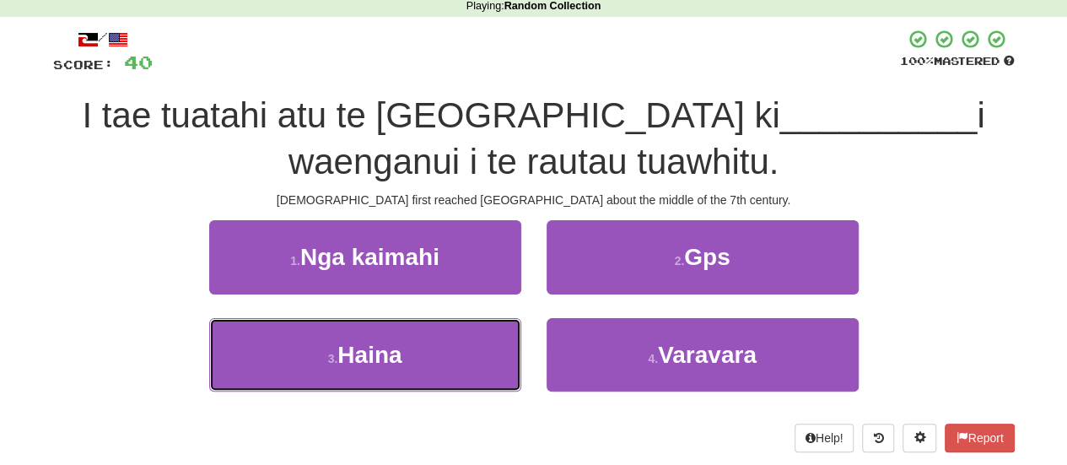
click at [398, 355] on span "Haina" at bounding box center [369, 355] width 64 height 26
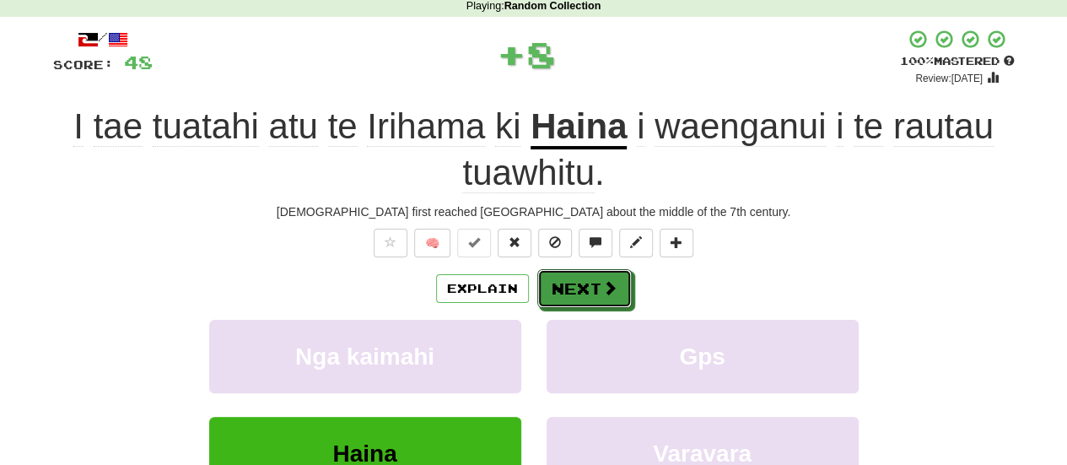
click at [562, 296] on button "Next" at bounding box center [584, 288] width 94 height 39
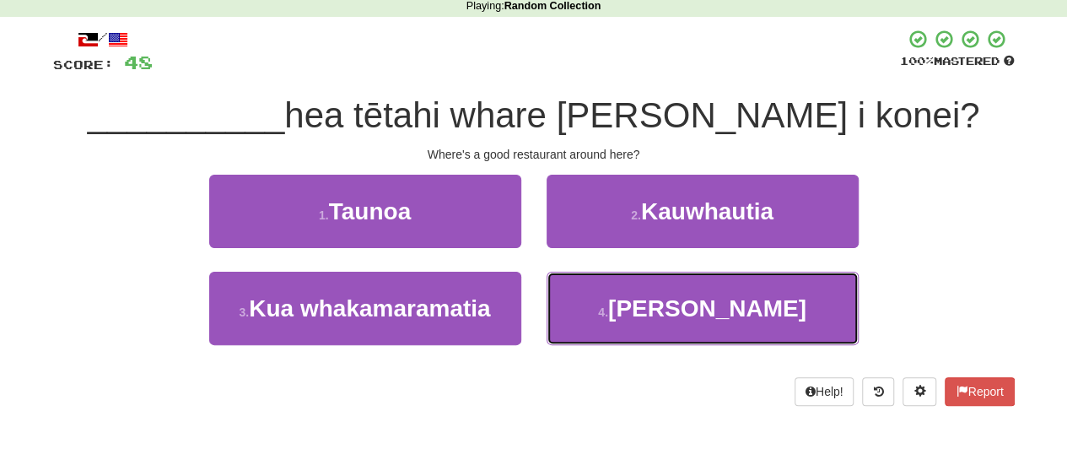
click at [628, 306] on button "4 . Kei" at bounding box center [703, 308] width 312 height 73
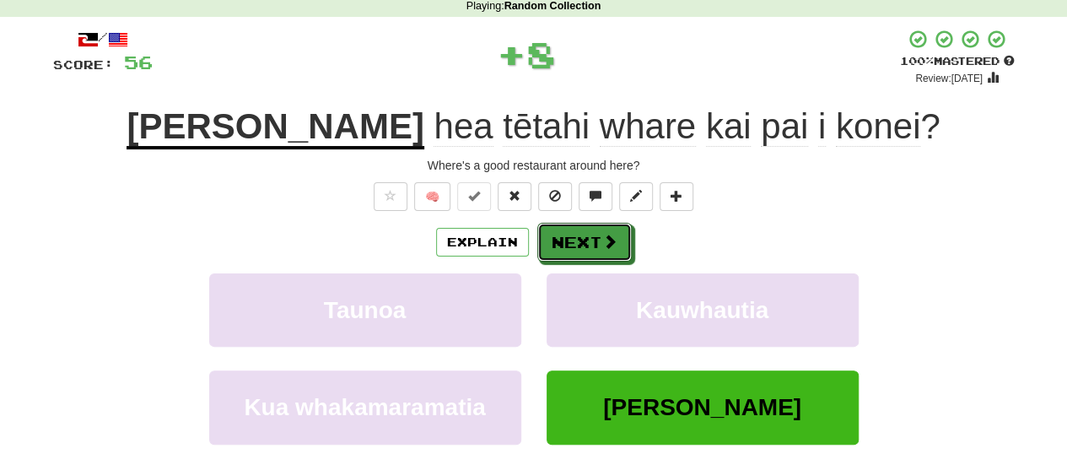
click at [602, 238] on span at bounding box center [609, 241] width 15 height 15
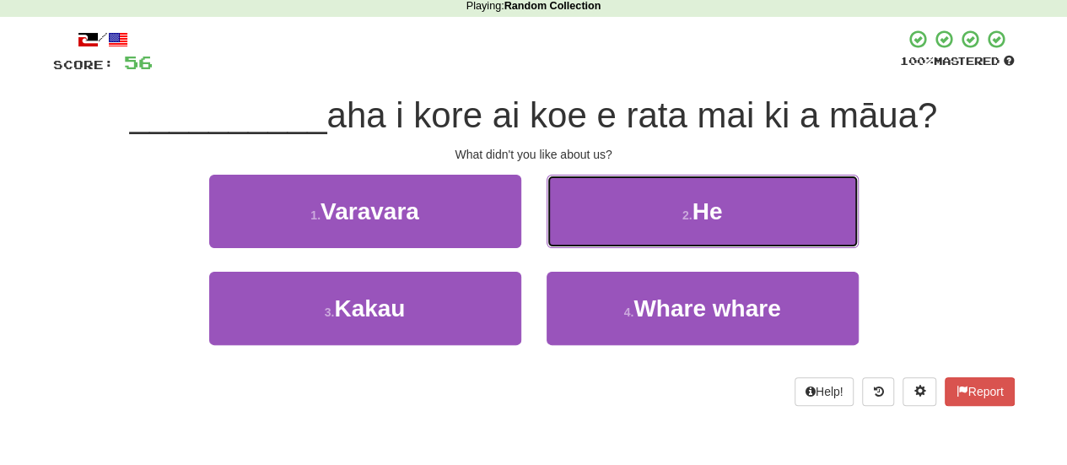
click at [666, 221] on button "2 . He" at bounding box center [703, 211] width 312 height 73
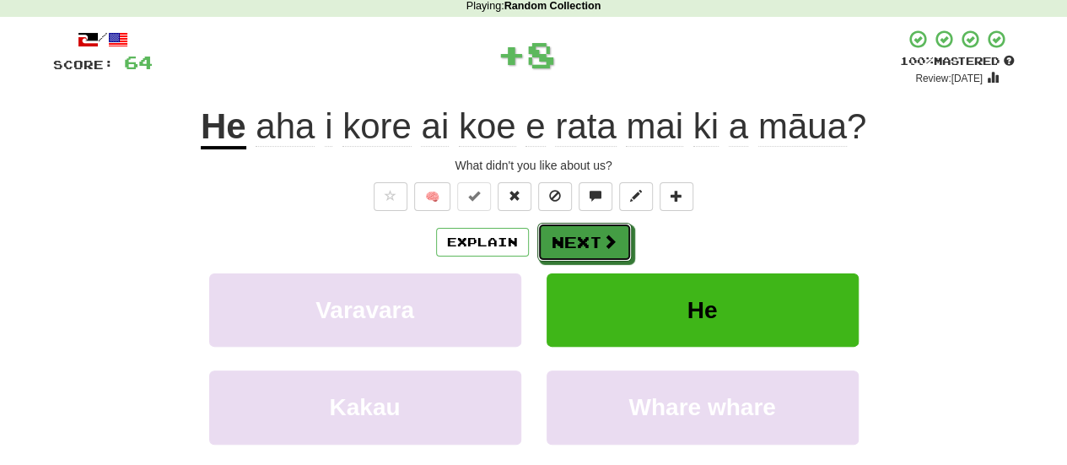
click at [626, 232] on button "Next" at bounding box center [584, 242] width 94 height 39
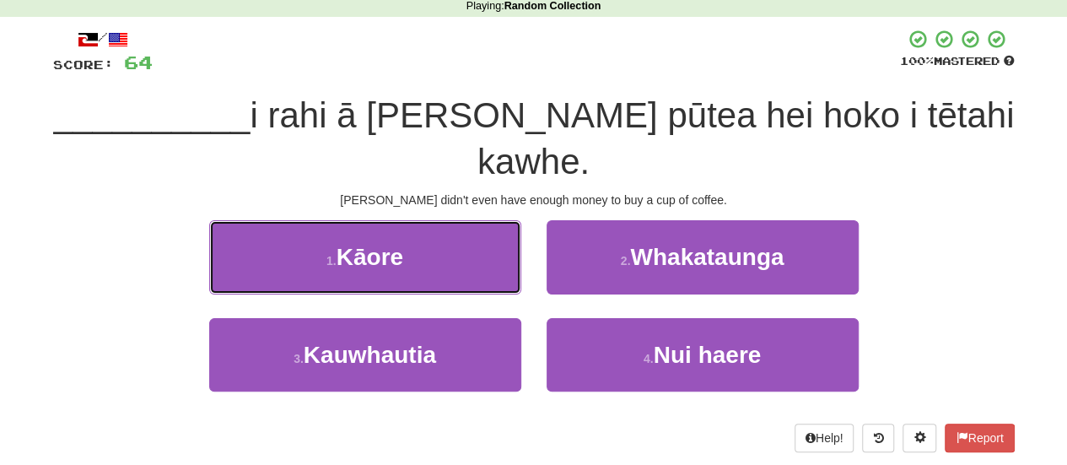
click at [417, 220] on button "1 . [GEOGRAPHIC_DATA]" at bounding box center [365, 256] width 312 height 73
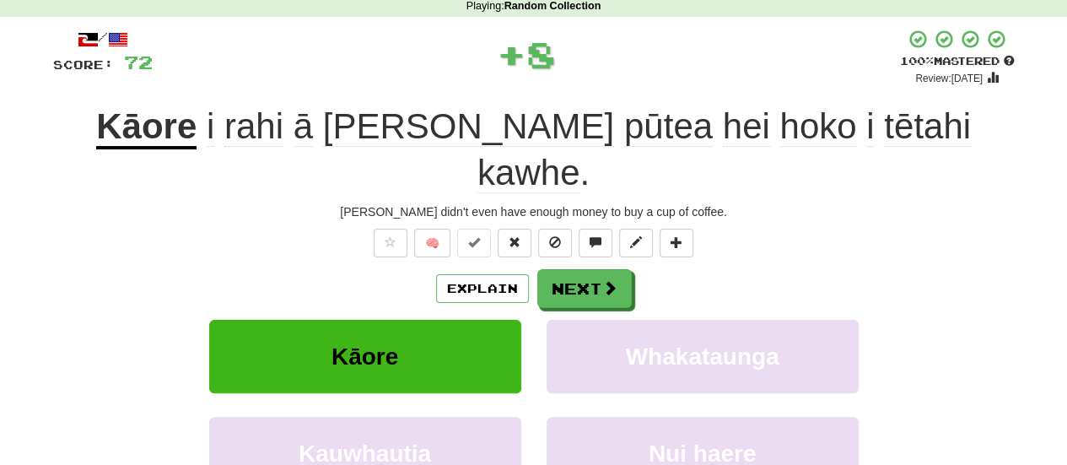
drag, startPoint x: 580, startPoint y: 264, endPoint x: 589, endPoint y: 259, distance: 9.8
click at [589, 269] on div "Explain Next Kāore Whakataunga Kauwhautia Nui haere Learn more: Kāore Whakataun…" at bounding box center [534, 404] width 962 height 271
click at [590, 269] on button "Next" at bounding box center [584, 288] width 94 height 39
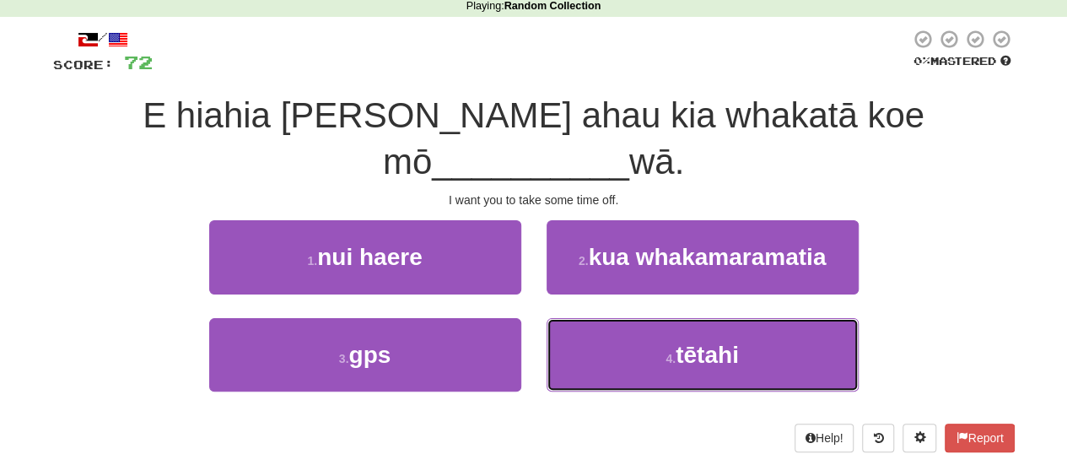
click at [596, 318] on button "4 . tētahi" at bounding box center [703, 354] width 312 height 73
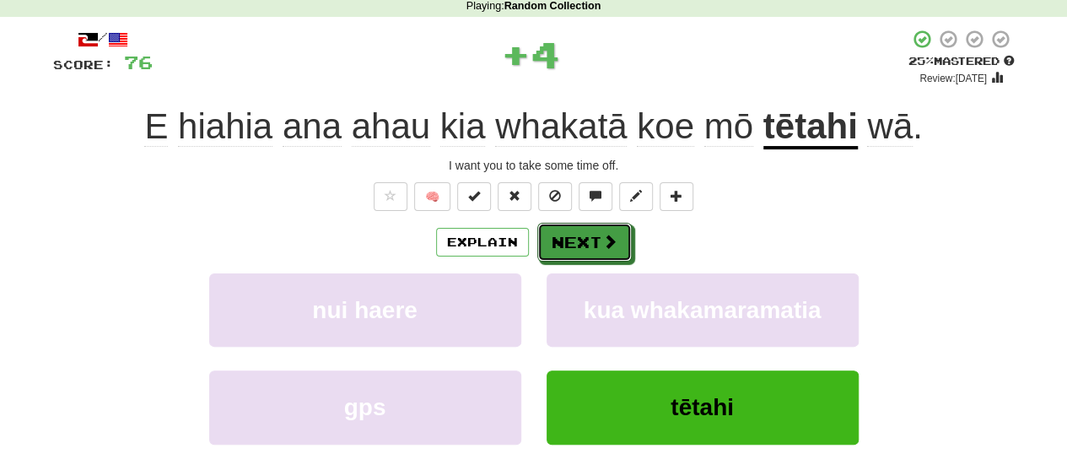
click at [608, 238] on span at bounding box center [609, 241] width 15 height 15
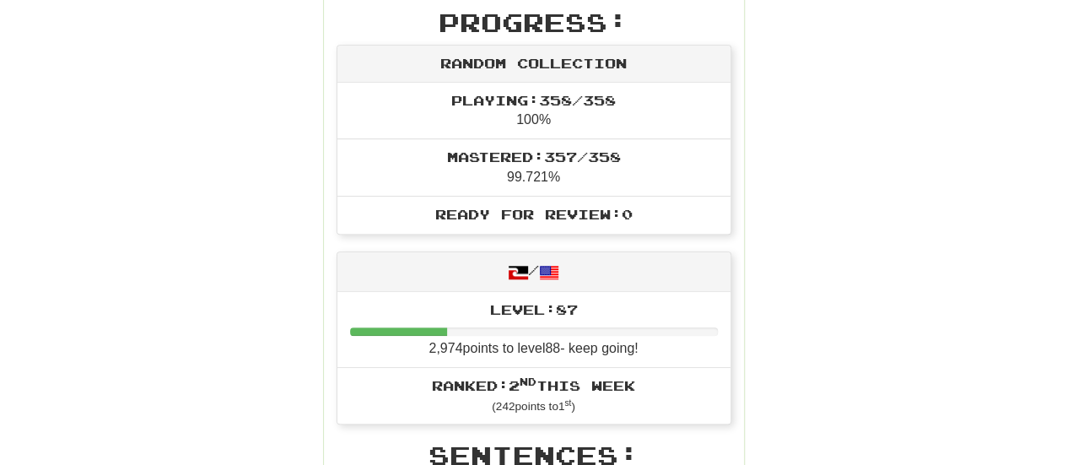
scroll to position [0, 0]
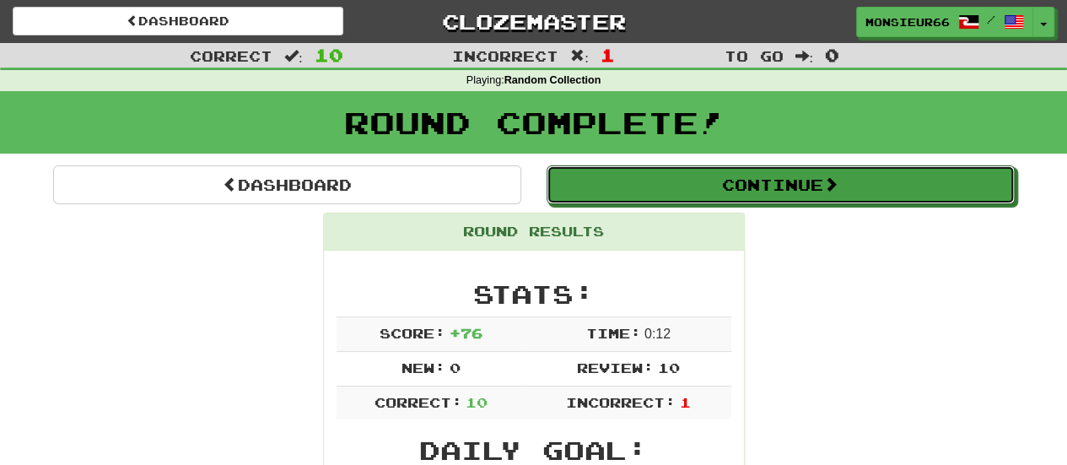
click at [926, 192] on button "Continue" at bounding box center [781, 184] width 468 height 39
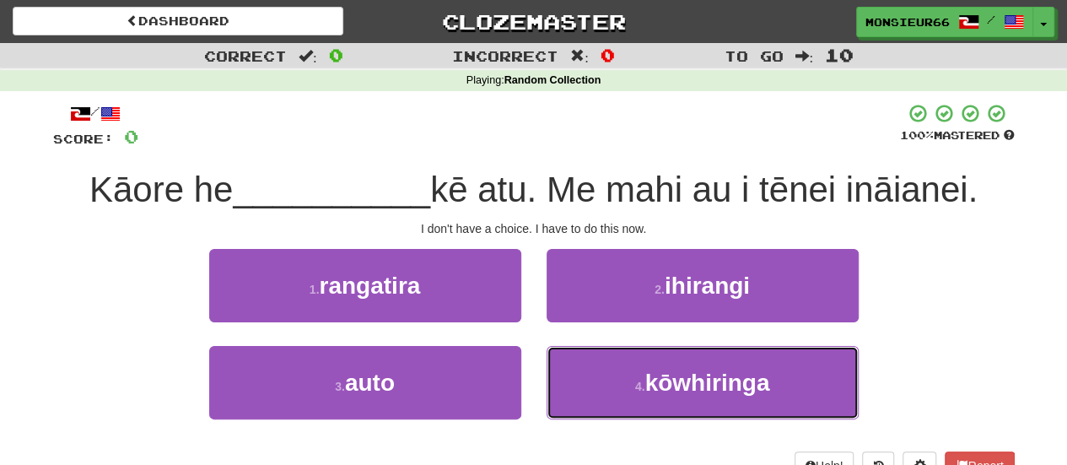
click at [611, 379] on button "4 . kōwhiringa" at bounding box center [703, 382] width 312 height 73
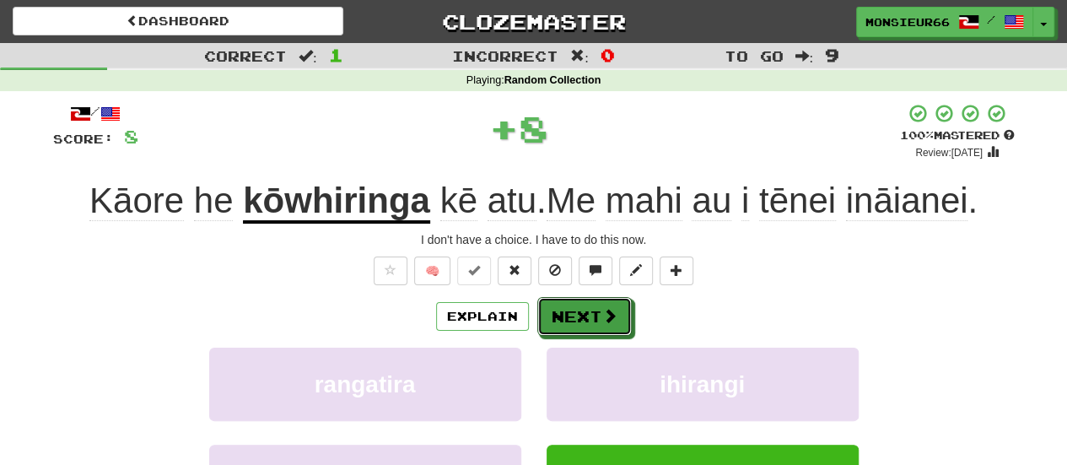
click at [616, 312] on button "Next" at bounding box center [584, 316] width 94 height 39
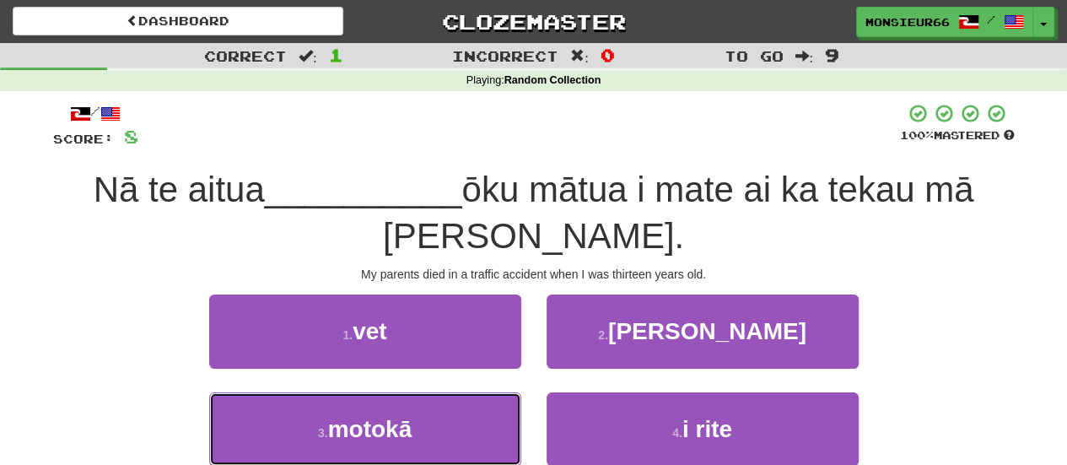
click at [447, 436] on button "3 . motokā" at bounding box center [365, 428] width 312 height 73
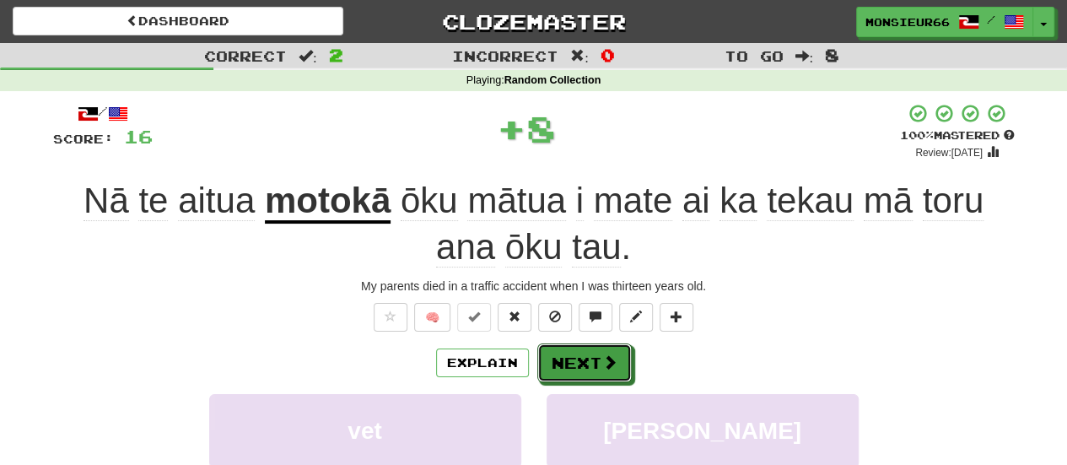
click at [549, 367] on button "Next" at bounding box center [584, 362] width 94 height 39
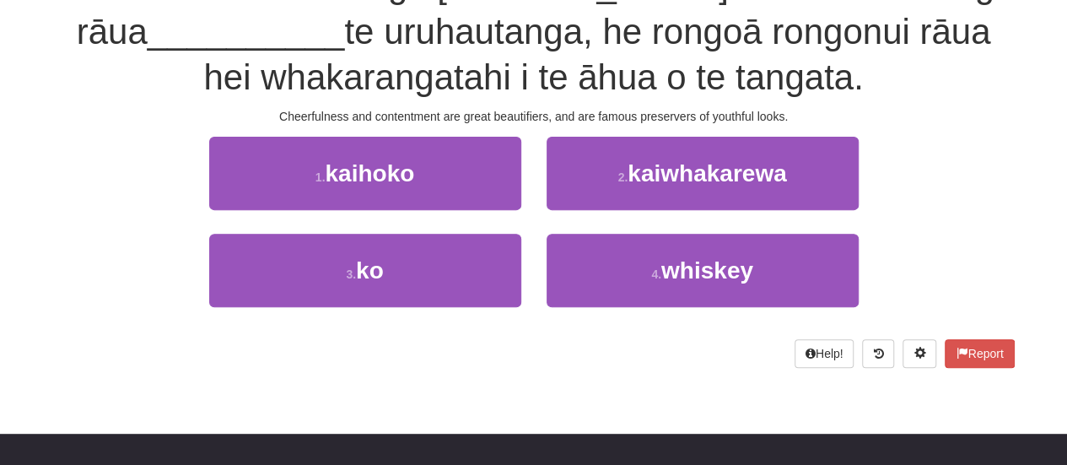
scroll to position [138, 0]
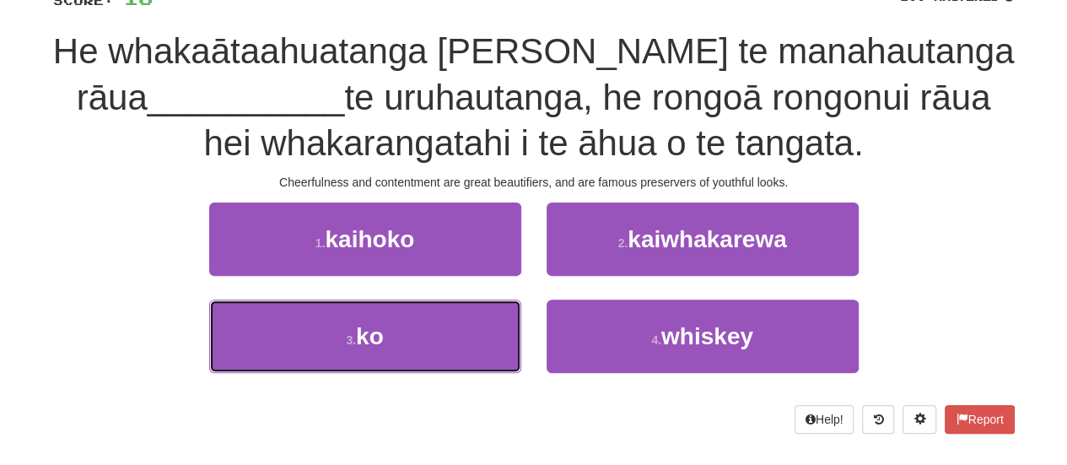
click at [400, 321] on button "3 . ko" at bounding box center [365, 335] width 312 height 73
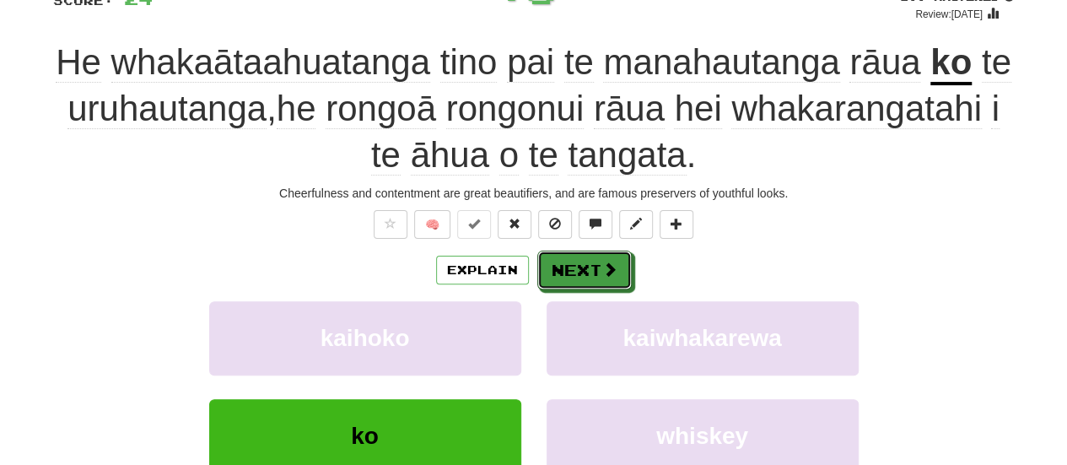
click at [580, 281] on button "Next" at bounding box center [584, 270] width 94 height 39
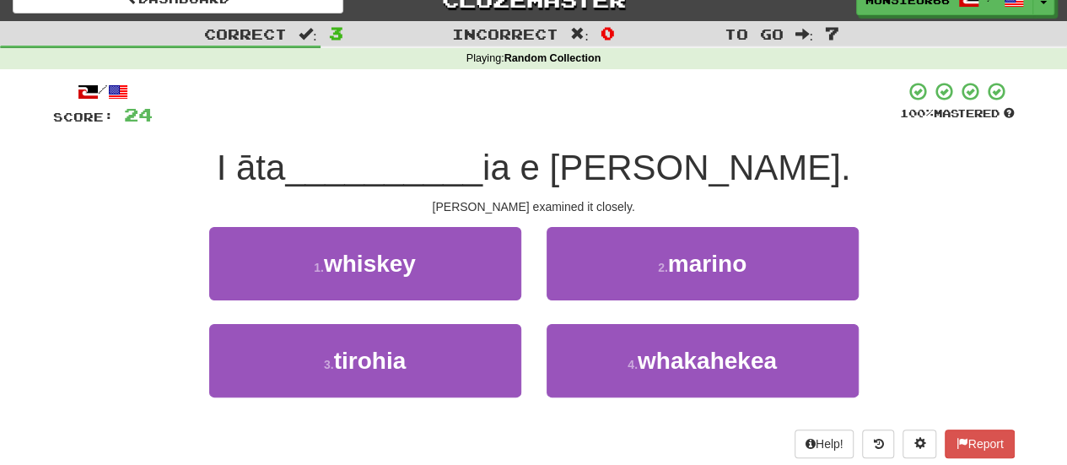
scroll to position [18, 0]
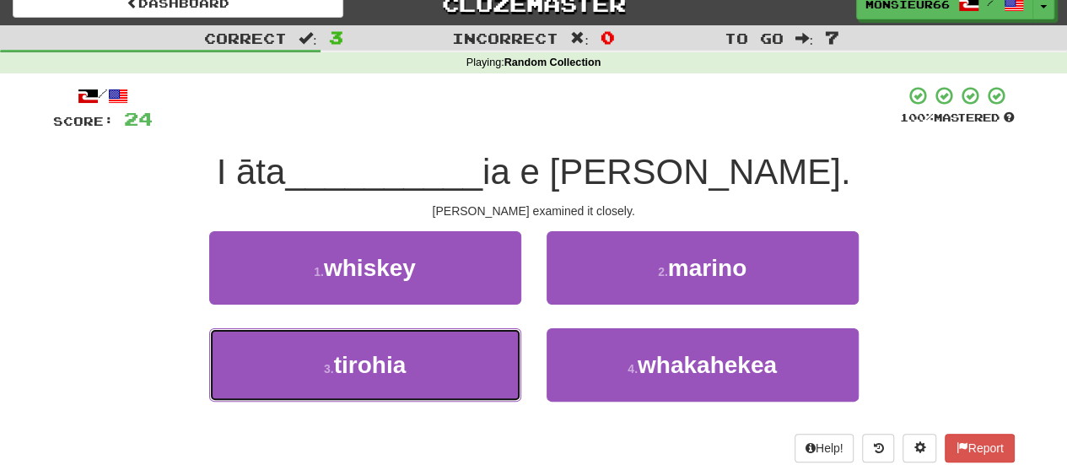
click at [479, 358] on button "3 . tirohia" at bounding box center [365, 364] width 312 height 73
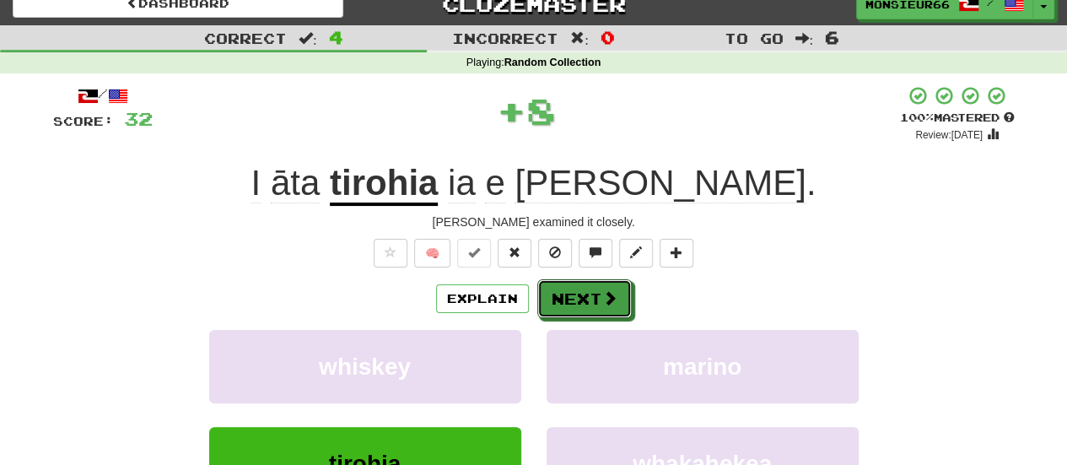
click at [623, 288] on button "Next" at bounding box center [584, 298] width 94 height 39
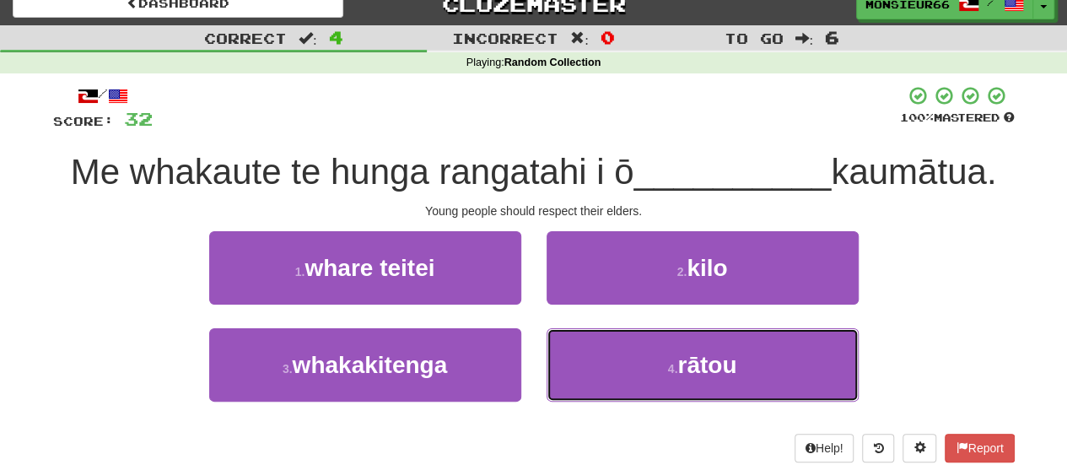
click at [700, 374] on span "rātou" at bounding box center [706, 365] width 59 height 26
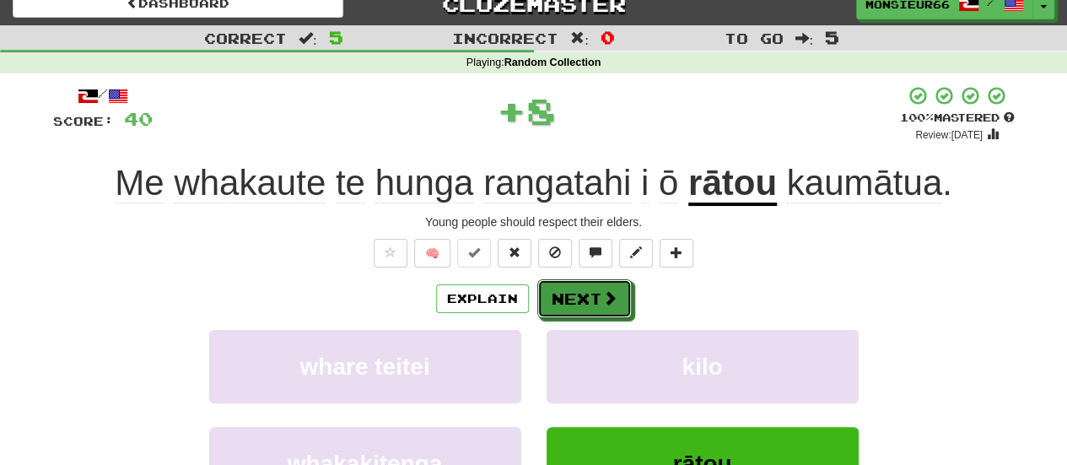
click at [550, 291] on button "Next" at bounding box center [584, 298] width 94 height 39
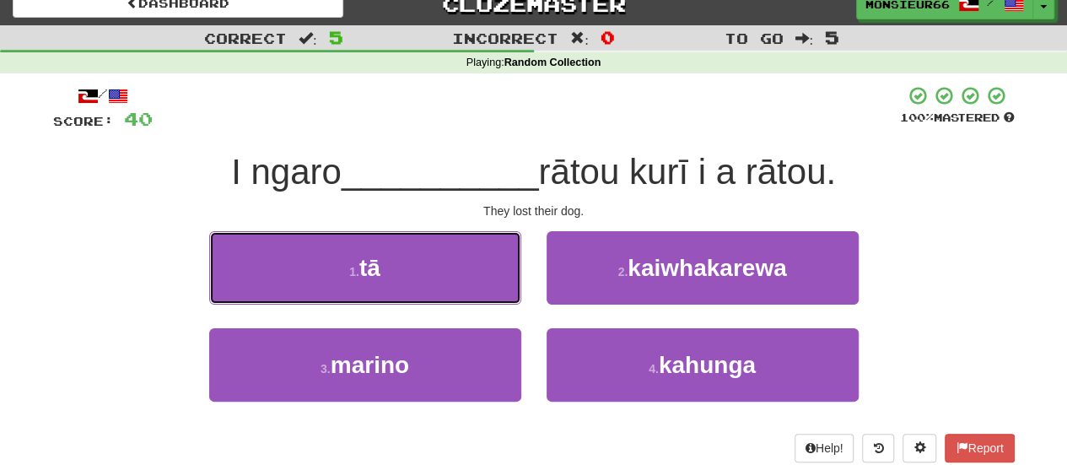
click at [434, 273] on button "1 . tā" at bounding box center [365, 267] width 312 height 73
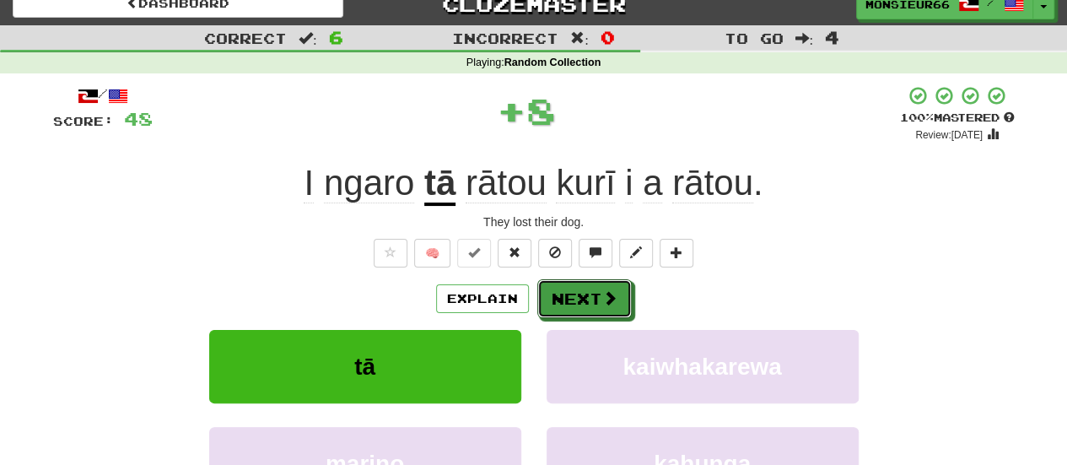
click at [552, 307] on button "Next" at bounding box center [584, 298] width 94 height 39
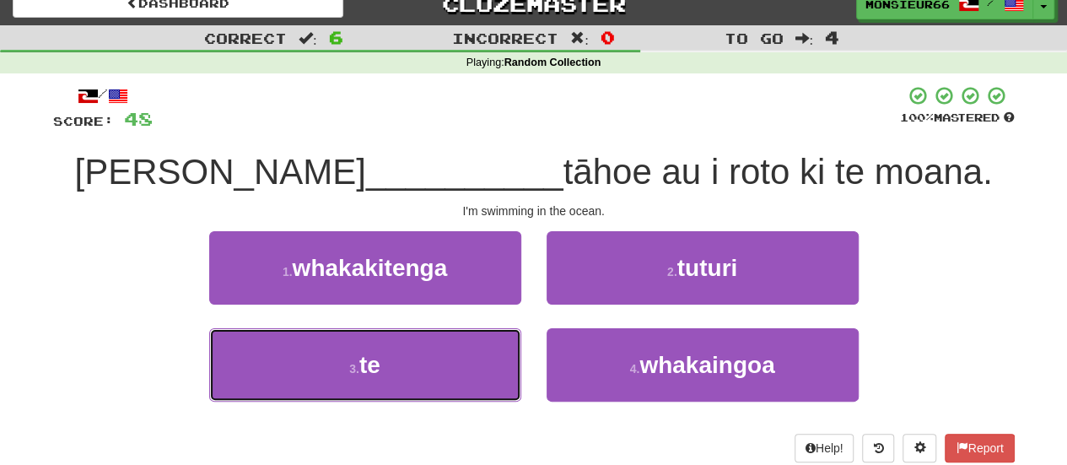
click at [447, 382] on button "3 . te" at bounding box center [365, 364] width 312 height 73
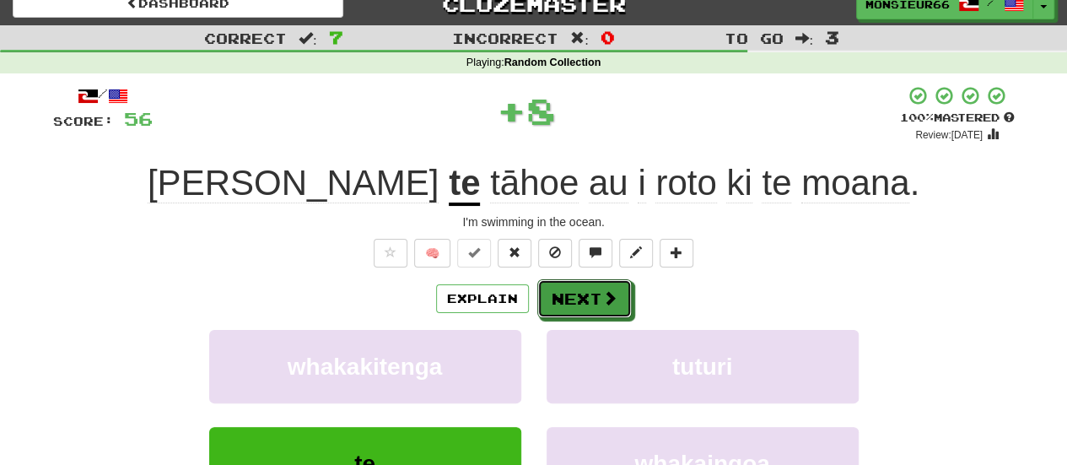
click at [545, 296] on button "Next" at bounding box center [584, 298] width 94 height 39
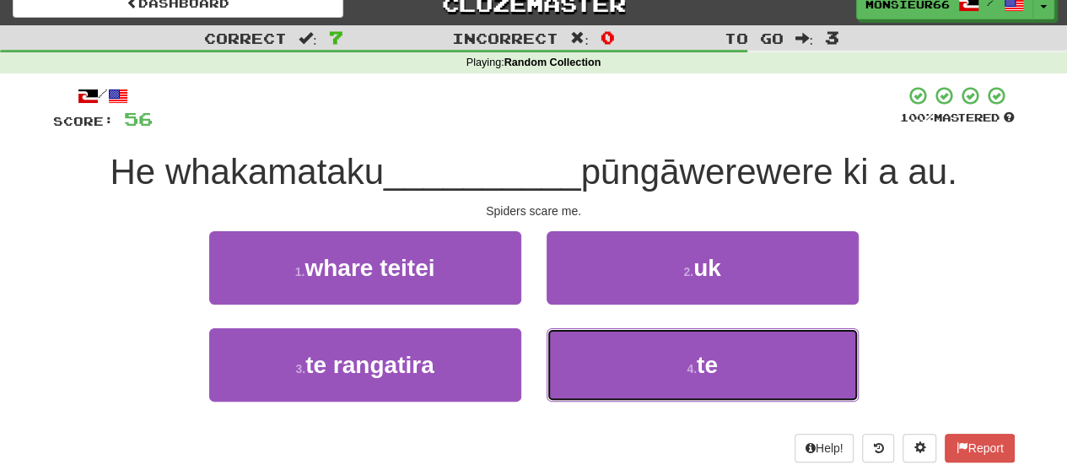
click at [621, 350] on button "4 . te" at bounding box center [703, 364] width 312 height 73
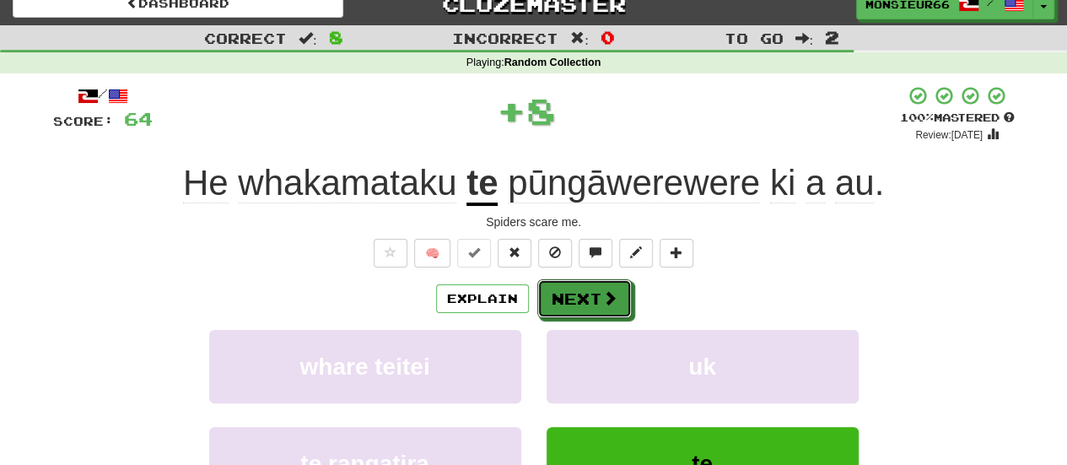
click at [605, 288] on button "Next" at bounding box center [584, 298] width 94 height 39
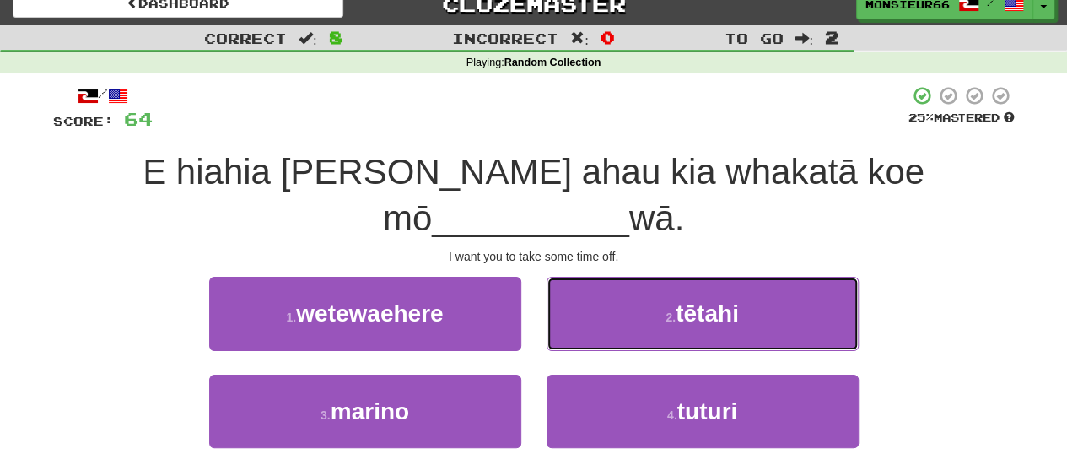
click at [677, 284] on button "2 . tētahi" at bounding box center [703, 313] width 312 height 73
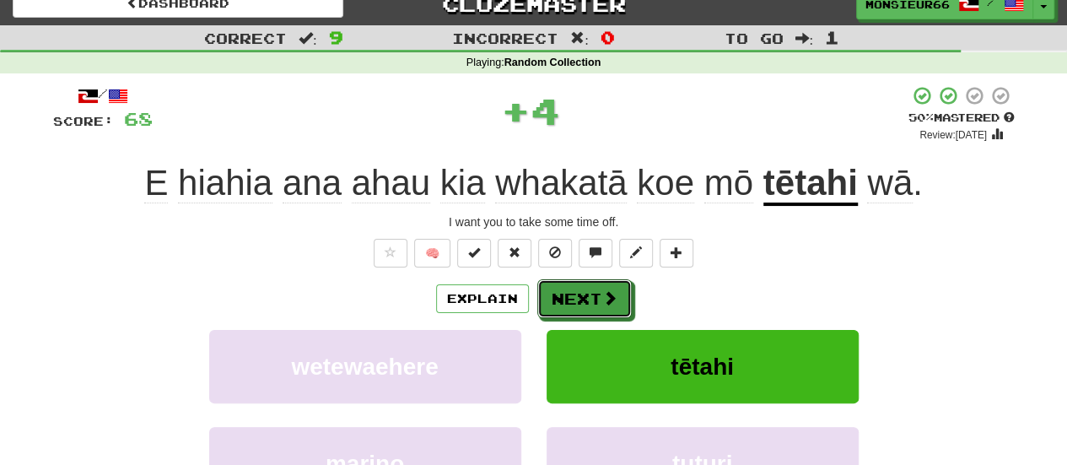
click at [603, 283] on button "Next" at bounding box center [584, 298] width 94 height 39
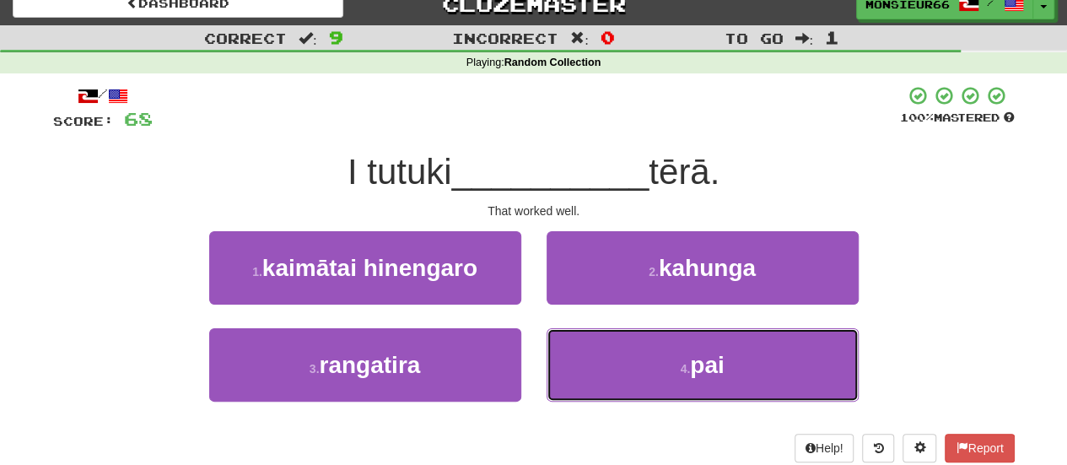
click at [638, 330] on button "4 . pai" at bounding box center [703, 364] width 312 height 73
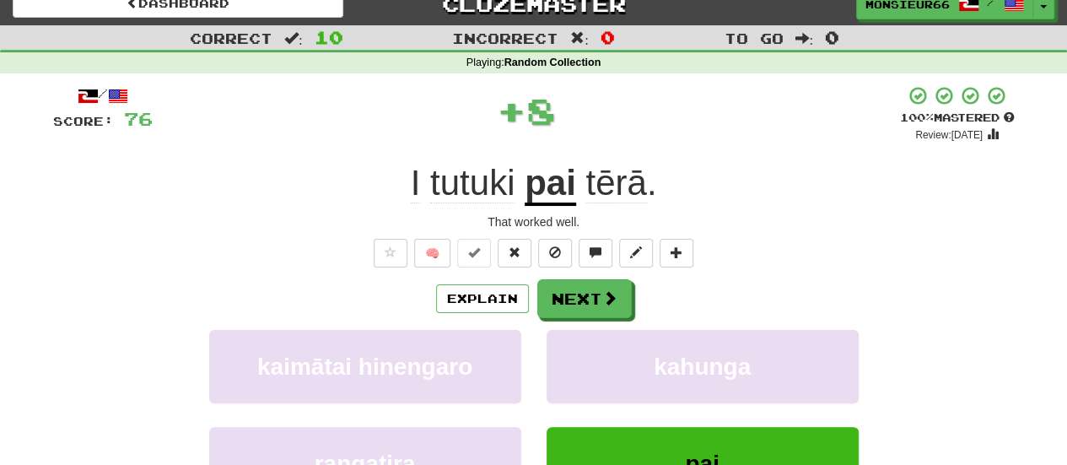
click at [601, 276] on div "/ Score: 76 + 8 100 % Mastered Review: [DATE] I tutuki pai tērā . That worked w…" at bounding box center [534, 349] width 962 height 529
click at [606, 294] on span at bounding box center [609, 297] width 15 height 15
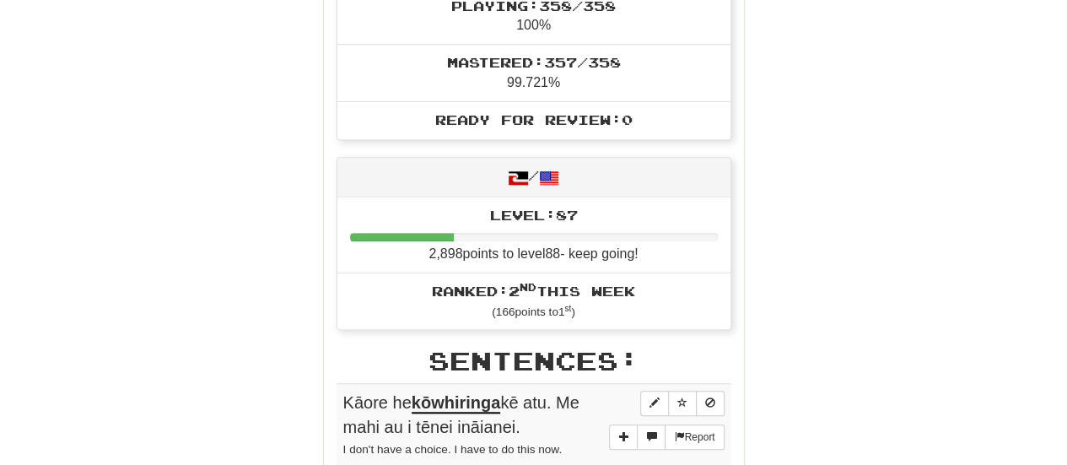
scroll to position [0, 0]
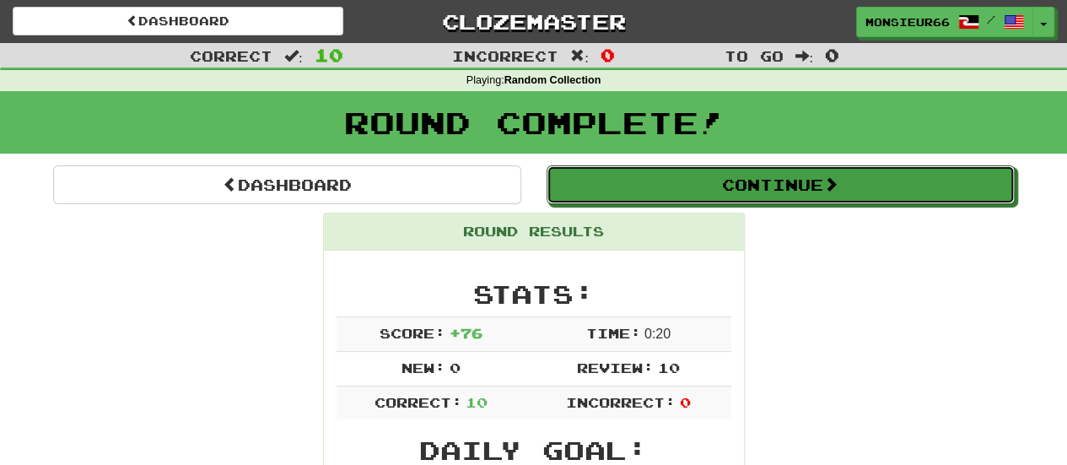
click at [897, 180] on button "Continue" at bounding box center [781, 184] width 468 height 39
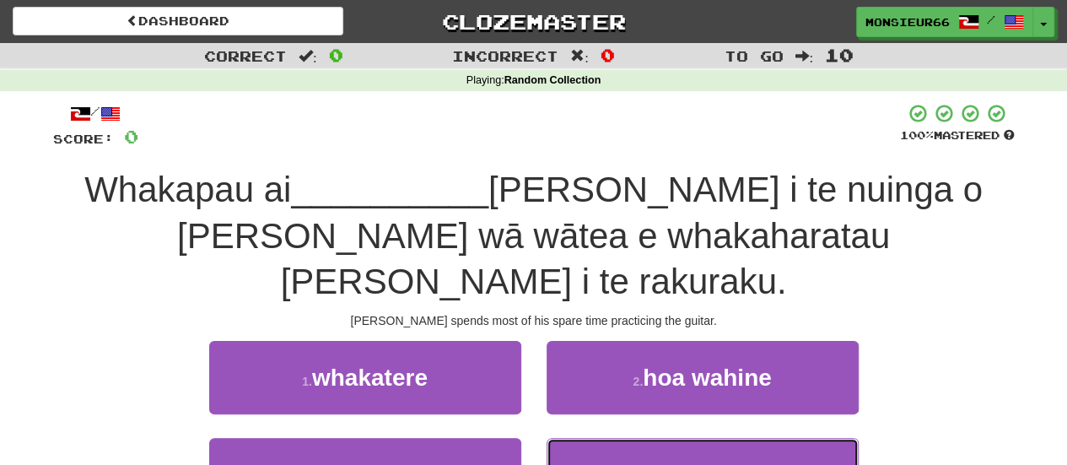
click at [650, 438] on button "4 . a" at bounding box center [703, 474] width 312 height 73
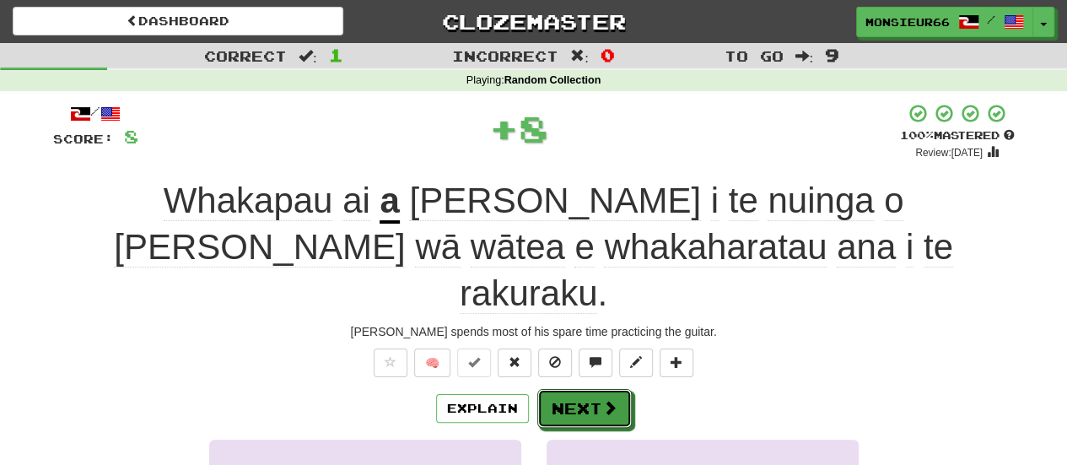
click at [574, 389] on button "Next" at bounding box center [584, 408] width 94 height 39
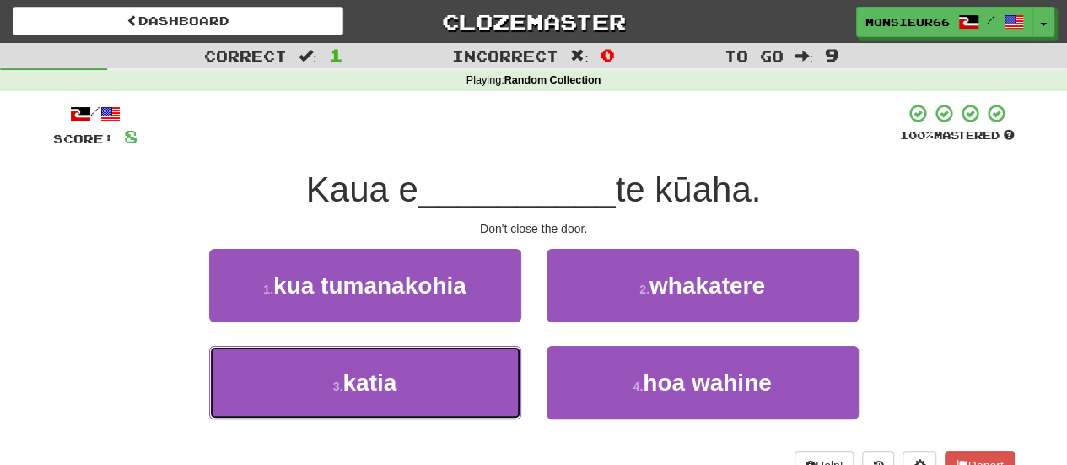
click at [477, 389] on button "3 . katia" at bounding box center [365, 382] width 312 height 73
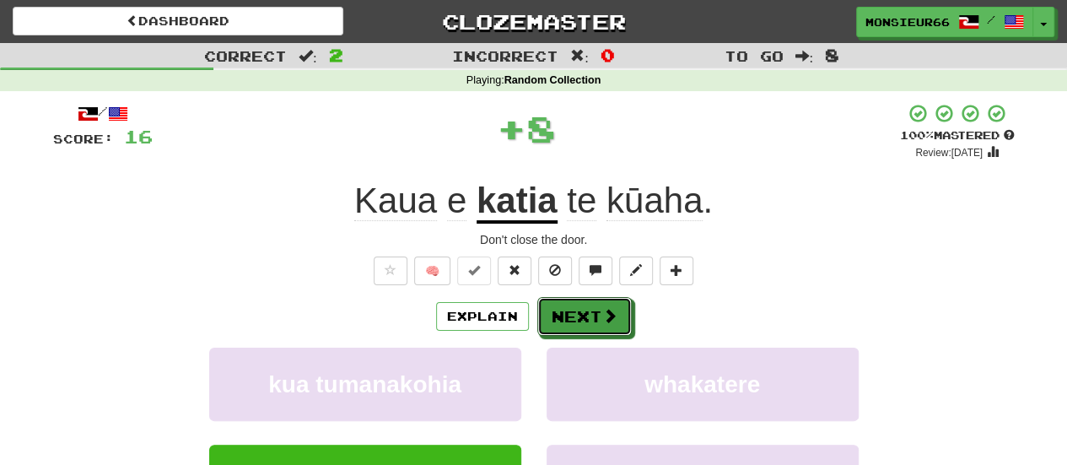
click at [585, 320] on button "Next" at bounding box center [584, 316] width 94 height 39
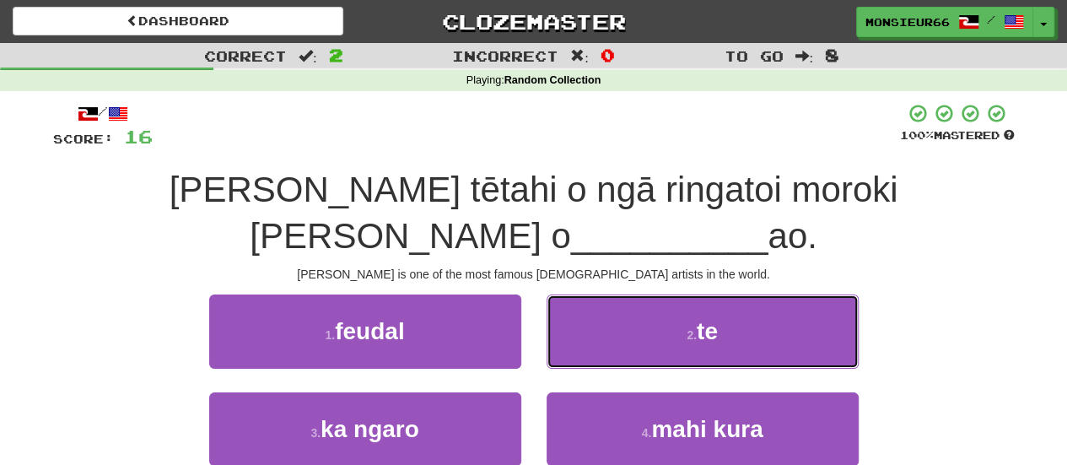
click at [612, 343] on button "2 . te" at bounding box center [703, 330] width 312 height 73
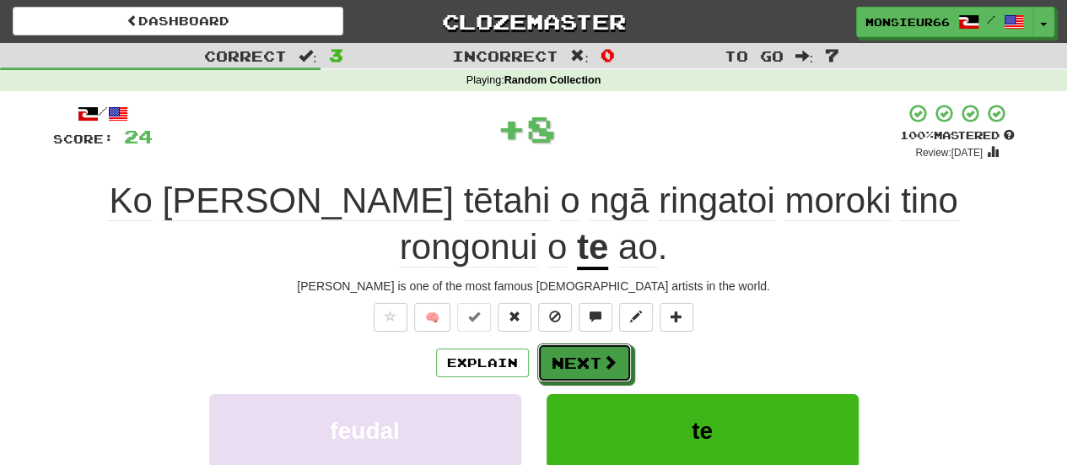
click at [602, 354] on span at bounding box center [609, 361] width 15 height 15
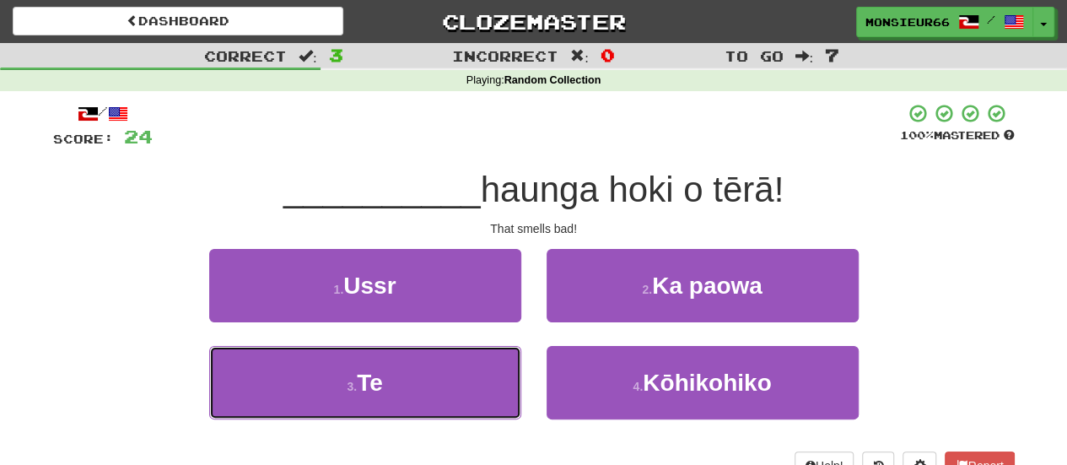
click at [460, 388] on button "3 . Te" at bounding box center [365, 382] width 312 height 73
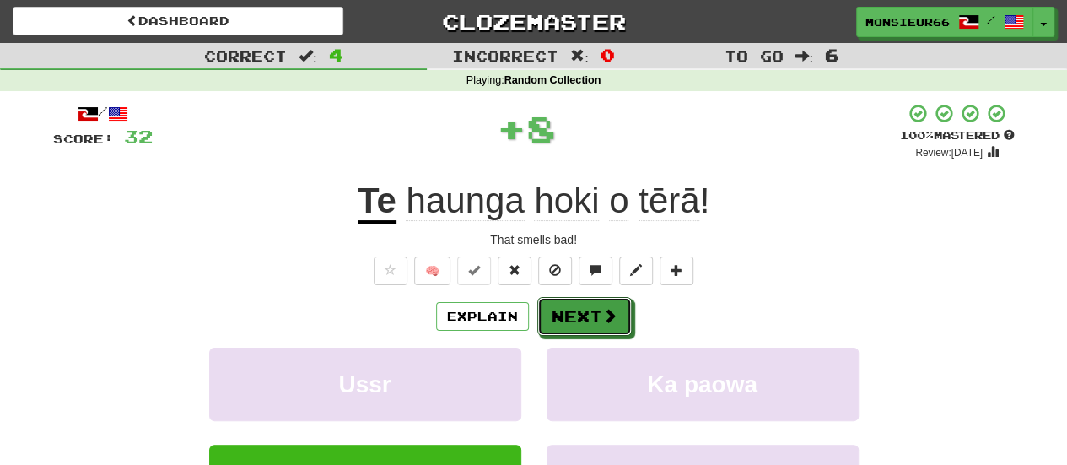
click at [577, 321] on button "Next" at bounding box center [584, 316] width 94 height 39
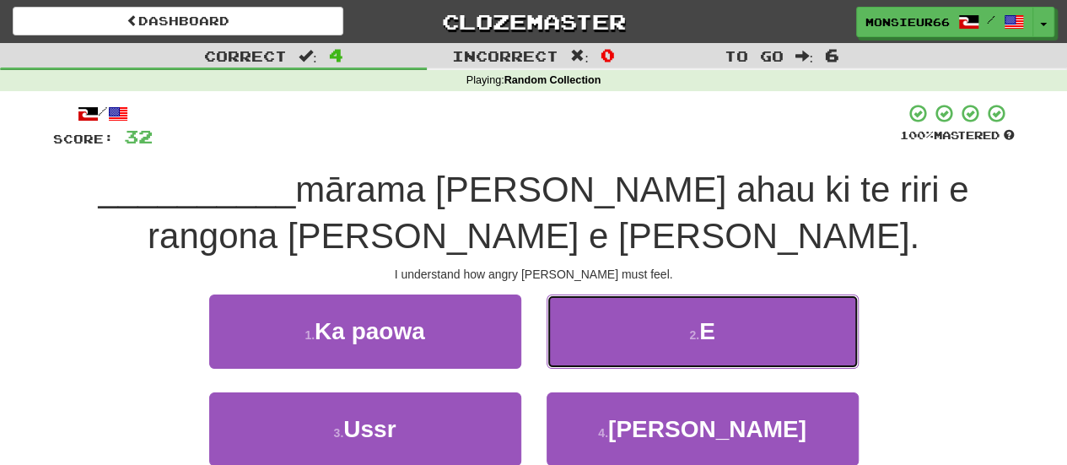
click at [715, 330] on span "E" at bounding box center [707, 331] width 16 height 26
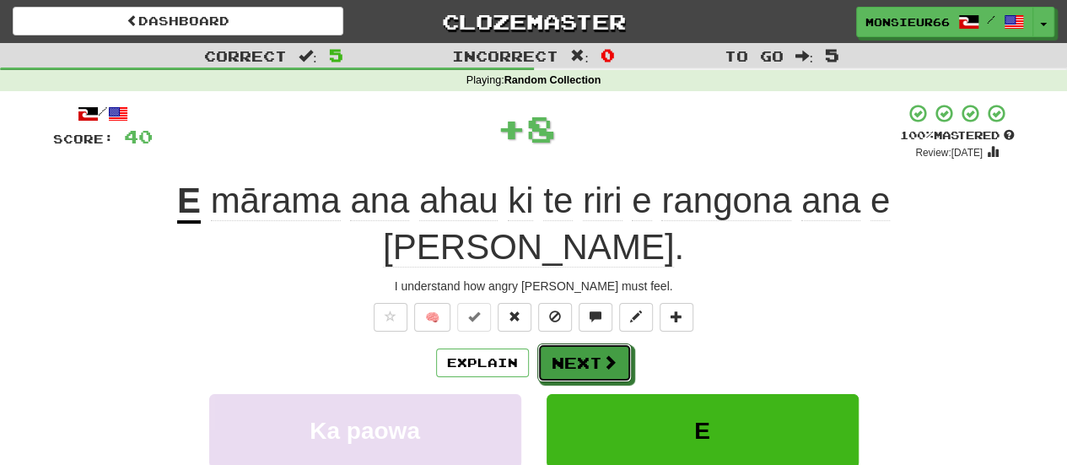
click at [611, 354] on span at bounding box center [609, 361] width 15 height 15
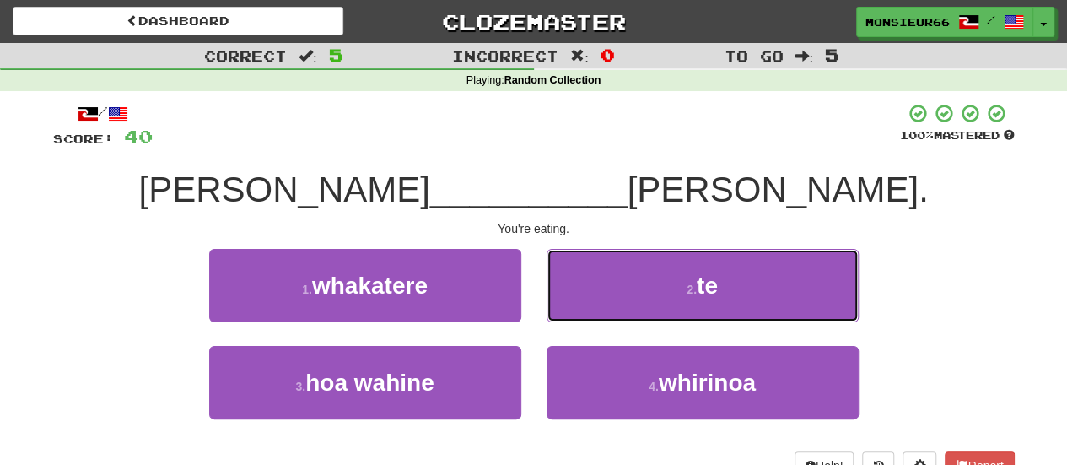
click at [671, 278] on button "2 . te" at bounding box center [703, 285] width 312 height 73
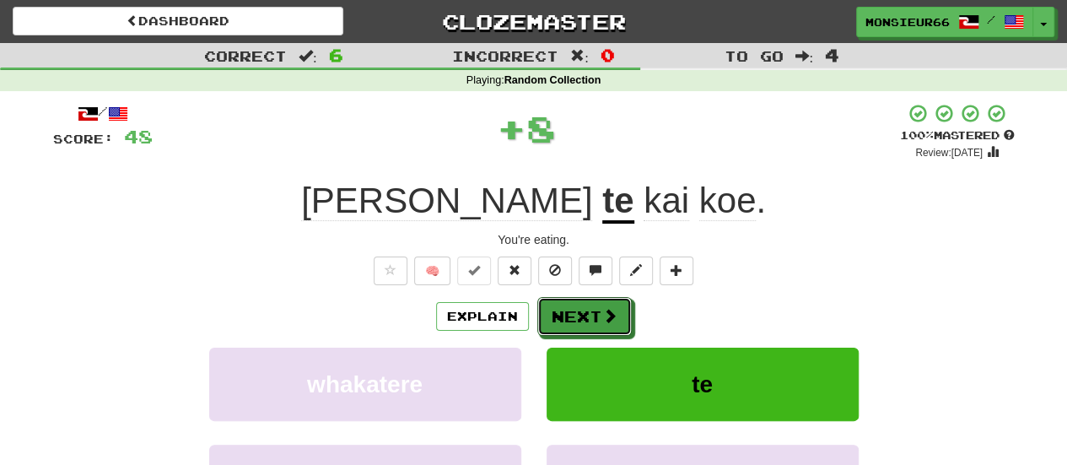
click at [600, 315] on button "Next" at bounding box center [584, 316] width 94 height 39
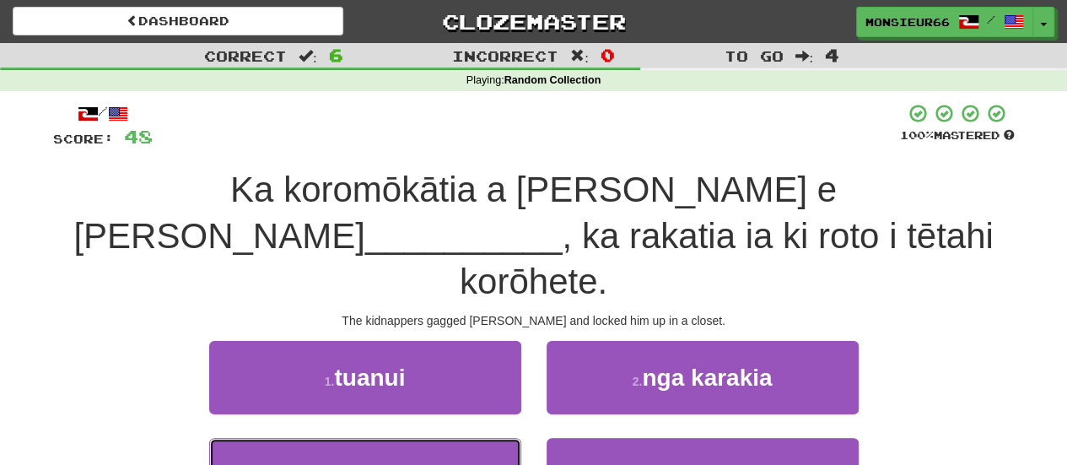
click at [442, 440] on button "3 . kaikāhaki" at bounding box center [365, 474] width 312 height 73
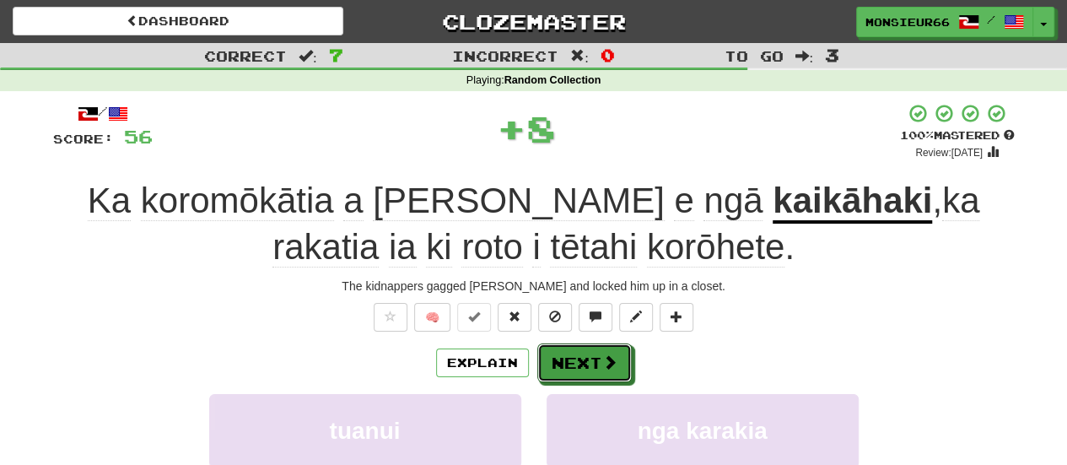
click at [569, 357] on button "Next" at bounding box center [584, 362] width 94 height 39
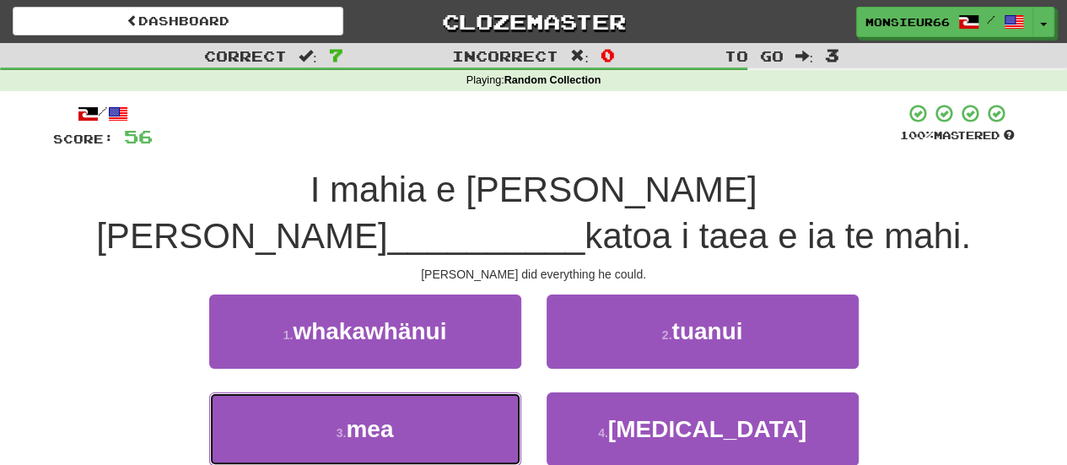
click at [455, 392] on button "3 . mea" at bounding box center [365, 428] width 312 height 73
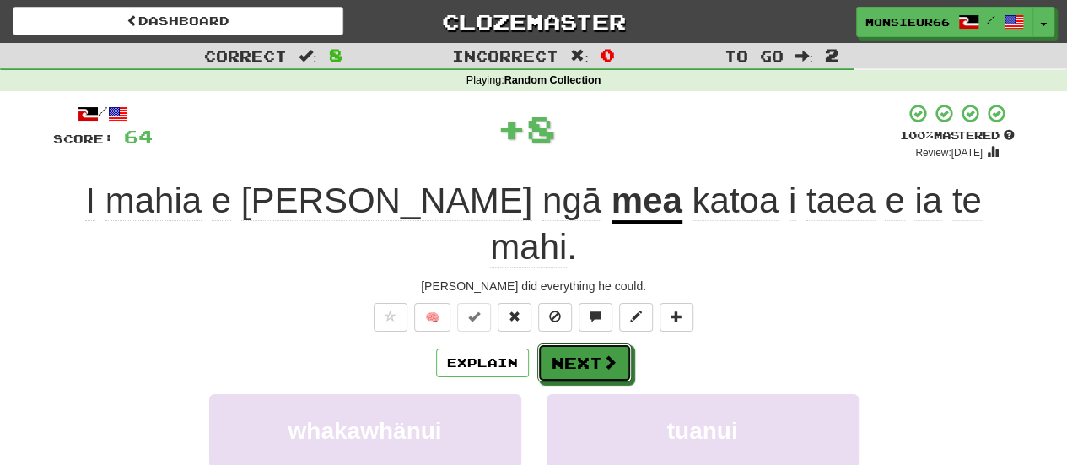
click at [569, 343] on button "Next" at bounding box center [584, 362] width 94 height 39
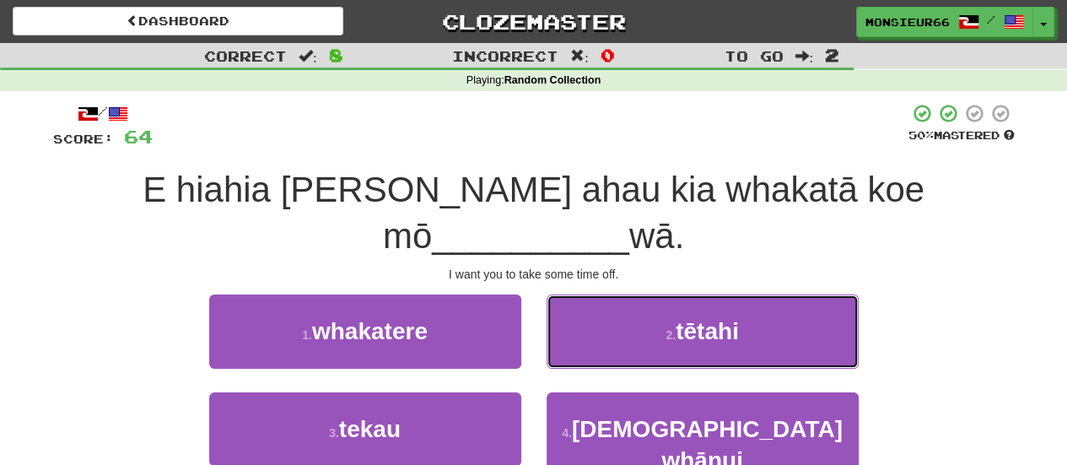
click at [657, 294] on button "2 . tētahi" at bounding box center [703, 330] width 312 height 73
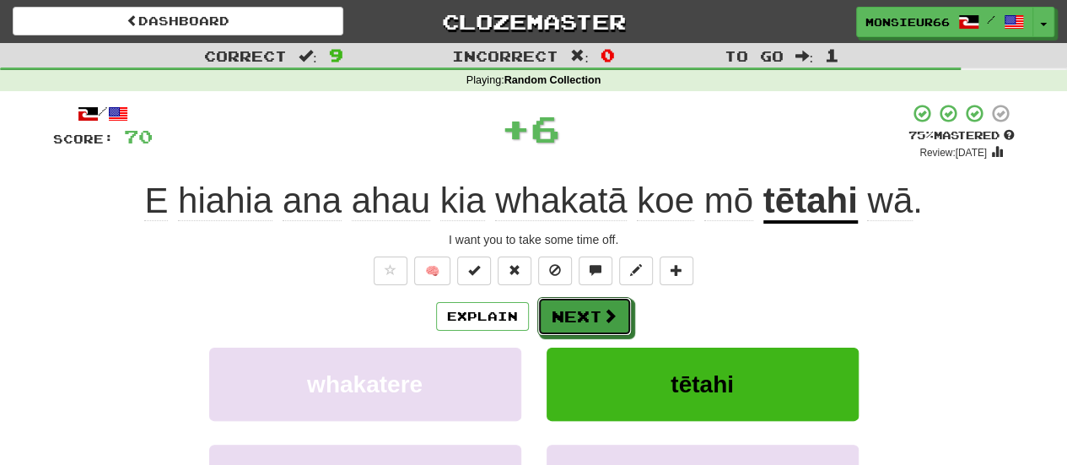
click at [626, 309] on button "Next" at bounding box center [584, 316] width 94 height 39
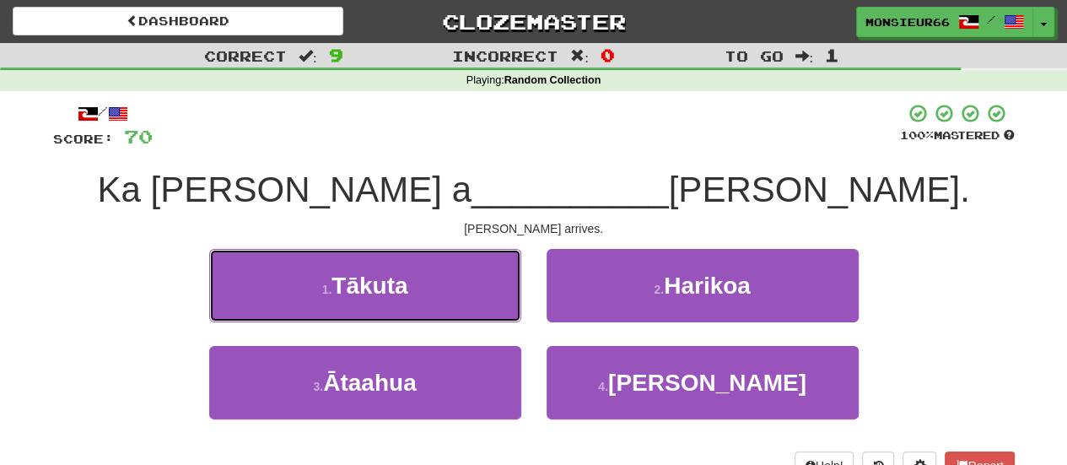
click at [460, 281] on button "1 . [GEOGRAPHIC_DATA]" at bounding box center [365, 285] width 312 height 73
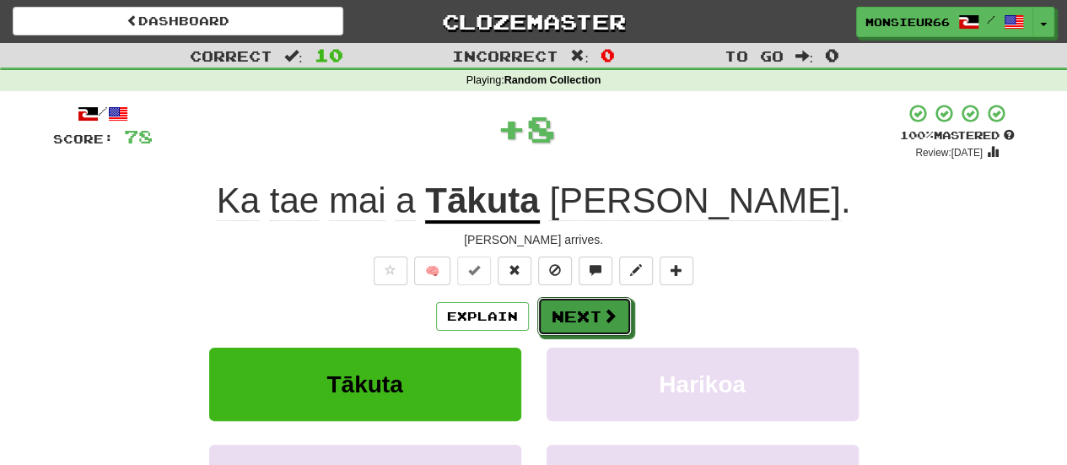
click at [585, 308] on button "Next" at bounding box center [584, 316] width 94 height 39
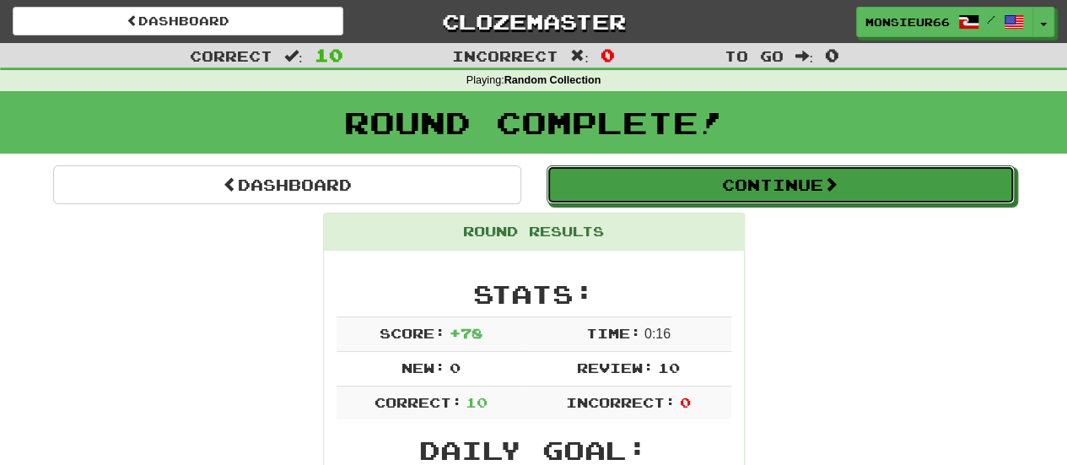
click at [867, 193] on button "Continue" at bounding box center [781, 184] width 468 height 39
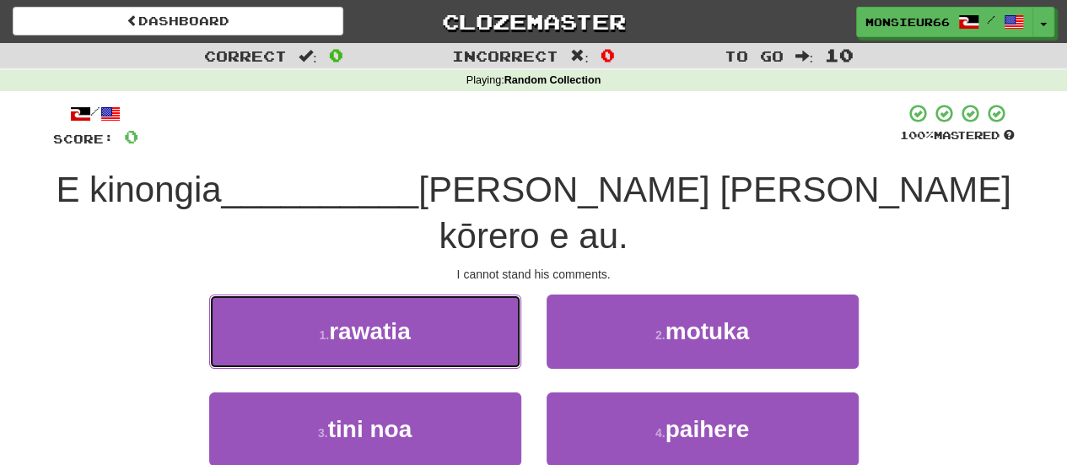
click at [459, 294] on button "1 . rawatia" at bounding box center [365, 330] width 312 height 73
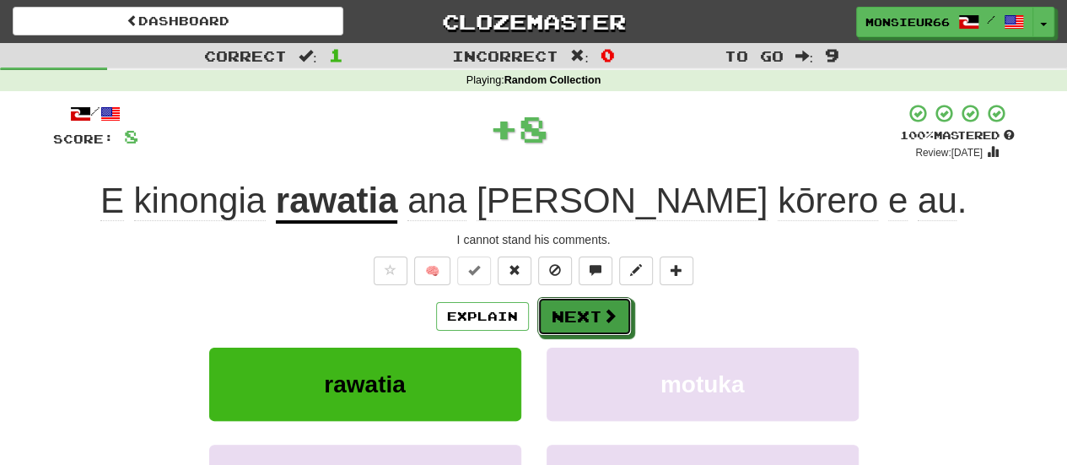
click at [555, 302] on button "Next" at bounding box center [584, 316] width 94 height 39
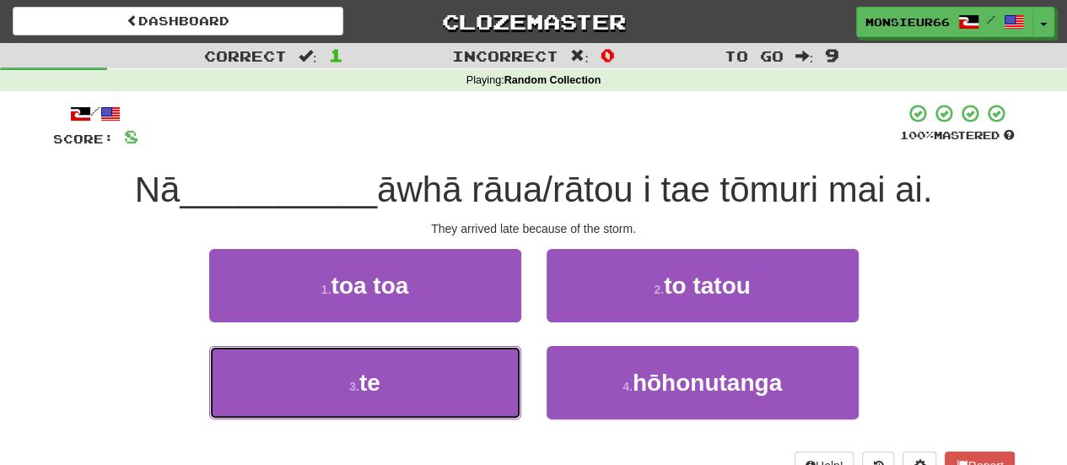
click at [445, 396] on button "3 . te" at bounding box center [365, 382] width 312 height 73
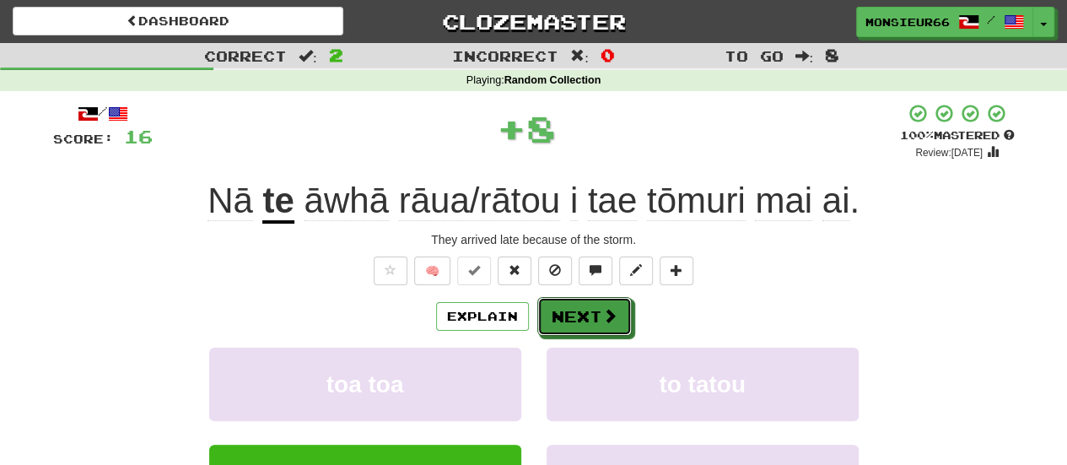
click at [596, 318] on button "Next" at bounding box center [584, 316] width 94 height 39
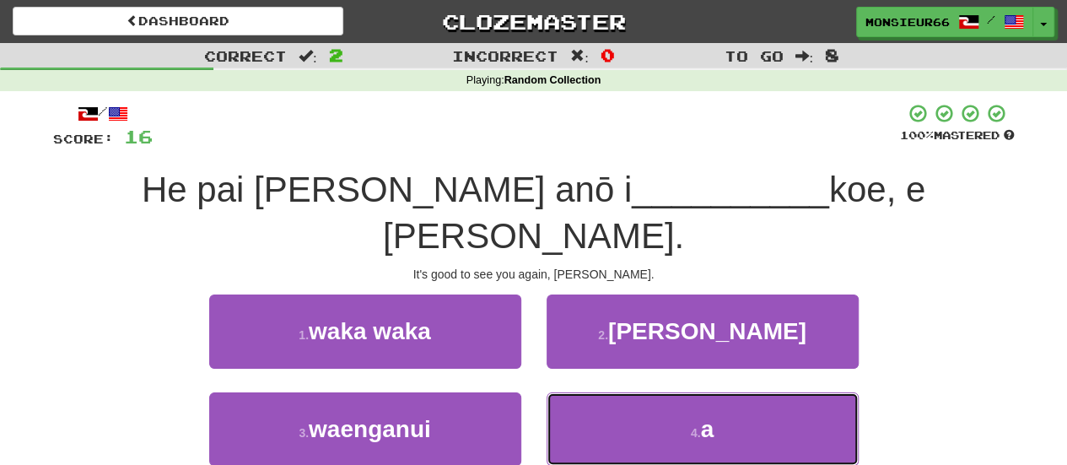
click at [611, 392] on button "4 . a" at bounding box center [703, 428] width 312 height 73
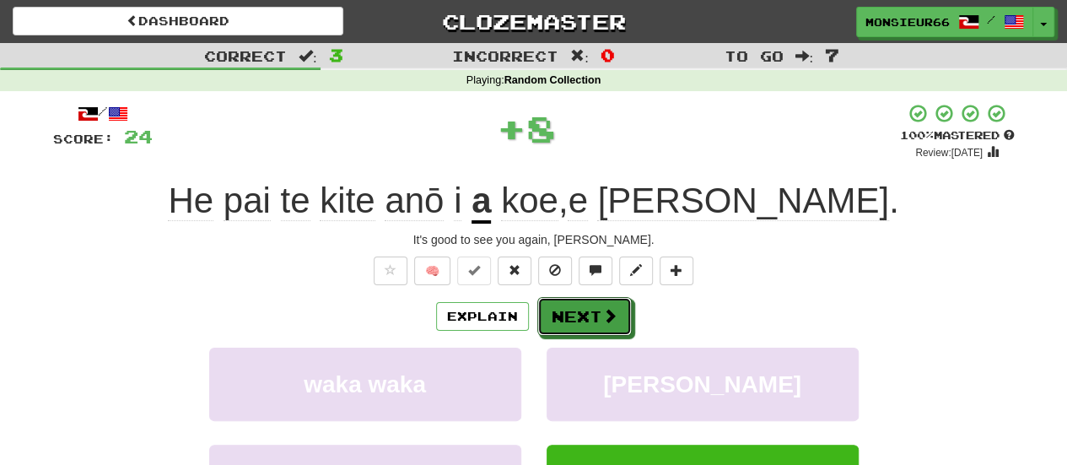
click at [596, 312] on button "Next" at bounding box center [584, 316] width 94 height 39
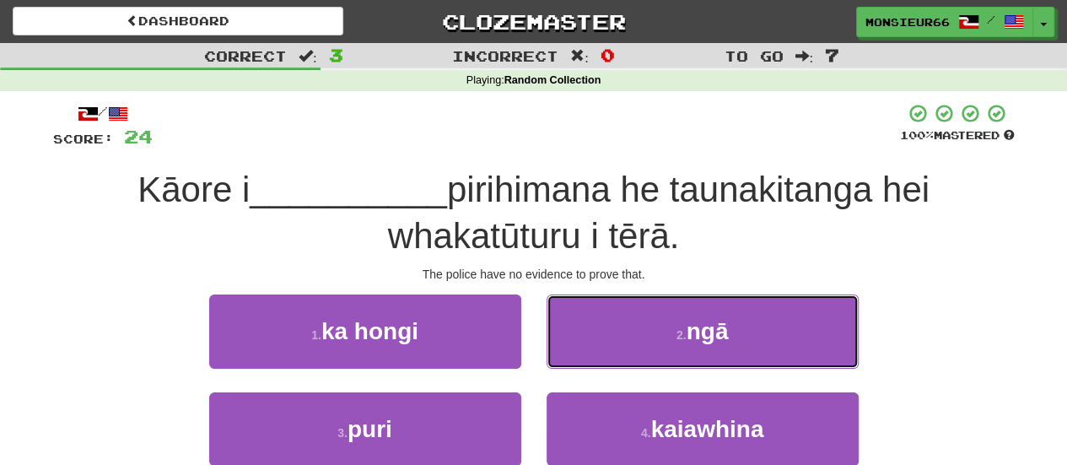
click at [612, 336] on button "2 . ngā" at bounding box center [703, 330] width 312 height 73
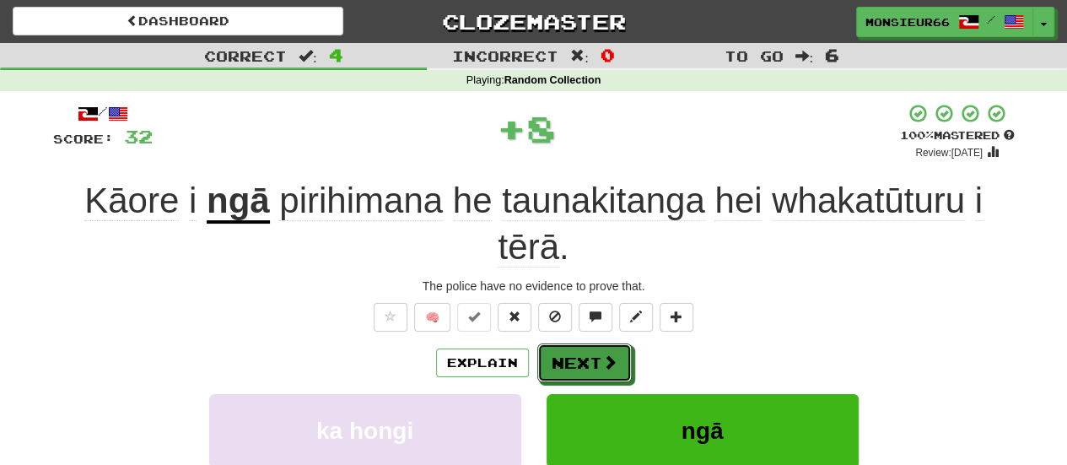
click at [595, 355] on button "Next" at bounding box center [584, 362] width 94 height 39
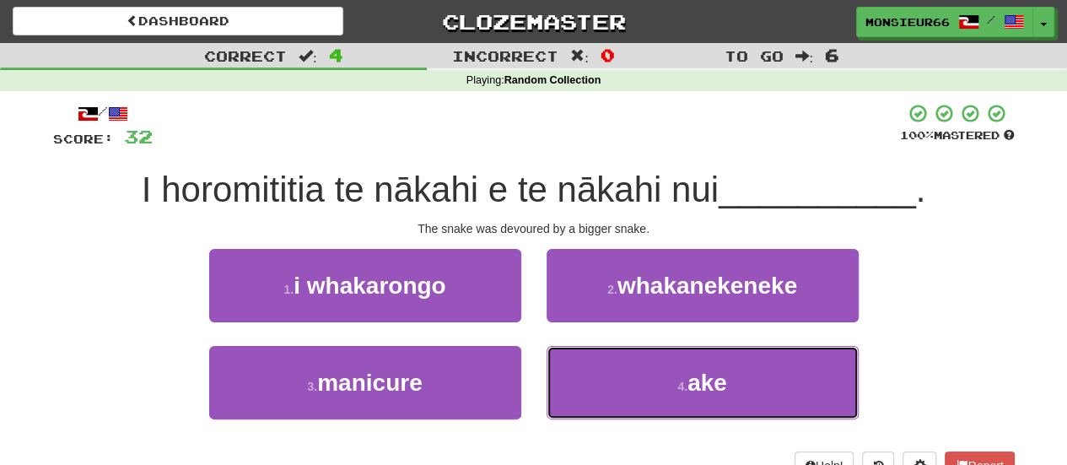
click at [609, 374] on button "4 . ake" at bounding box center [703, 382] width 312 height 73
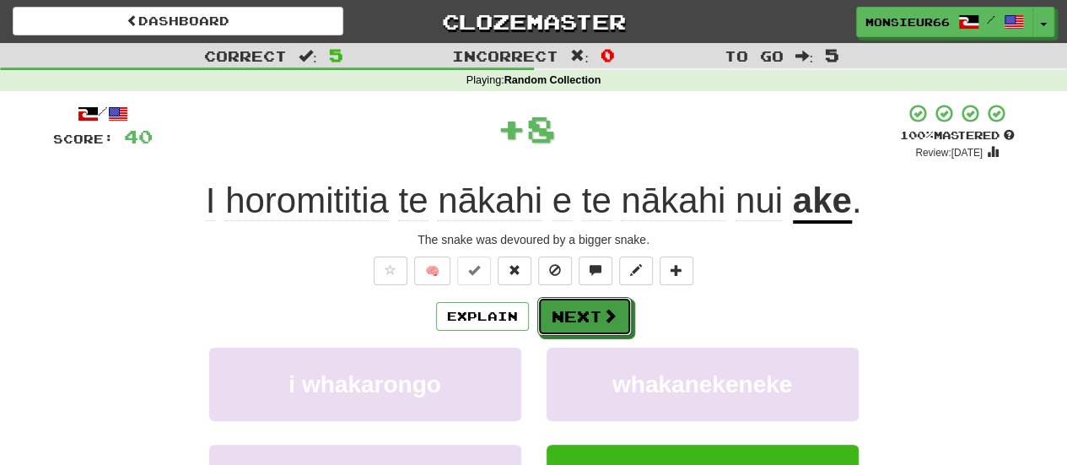
click at [589, 321] on button "Next" at bounding box center [584, 316] width 94 height 39
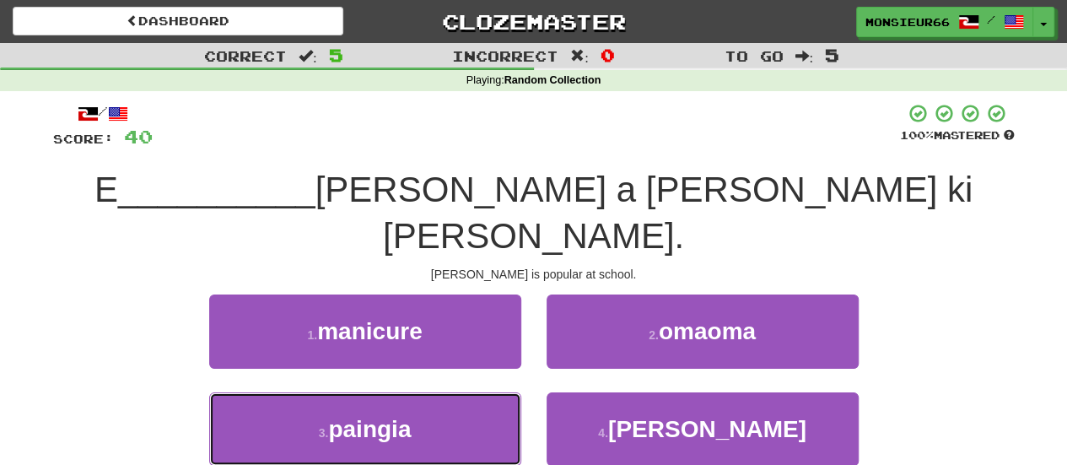
click at [466, 392] on button "3 . paingia" at bounding box center [365, 428] width 312 height 73
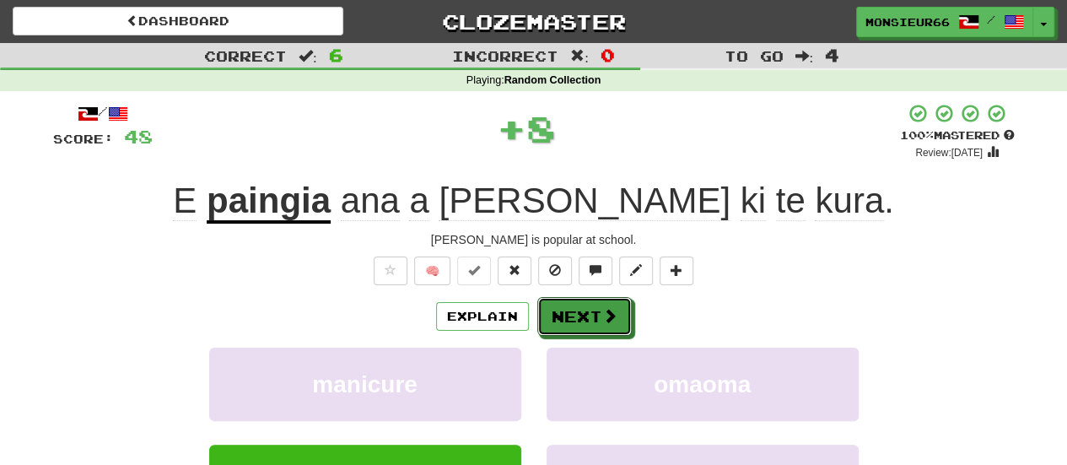
click at [569, 321] on button "Next" at bounding box center [584, 316] width 94 height 39
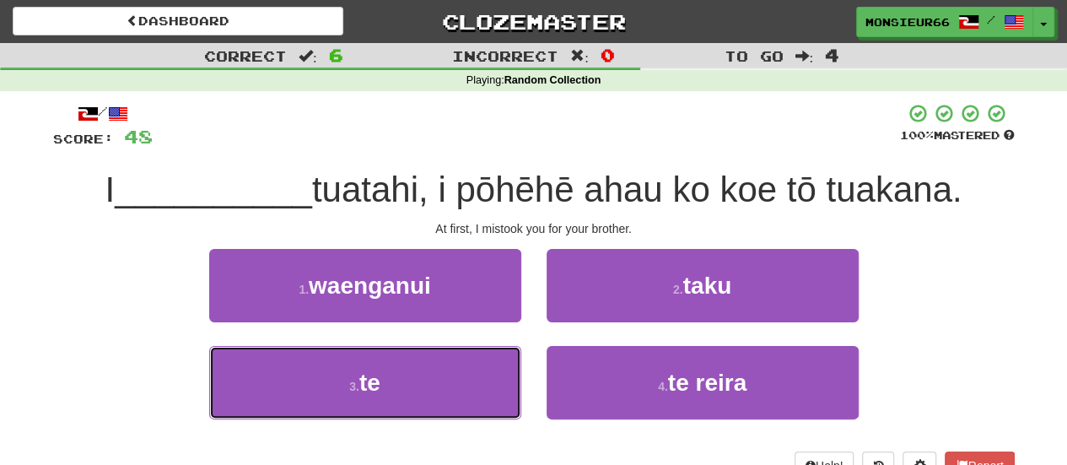
click at [479, 388] on button "3 . te" at bounding box center [365, 382] width 312 height 73
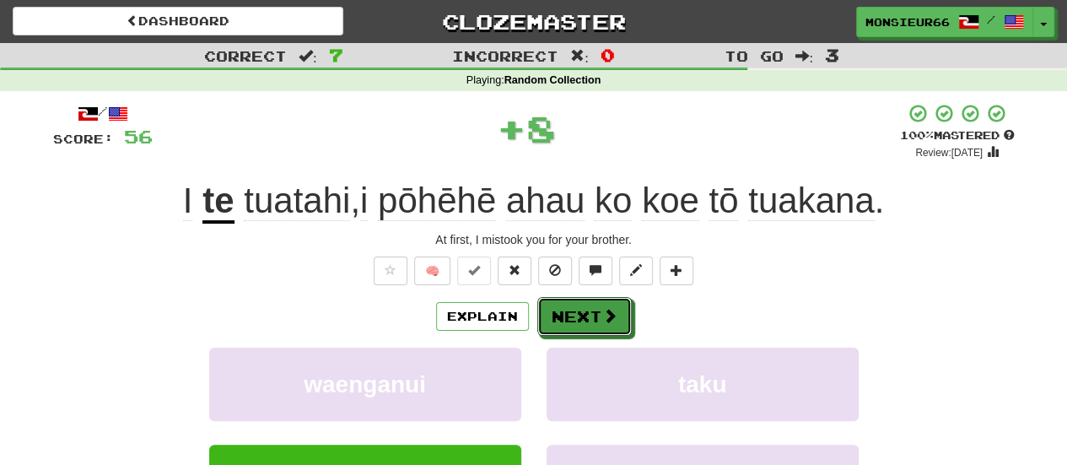
click at [570, 321] on button "Next" at bounding box center [584, 316] width 94 height 39
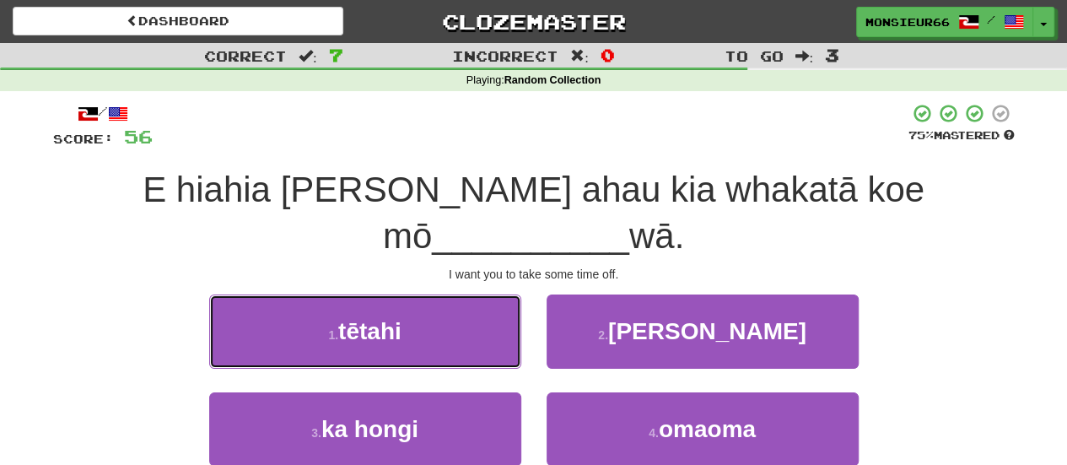
click at [450, 297] on button "1 . tētahi" at bounding box center [365, 330] width 312 height 73
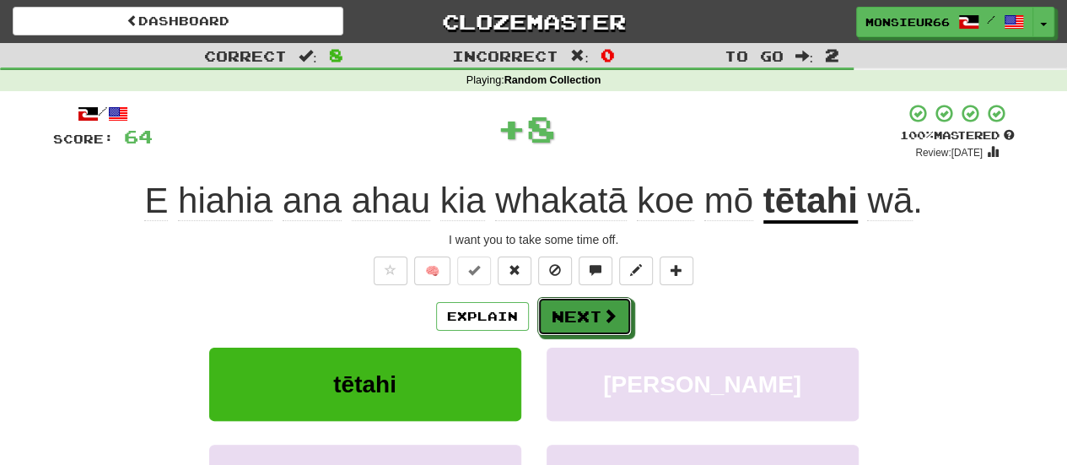
click at [579, 321] on button "Next" at bounding box center [584, 316] width 94 height 39
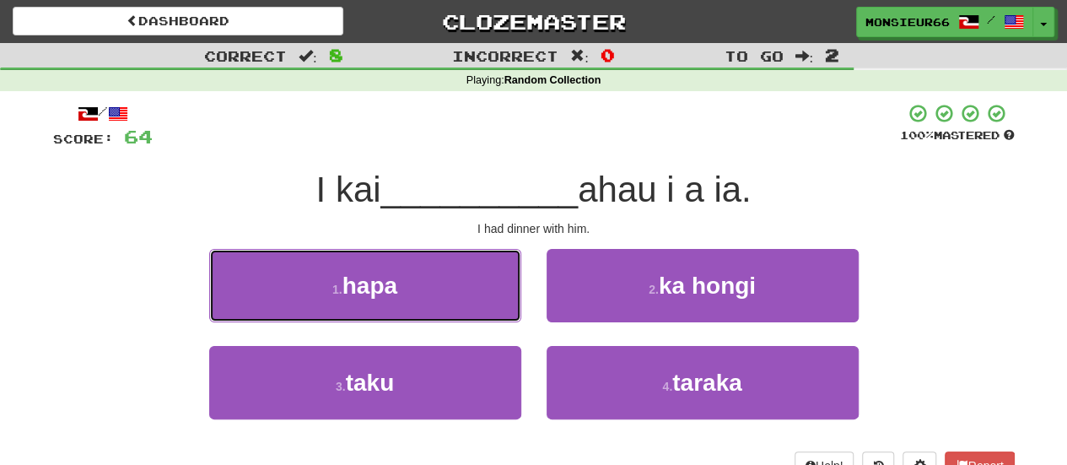
click at [471, 271] on button "1 . hapa" at bounding box center [365, 285] width 312 height 73
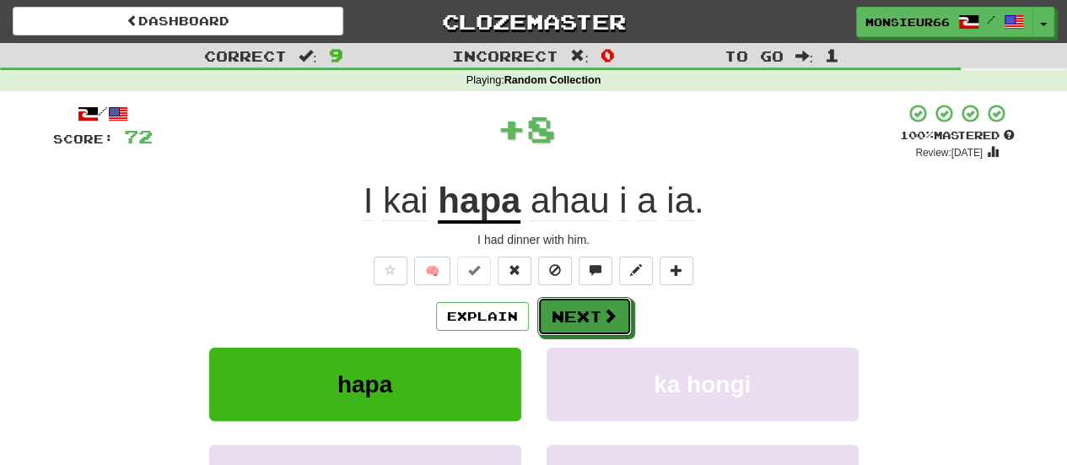
click at [589, 307] on button "Next" at bounding box center [584, 316] width 94 height 39
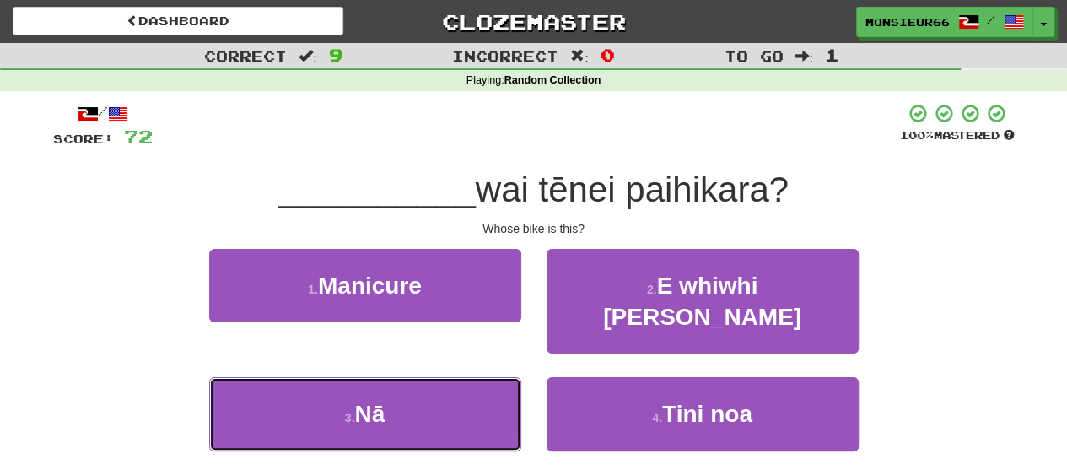
click at [476, 384] on button "3 . Nā" at bounding box center [365, 413] width 312 height 73
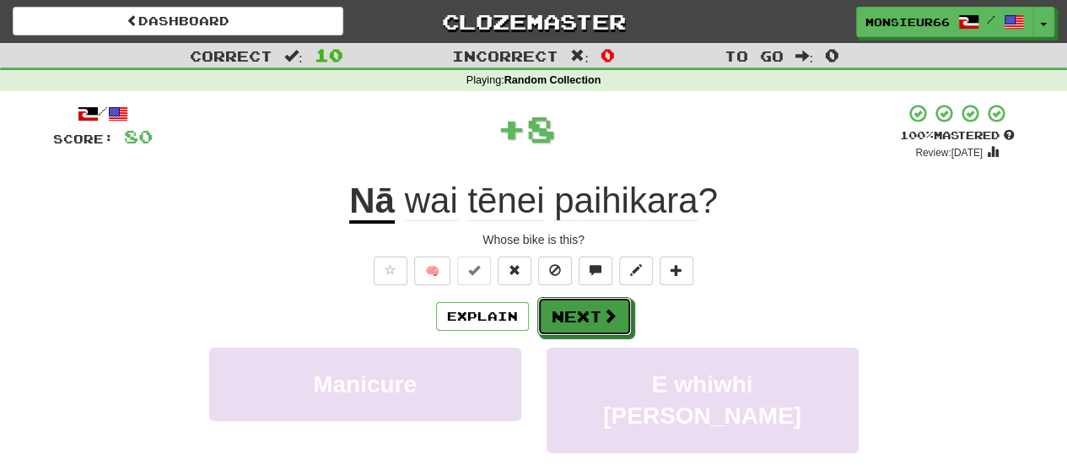
click at [562, 311] on button "Next" at bounding box center [584, 316] width 94 height 39
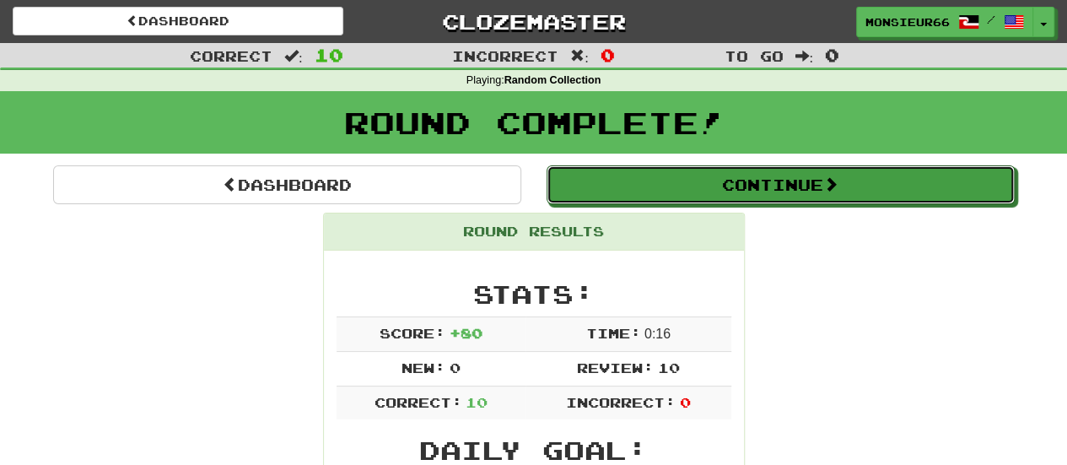
click at [887, 185] on button "Continue" at bounding box center [781, 184] width 468 height 39
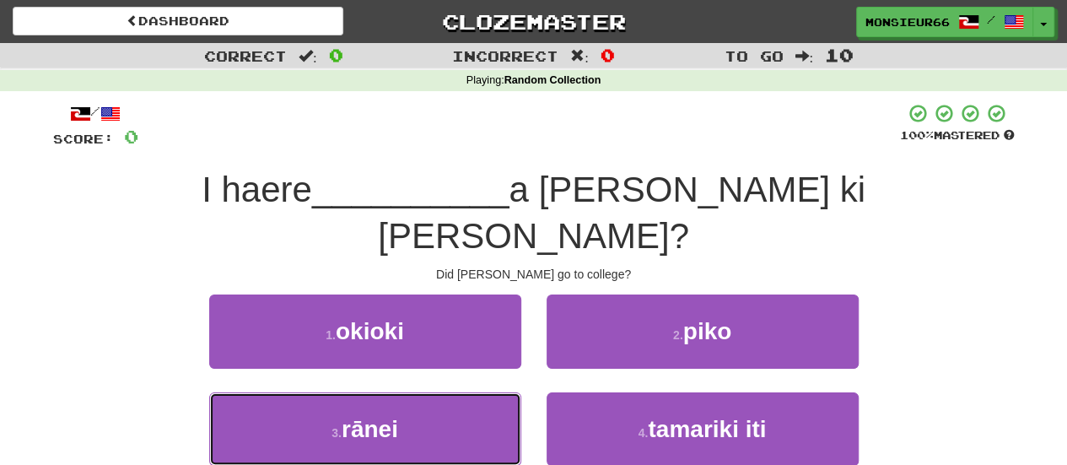
click at [439, 392] on button "3 . rānei" at bounding box center [365, 428] width 312 height 73
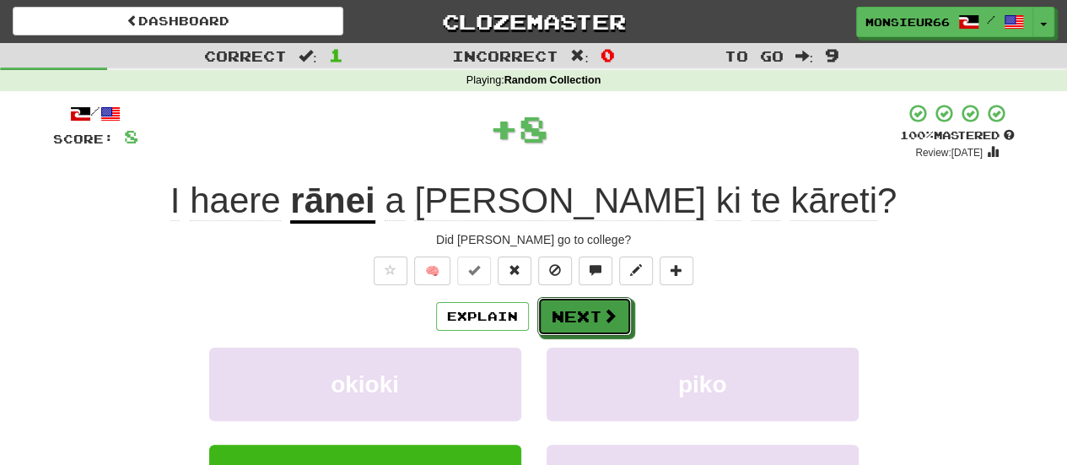
click at [563, 309] on button "Next" at bounding box center [584, 316] width 94 height 39
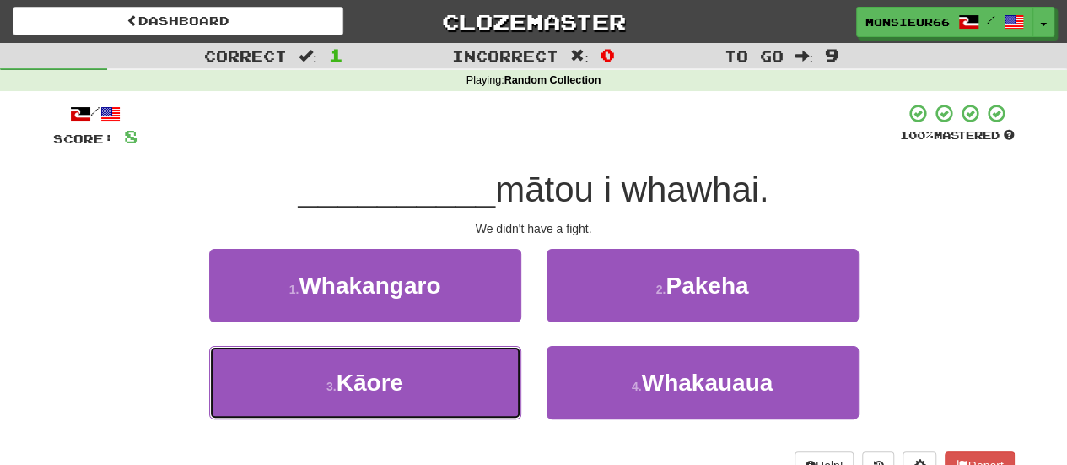
click at [499, 387] on button "3 . [GEOGRAPHIC_DATA]" at bounding box center [365, 382] width 312 height 73
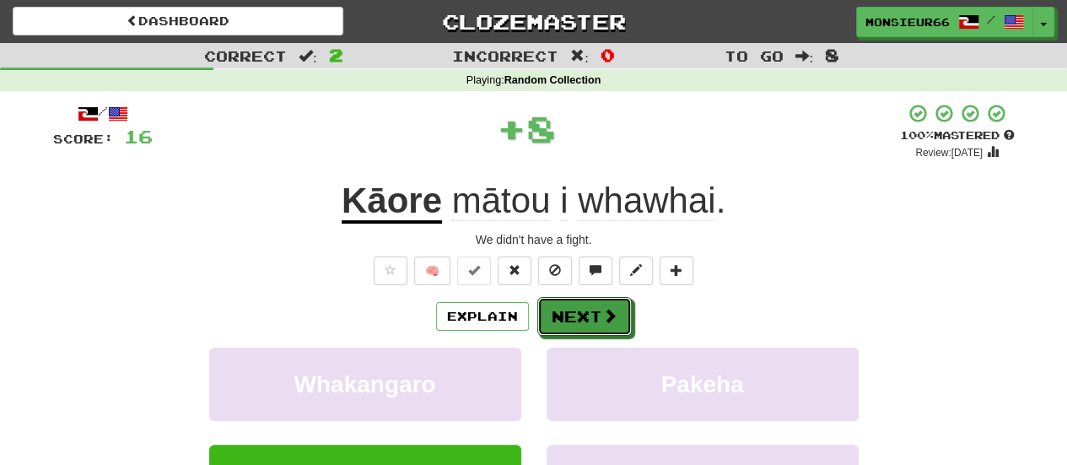
click at [585, 310] on button "Next" at bounding box center [584, 316] width 94 height 39
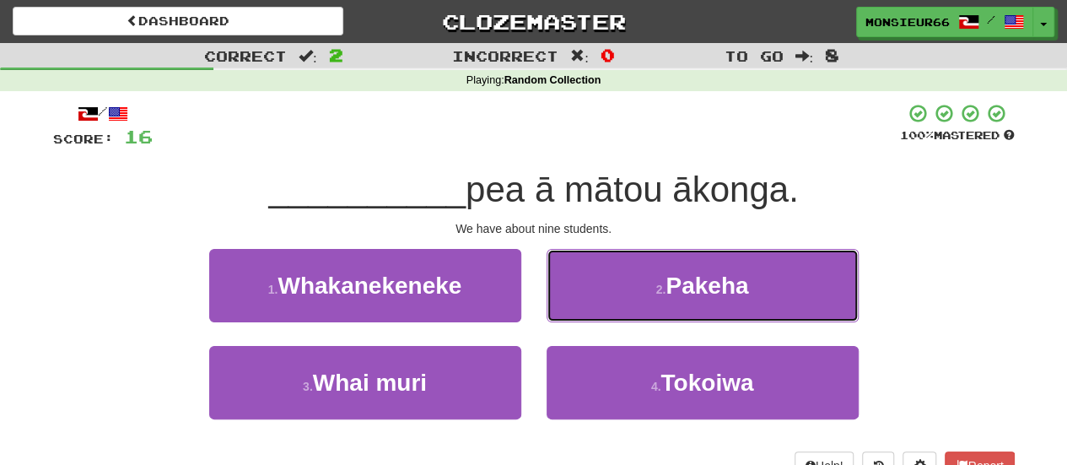
click at [639, 310] on button "2 . [GEOGRAPHIC_DATA]" at bounding box center [703, 285] width 312 height 73
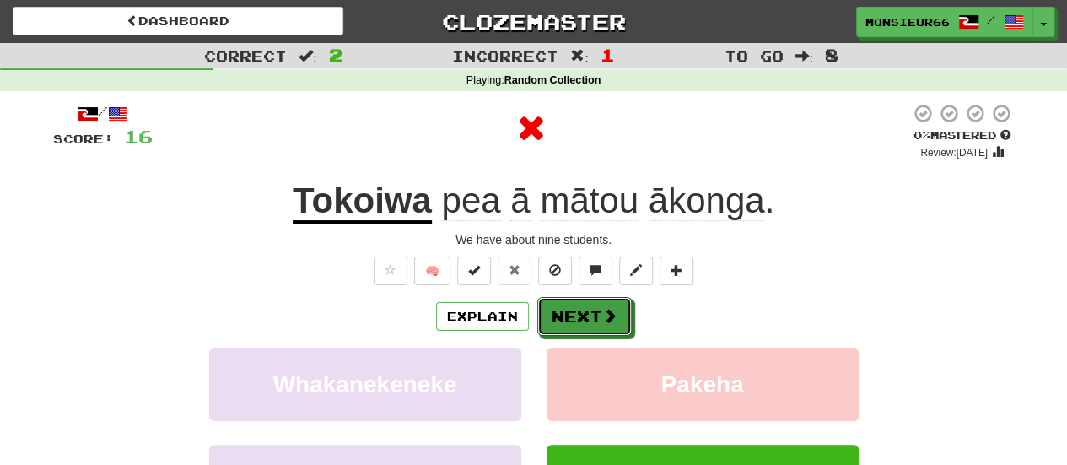
click at [602, 316] on span at bounding box center [609, 315] width 15 height 15
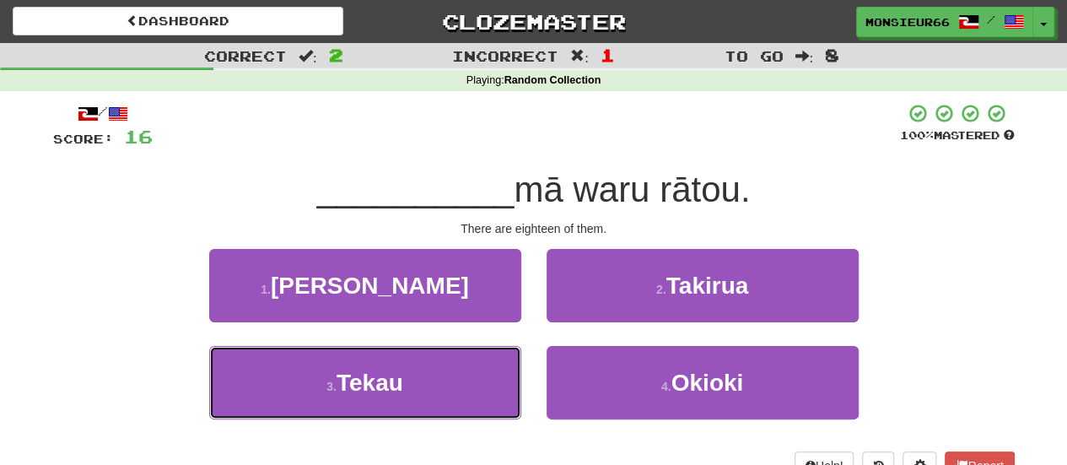
click at [502, 374] on button "3 . [GEOGRAPHIC_DATA]" at bounding box center [365, 382] width 312 height 73
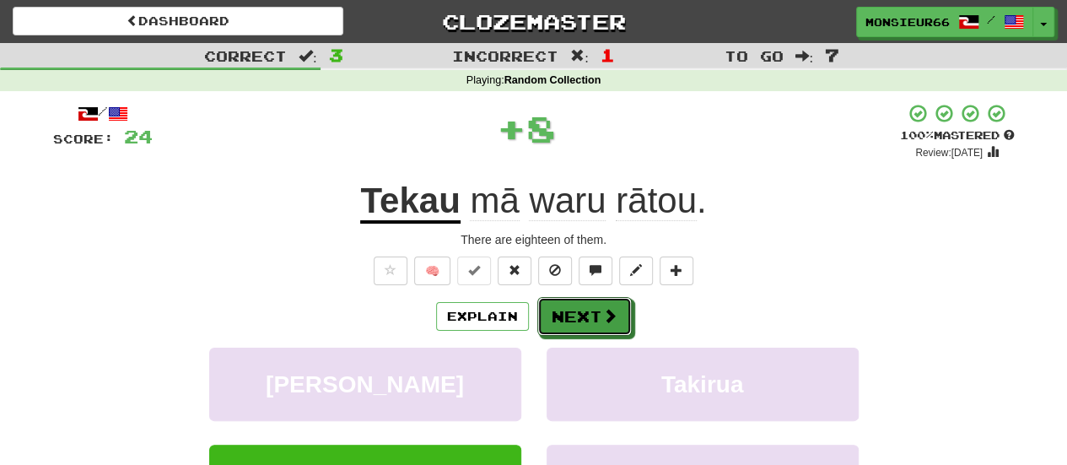
click at [582, 313] on button "Next" at bounding box center [584, 316] width 94 height 39
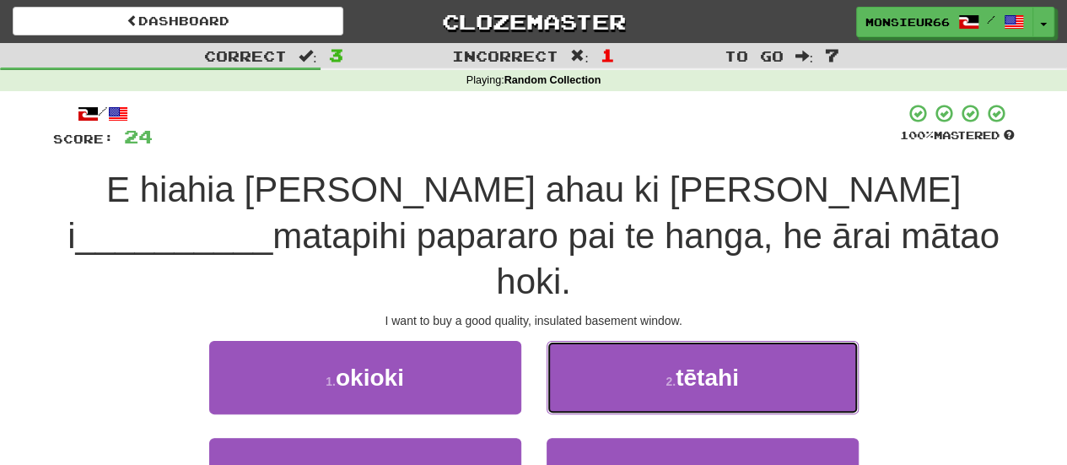
click at [616, 341] on button "2 . tētahi" at bounding box center [703, 377] width 312 height 73
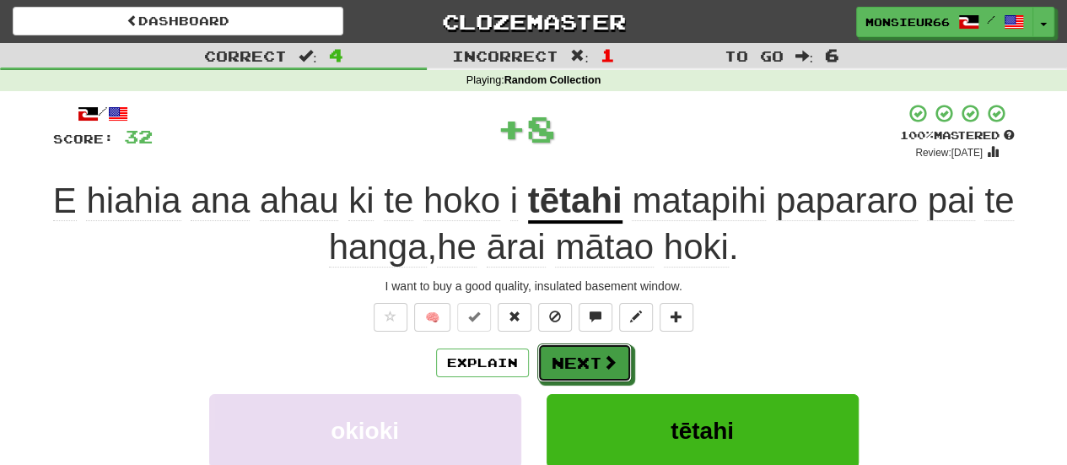
click at [592, 366] on button "Next" at bounding box center [584, 362] width 94 height 39
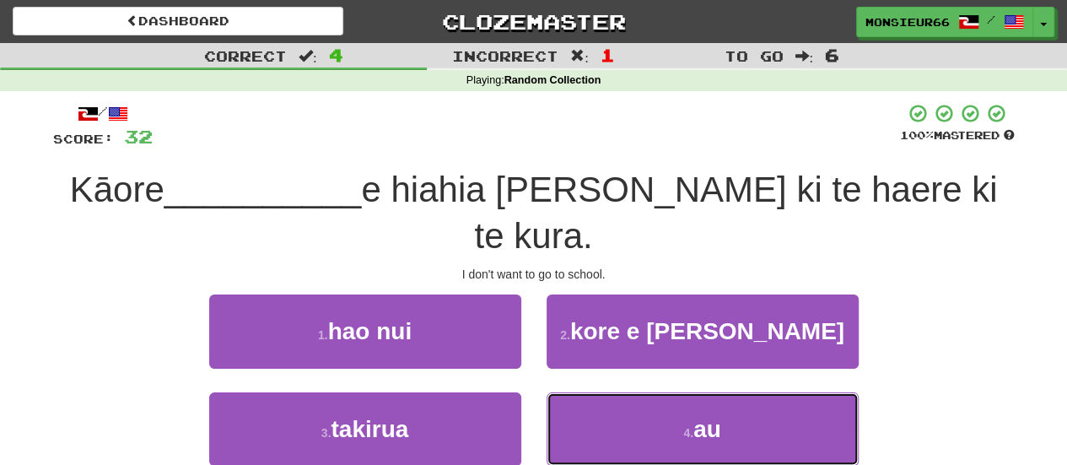
click at [592, 396] on button "4 . au" at bounding box center [703, 428] width 312 height 73
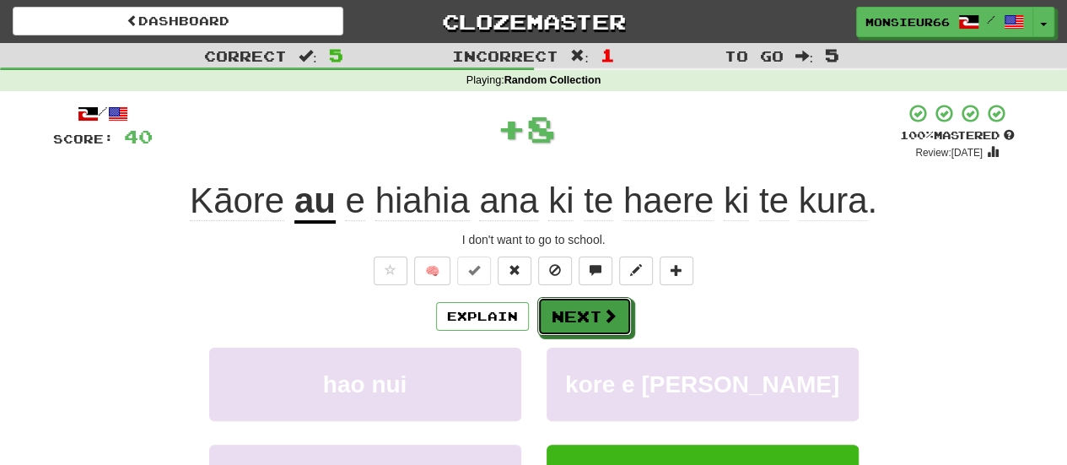
click at [572, 328] on button "Next" at bounding box center [584, 316] width 94 height 39
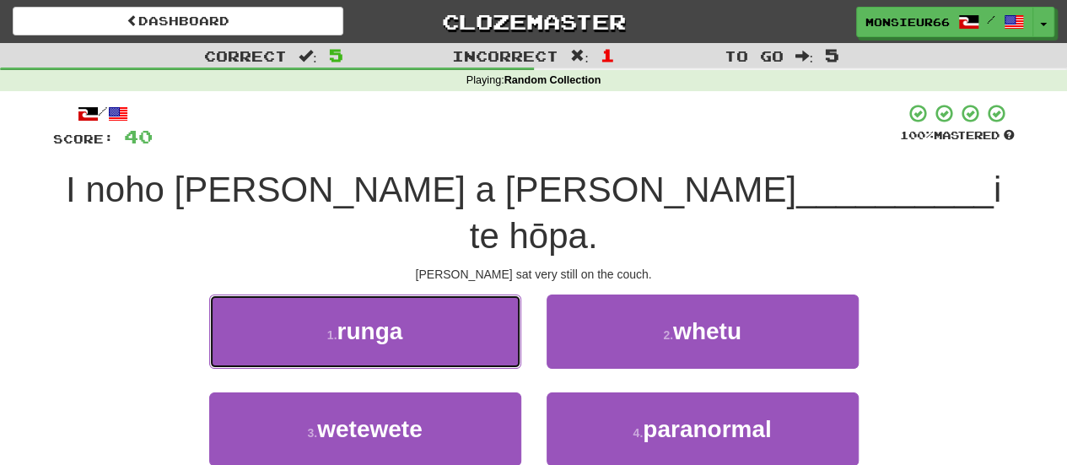
click at [458, 294] on button "1 . runga" at bounding box center [365, 330] width 312 height 73
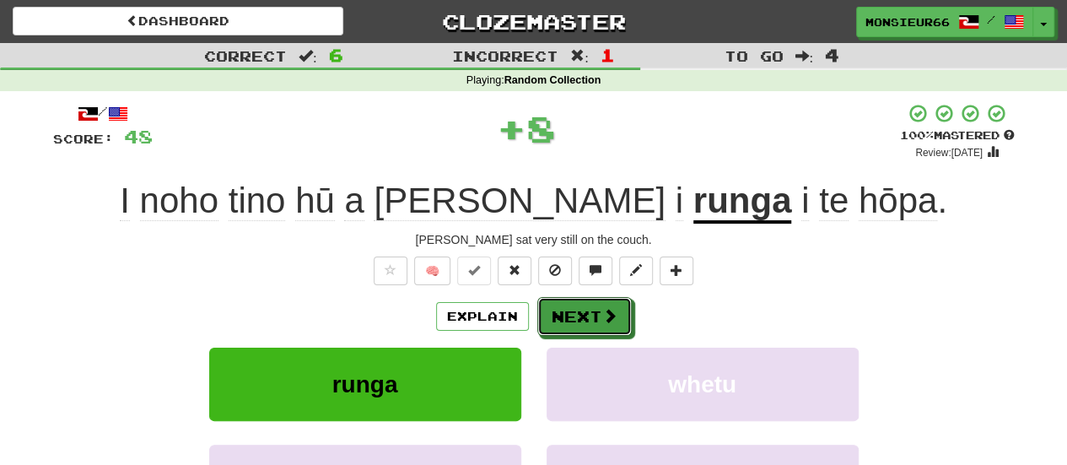
click at [582, 314] on button "Next" at bounding box center [584, 316] width 94 height 39
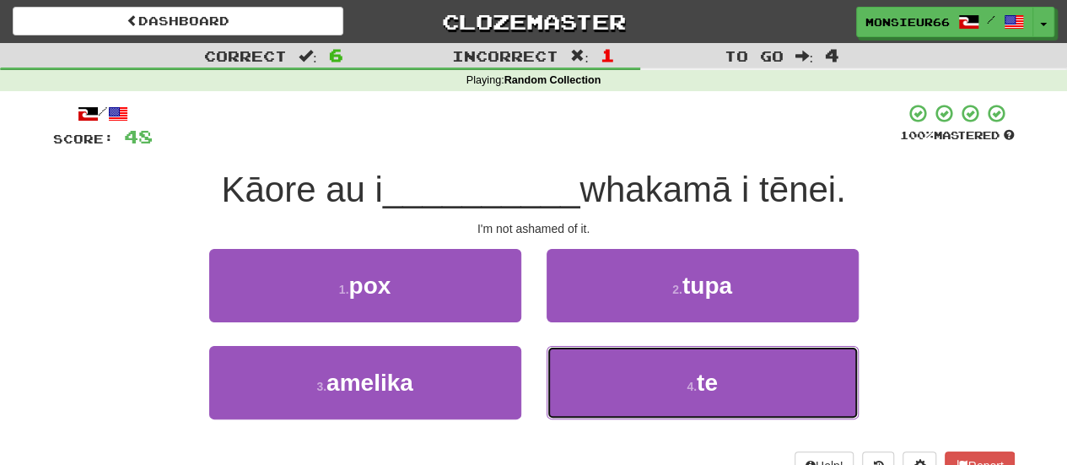
click at [582, 377] on button "4 . te" at bounding box center [703, 382] width 312 height 73
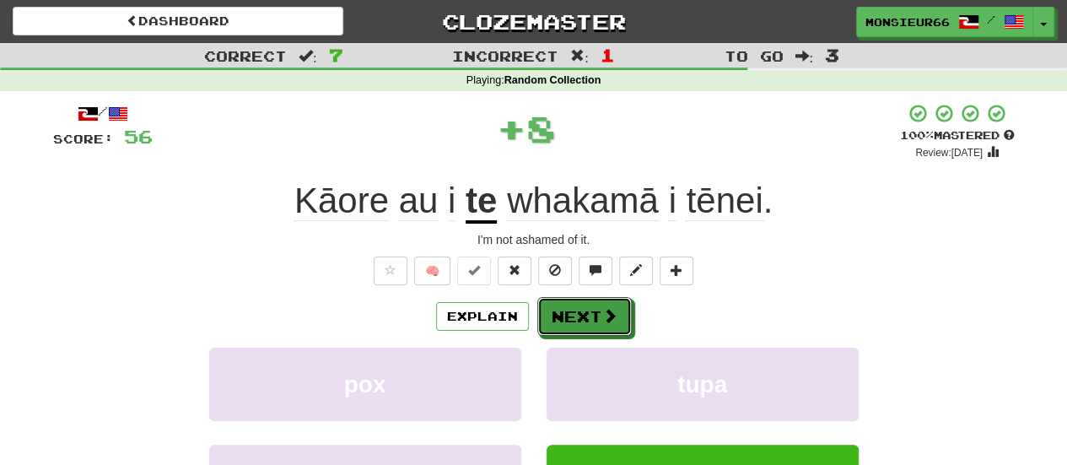
click at [570, 325] on button "Next" at bounding box center [584, 316] width 94 height 39
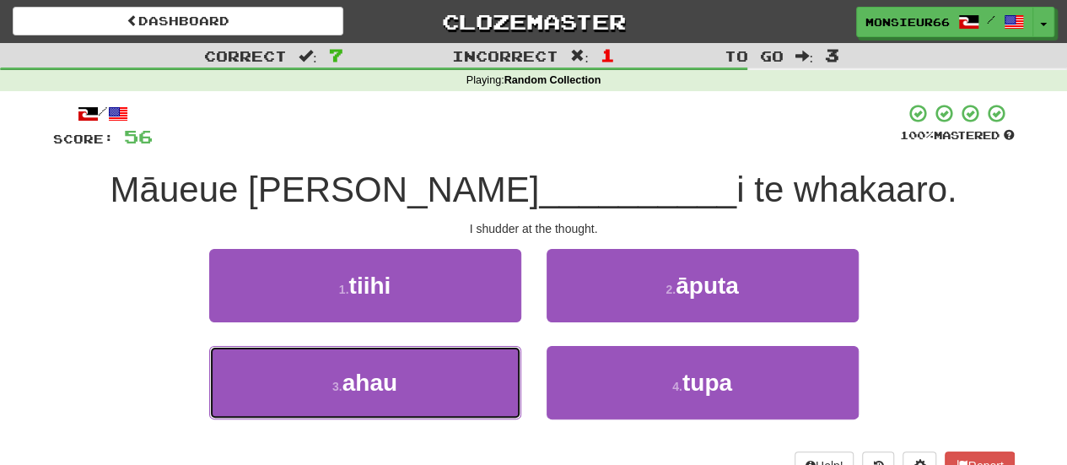
click at [469, 391] on button "3 . ahau" at bounding box center [365, 382] width 312 height 73
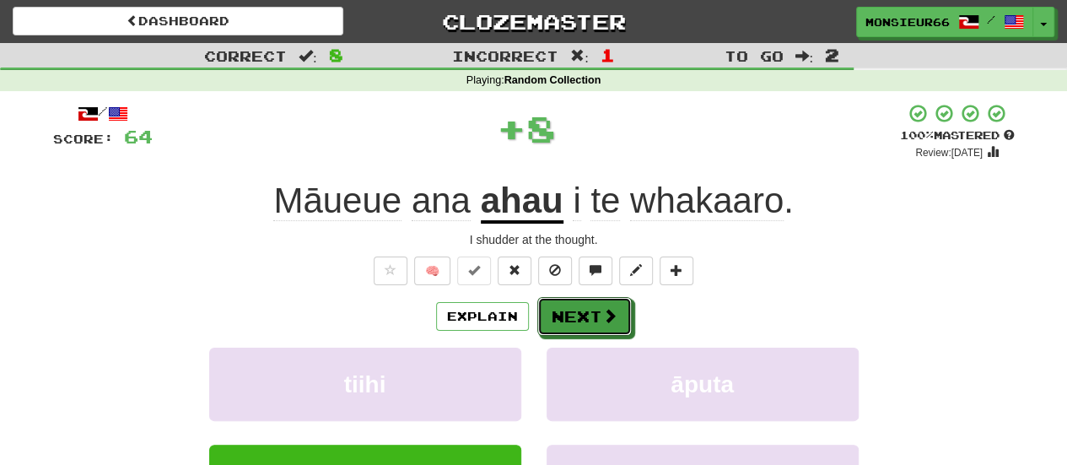
click at [568, 325] on button "Next" at bounding box center [584, 316] width 94 height 39
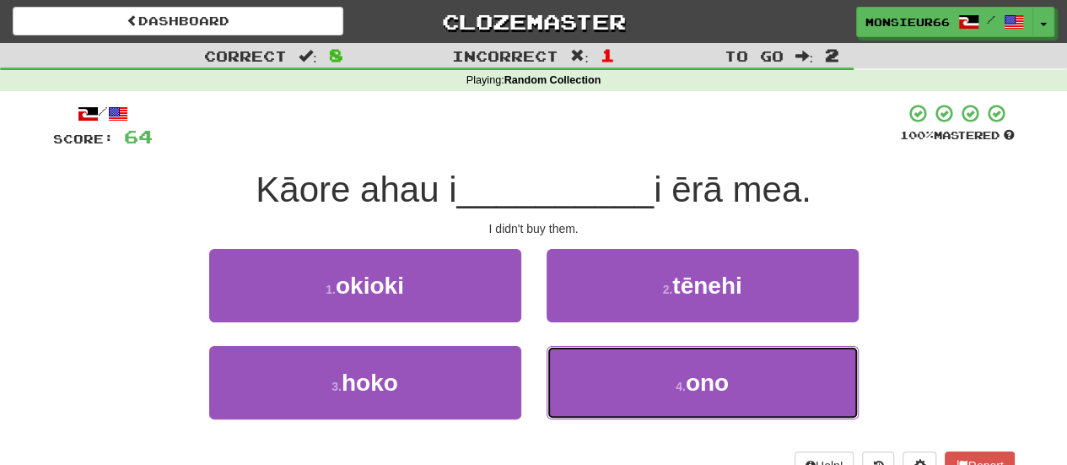
click at [585, 387] on button "4 . ono" at bounding box center [703, 382] width 312 height 73
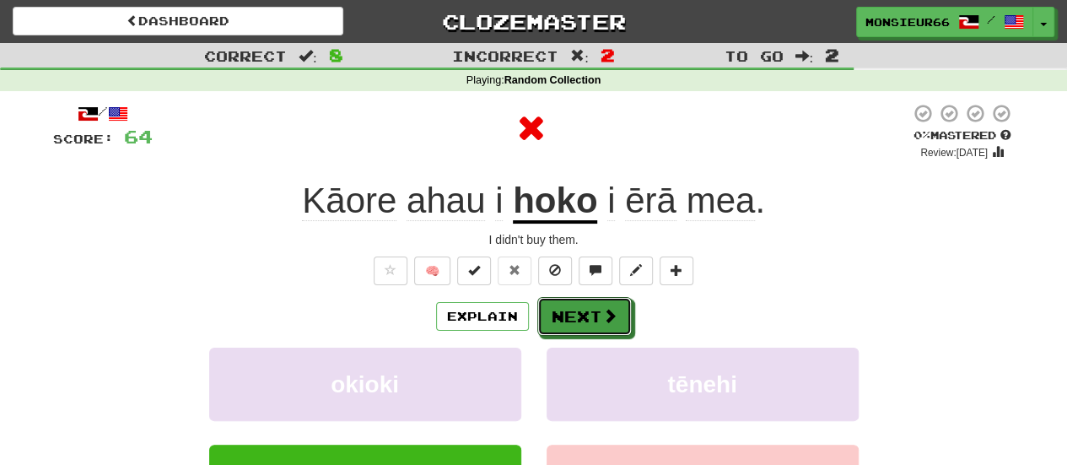
click at [560, 316] on button "Next" at bounding box center [584, 316] width 94 height 39
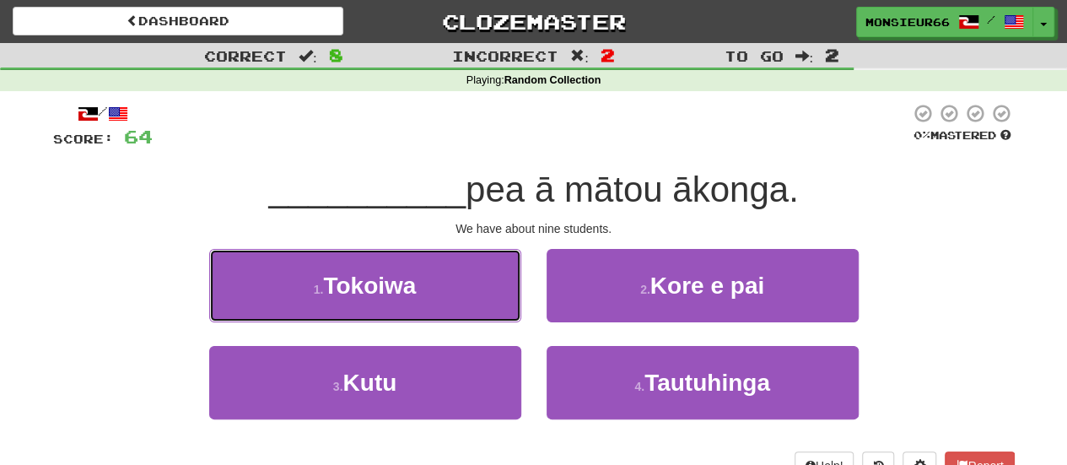
click at [506, 278] on button "1 . [GEOGRAPHIC_DATA]" at bounding box center [365, 285] width 312 height 73
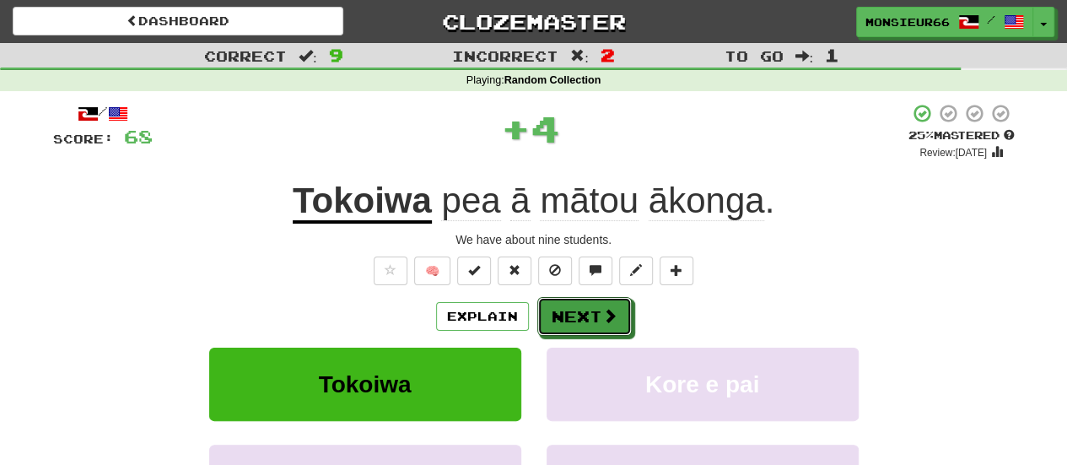
click at [576, 303] on button "Next" at bounding box center [584, 316] width 94 height 39
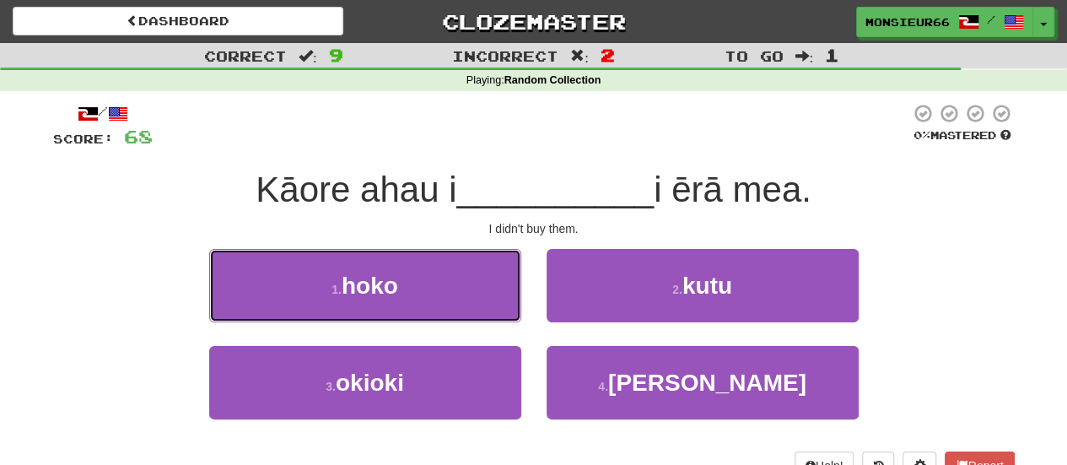
click at [461, 294] on button "1 . hoko" at bounding box center [365, 285] width 312 height 73
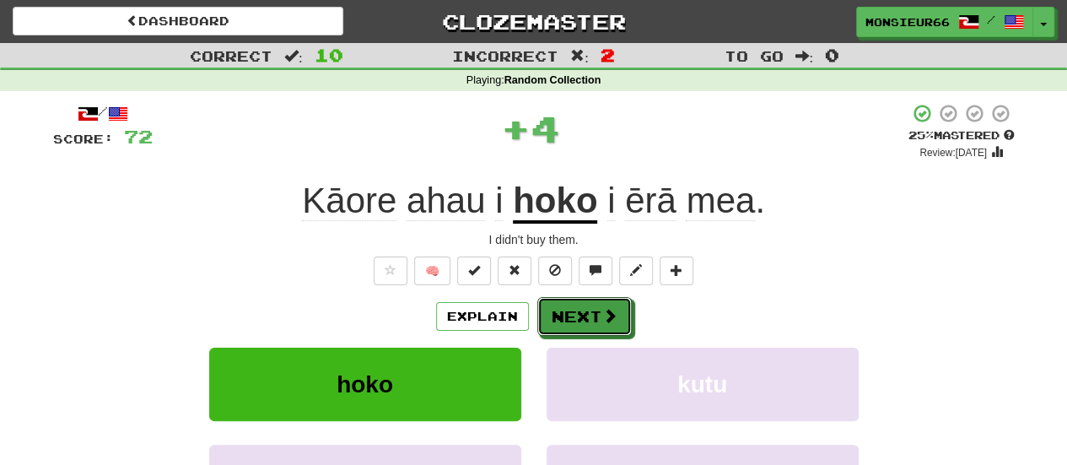
click at [548, 306] on button "Next" at bounding box center [584, 316] width 94 height 39
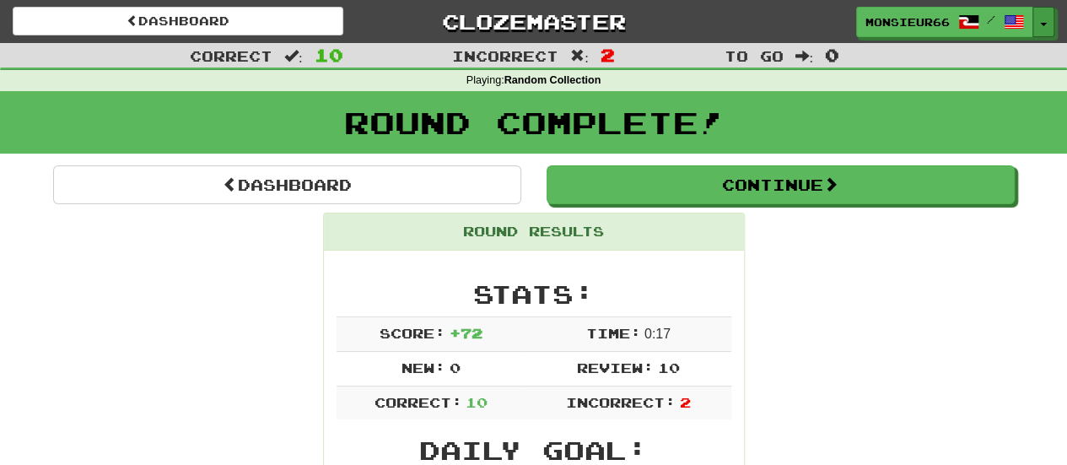
click at [1043, 18] on button "Toggle Dropdown" at bounding box center [1043, 22] width 22 height 30
